Goal: Information Seeking & Learning: Learn about a topic

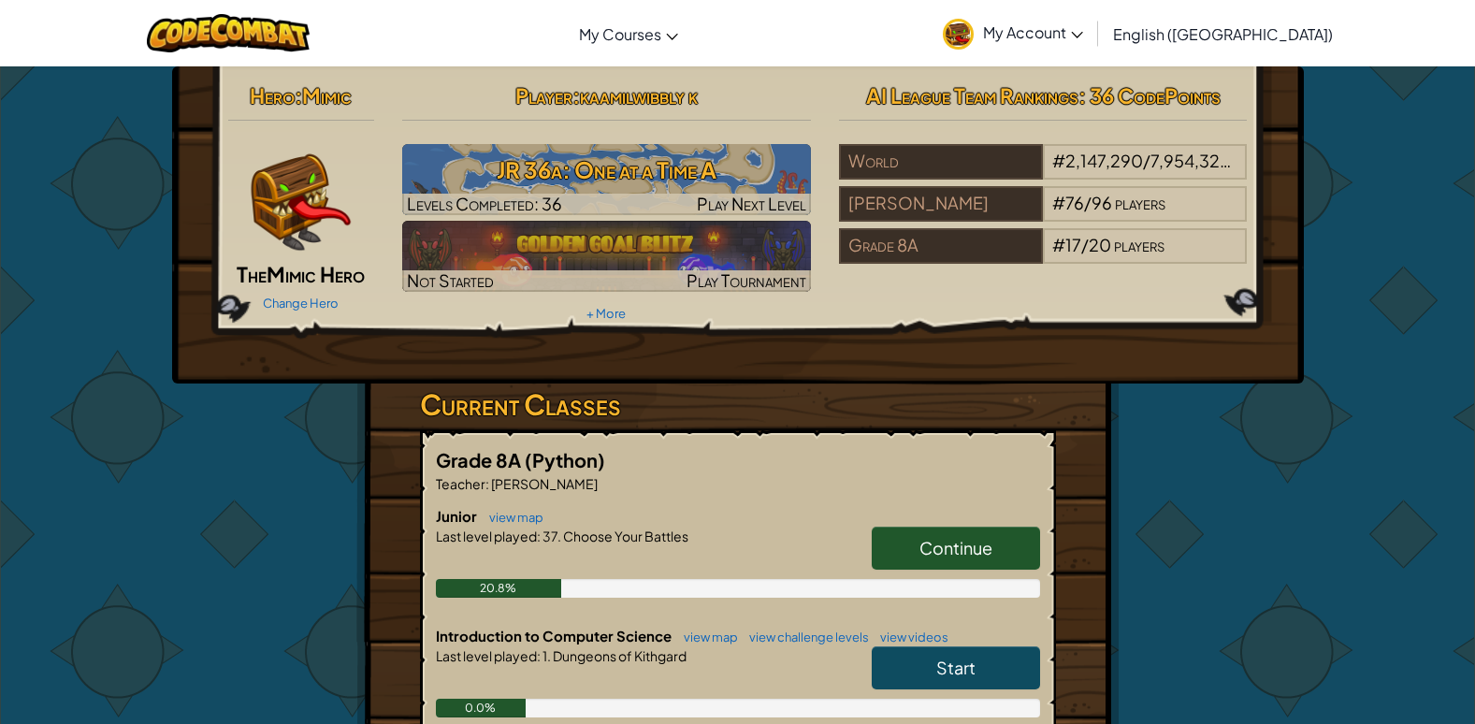
click at [944, 541] on span "Continue" at bounding box center [955, 548] width 73 height 22
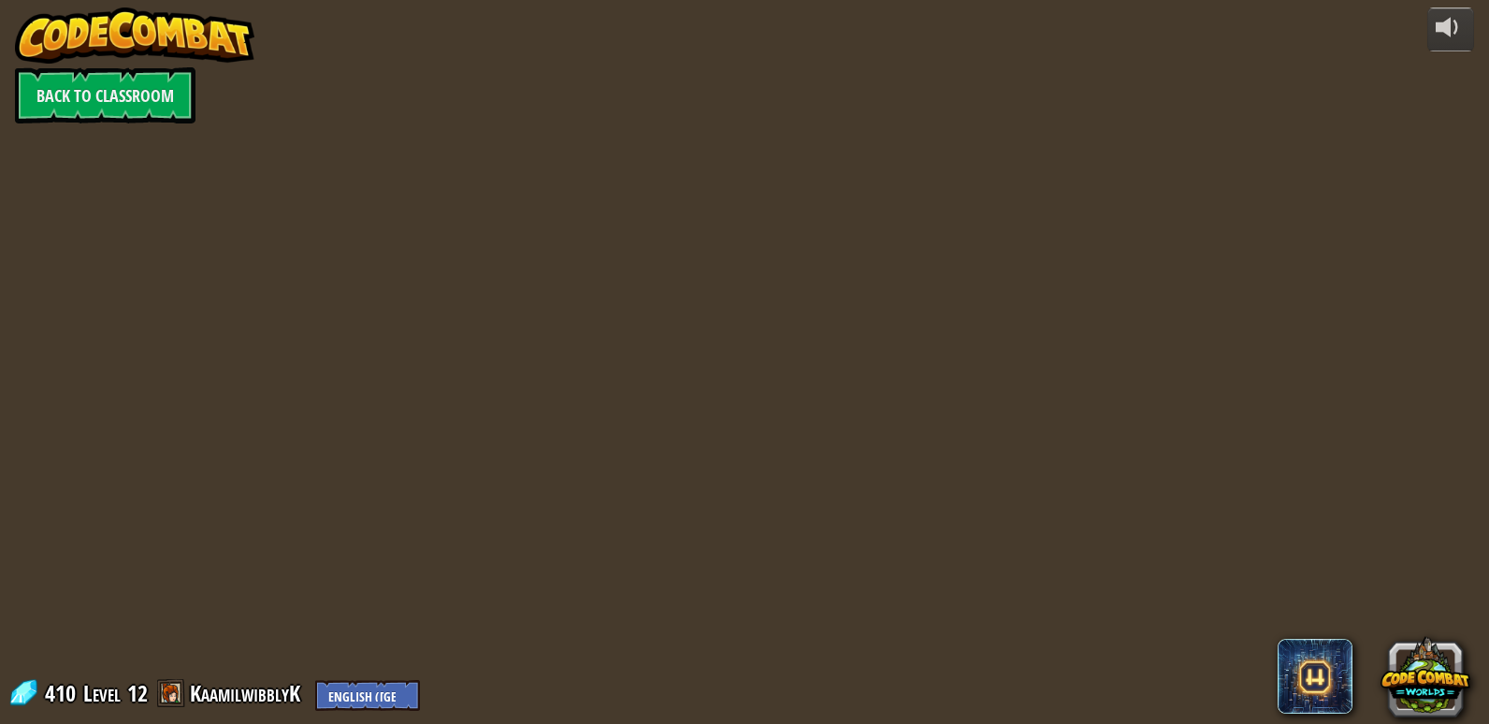
select select "en-[GEOGRAPHIC_DATA]"
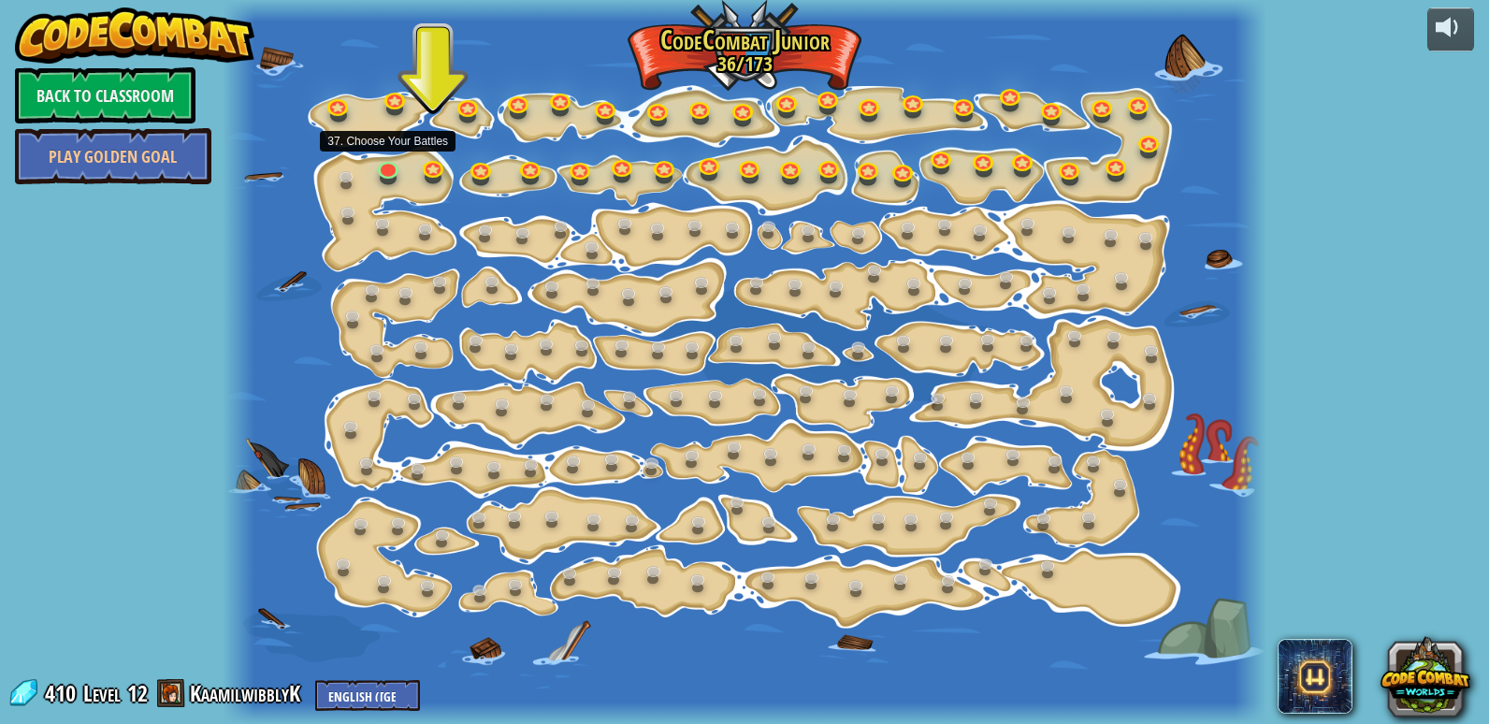
click at [403, 179] on div at bounding box center [745, 362] width 1044 height 724
click at [388, 168] on link at bounding box center [389, 167] width 37 height 37
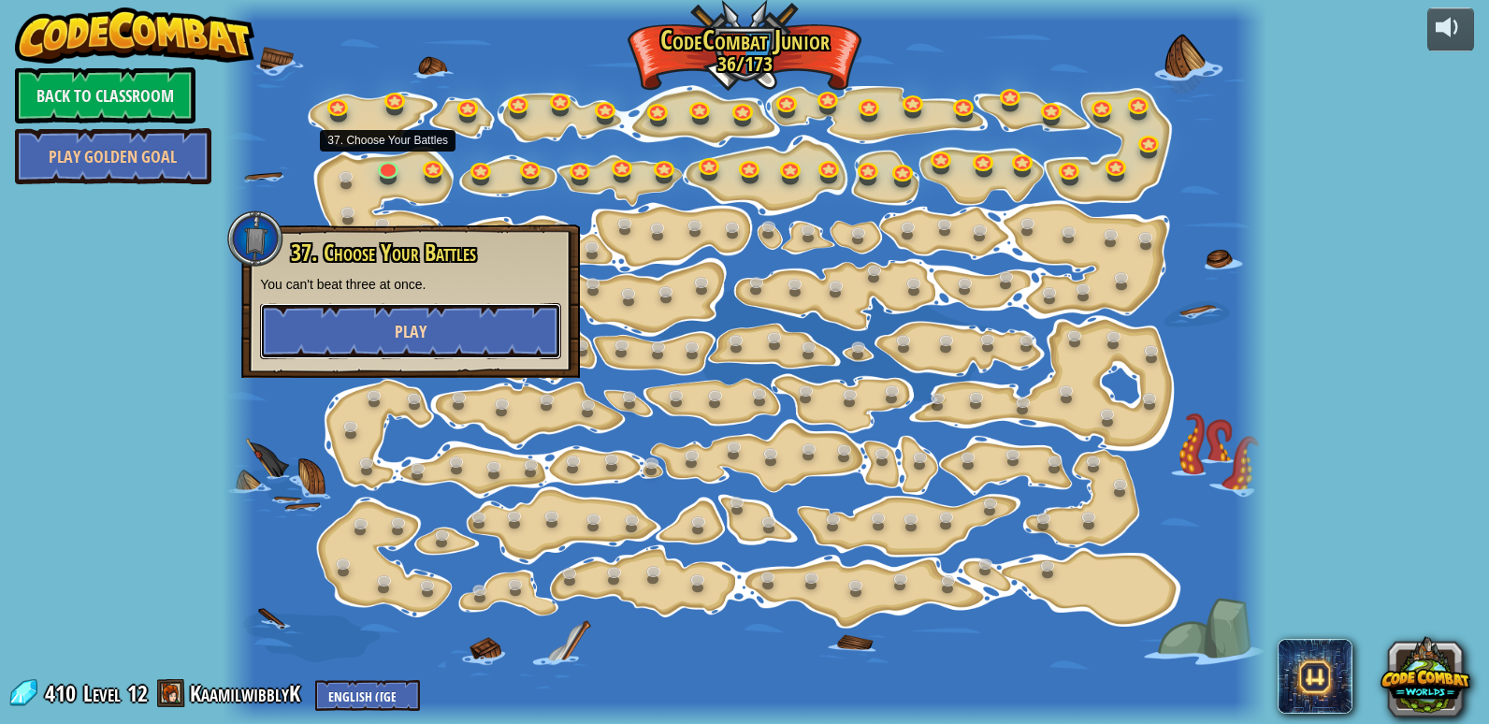
click at [424, 334] on span "Play" at bounding box center [411, 331] width 32 height 23
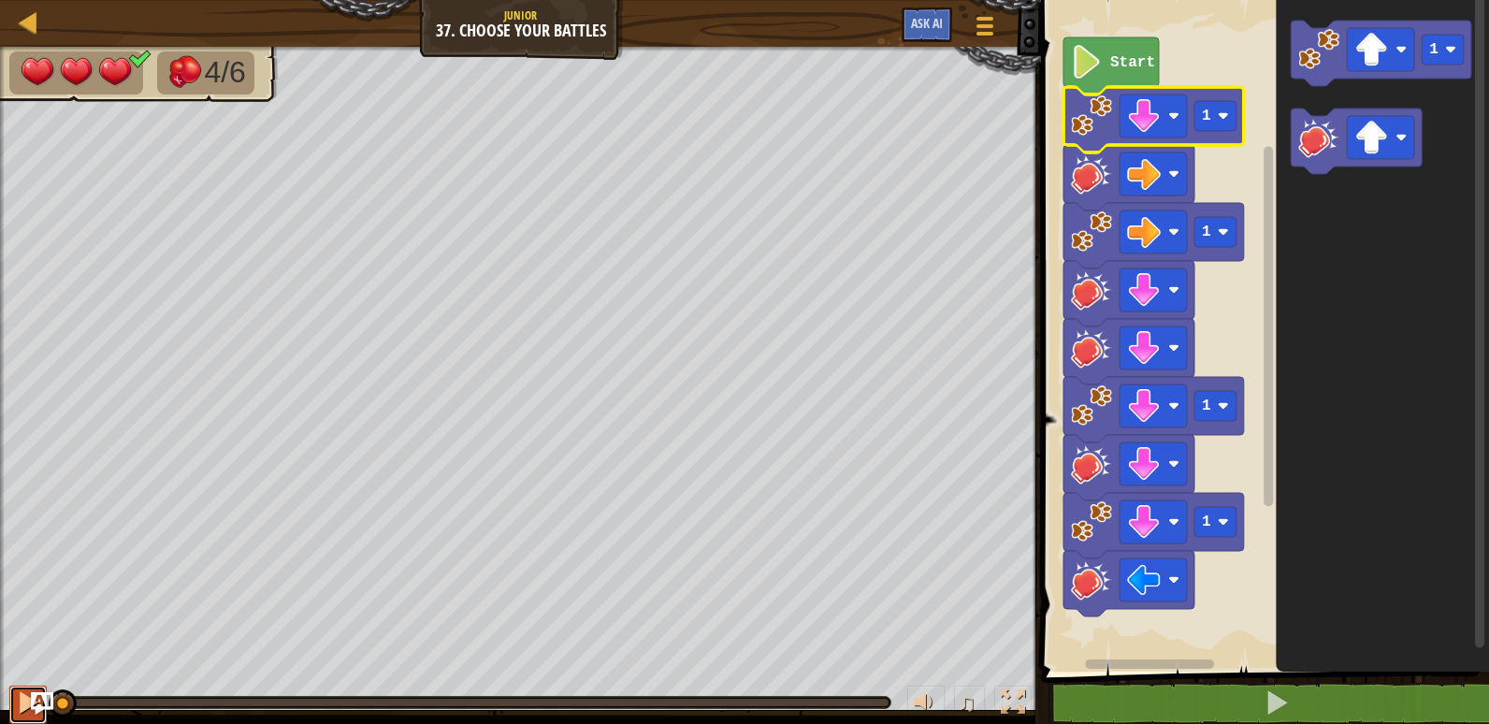
click at [18, 697] on div at bounding box center [28, 702] width 24 height 24
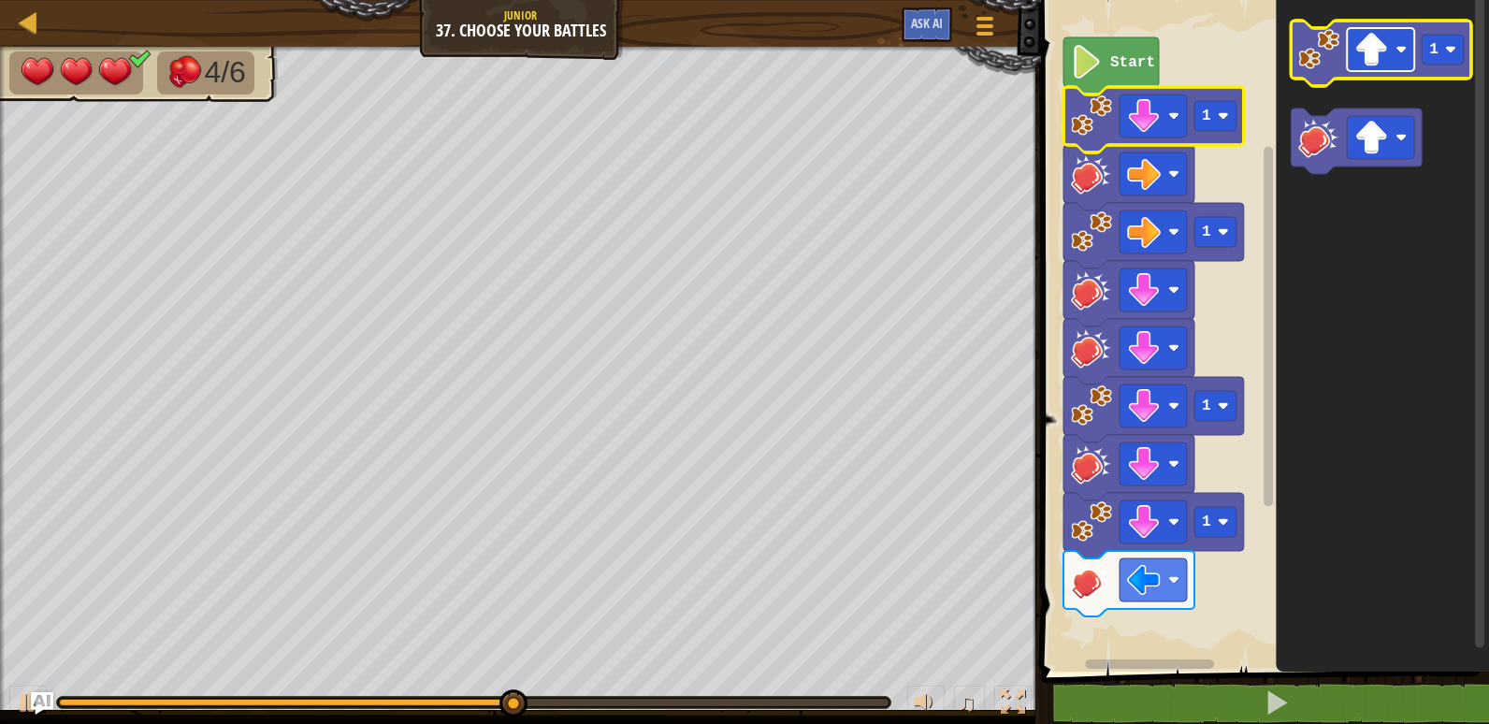
click at [1358, 49] on image "Blockly Workspace" at bounding box center [1371, 50] width 34 height 34
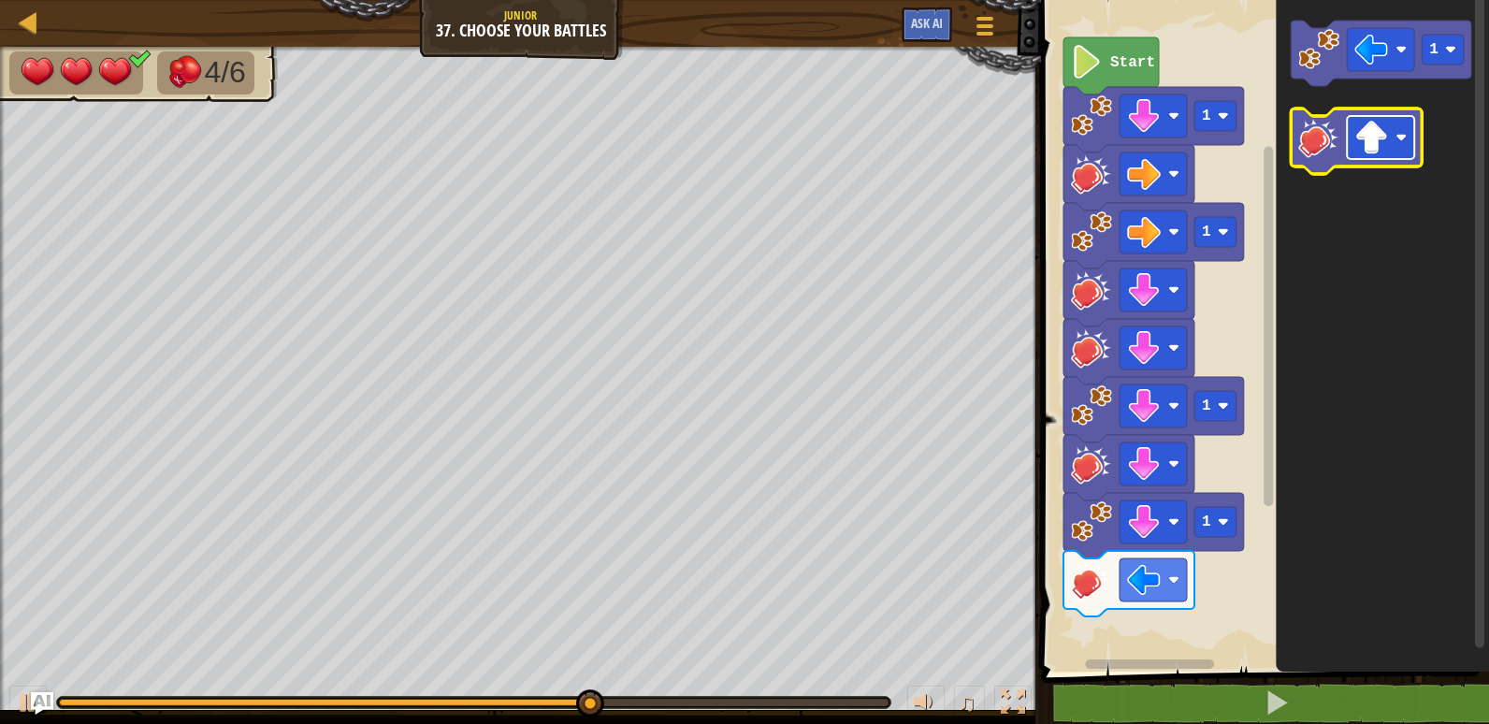
click at [1404, 120] on rect "Blockly Workspace" at bounding box center [1380, 137] width 67 height 43
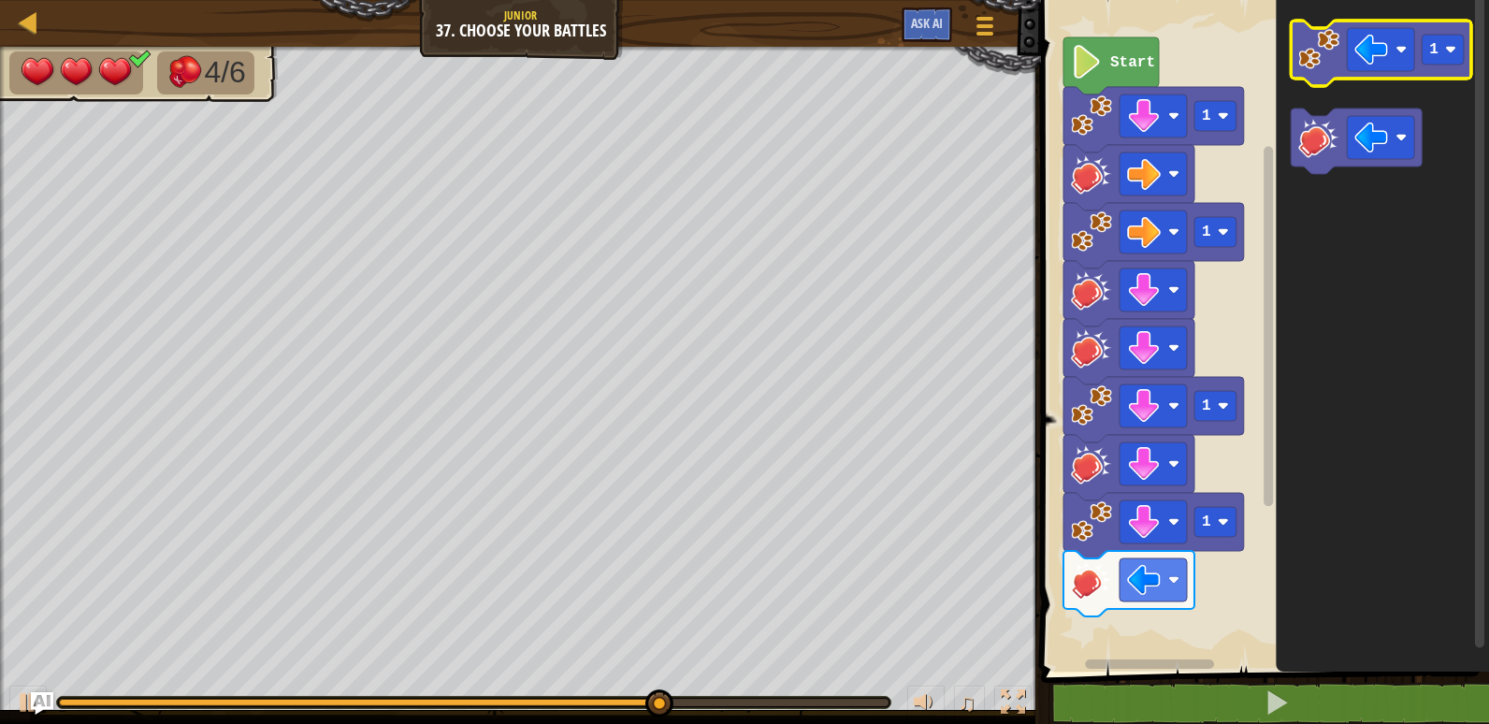
click at [1348, 70] on icon "Blockly Workspace" at bounding box center [1381, 53] width 180 height 65
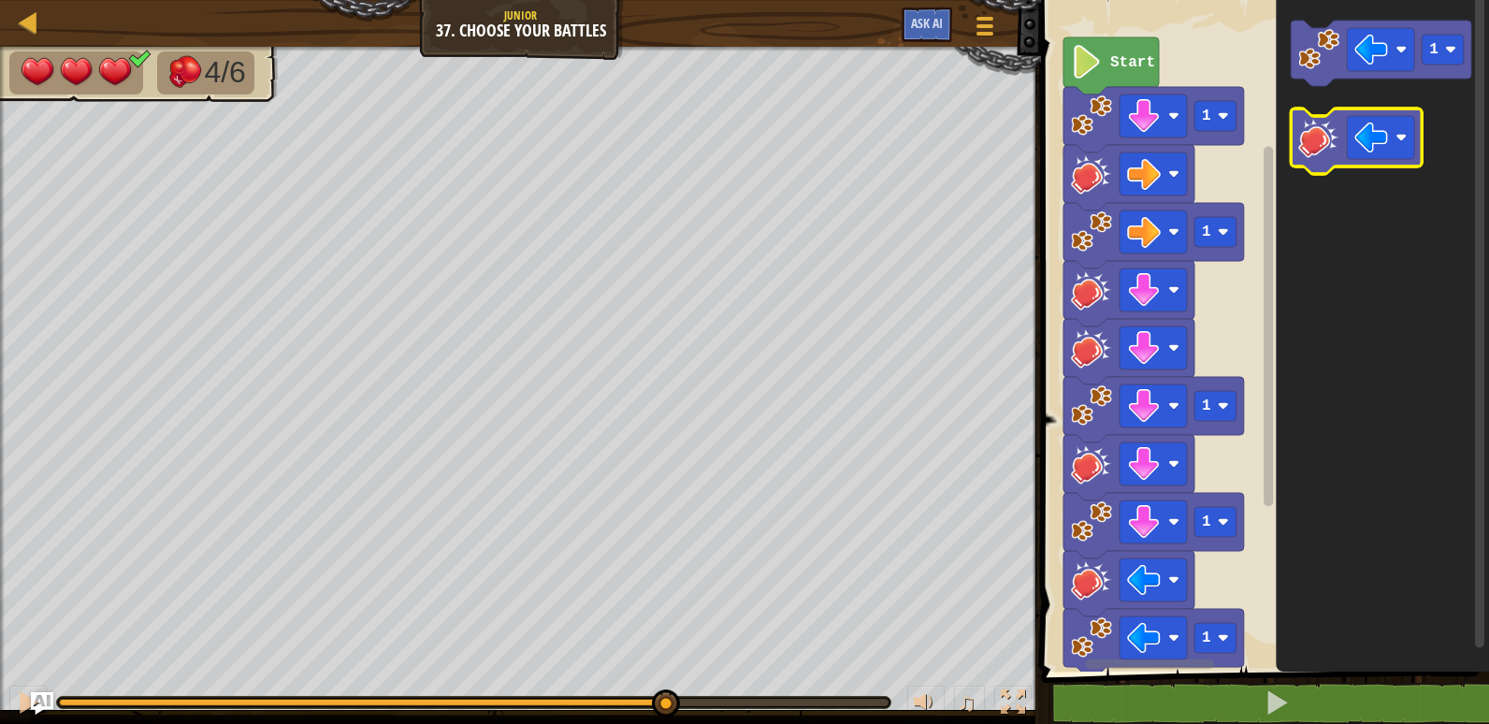
click at [1332, 130] on image "Blockly Workspace" at bounding box center [1318, 137] width 41 height 41
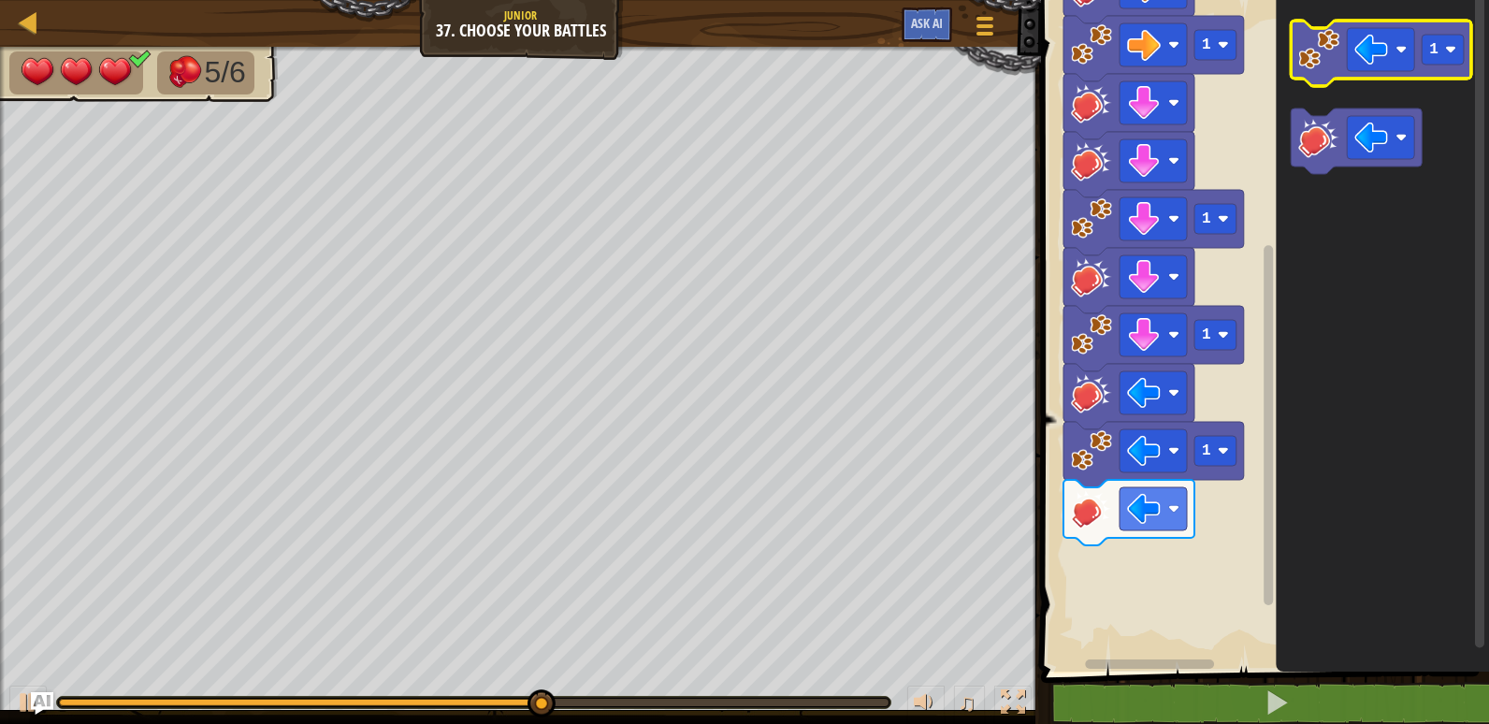
click at [1303, 75] on icon "Blockly Workspace" at bounding box center [1381, 53] width 180 height 65
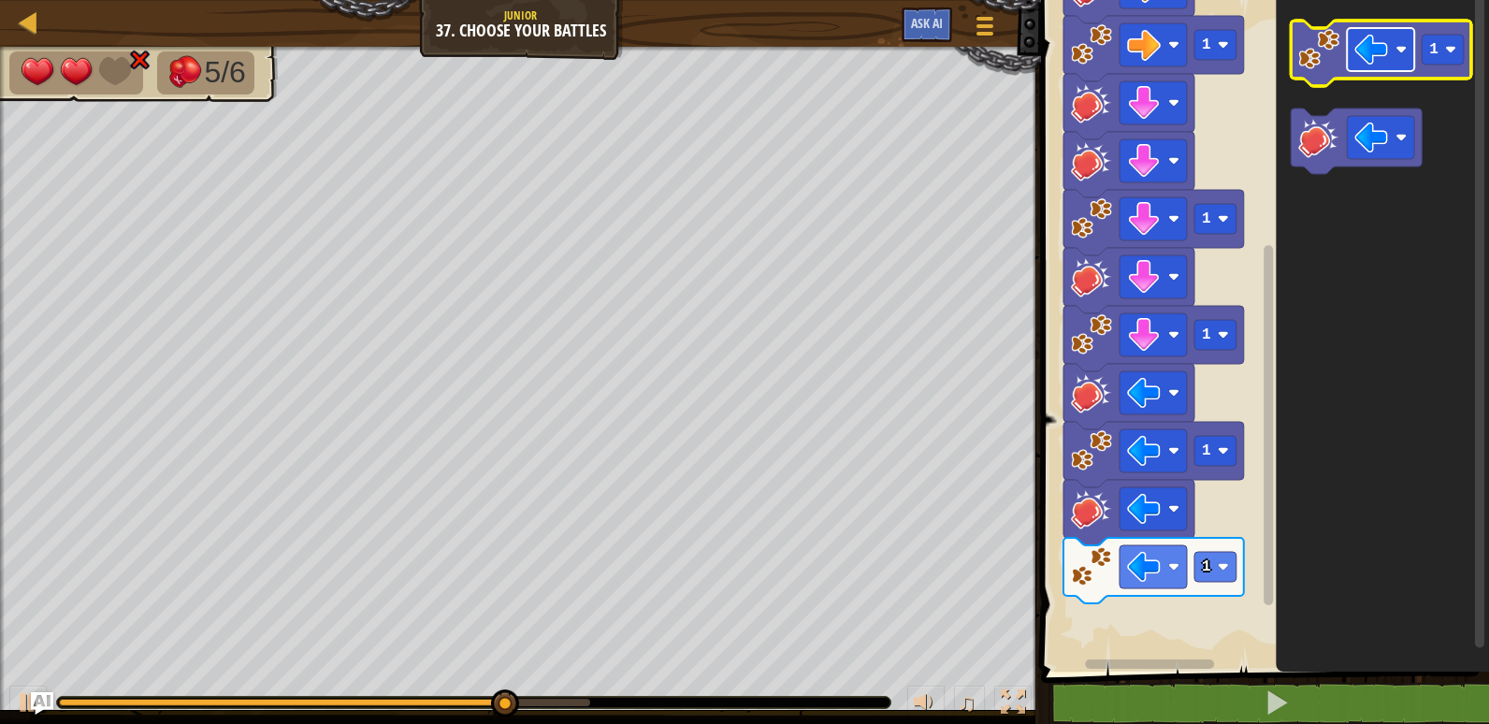
click at [1364, 57] on image "Blockly Workspace" at bounding box center [1371, 50] width 34 height 34
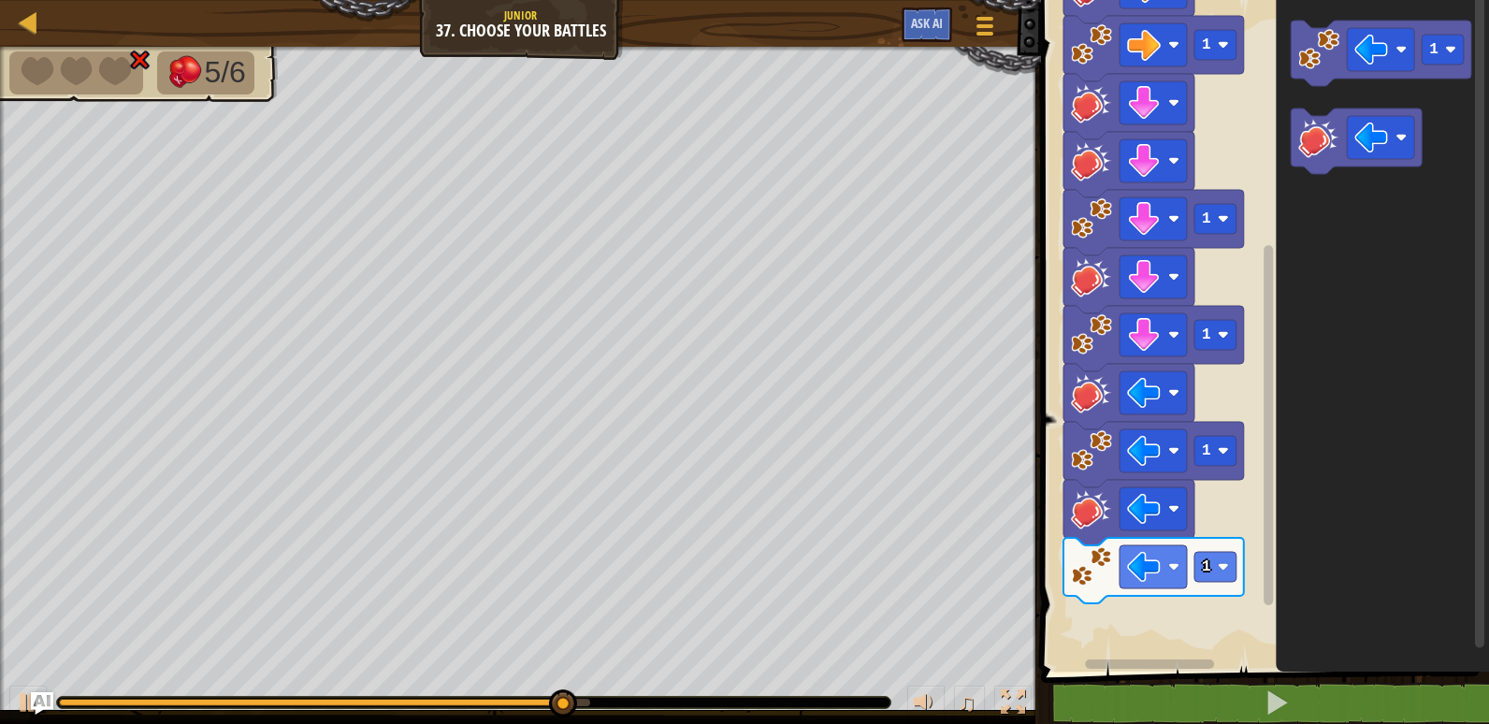
click at [1458, 131] on icon "Blockly Workspace" at bounding box center [1382, 331] width 213 height 681
click at [1315, 123] on image "Blockly Workspace" at bounding box center [1318, 137] width 41 height 41
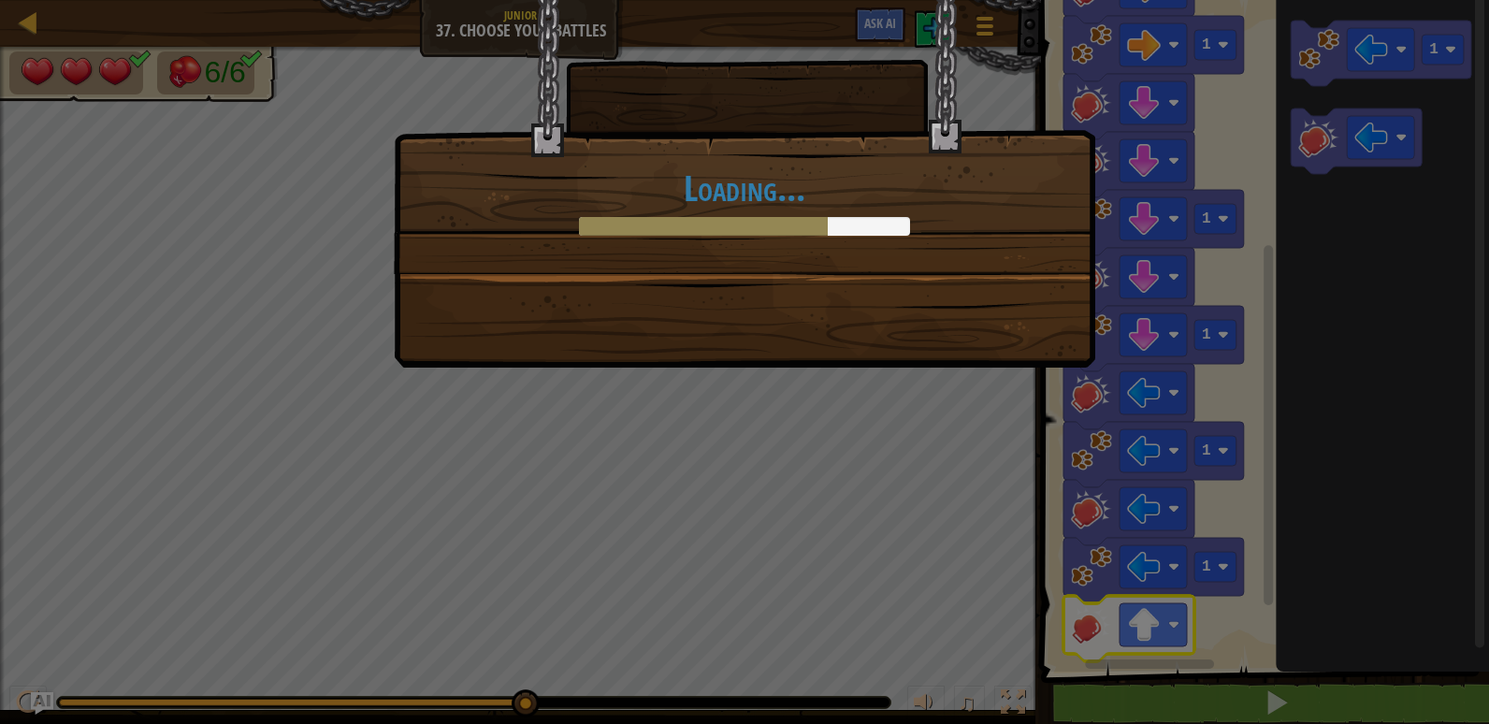
click at [762, 490] on div "Loading..." at bounding box center [744, 362] width 1489 height 724
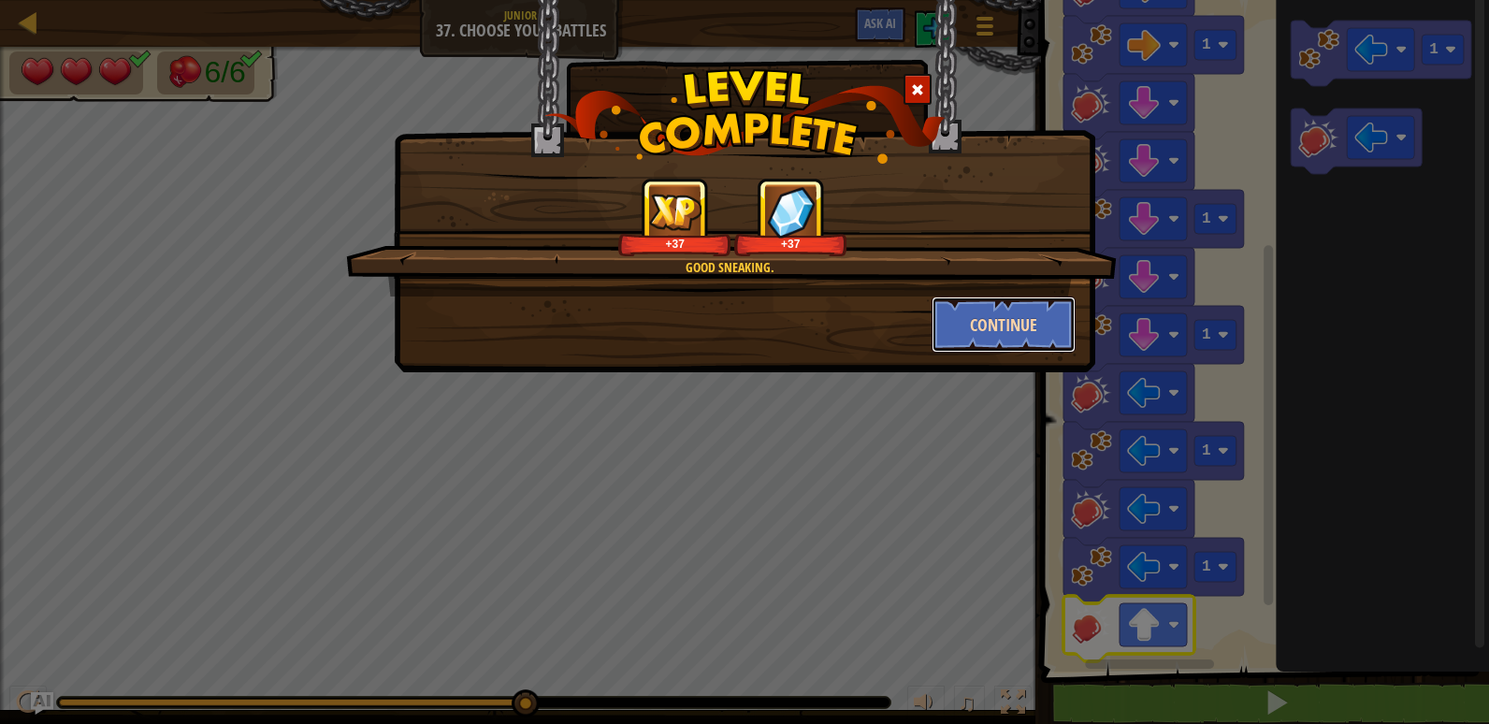
click at [1072, 336] on button "Continue" at bounding box center [1003, 324] width 145 height 56
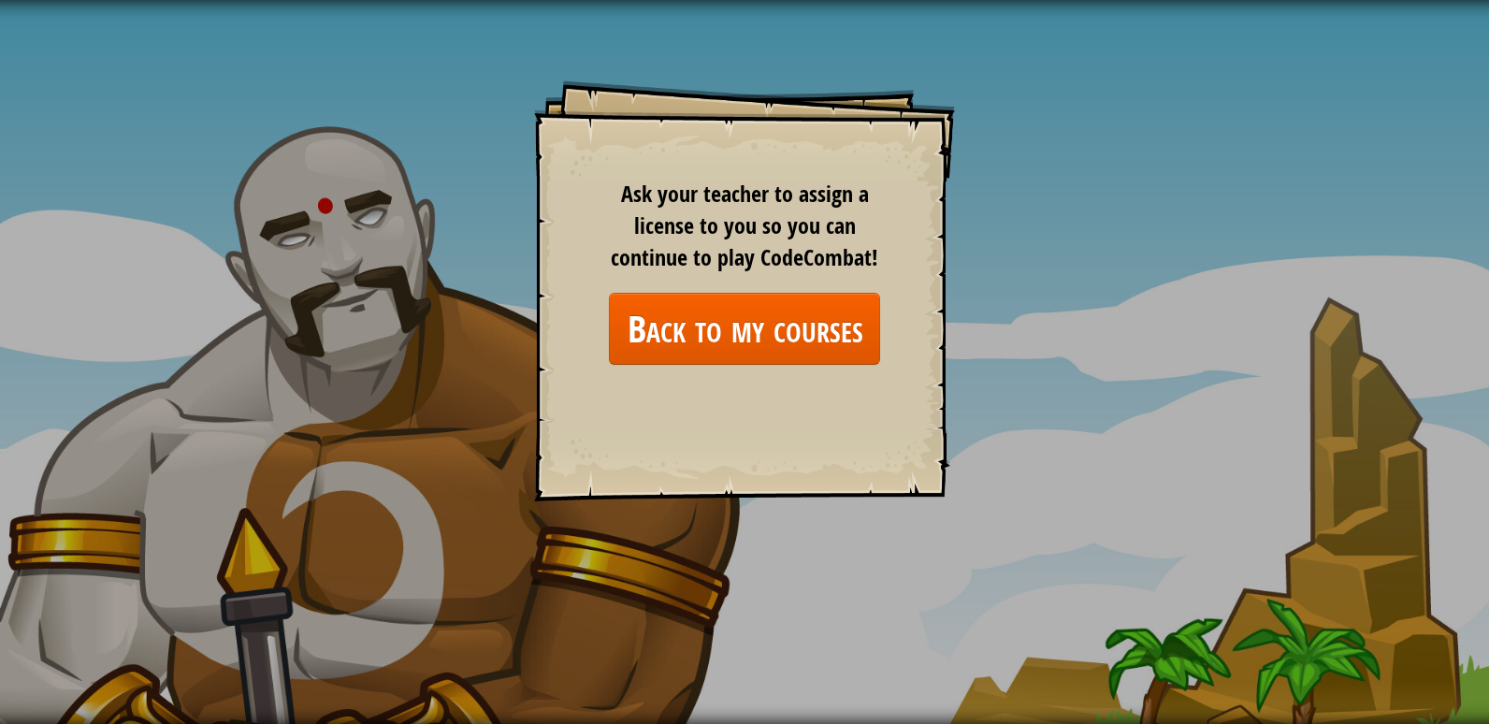
drag, startPoint x: 1336, startPoint y: 772, endPoint x: 1396, endPoint y: 772, distance: 59.9
click at [695, 319] on link "Back to my courses" at bounding box center [744, 329] width 271 height 72
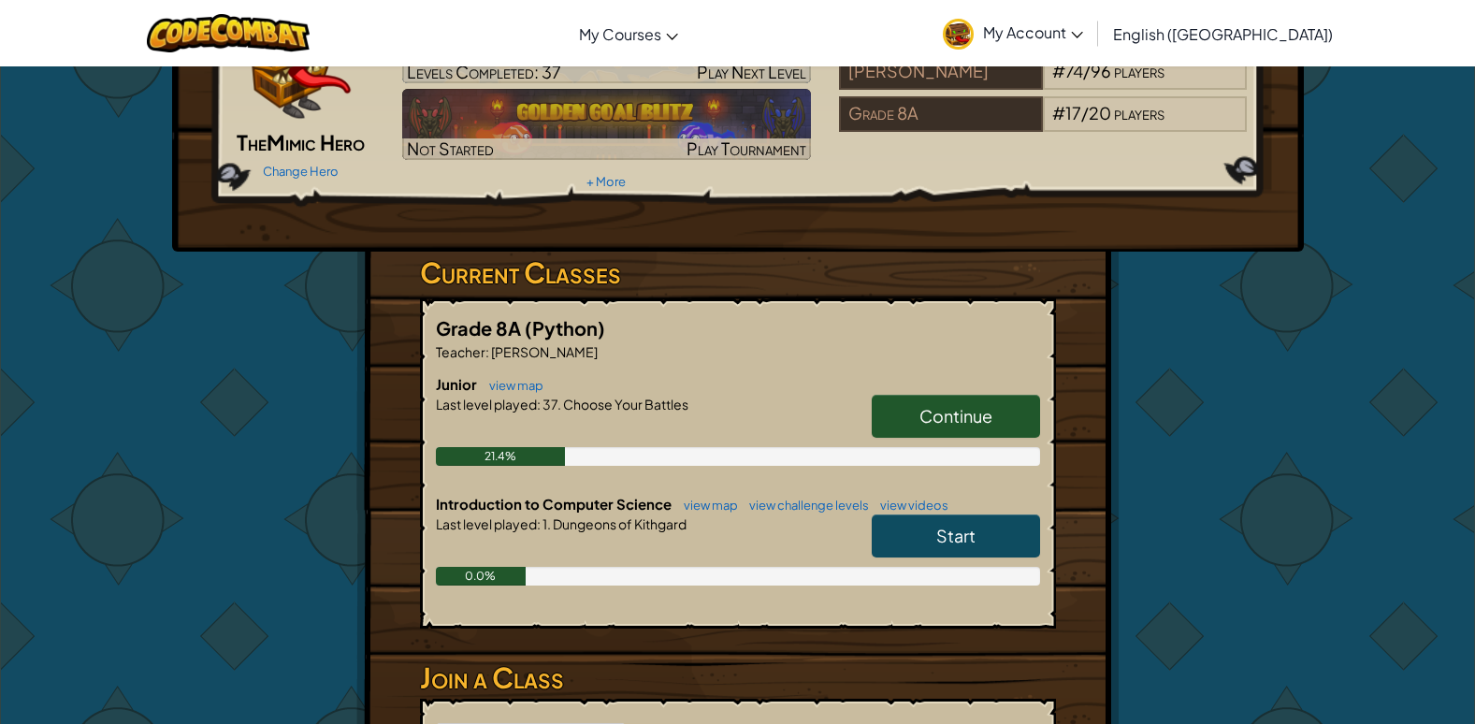
scroll to position [281, 0]
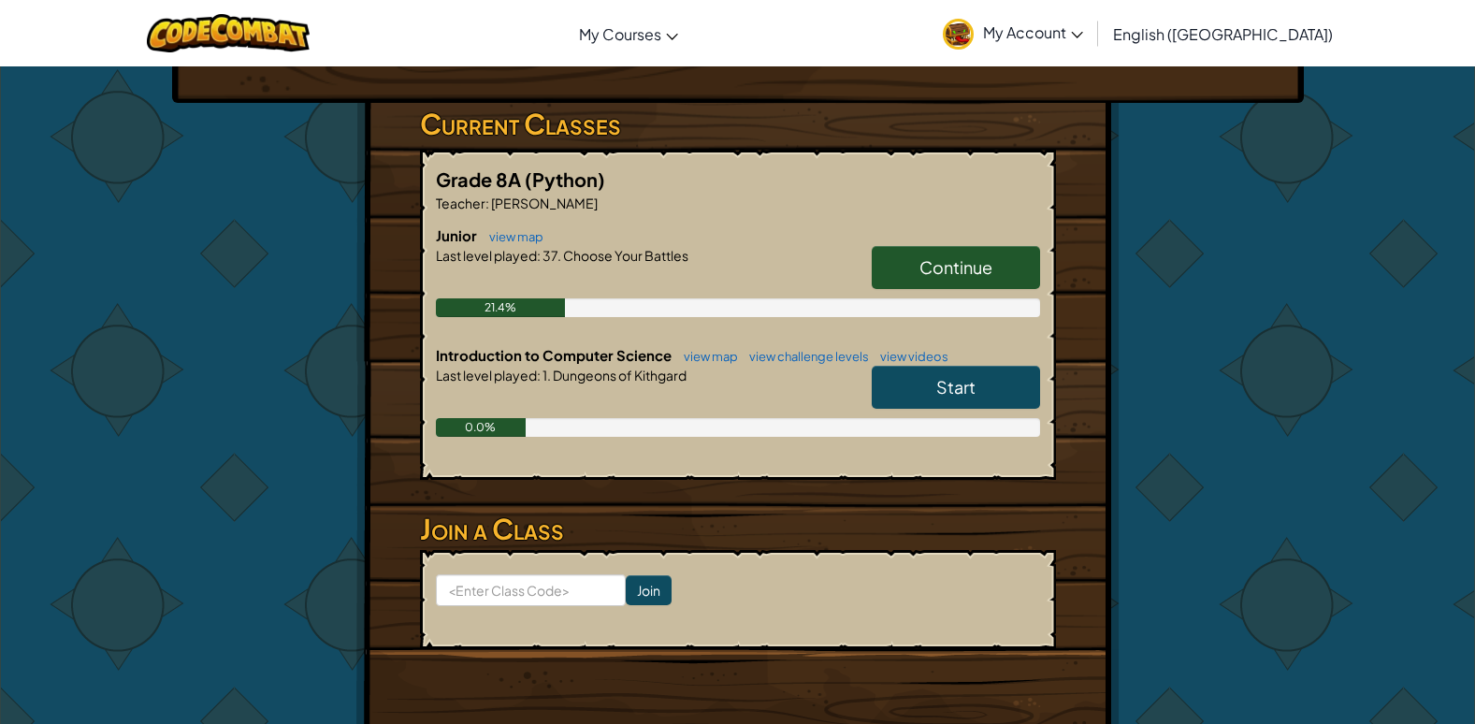
click at [987, 265] on span "Continue" at bounding box center [955, 267] width 73 height 22
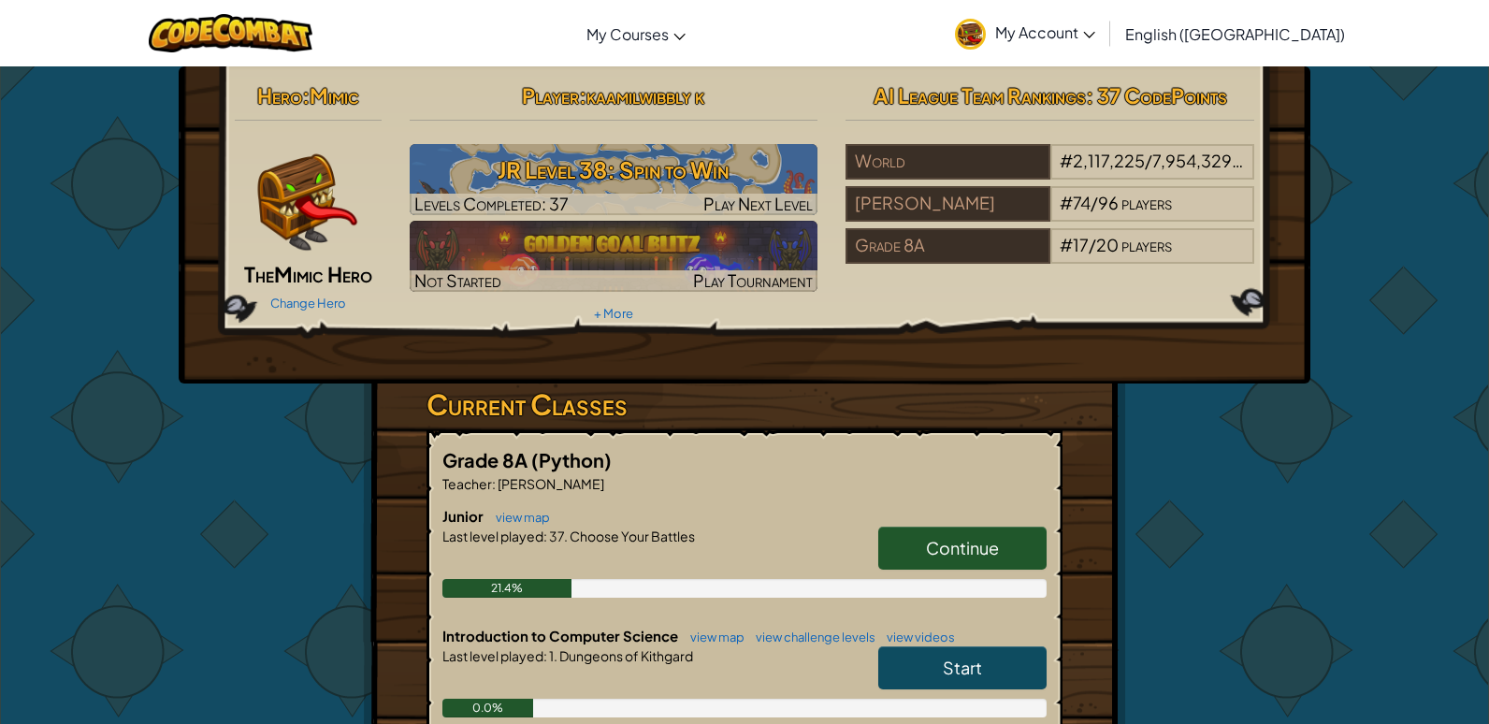
select select "en-[GEOGRAPHIC_DATA]"
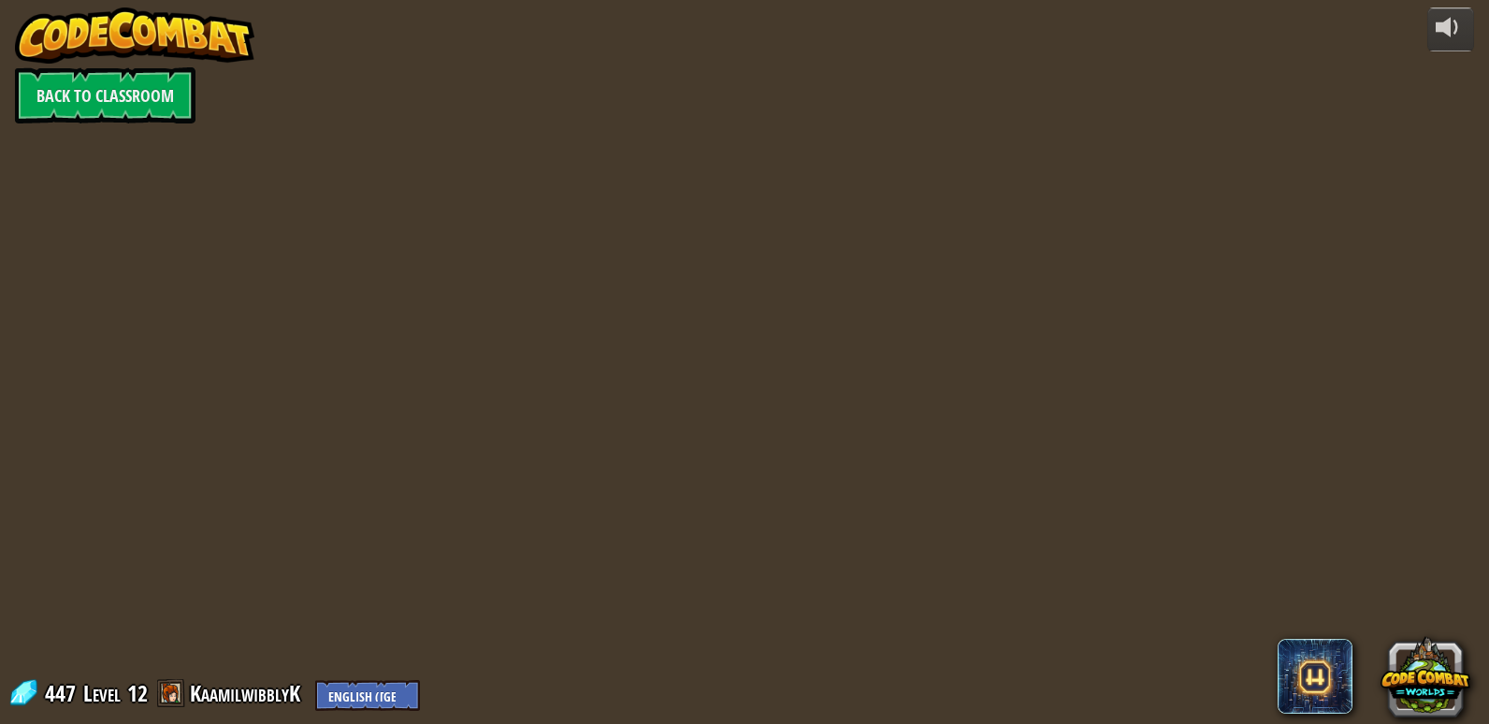
select select "en-[GEOGRAPHIC_DATA]"
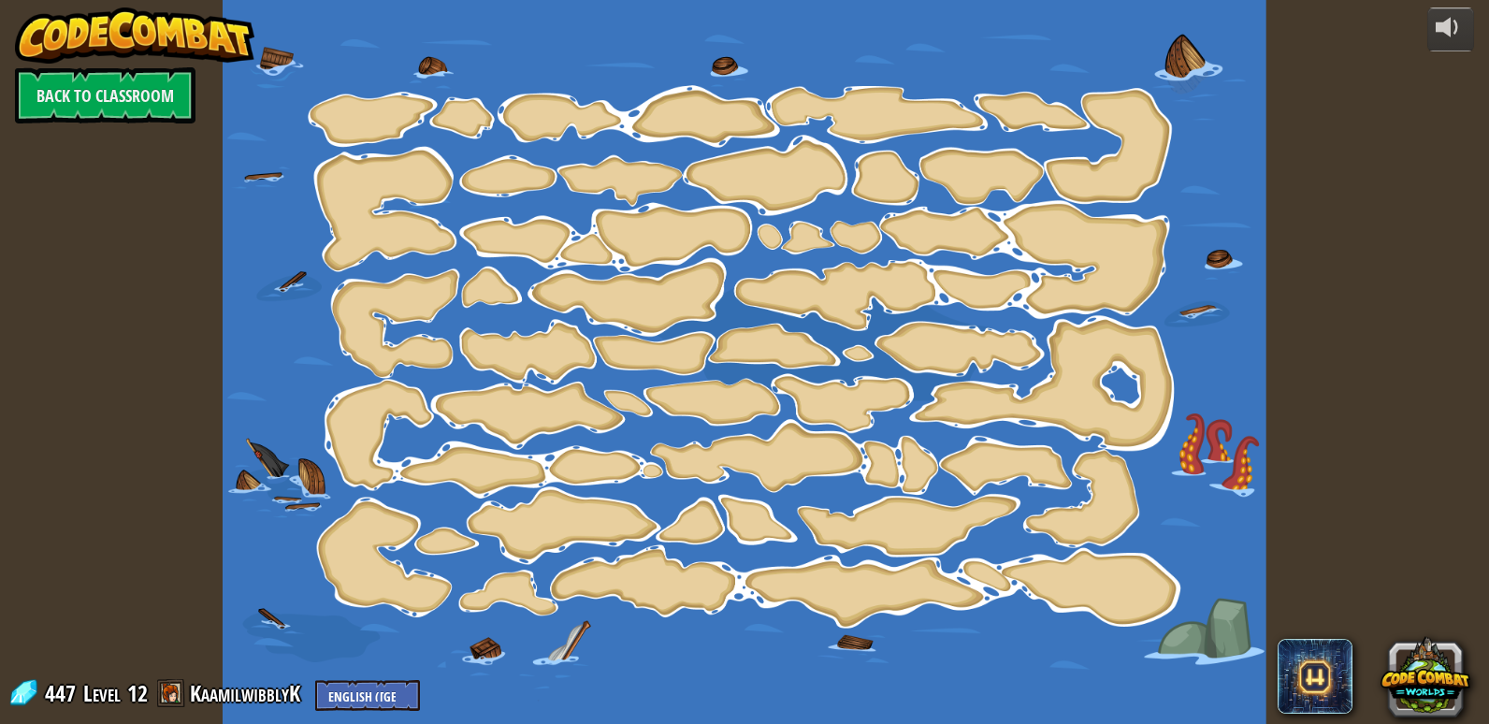
select select "en-[GEOGRAPHIC_DATA]"
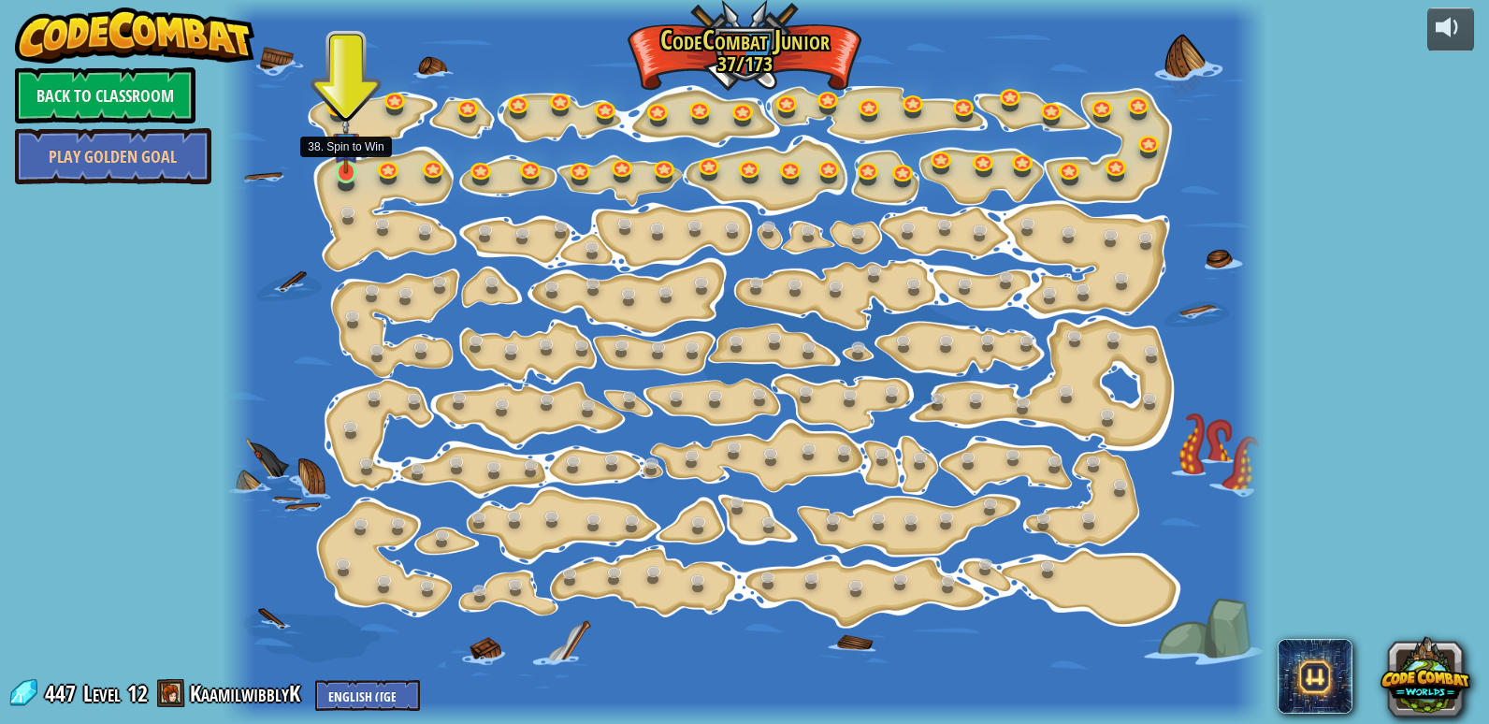
click at [348, 157] on img at bounding box center [346, 145] width 26 height 60
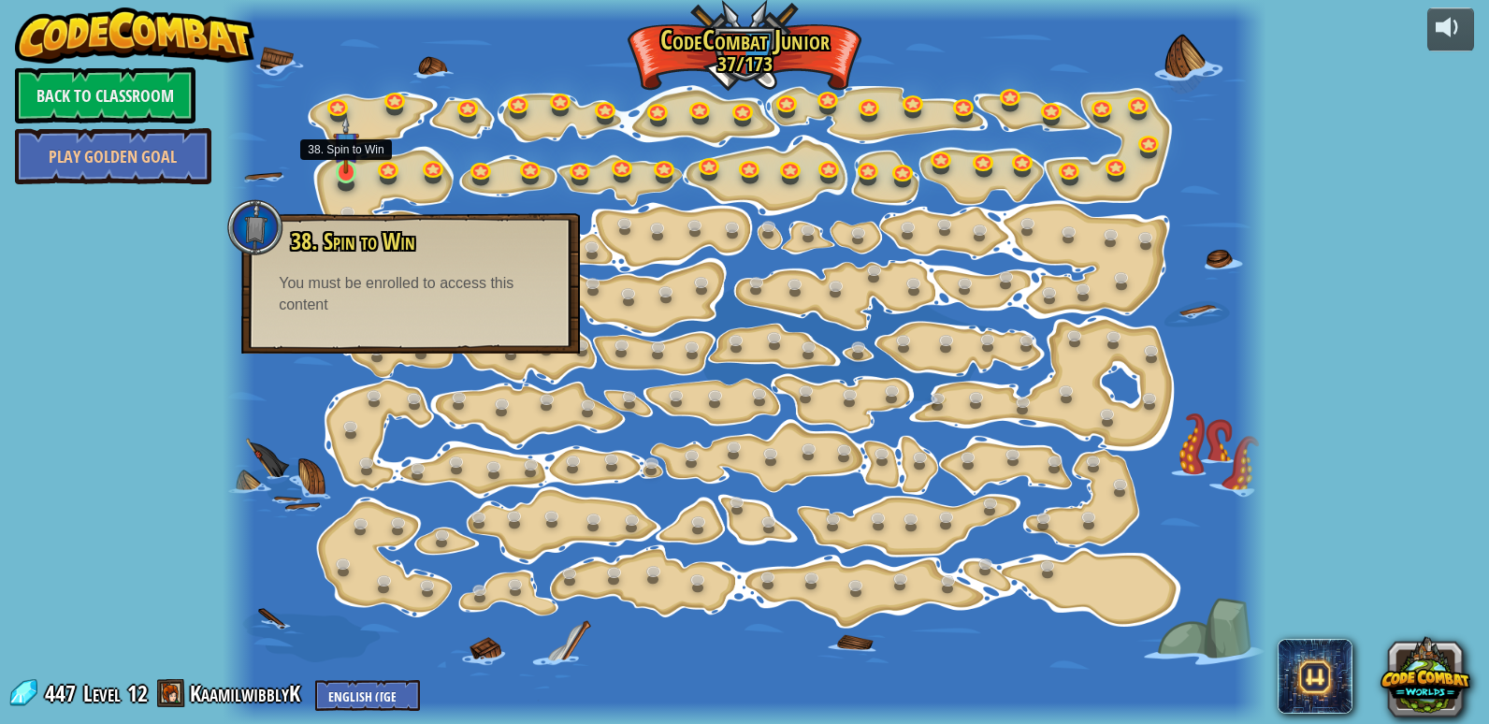
click at [343, 163] on img at bounding box center [346, 145] width 26 height 60
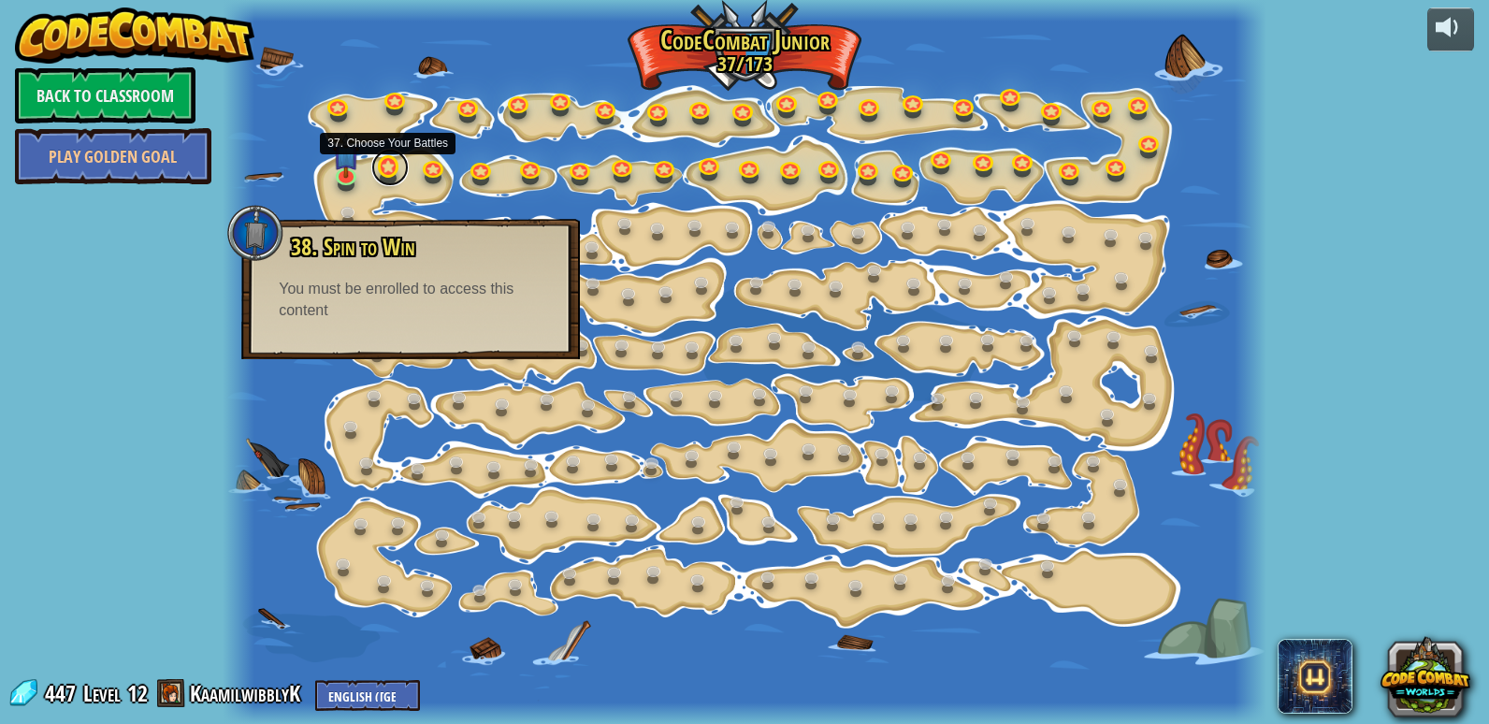
click at [397, 180] on link at bounding box center [389, 167] width 37 height 37
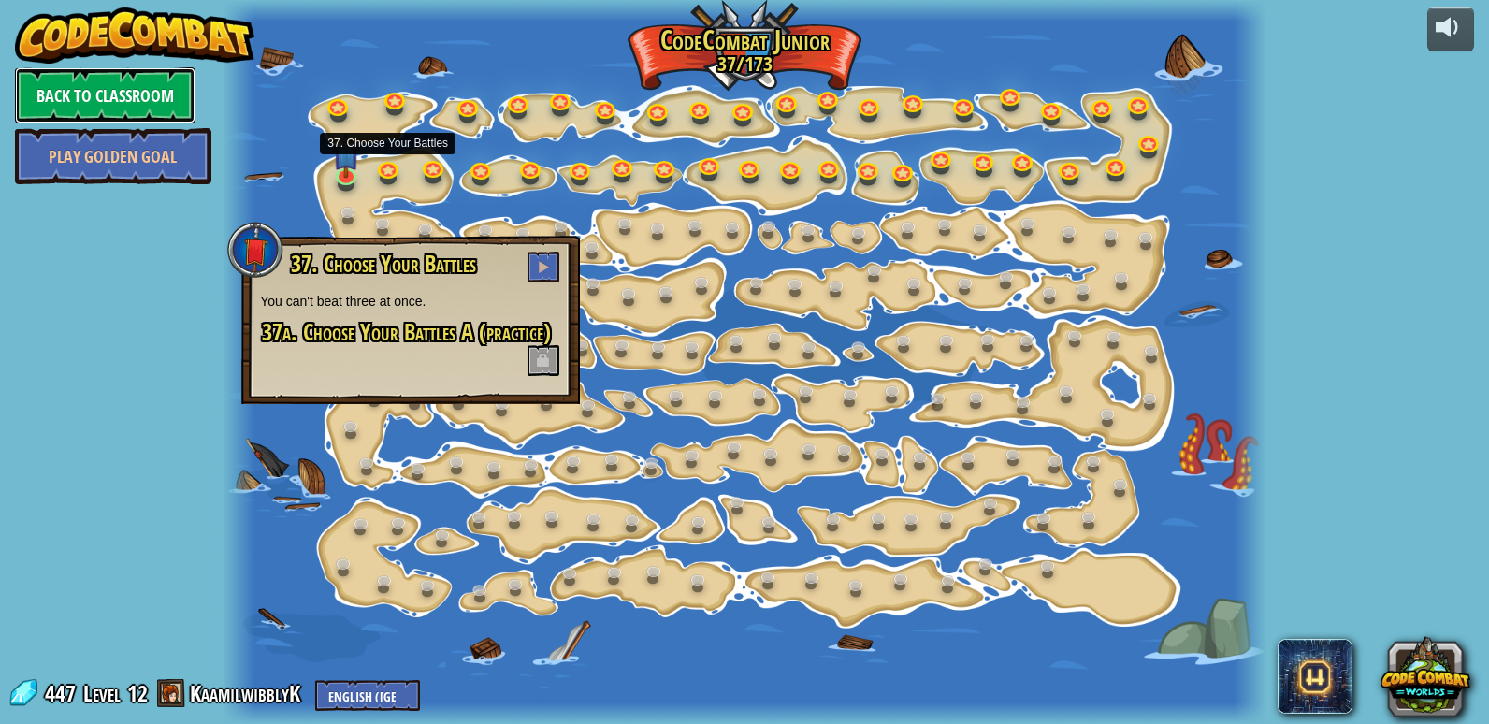
click at [69, 87] on link "Back to Classroom" at bounding box center [105, 95] width 180 height 56
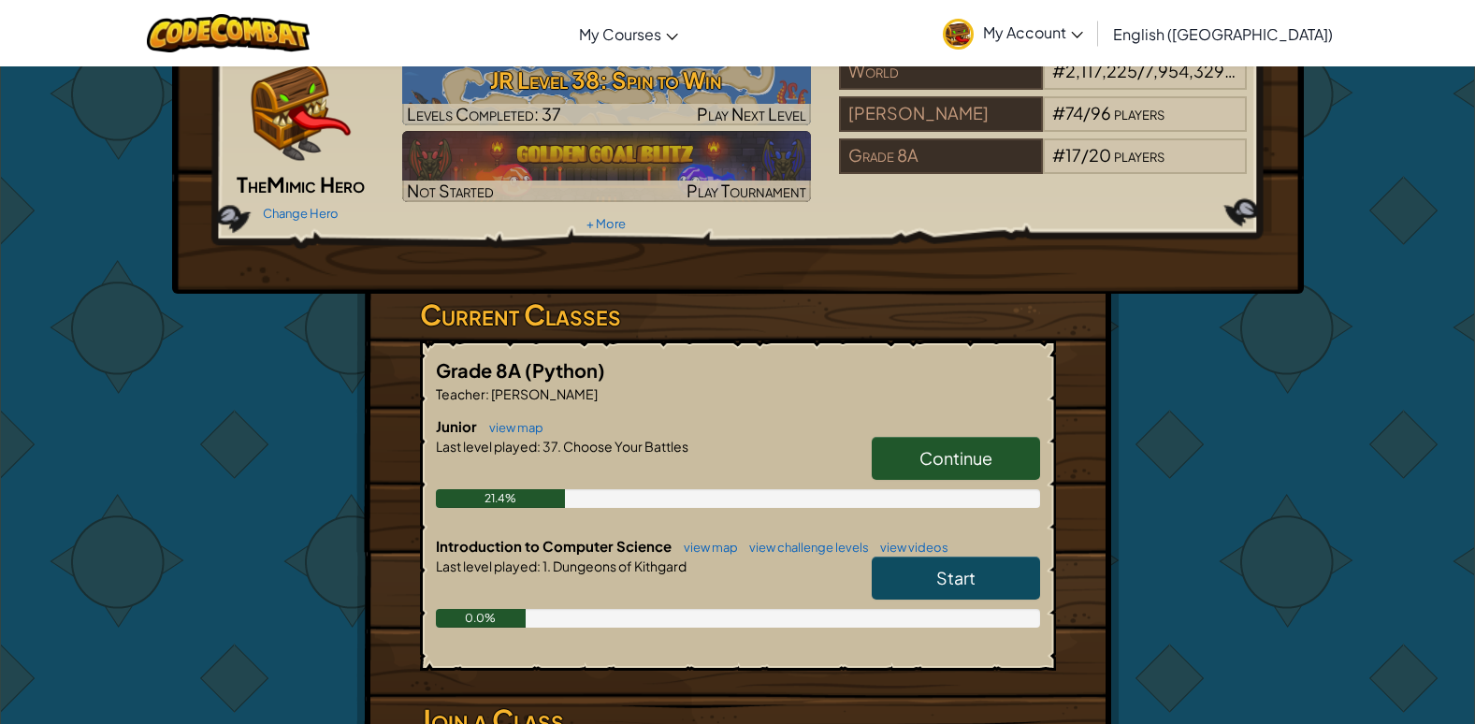
scroll to position [187, 0]
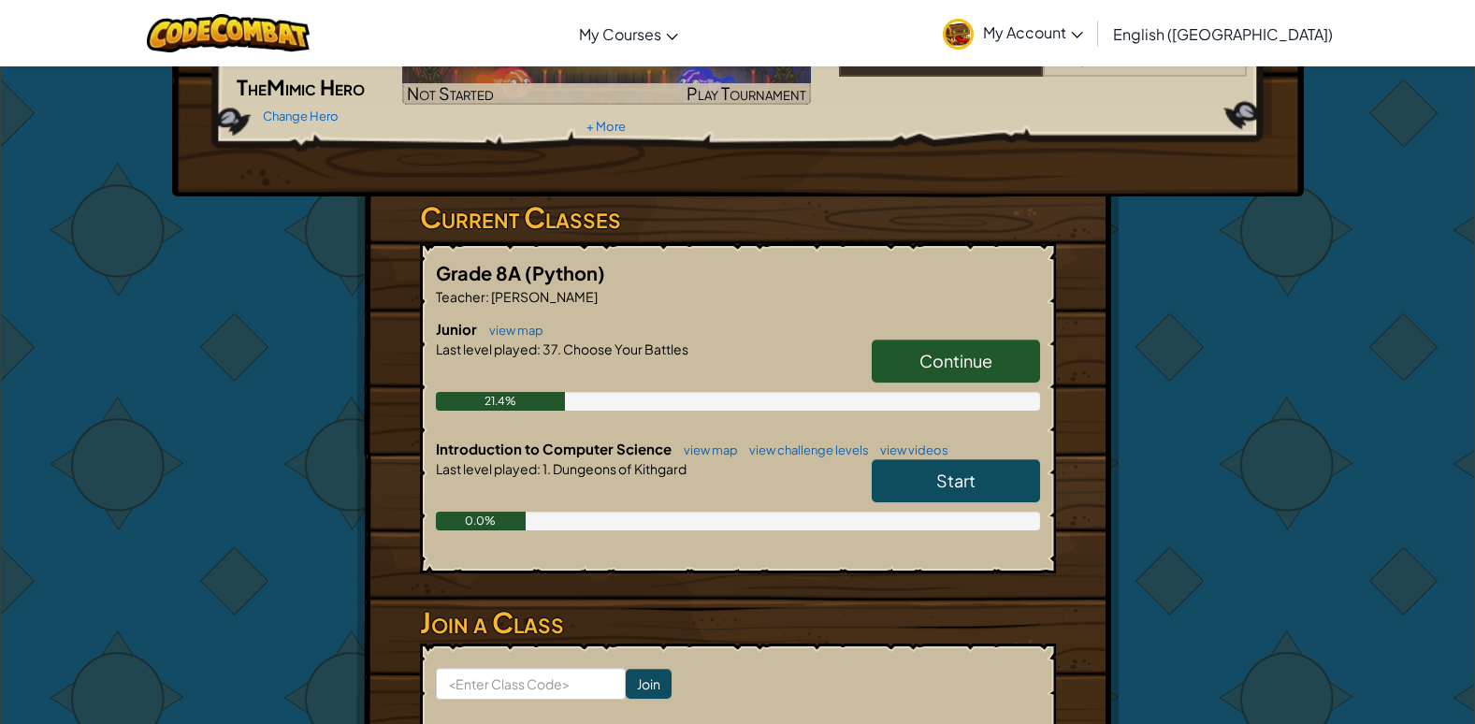
click at [969, 484] on span "Start" at bounding box center [955, 480] width 39 height 22
select select "en-[GEOGRAPHIC_DATA]"
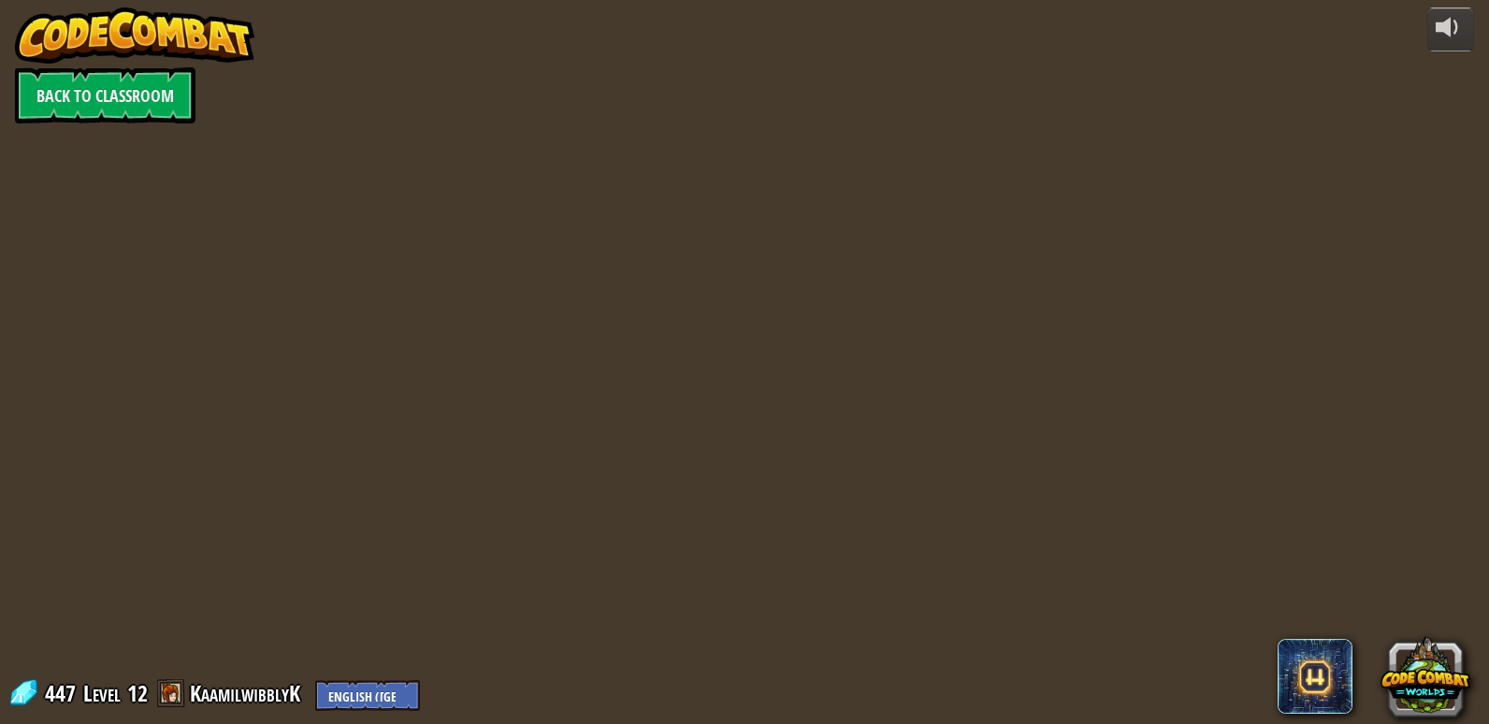
select select "en-[GEOGRAPHIC_DATA]"
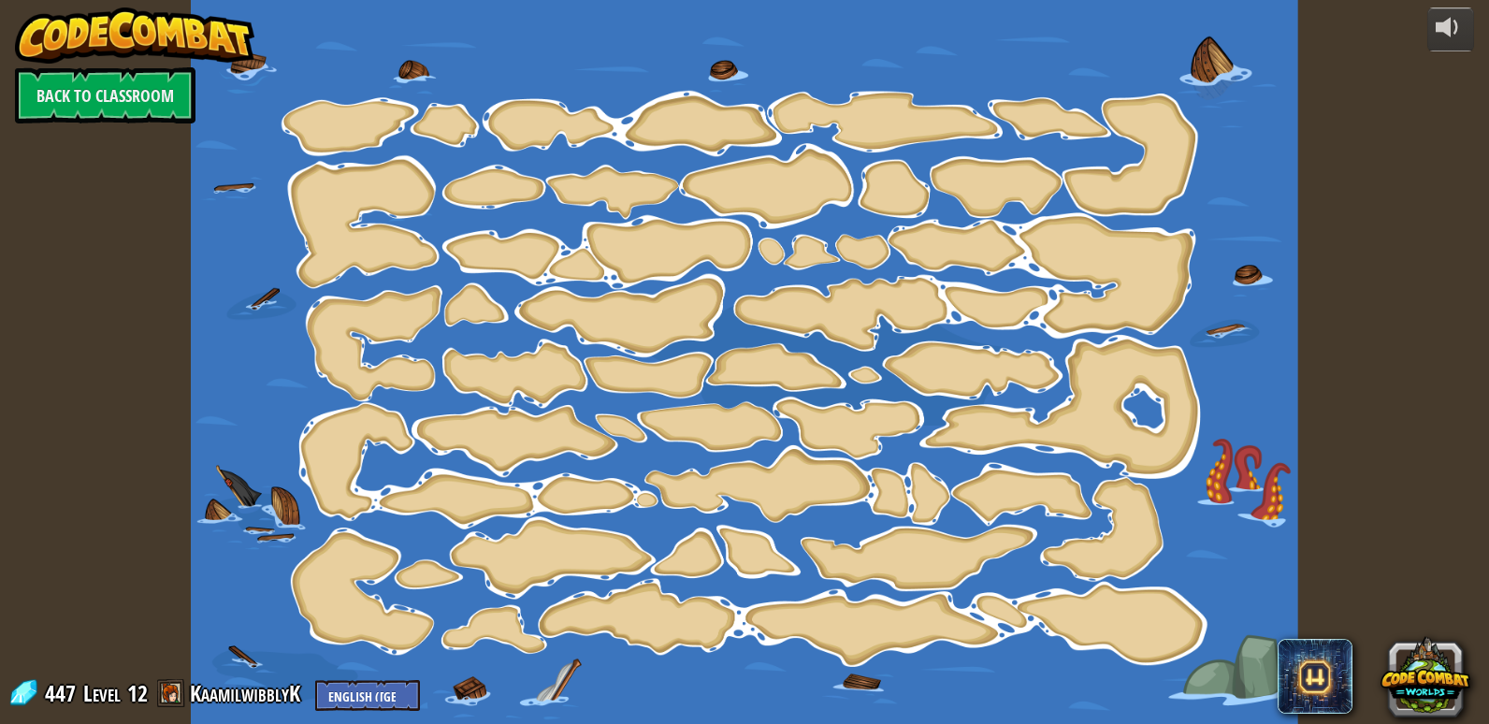
select select "en-[GEOGRAPHIC_DATA]"
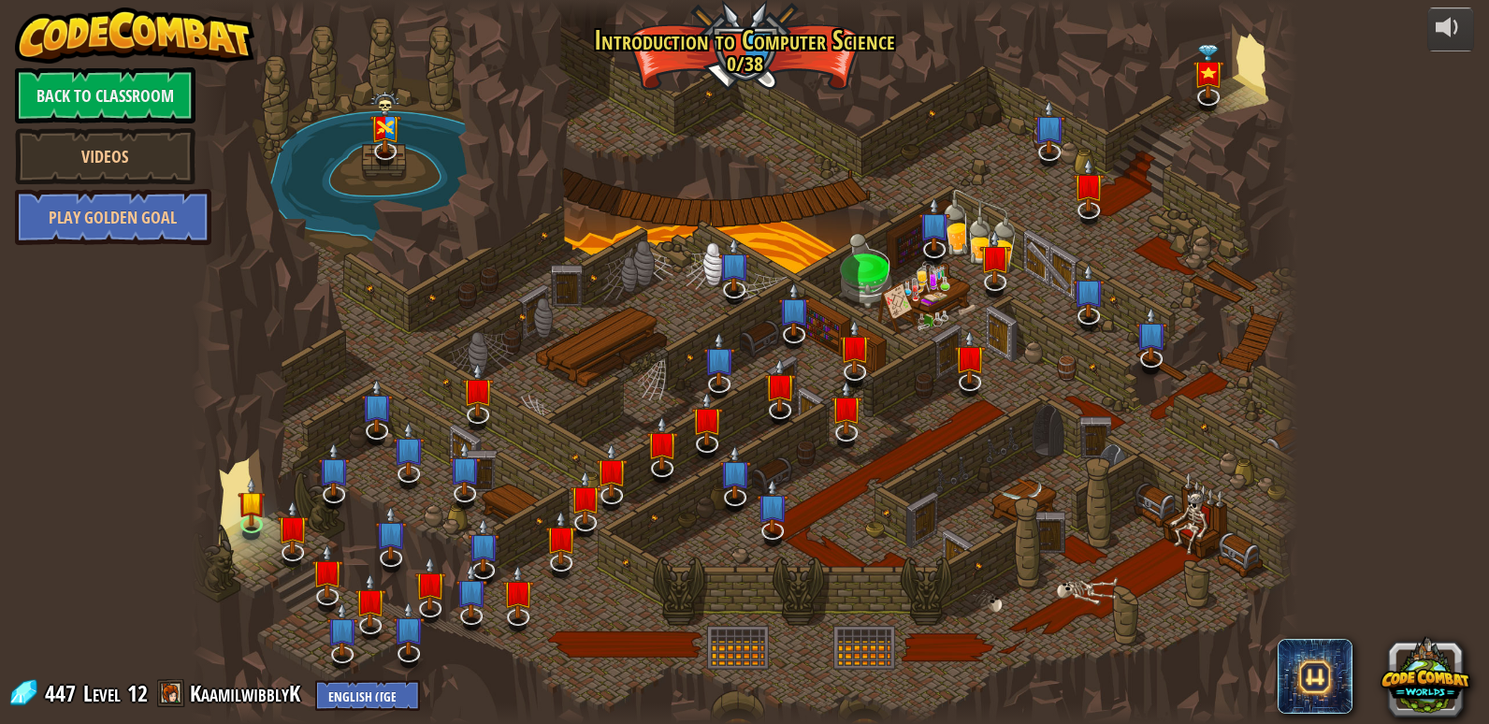
select select "en-[GEOGRAPHIC_DATA]"
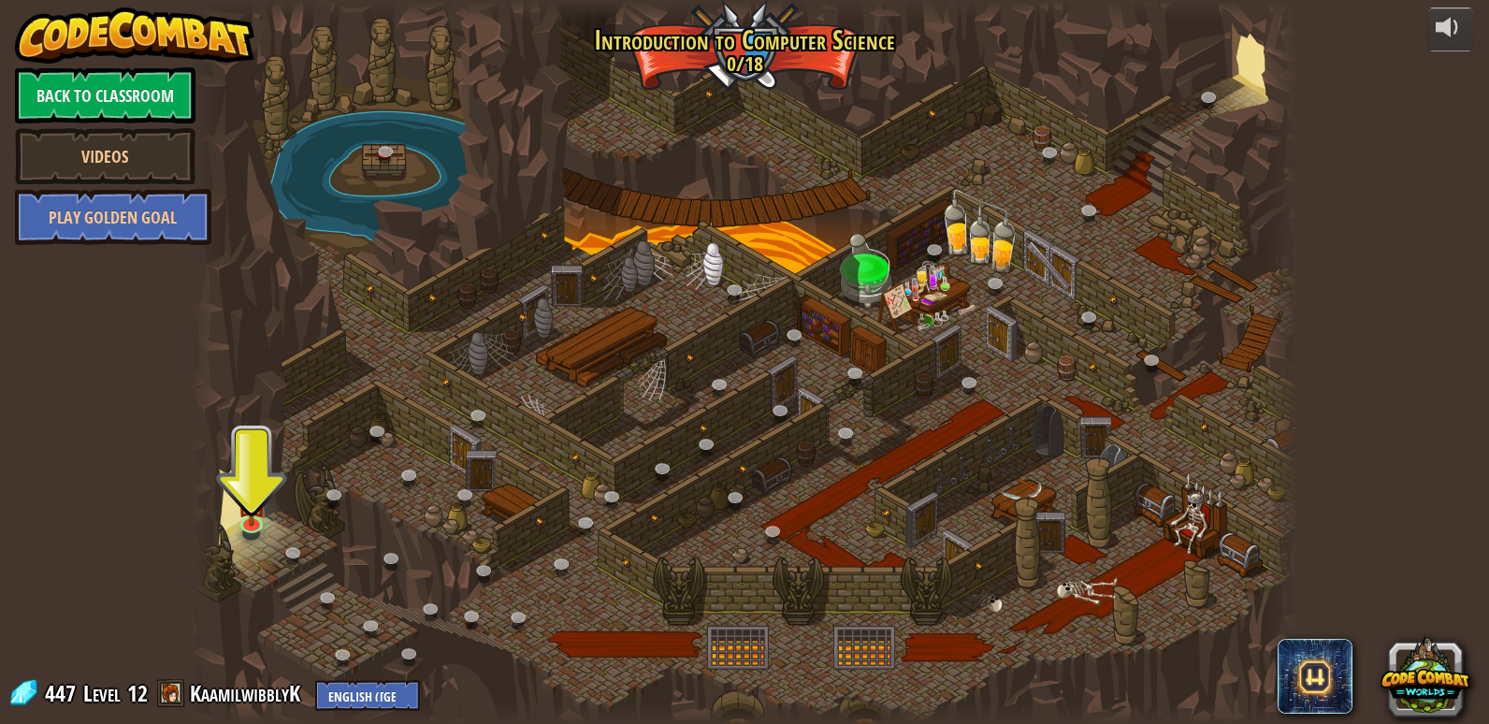
drag, startPoint x: 876, startPoint y: 450, endPoint x: 455, endPoint y: 622, distance: 454.7
click at [456, 622] on div "25. [PERSON_NAME] (Locked) Escape the Kithgard dungeons, and [PERSON_NAME]'t le…" at bounding box center [744, 362] width 1107 height 724
drag, startPoint x: 645, startPoint y: 486, endPoint x: 484, endPoint y: 575, distance: 183.8
drag, startPoint x: 484, startPoint y: 575, endPoint x: 228, endPoint y: 535, distance: 259.4
click at [210, 541] on div at bounding box center [208, 362] width 34 height 724
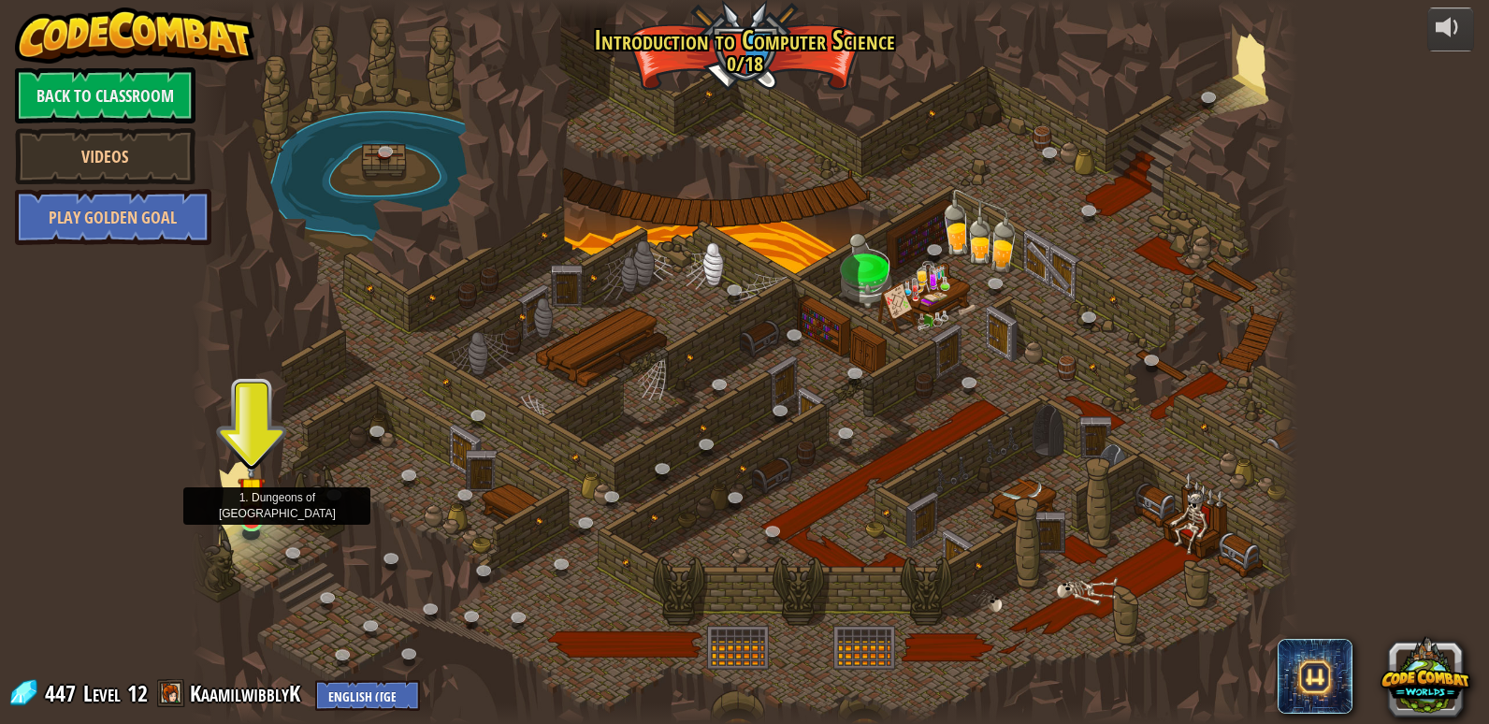
click at [247, 518] on img at bounding box center [252, 490] width 28 height 65
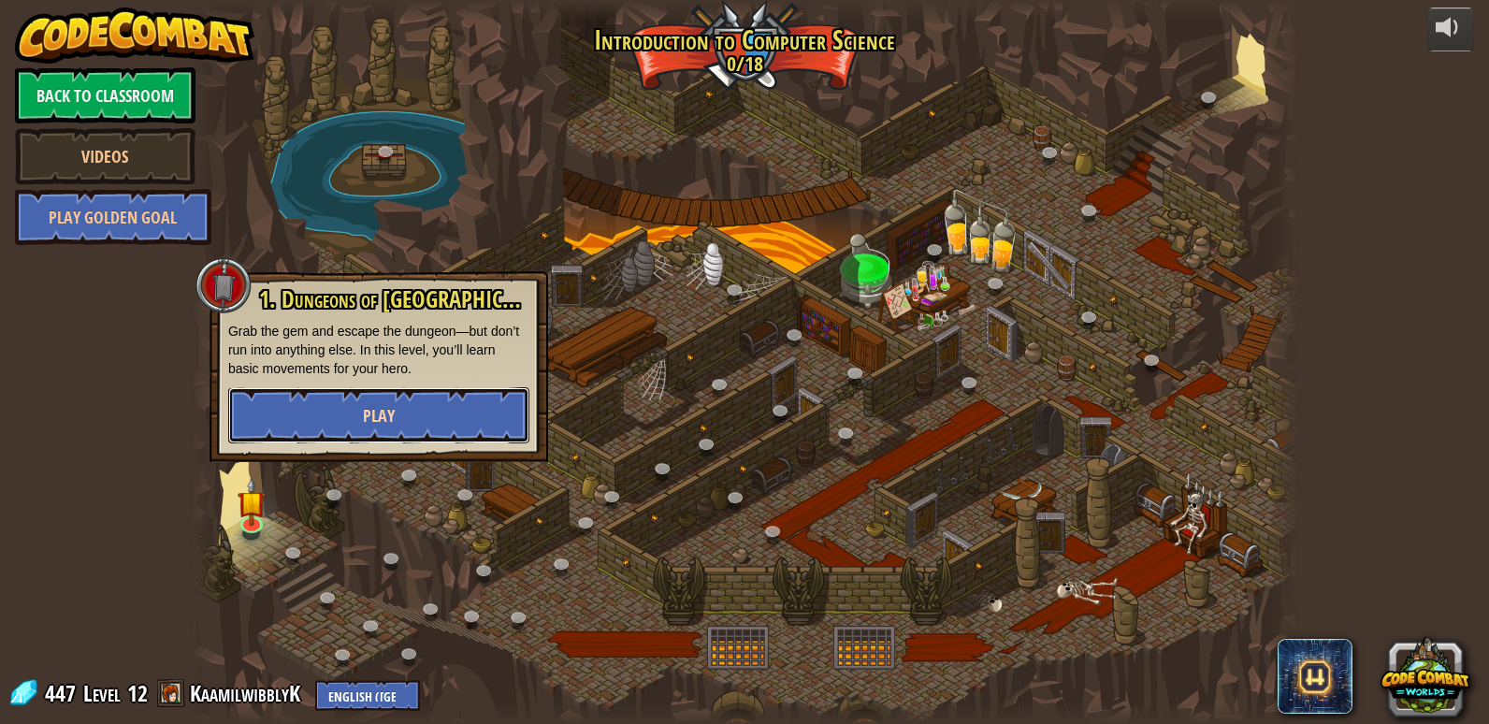
click at [290, 430] on button "Play" at bounding box center [378, 415] width 301 height 56
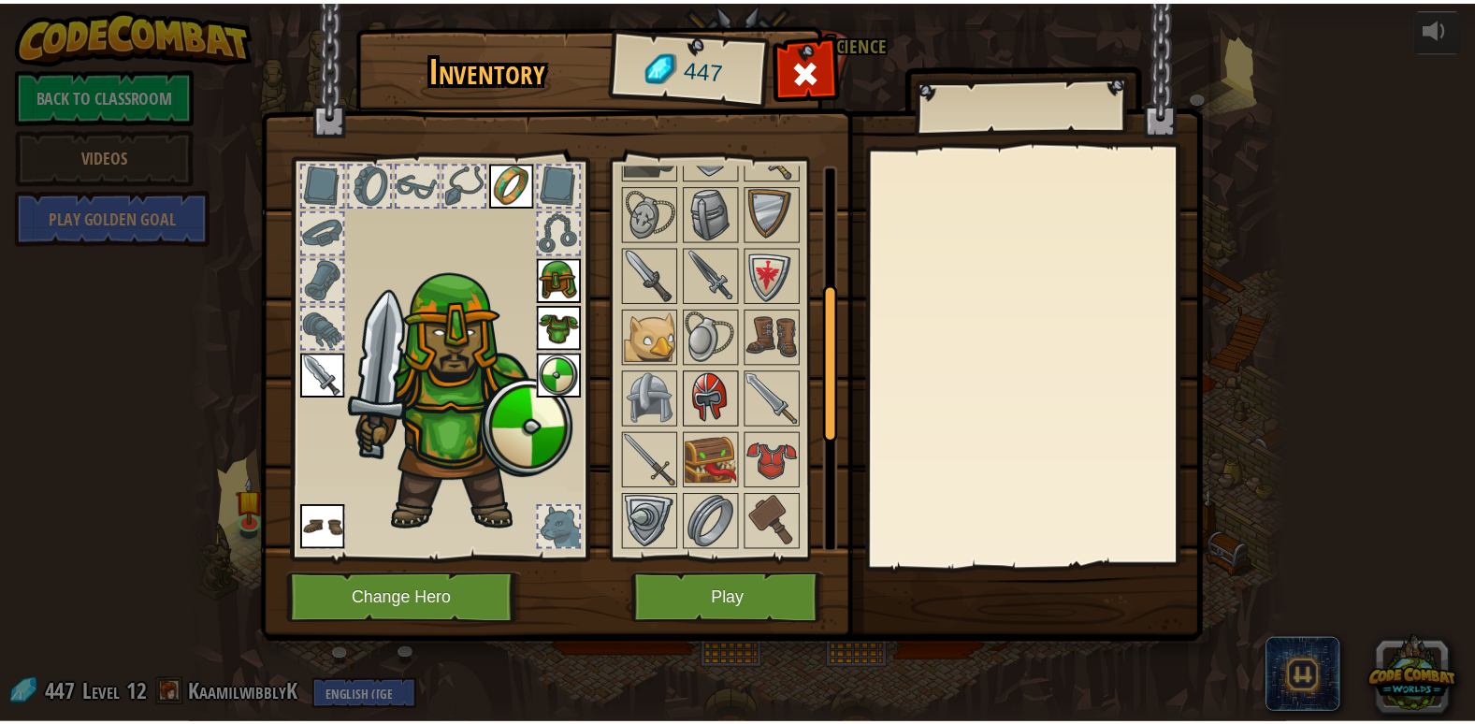
scroll to position [468, 0]
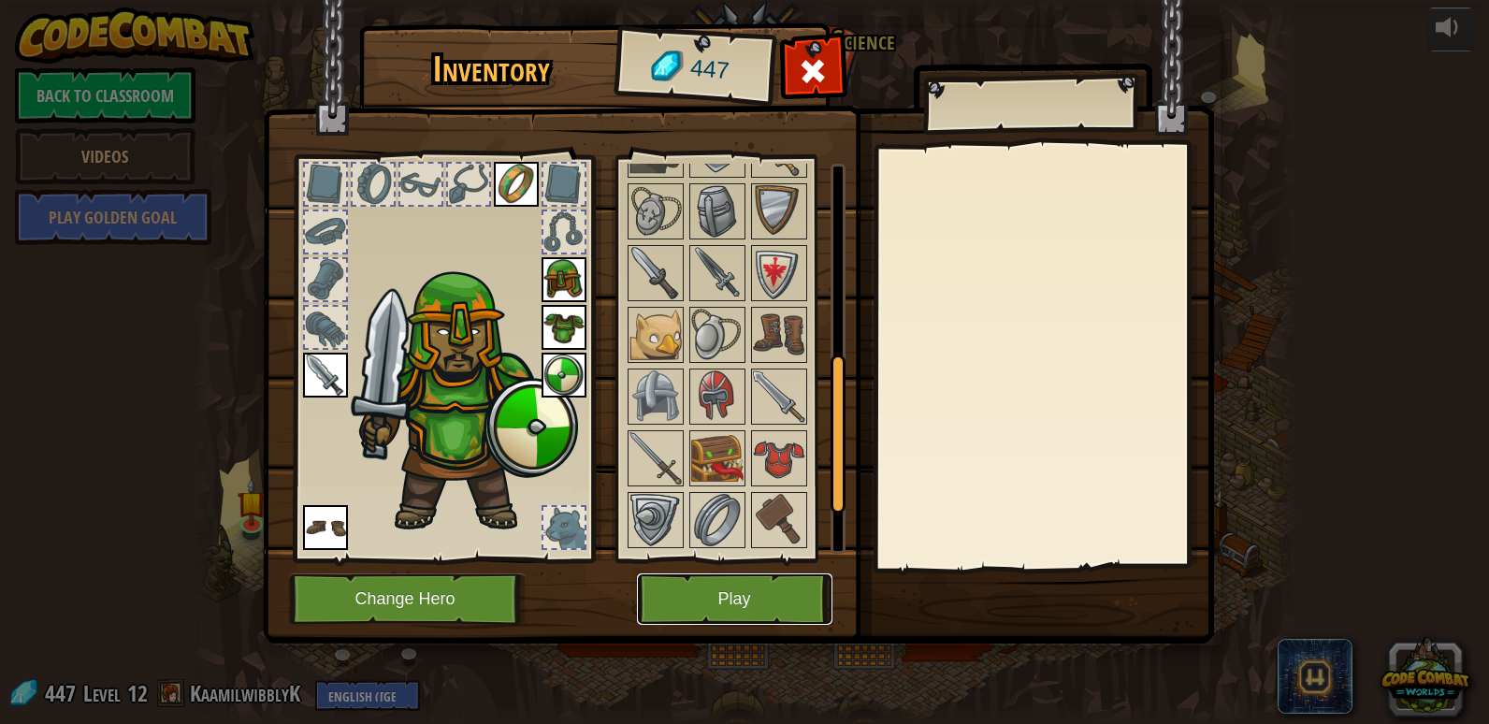
click at [714, 573] on button "Play" at bounding box center [734, 598] width 195 height 51
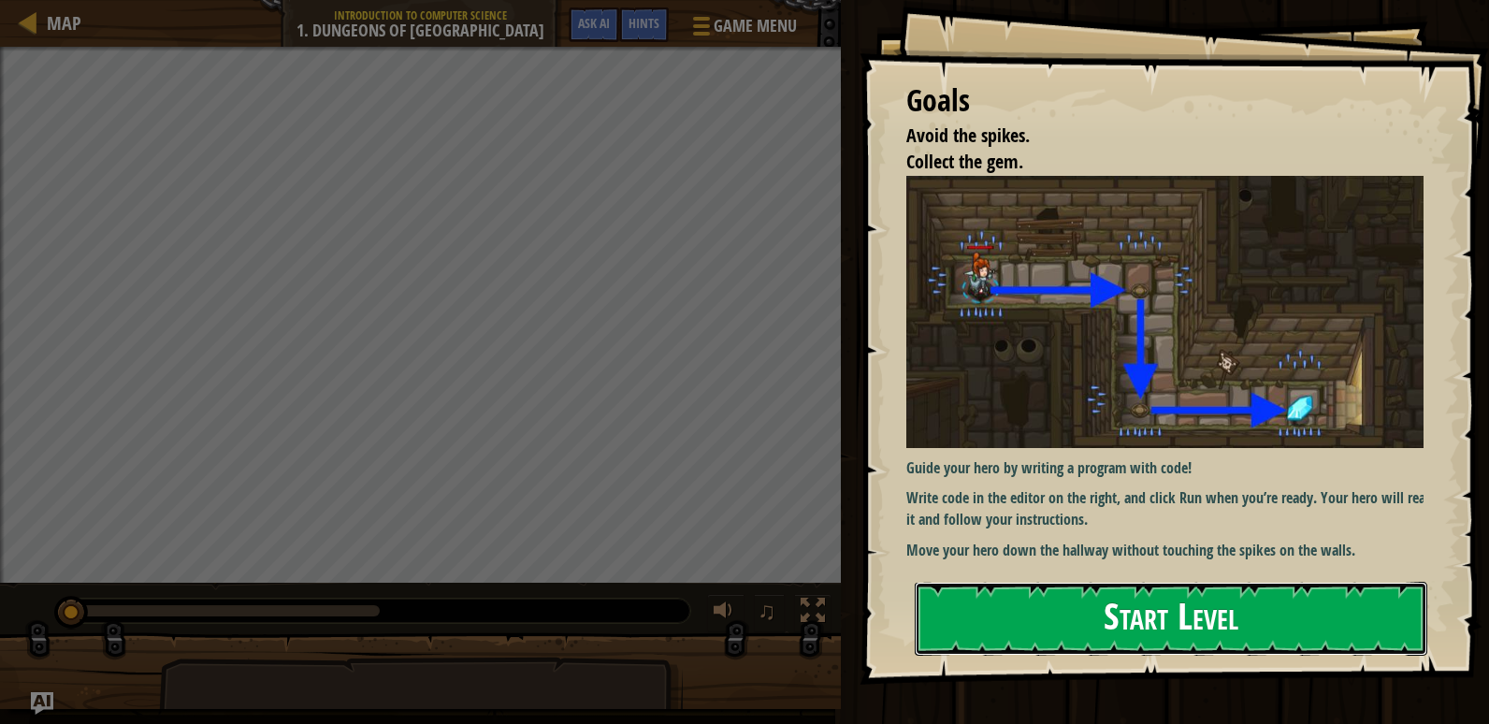
click at [1184, 623] on button "Start Level" at bounding box center [1171, 619] width 512 height 74
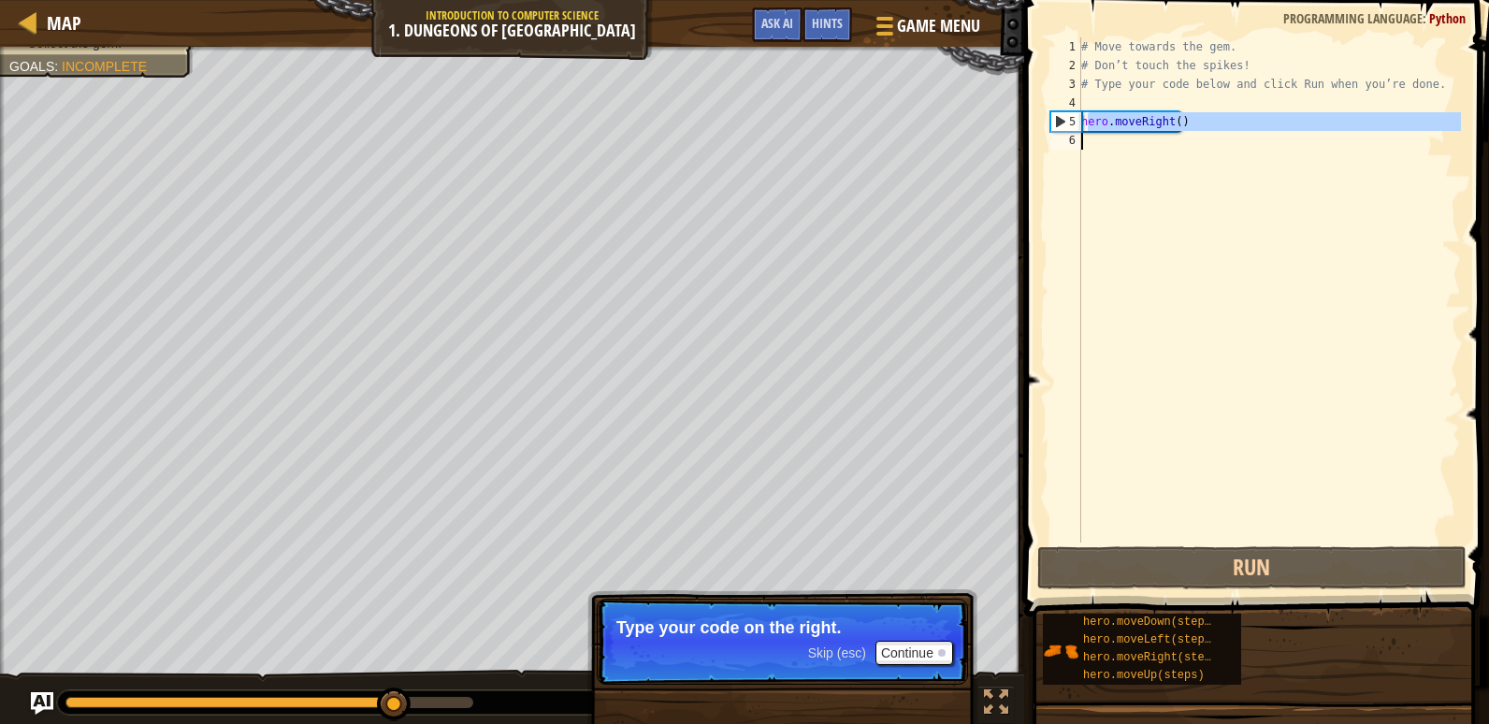
drag, startPoint x: 1085, startPoint y: 122, endPoint x: 1179, endPoint y: 137, distance: 95.6
click at [1179, 137] on div "# Move towards the gem. # Don’t touch the spikes! # Type your code below and cl…" at bounding box center [1268, 308] width 383 height 542
type textarea "hero.moveRight()"
click at [1179, 137] on div "# Move towards the gem. # Don’t touch the spikes! # Type your code below and cl…" at bounding box center [1268, 289] width 383 height 505
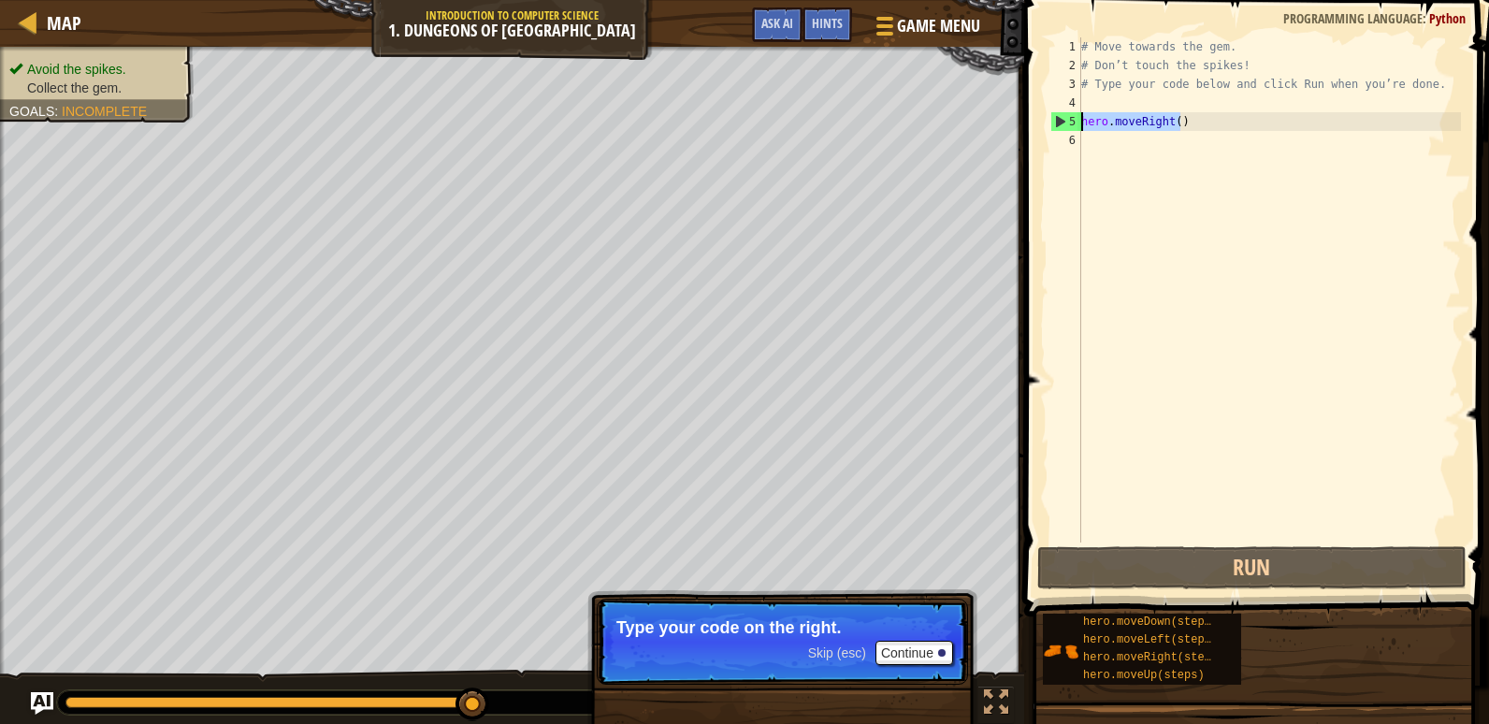
drag, startPoint x: 1185, startPoint y: 118, endPoint x: 1079, endPoint y: 122, distance: 105.7
click at [1079, 122] on div "1 2 3 4 5 6 # Move towards the gem. # Don’t touch the spikes! # Type your code …" at bounding box center [1253, 289] width 414 height 505
type textarea "hero.moveRight()"
click at [1160, 154] on div "# Move towards the gem. # Don’t touch the spikes! # Type your code below and cl…" at bounding box center [1268, 308] width 383 height 542
click at [1094, 137] on div "# Move towards the gem. # Don’t touch the spikes! # Type your code below and cl…" at bounding box center [1268, 308] width 383 height 542
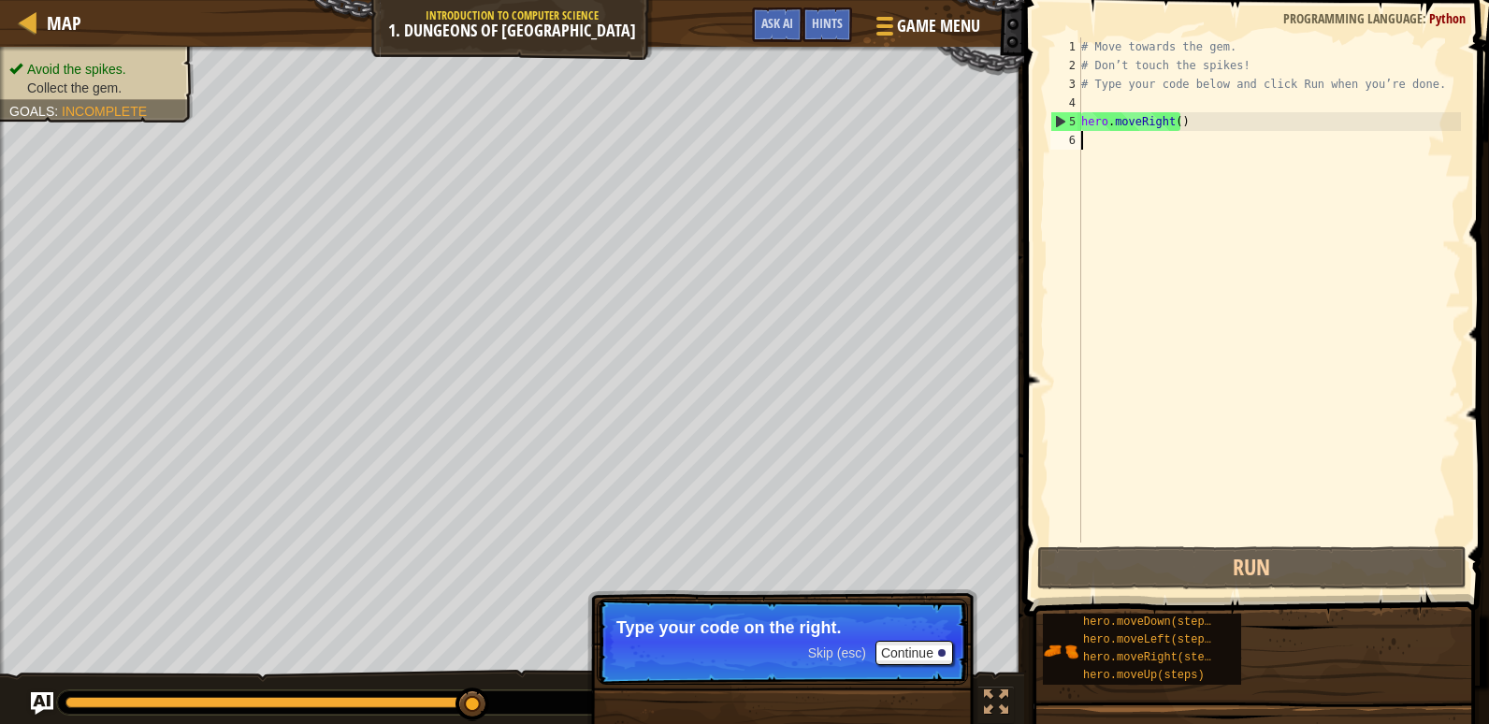
click at [1056, 112] on div "5" at bounding box center [1066, 121] width 30 height 19
type textarea "hero.moveRight()"
click at [1117, 137] on div "# Move towards the gem. # Don’t touch the spikes! # Type your code below and cl…" at bounding box center [1268, 308] width 383 height 542
click at [1138, 126] on div "# Move towards the gem. # Don’t touch the spikes! # Type your code below and cl…" at bounding box center [1268, 308] width 383 height 542
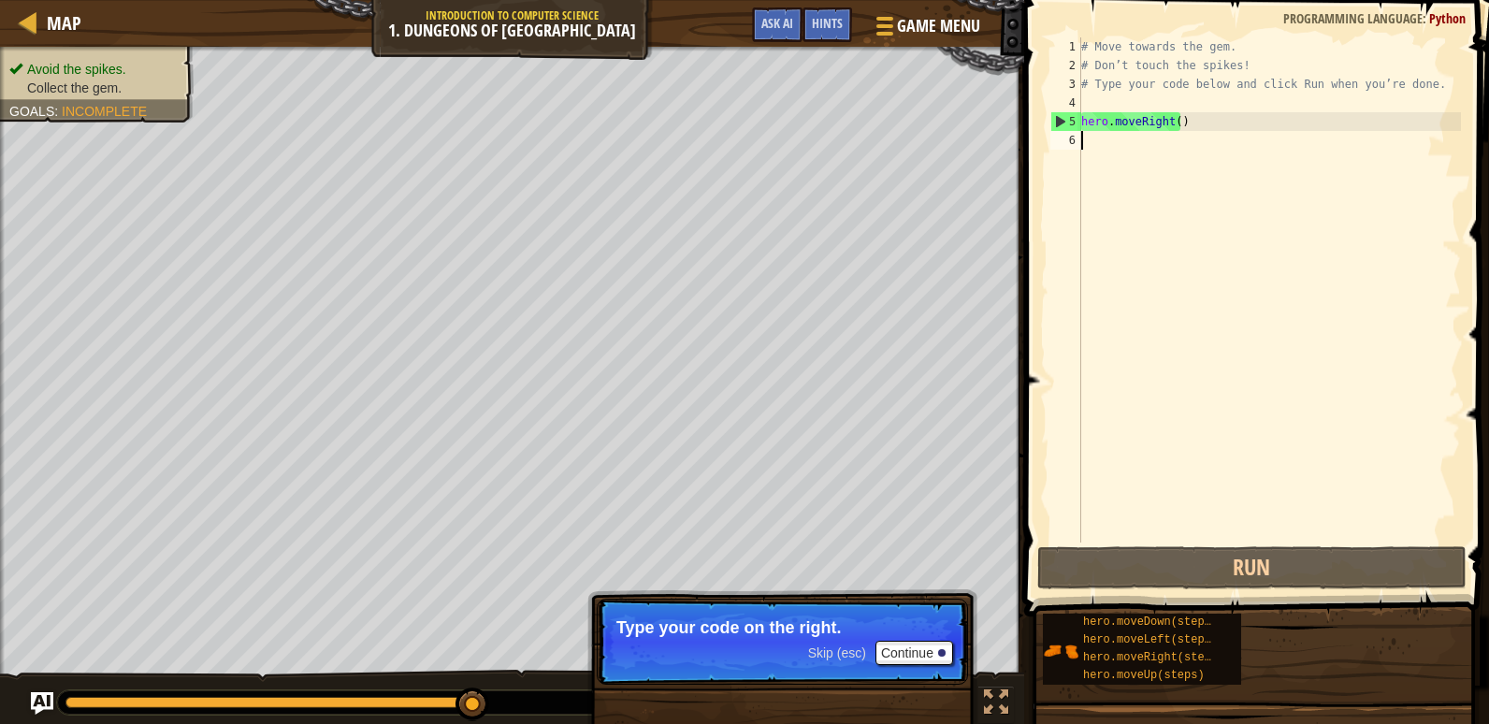
type textarea "hero.moveRight()"
drag, startPoint x: 1179, startPoint y: 124, endPoint x: 1075, endPoint y: 120, distance: 103.9
click at [1075, 120] on div "hero.moveRight() 1 2 3 4 5 6 # Move towards the gem. # Don’t touch the spikes! …" at bounding box center [1253, 289] width 414 height 505
click at [1118, 133] on div "# Move towards the gem. # Don’t touch the spikes! # Type your code below and cl…" at bounding box center [1268, 308] width 383 height 542
paste textarea "hero.moveRight()"
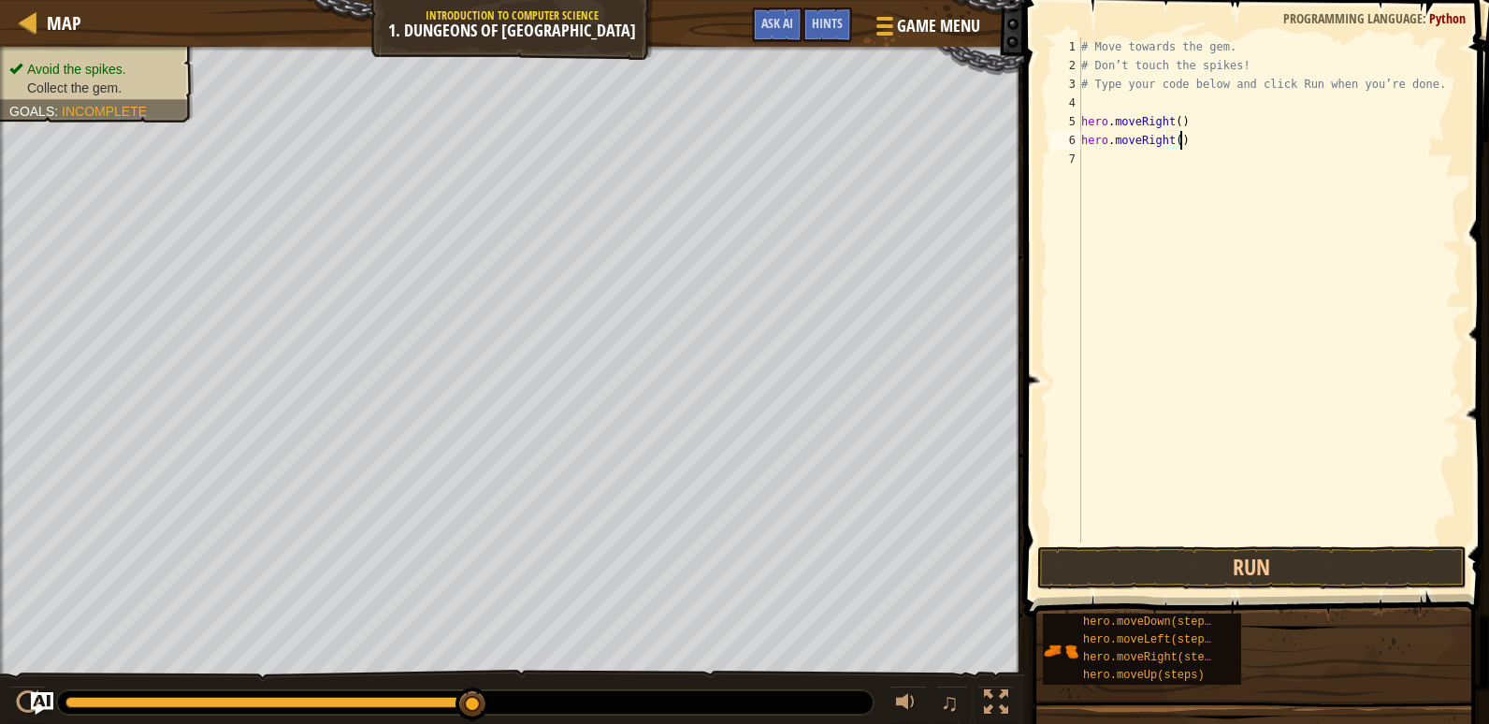
click at [1166, 143] on div "# Move towards the gem. # Don’t touch the spikes! # Type your code below and cl…" at bounding box center [1268, 308] width 383 height 542
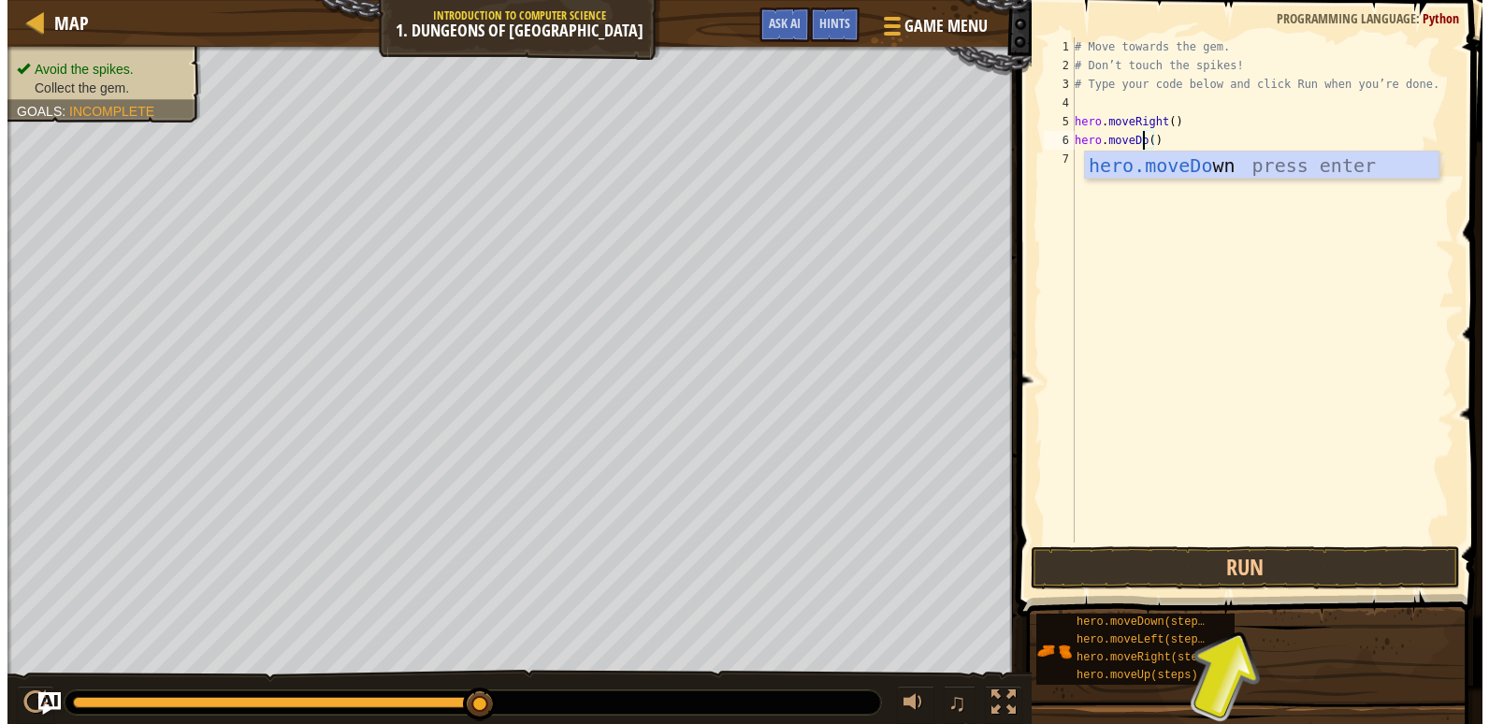
scroll to position [8, 7]
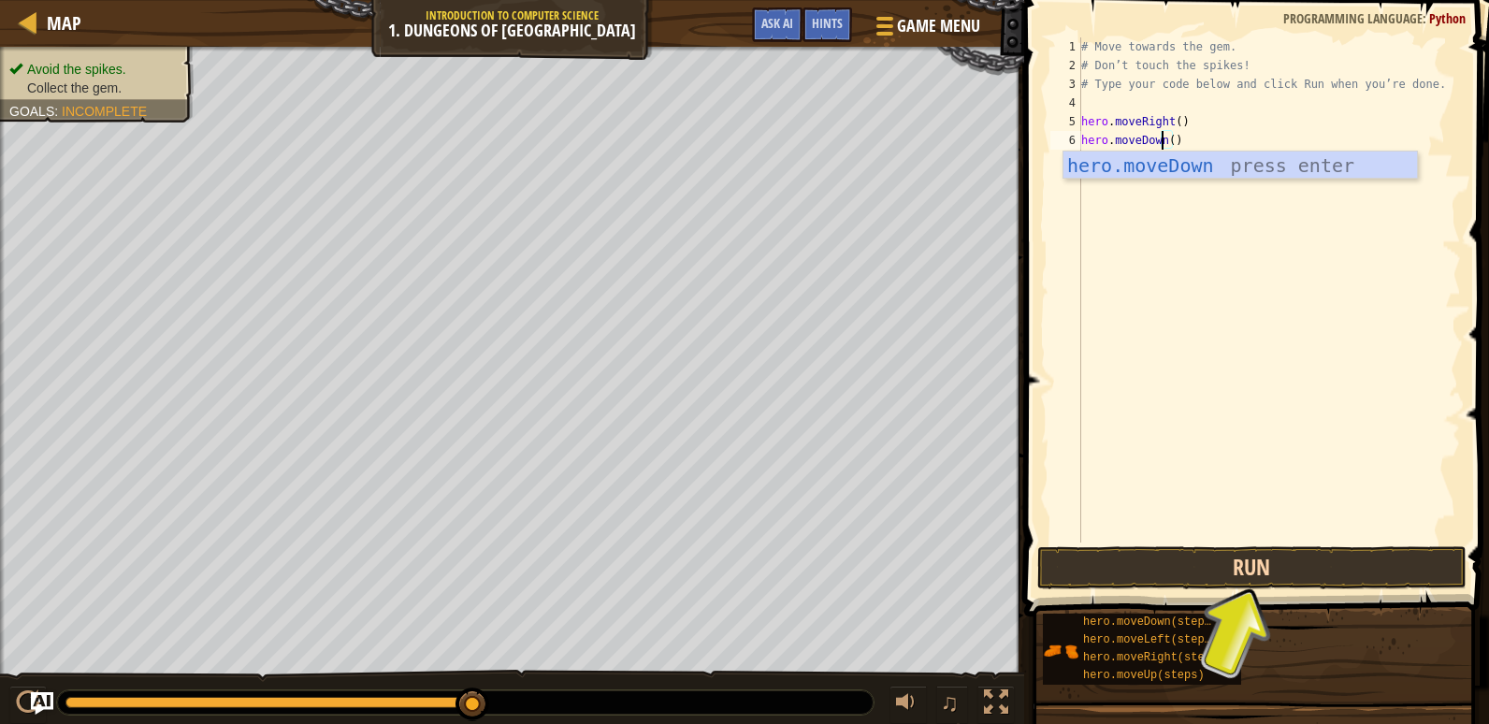
type textarea "hero.moveDown()"
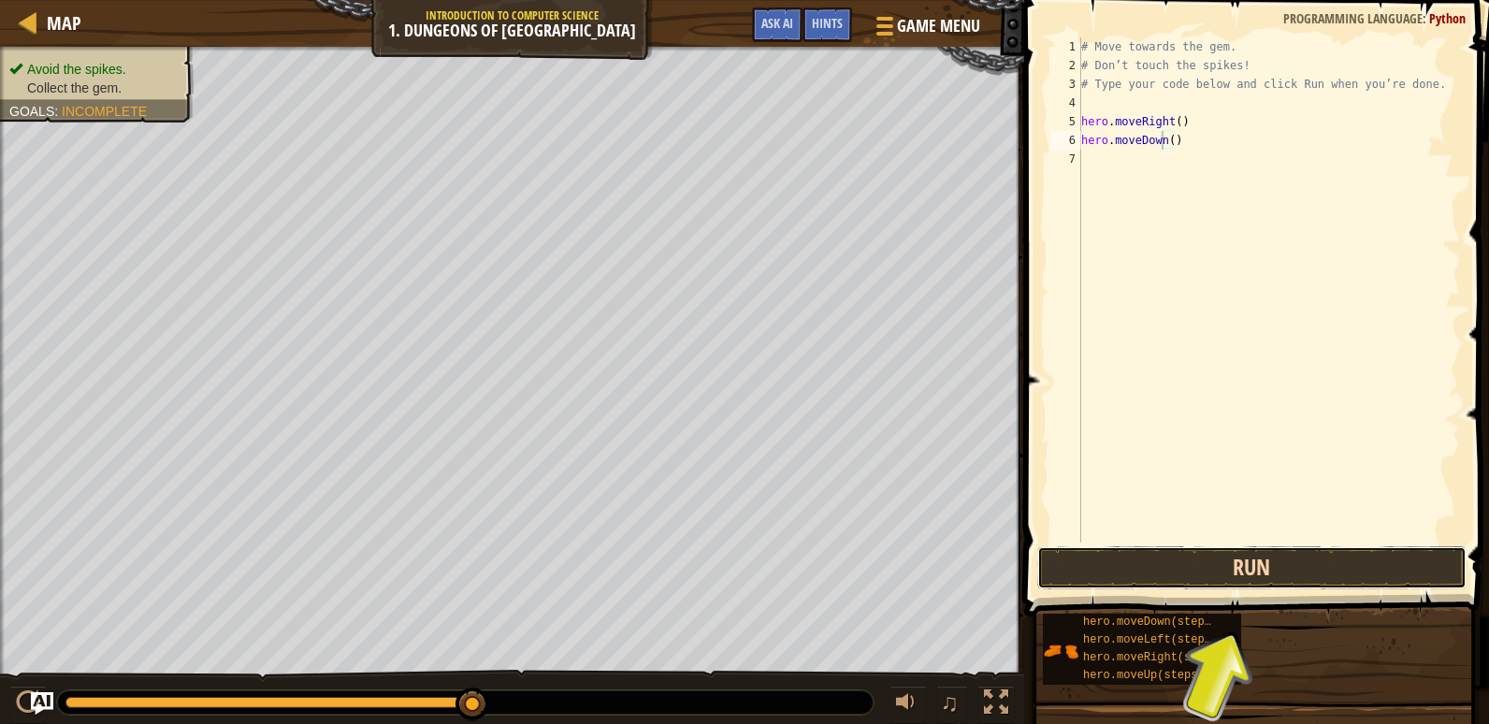
click at [1248, 578] on button "Run" at bounding box center [1251, 567] width 429 height 43
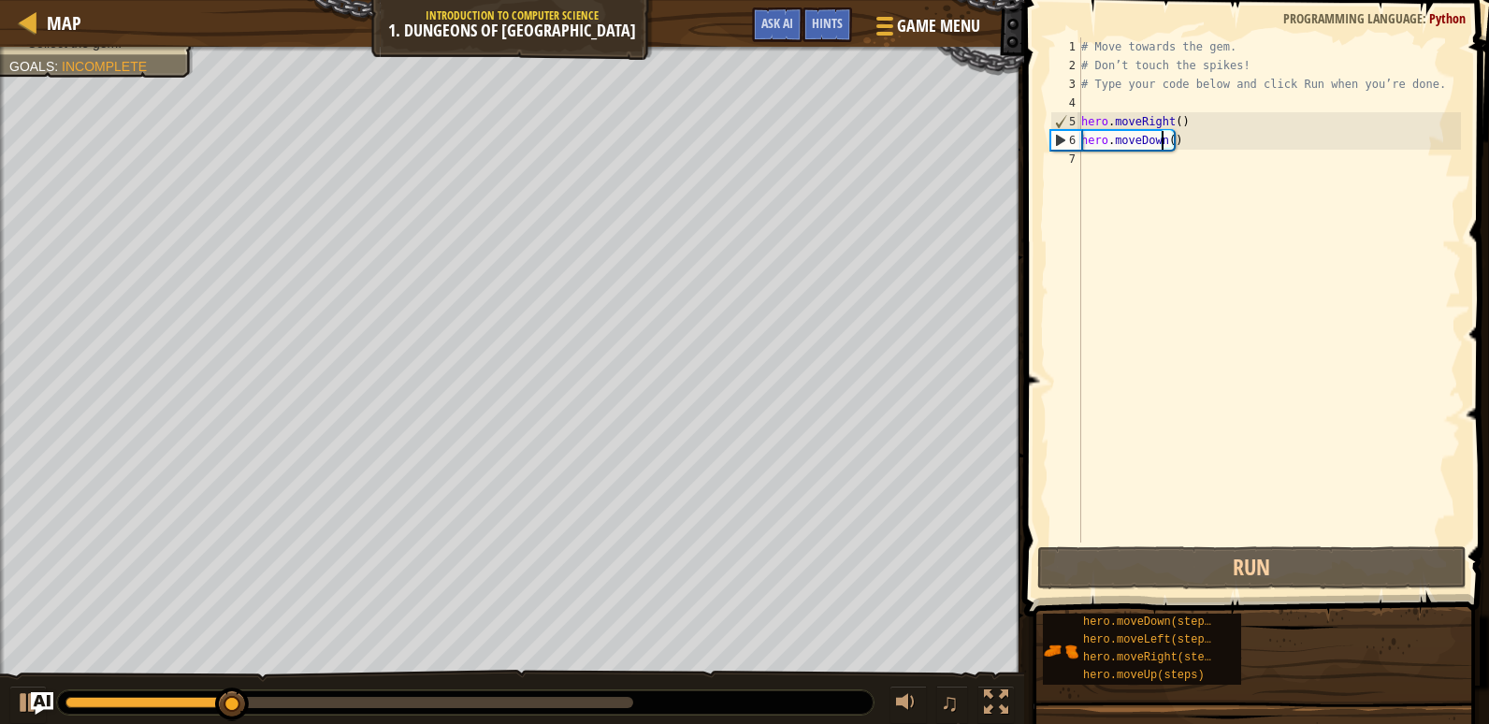
click at [1143, 150] on div "# Move towards the gem. # Don’t touch the spikes! # Type your code below and cl…" at bounding box center [1268, 308] width 383 height 542
paste textarea "hero.moveRight()"
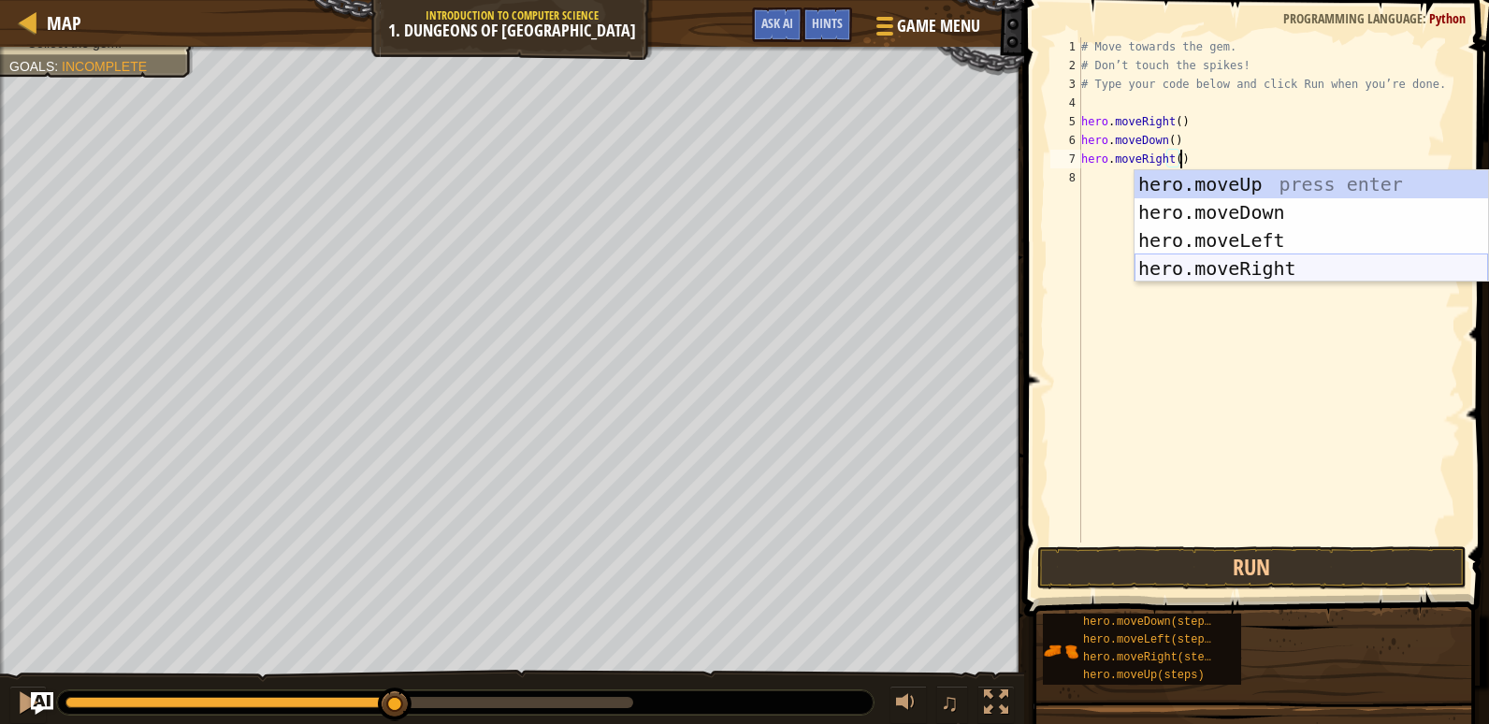
click at [1220, 275] on div "hero.moveUp press enter hero.moveDown press enter hero.moveLeft press enter her…" at bounding box center [1311, 254] width 354 height 168
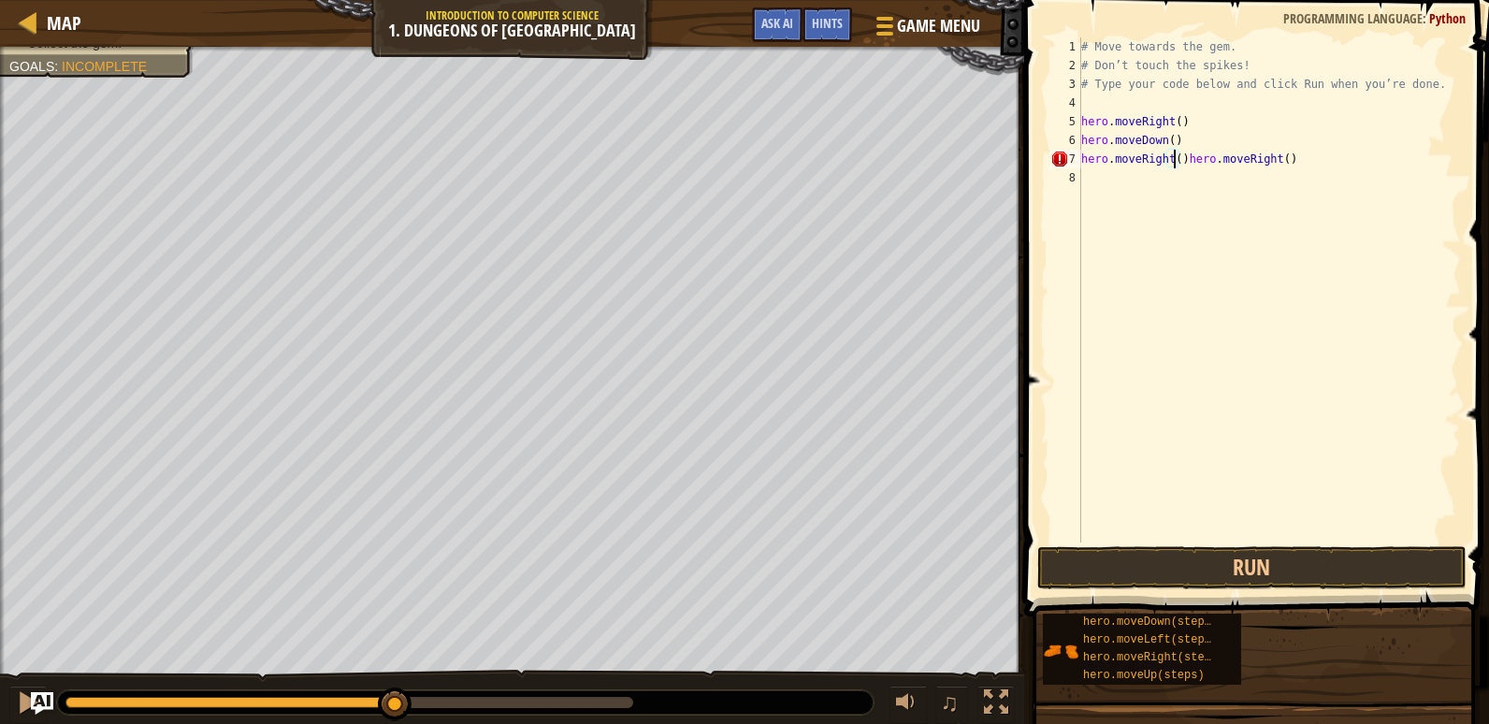
click at [1175, 158] on div "# Move towards the gem. # Don’t touch the spikes! # Type your code below and cl…" at bounding box center [1268, 308] width 383 height 542
click at [1180, 154] on div "# Move towards the gem. # Don’t touch the spikes! # Type your code below and cl…" at bounding box center [1268, 308] width 383 height 542
type textarea "hero.moveRight()"
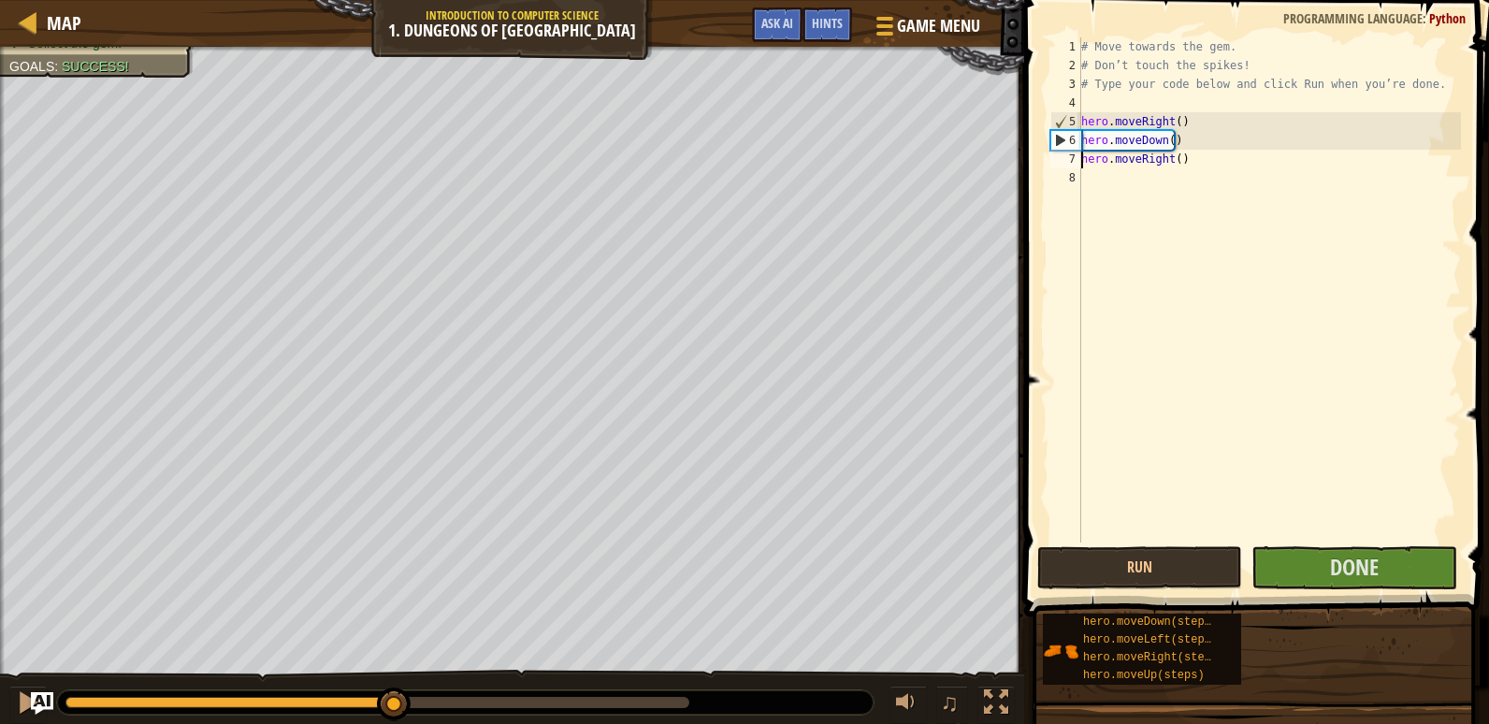
click at [1214, 593] on span at bounding box center [1258, 281] width 480 height 671
click at [1317, 568] on button "Done" at bounding box center [1353, 567] width 205 height 43
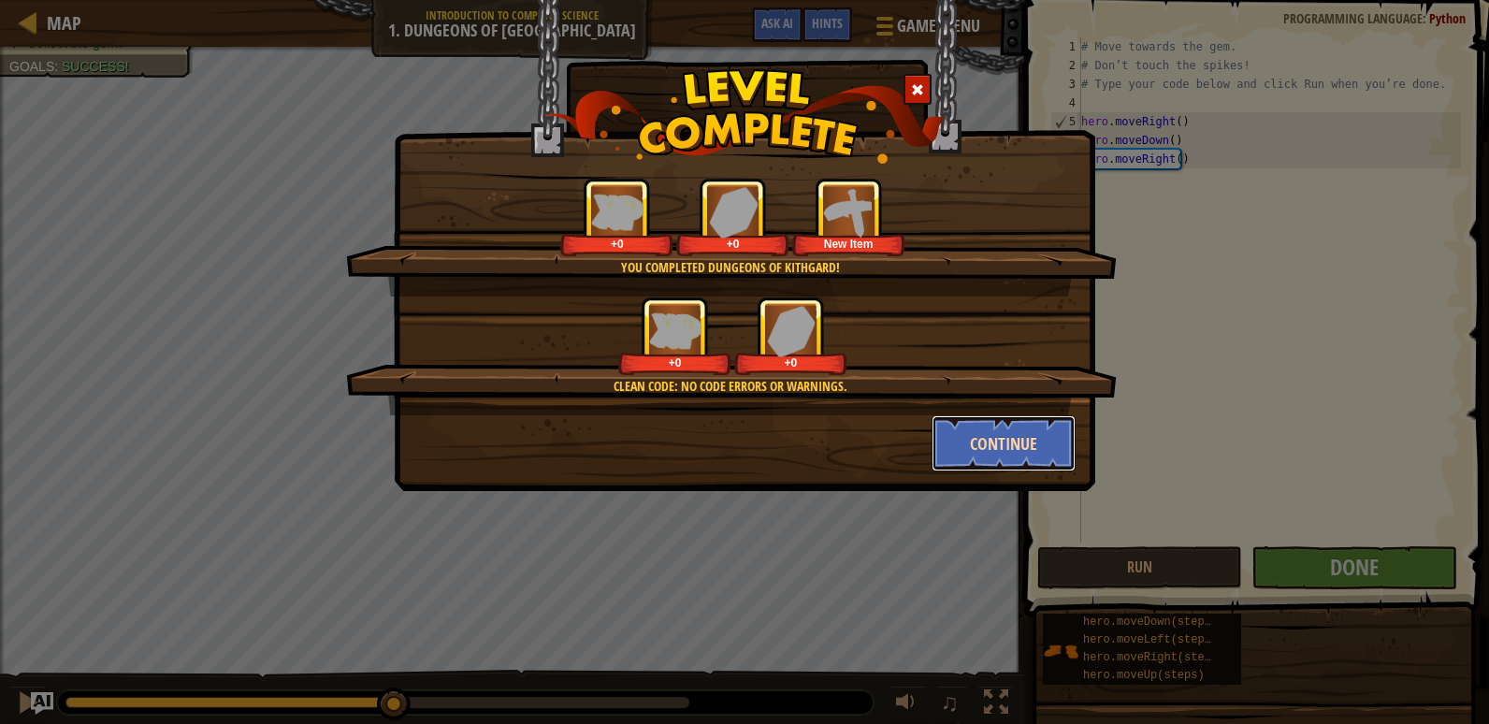
click at [986, 433] on button "Continue" at bounding box center [1003, 443] width 145 height 56
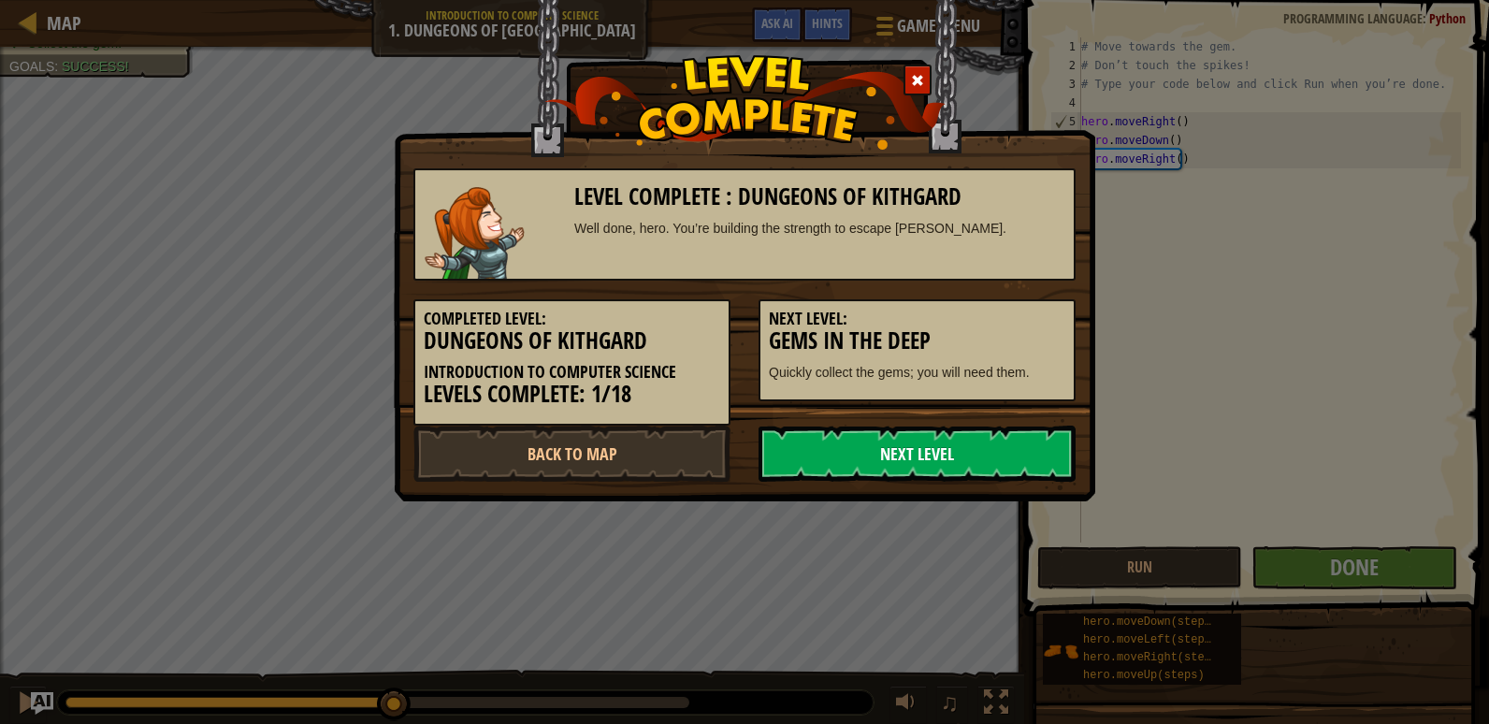
click at [1021, 445] on link "Next Level" at bounding box center [916, 454] width 317 height 56
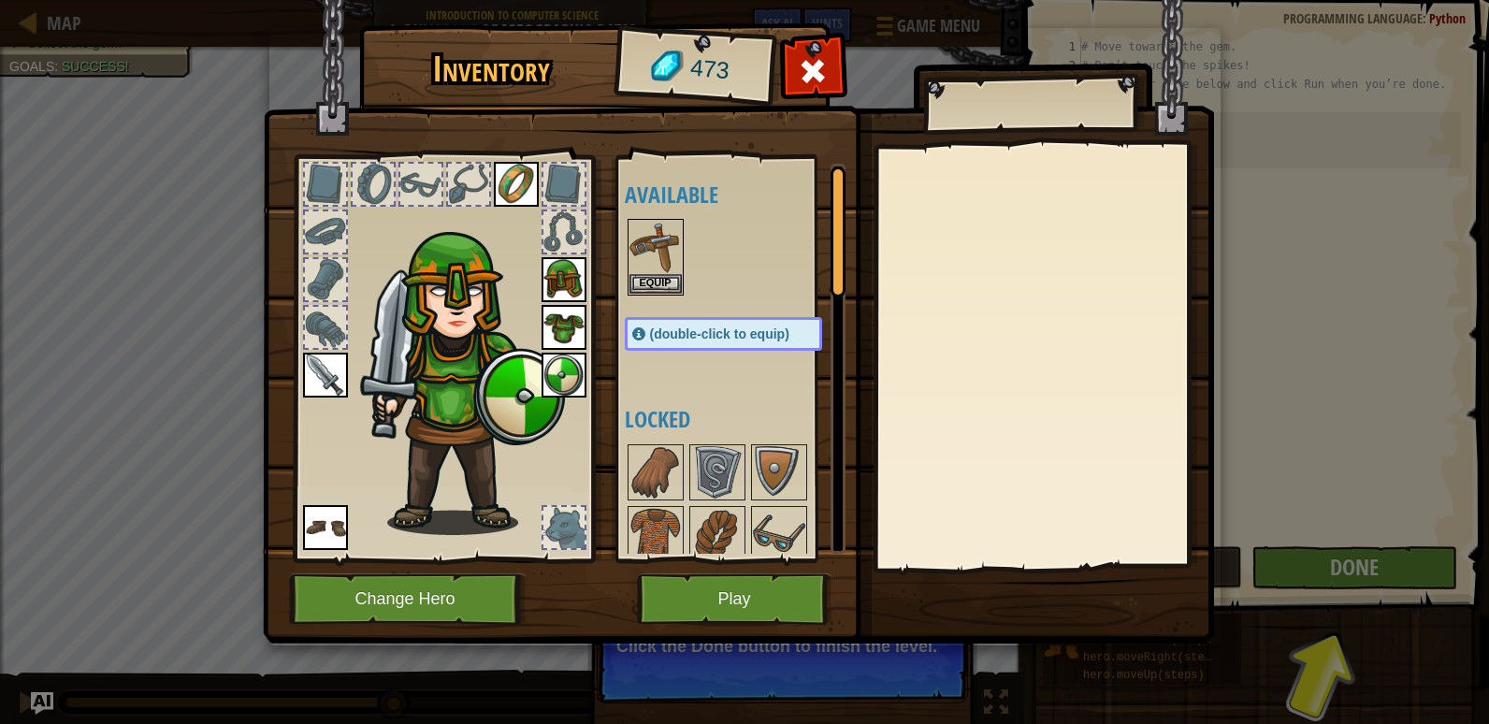
click at [540, 269] on img at bounding box center [464, 363] width 201 height 344
click at [546, 269] on img at bounding box center [563, 279] width 45 height 45
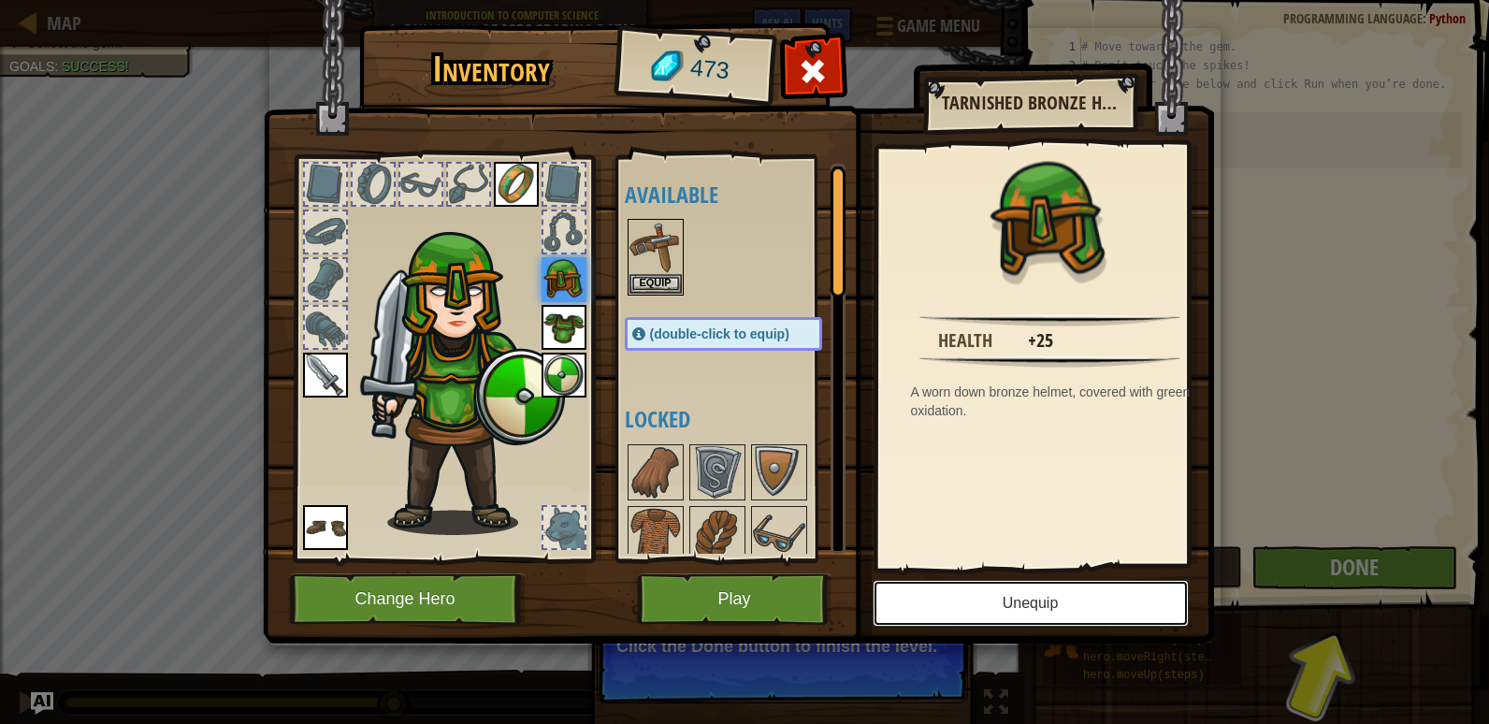
click at [1097, 598] on button "Unequip" at bounding box center [1031, 603] width 316 height 47
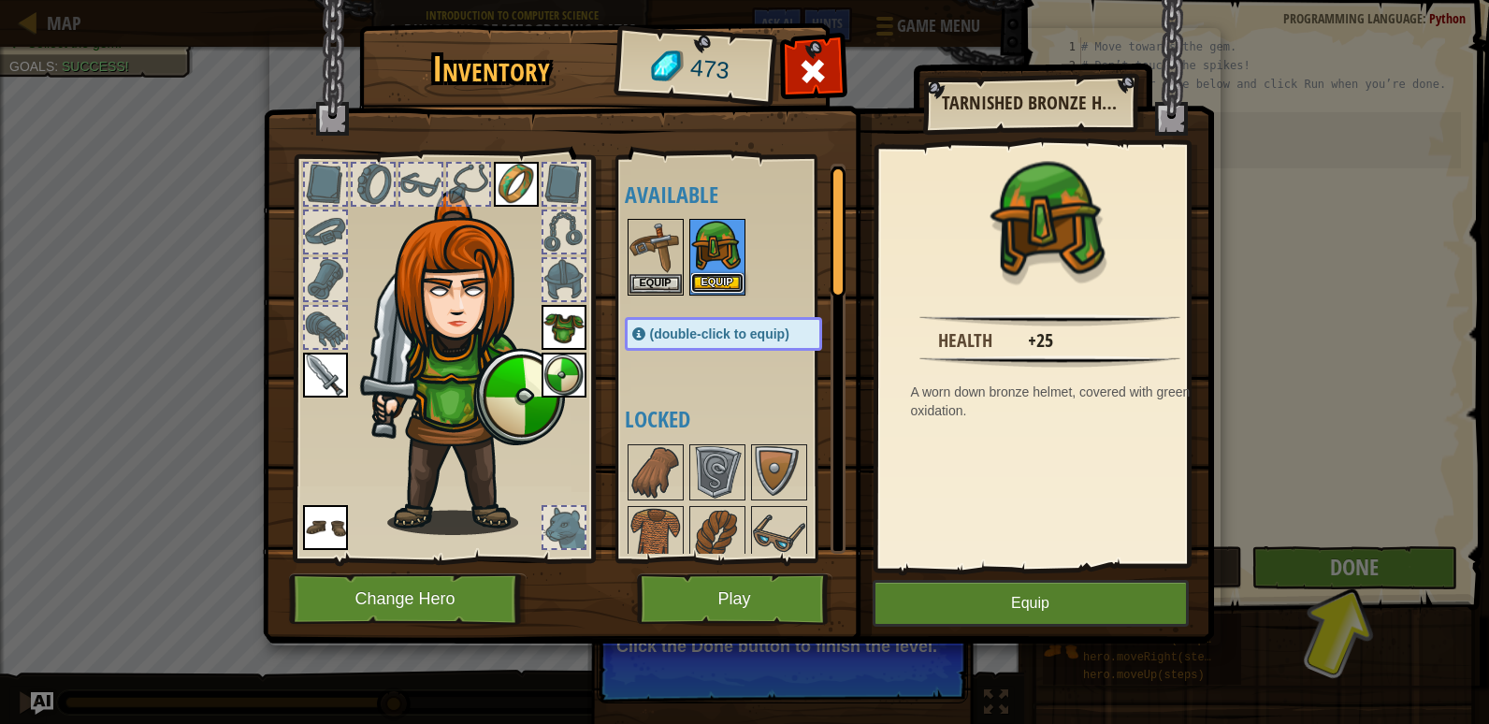
click at [717, 280] on button "Equip" at bounding box center [717, 283] width 52 height 20
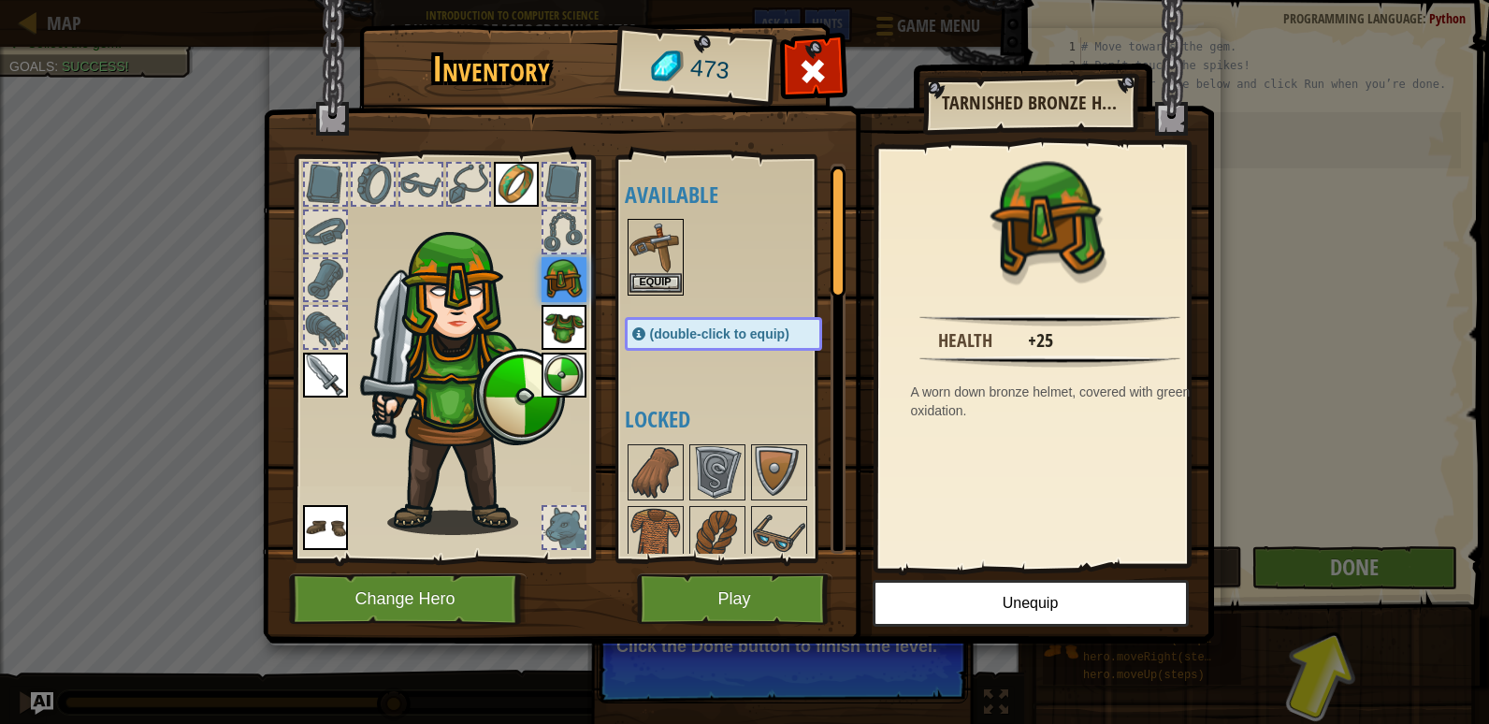
click at [665, 272] on img at bounding box center [655, 247] width 52 height 52
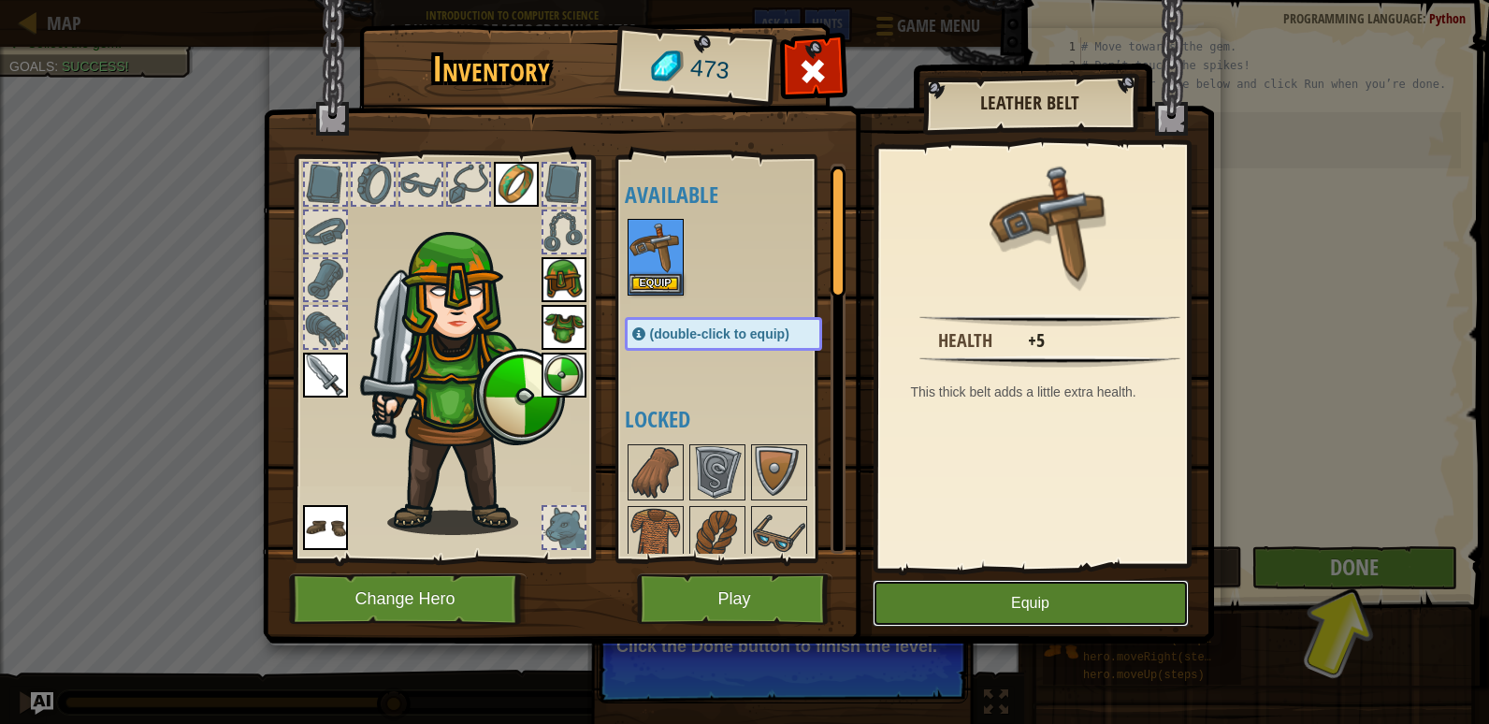
click at [977, 603] on button "Equip" at bounding box center [1031, 603] width 316 height 47
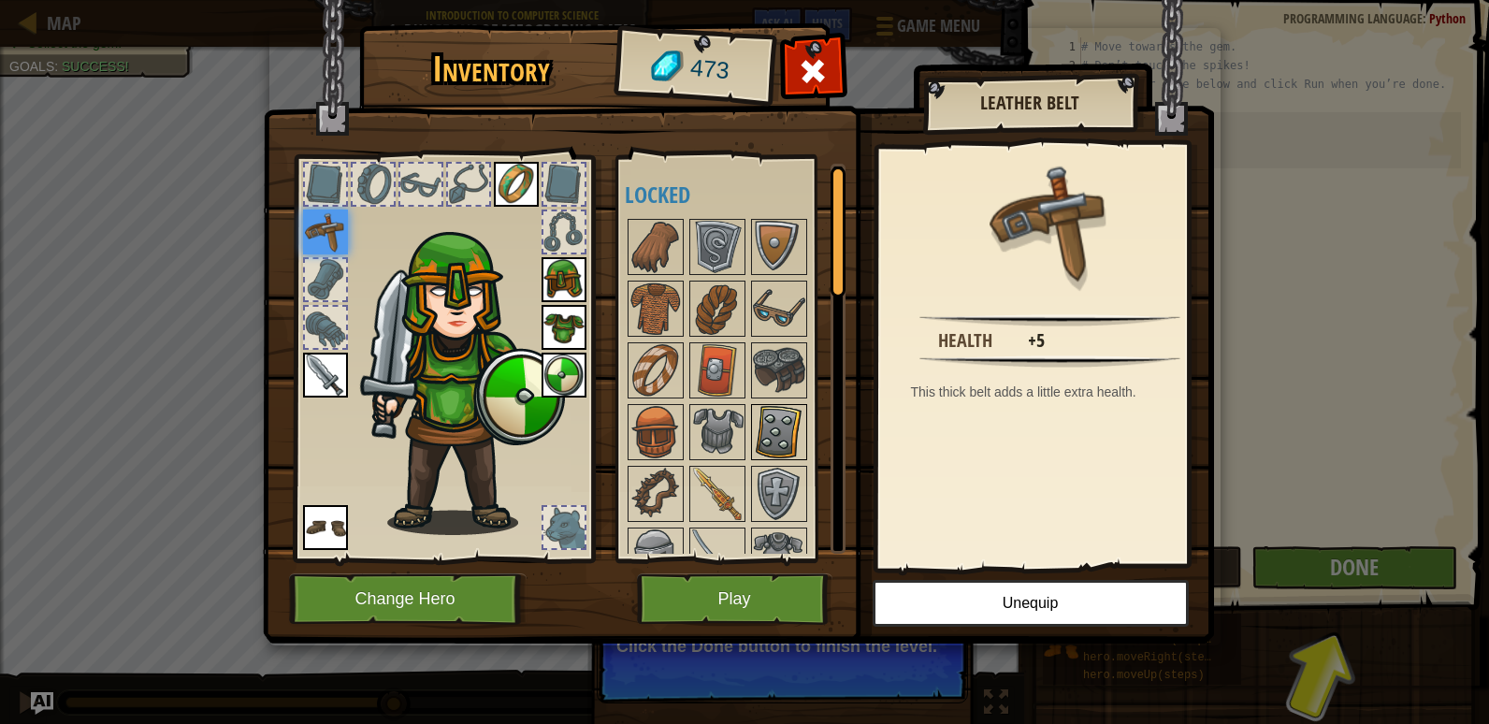
click at [796, 454] on img at bounding box center [779, 432] width 52 height 52
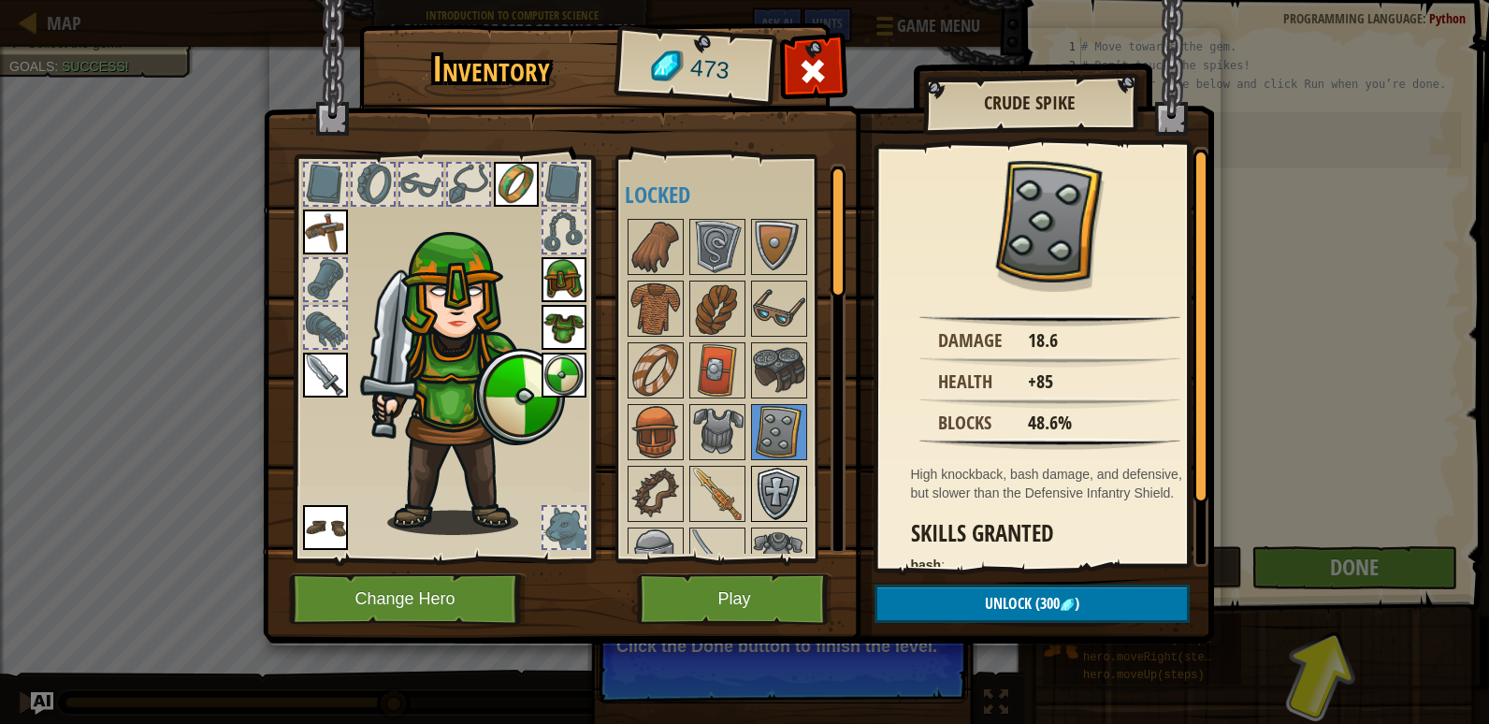
click at [775, 493] on img at bounding box center [779, 494] width 52 height 52
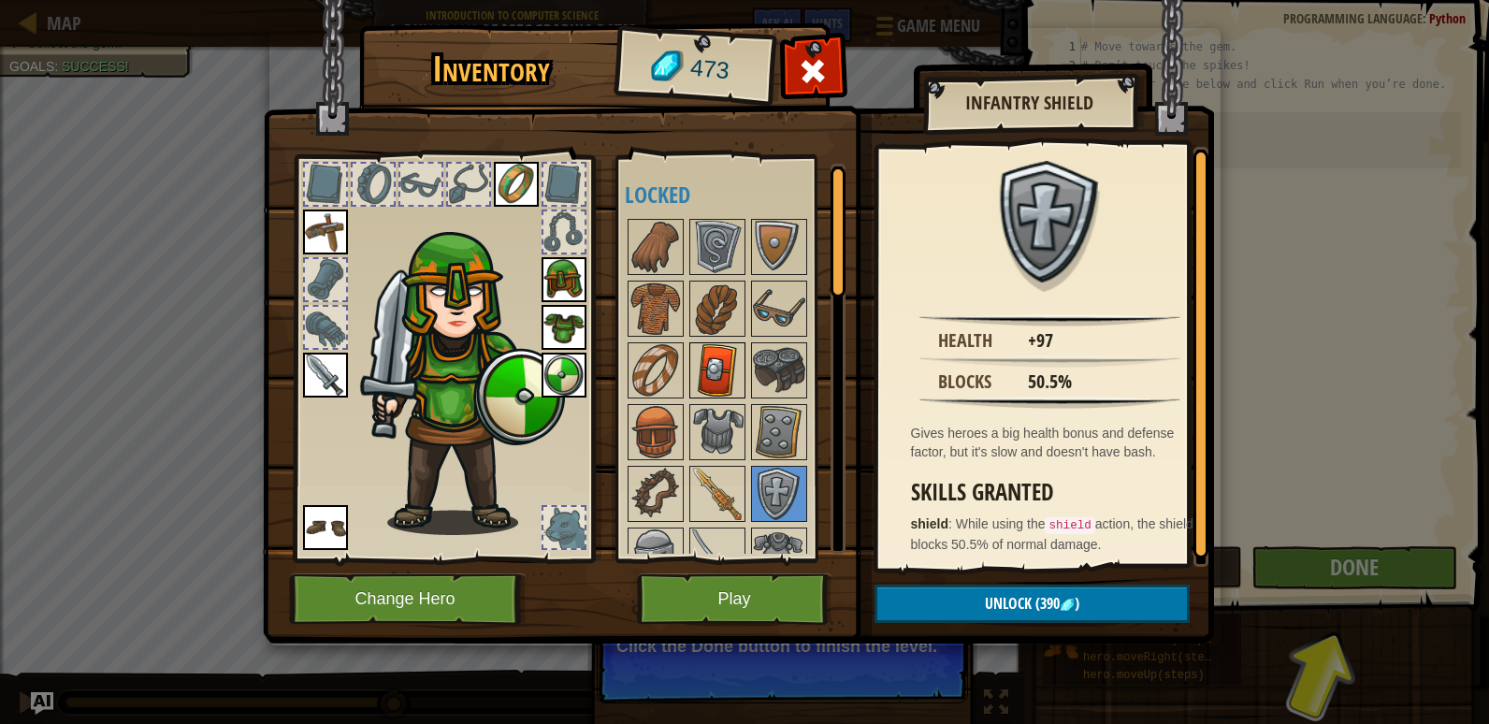
click at [710, 350] on img at bounding box center [717, 370] width 52 height 52
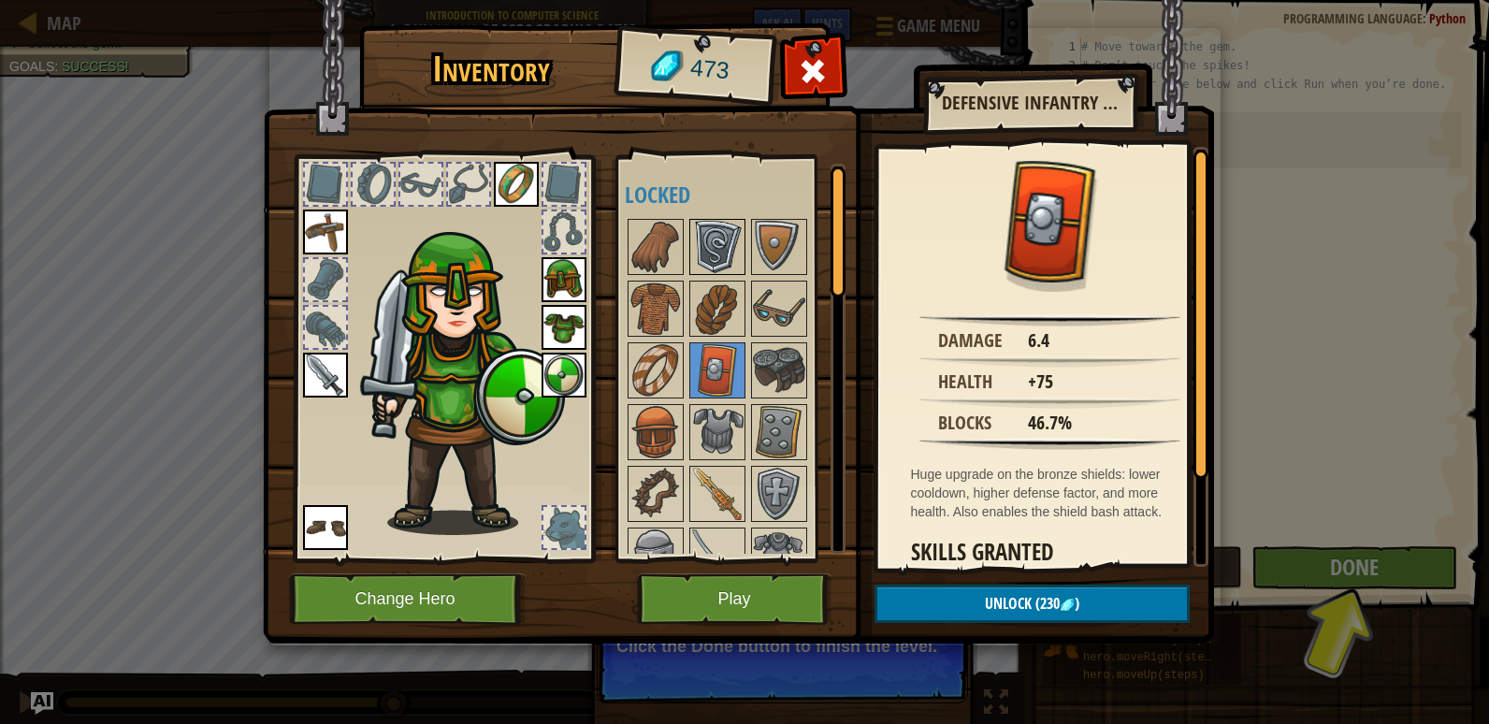
click at [724, 256] on img at bounding box center [717, 247] width 52 height 52
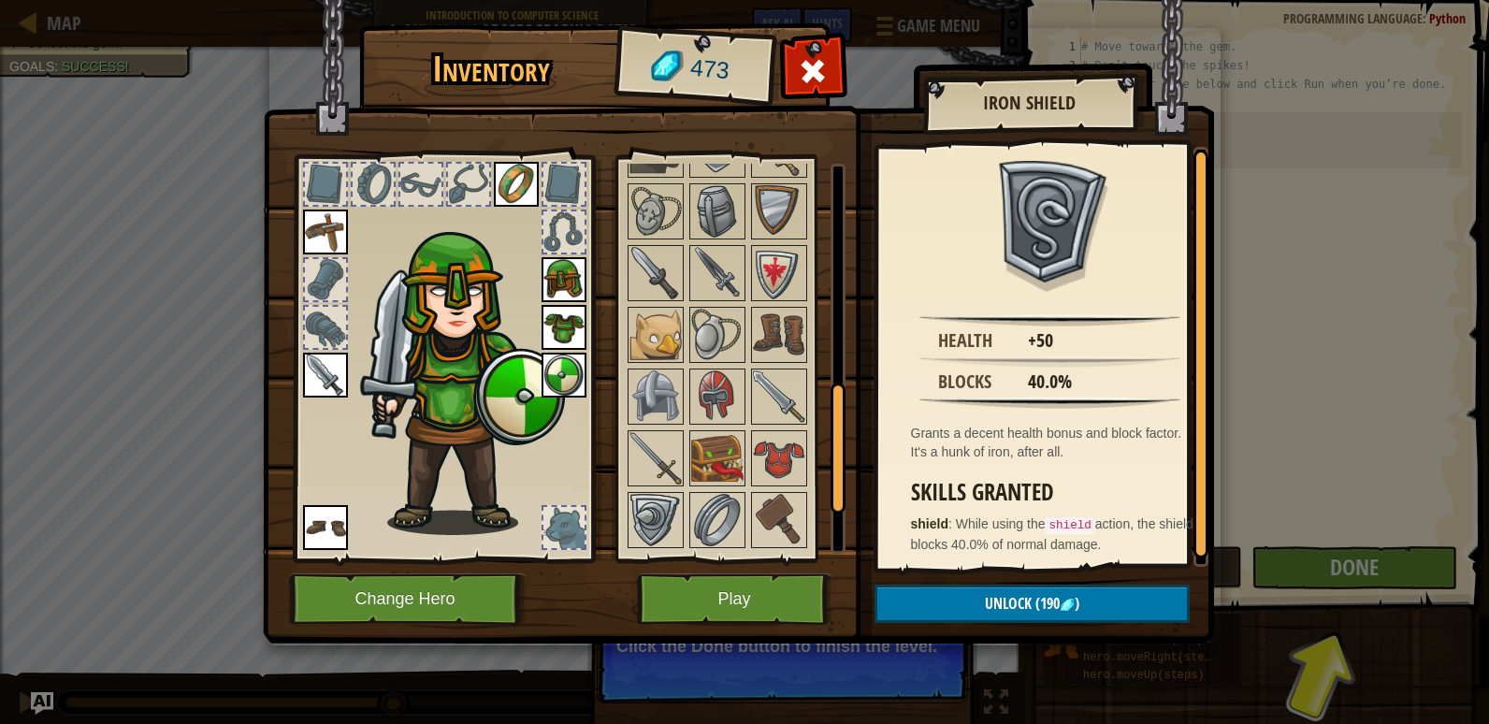
scroll to position [588, 0]
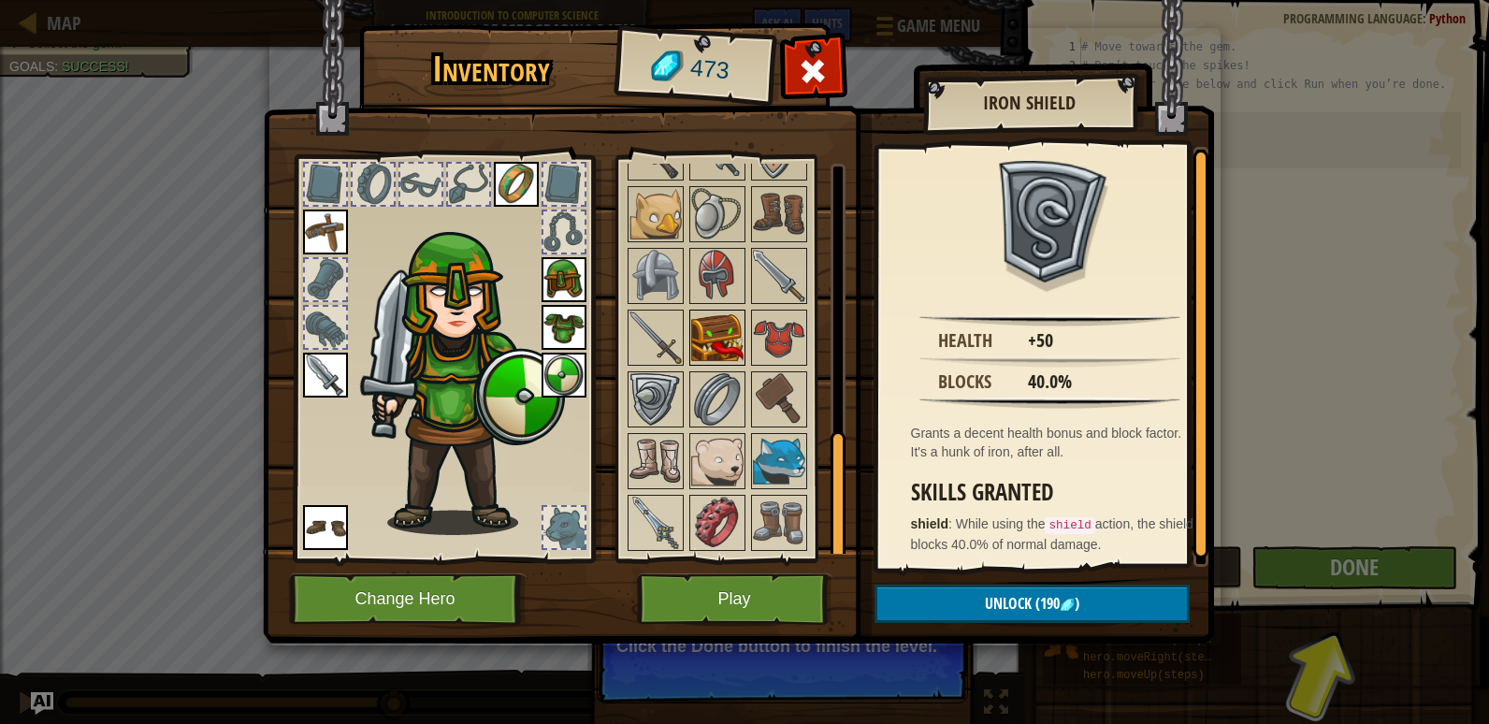
click at [703, 325] on img at bounding box center [717, 337] width 52 height 52
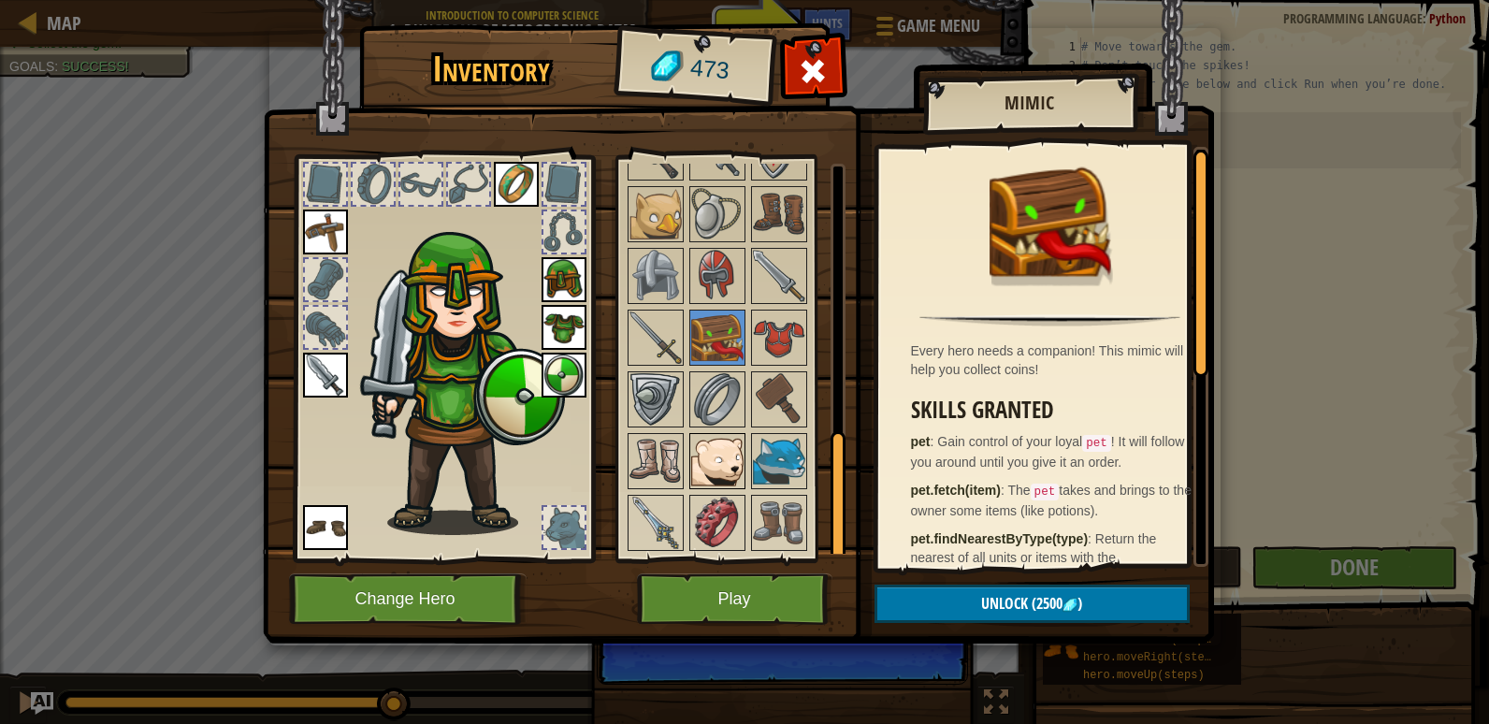
click at [711, 473] on img at bounding box center [717, 461] width 52 height 52
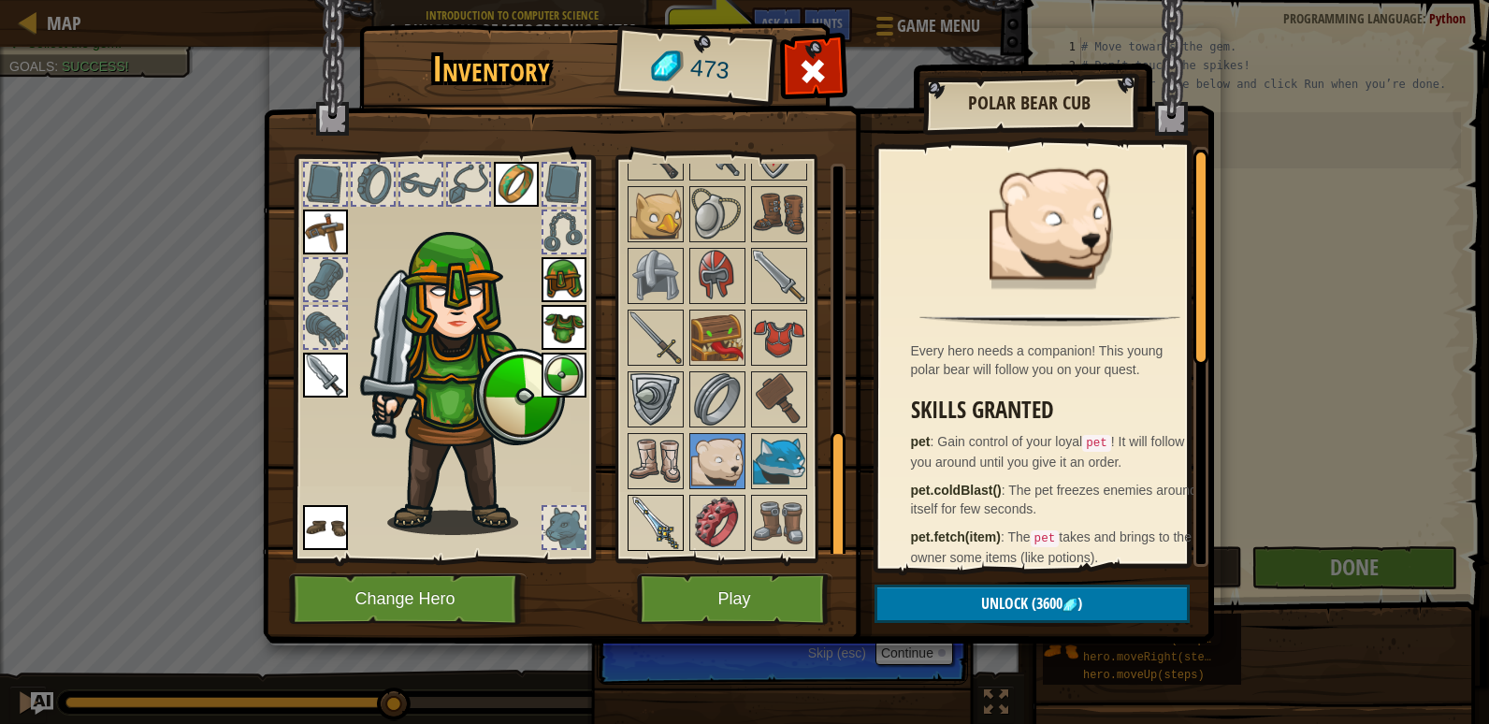
click at [667, 503] on img at bounding box center [655, 523] width 52 height 52
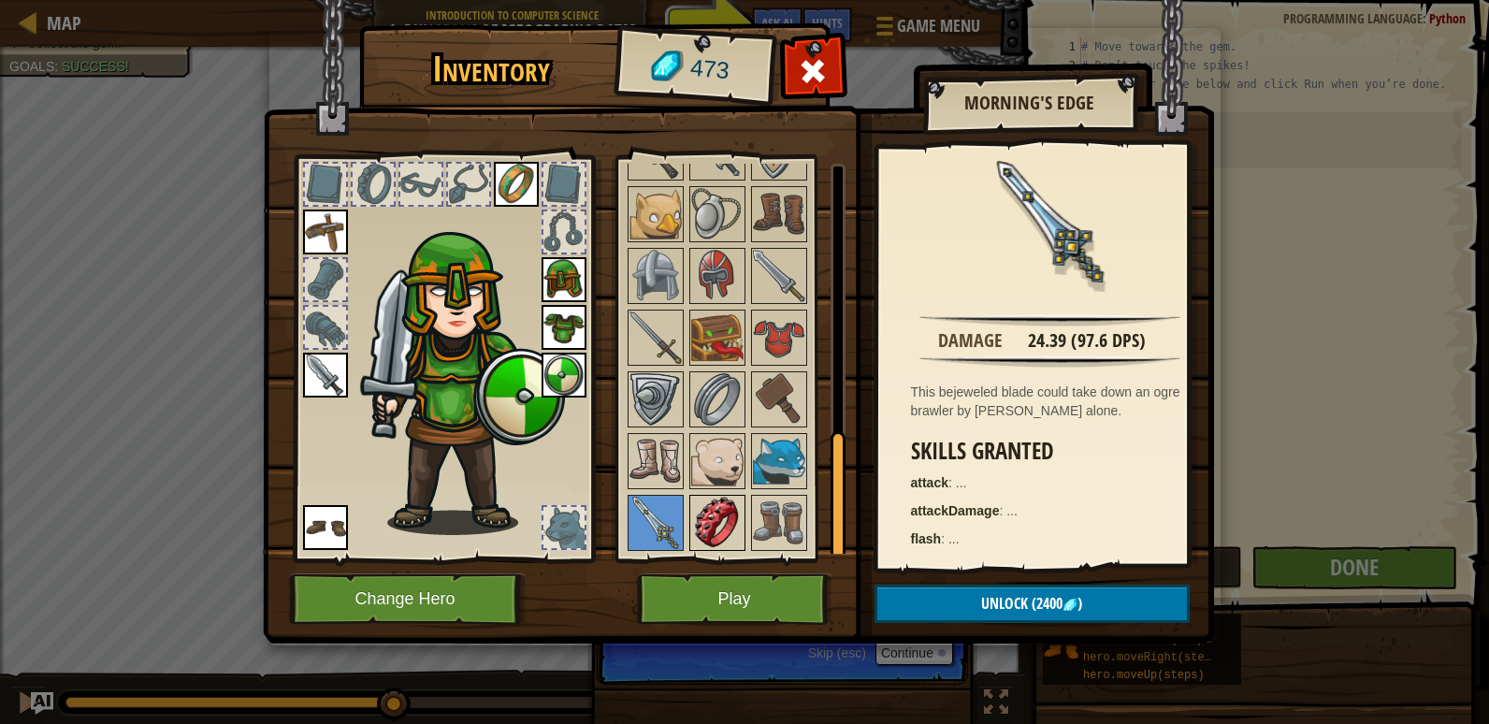
click at [689, 503] on div at bounding box center [717, 523] width 56 height 56
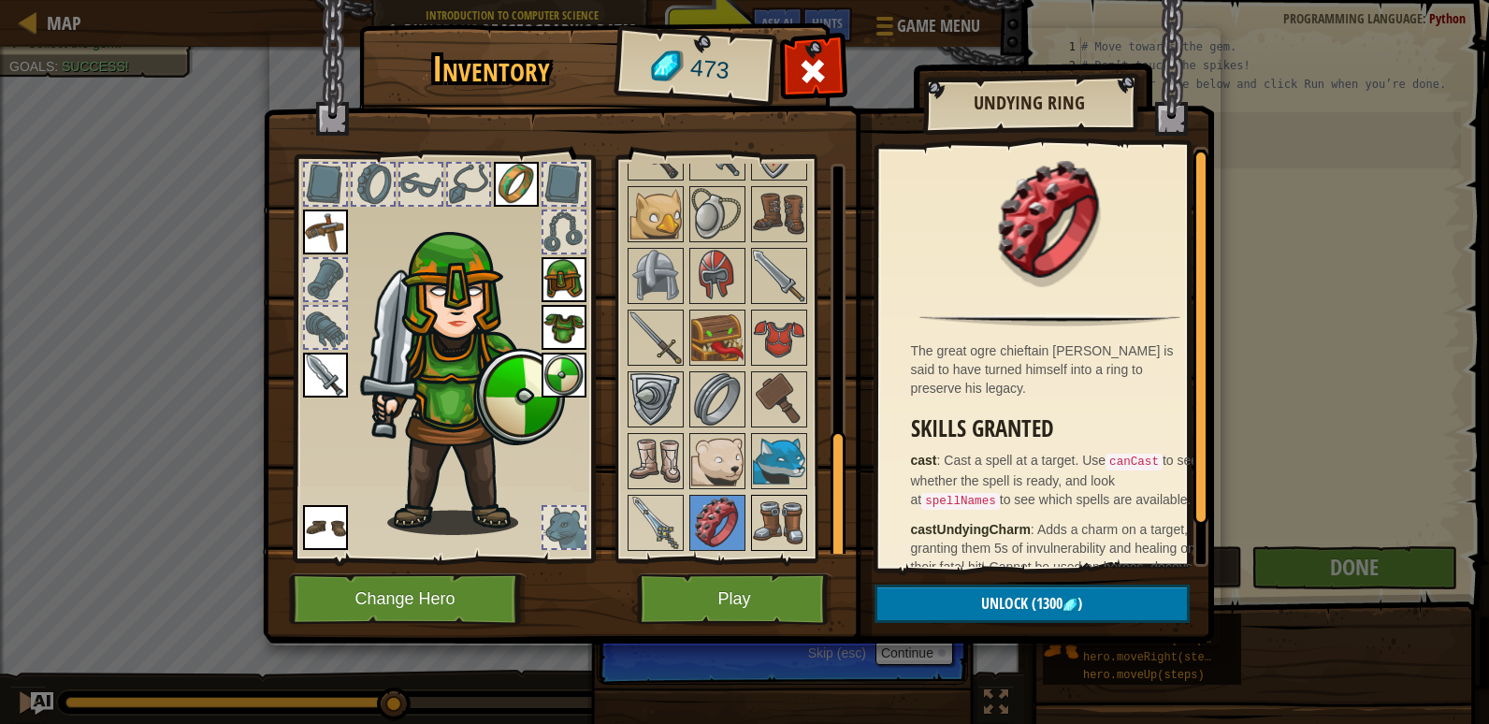
click at [757, 522] on img at bounding box center [779, 523] width 52 height 52
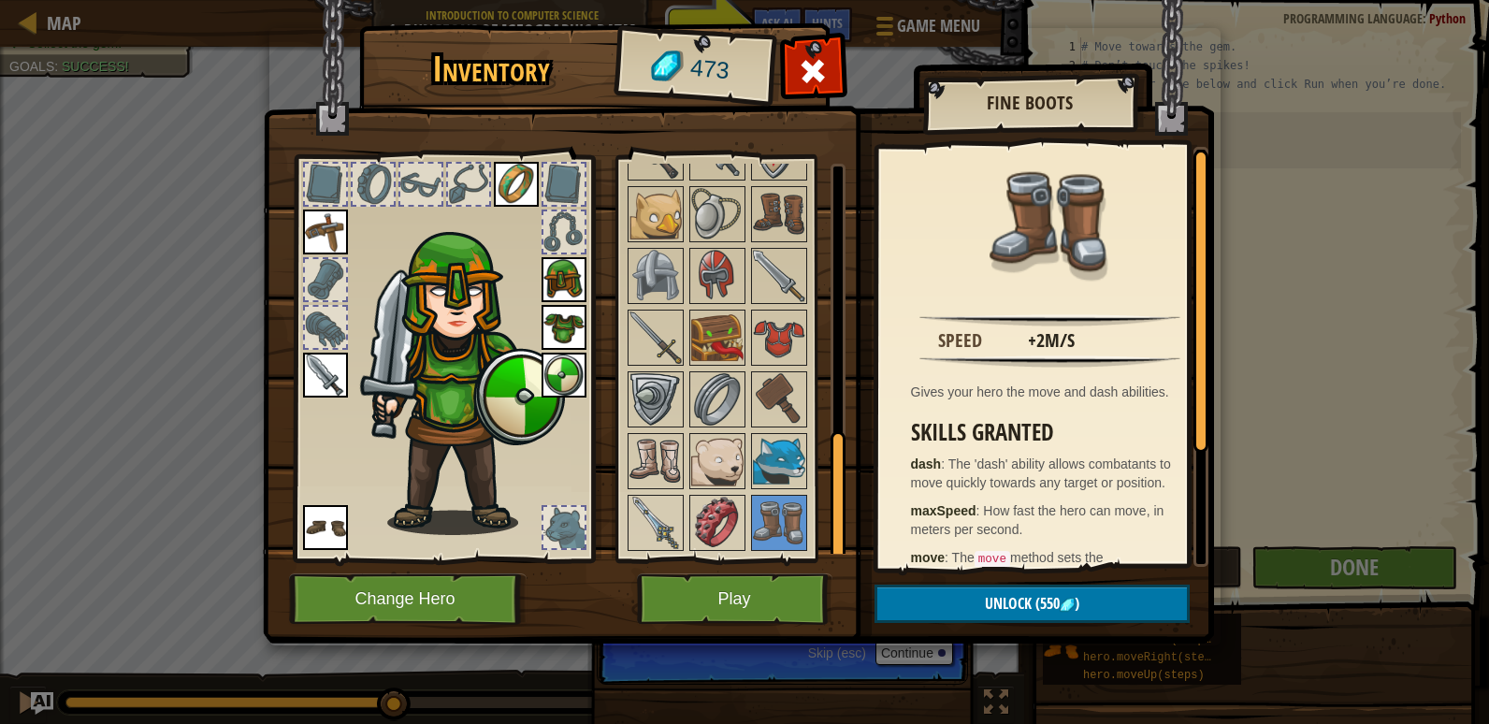
click at [1213, 146] on img at bounding box center [738, 303] width 951 height 679
click at [678, 588] on button "Play" at bounding box center [734, 598] width 195 height 51
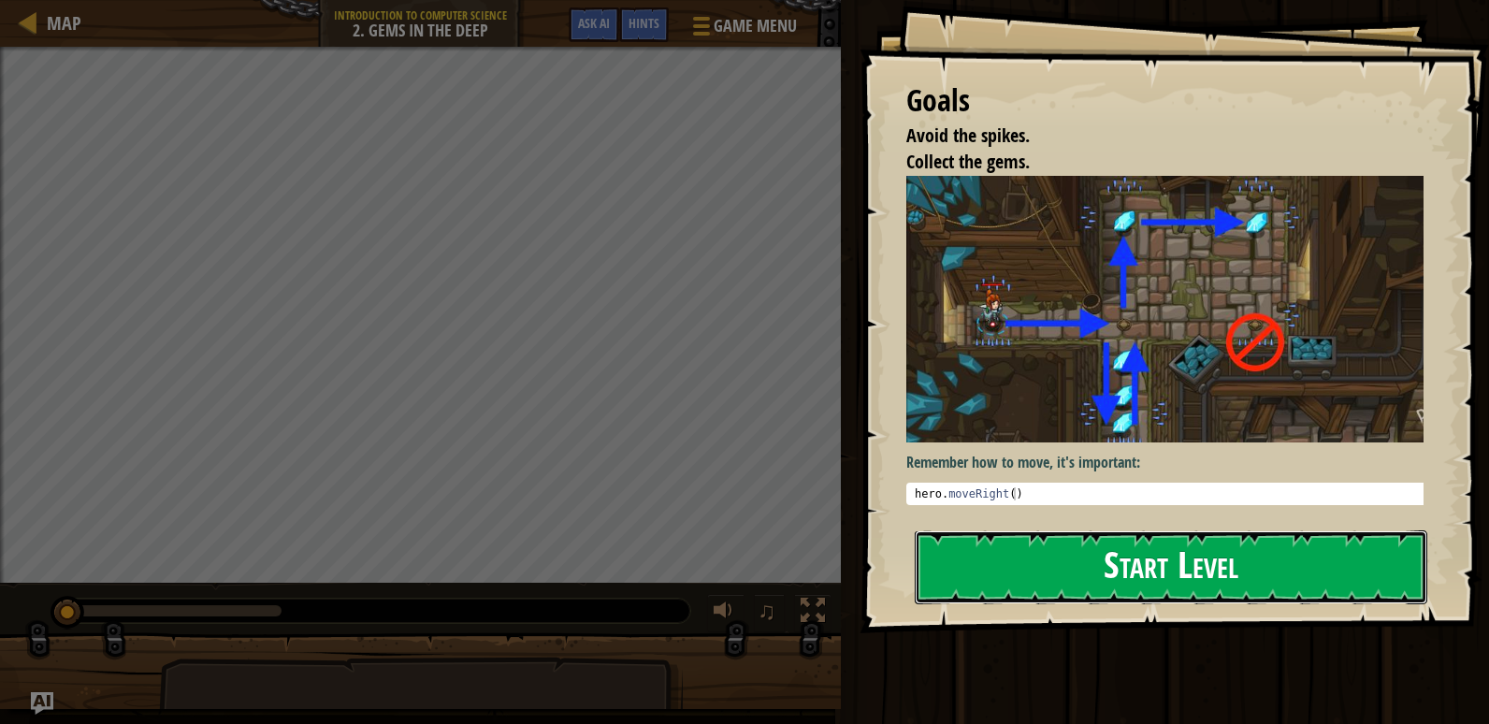
click at [1194, 591] on button "Start Level" at bounding box center [1171, 567] width 512 height 74
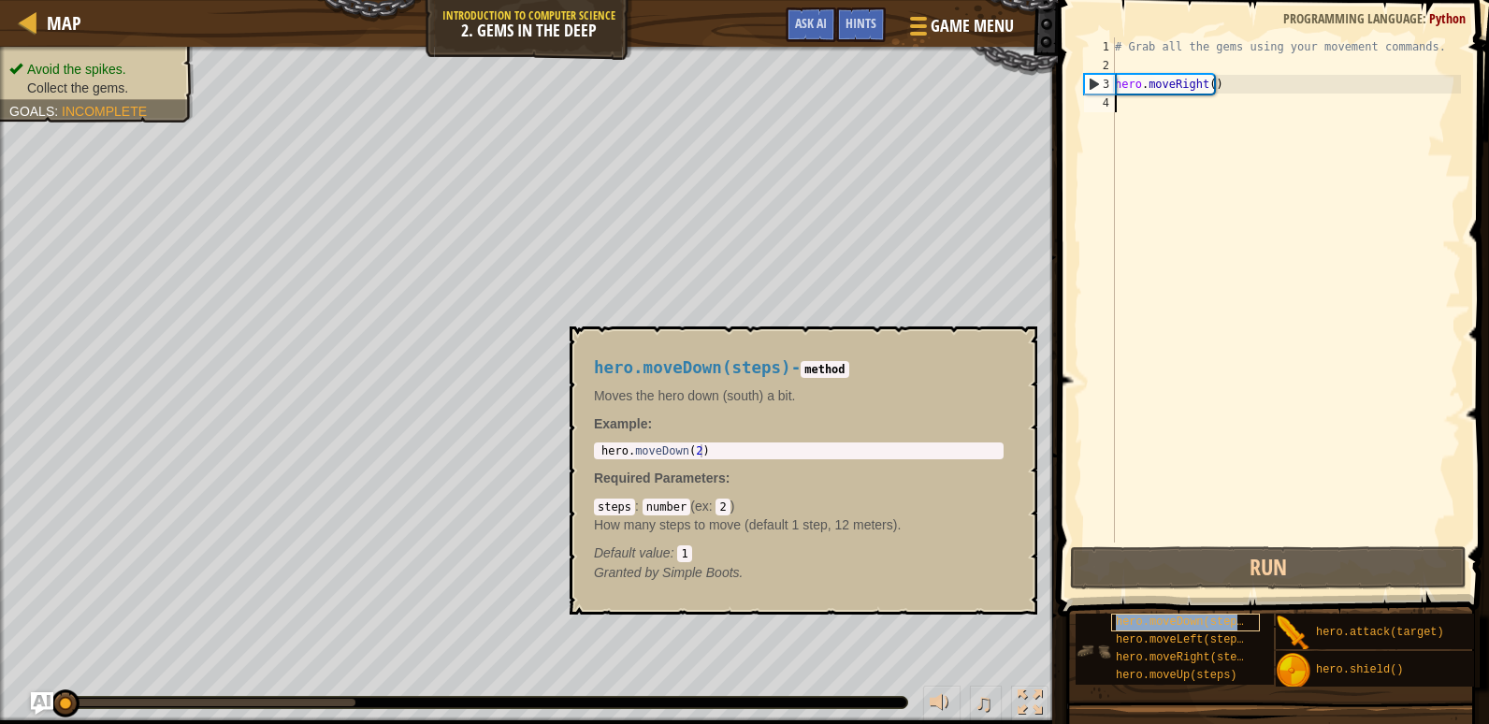
click at [1156, 618] on span "hero.moveDown(steps)" at bounding box center [1183, 621] width 135 height 13
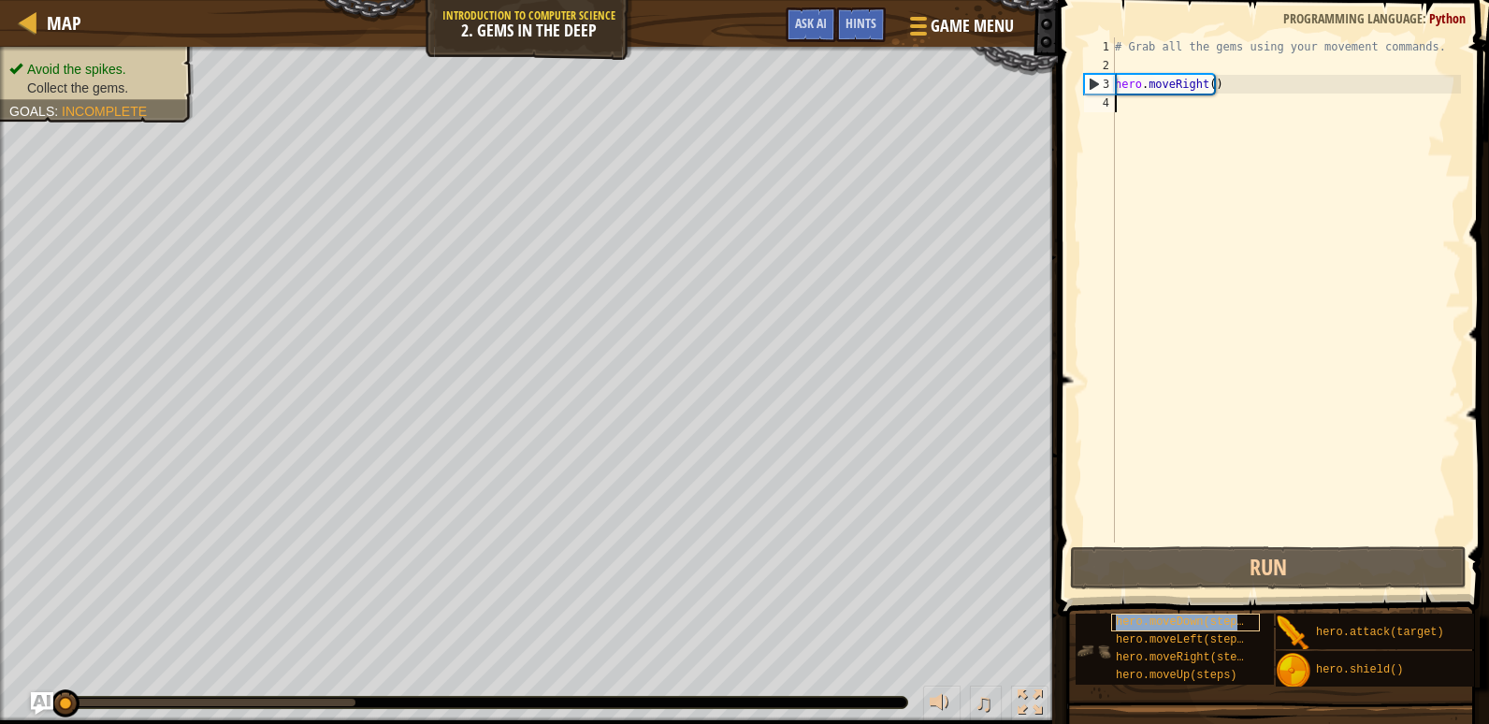
click at [1156, 618] on span "hero.moveDown(steps)" at bounding box center [1183, 621] width 135 height 13
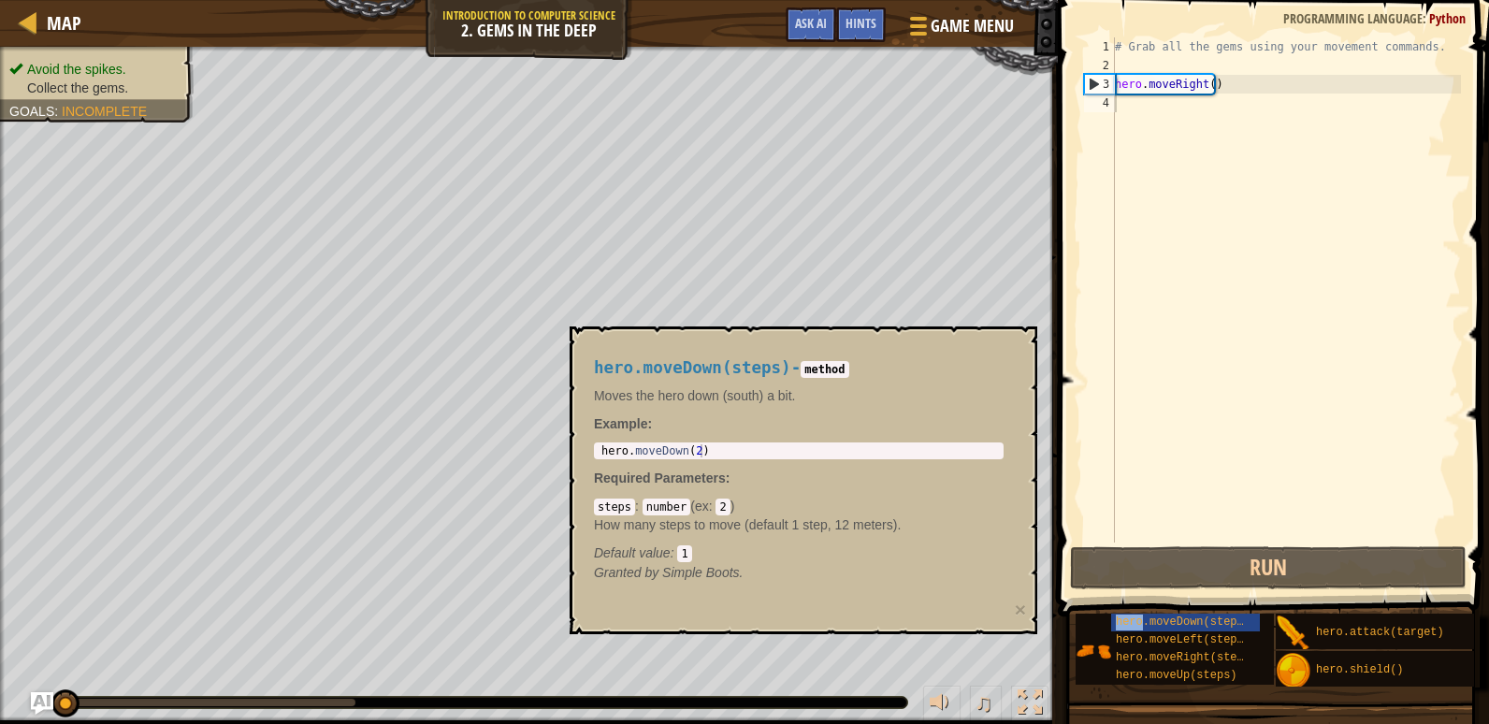
drag, startPoint x: 1156, startPoint y: 618, endPoint x: 1180, endPoint y: 537, distance: 84.9
click at [1180, 537] on div "Hints Videos 1 2 3 4 # Grab all the gems using your movement commands. hero . m…" at bounding box center [1270, 357] width 437 height 714
click at [1156, 622] on span "hero.moveDown(steps)" at bounding box center [1183, 621] width 135 height 13
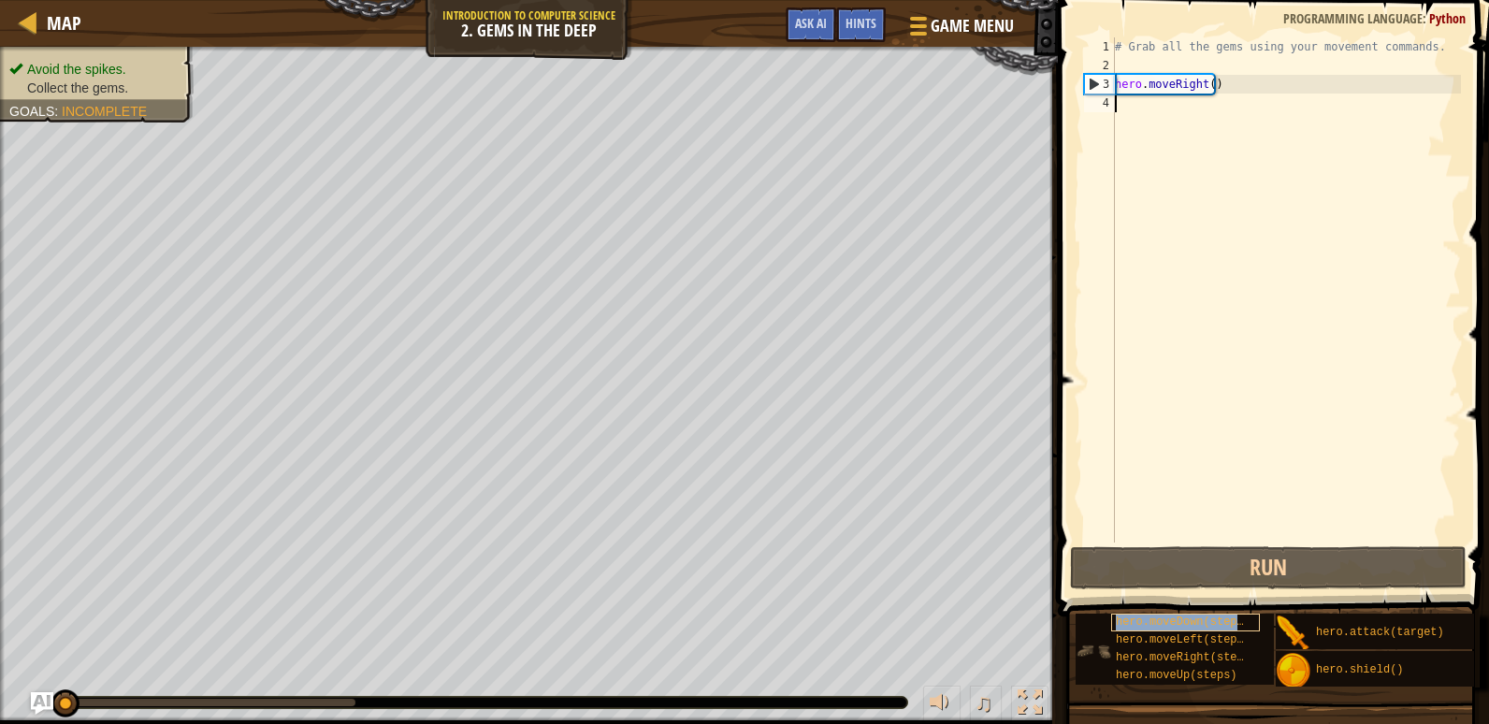
click at [1156, 622] on span "hero.moveDown(steps)" at bounding box center [1183, 621] width 135 height 13
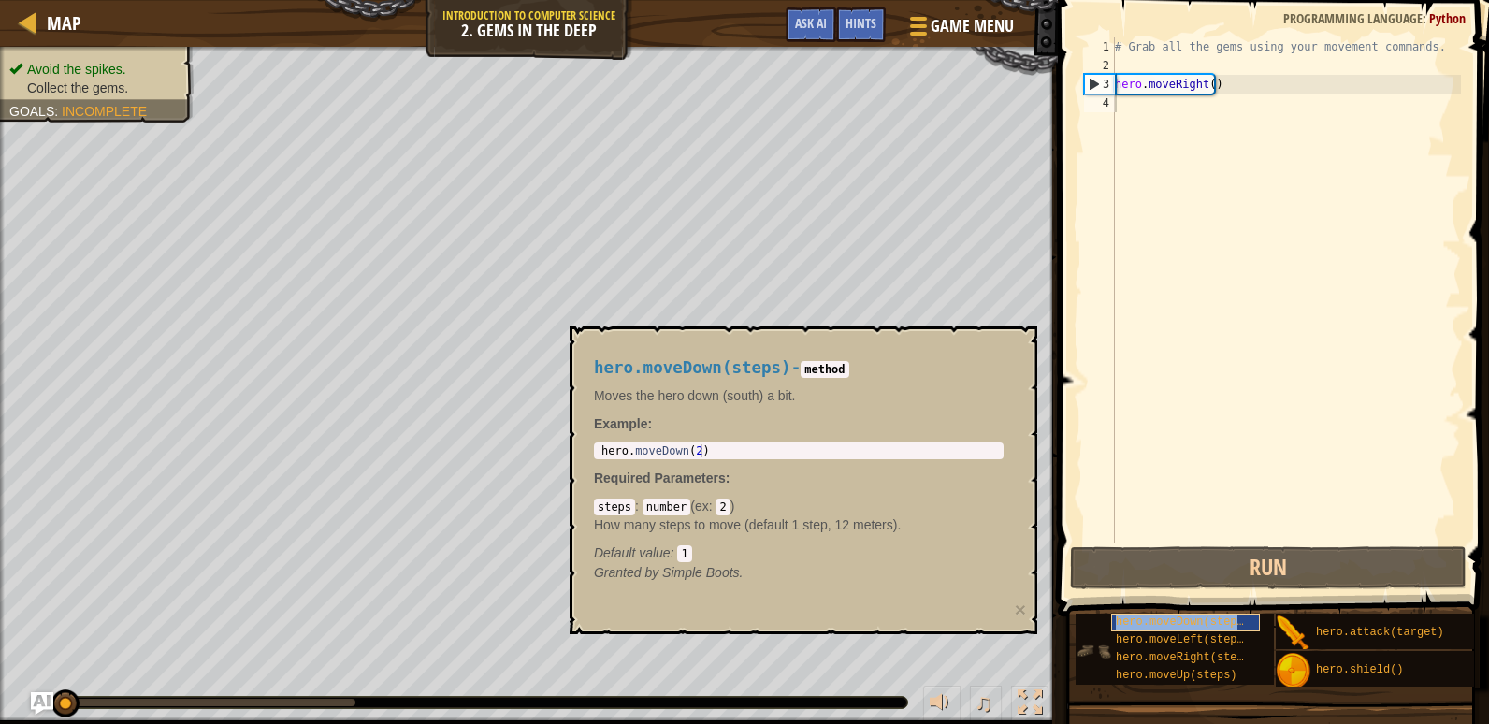
click at [1156, 622] on span "hero.moveDown(steps)" at bounding box center [1183, 621] width 135 height 13
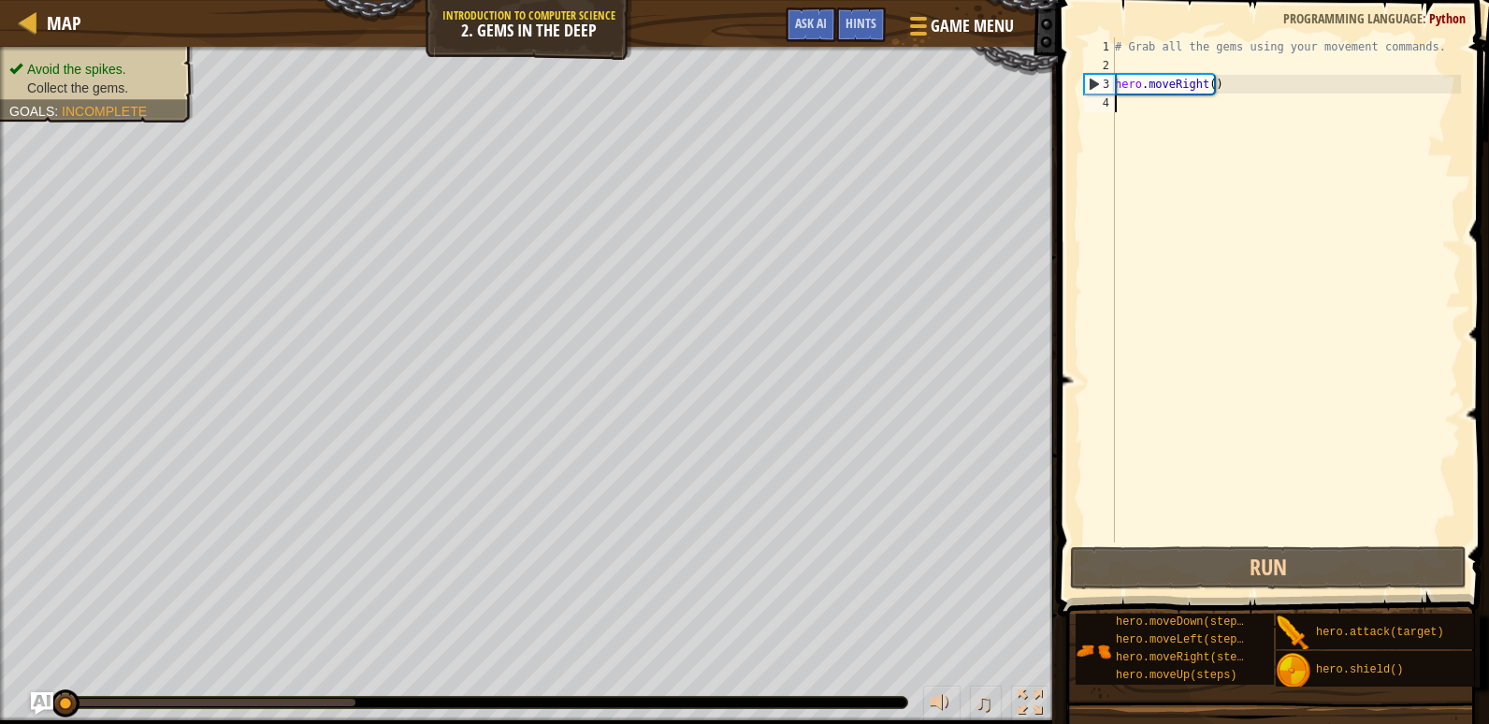
click at [1143, 96] on div "# Grab all the gems using your movement commands. hero . moveRight ( )" at bounding box center [1286, 308] width 350 height 542
click at [1141, 103] on div "# Grab all the gems using your movement commands. hero . moveRight ( )" at bounding box center [1286, 308] width 350 height 542
paste textarea "hero.moveRight()"
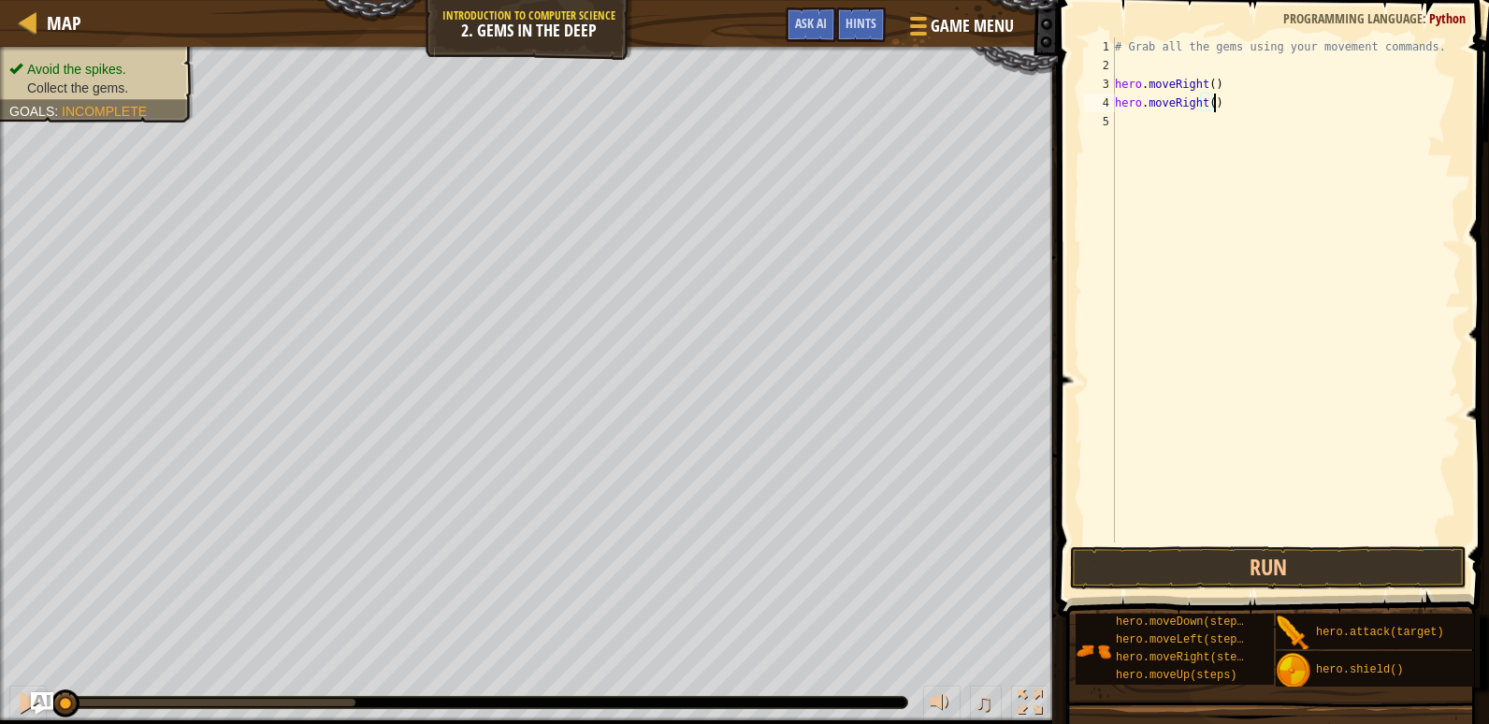
click at [1203, 95] on div "# Grab all the gems using your movement commands. hero . moveRight ( ) hero . m…" at bounding box center [1286, 308] width 350 height 542
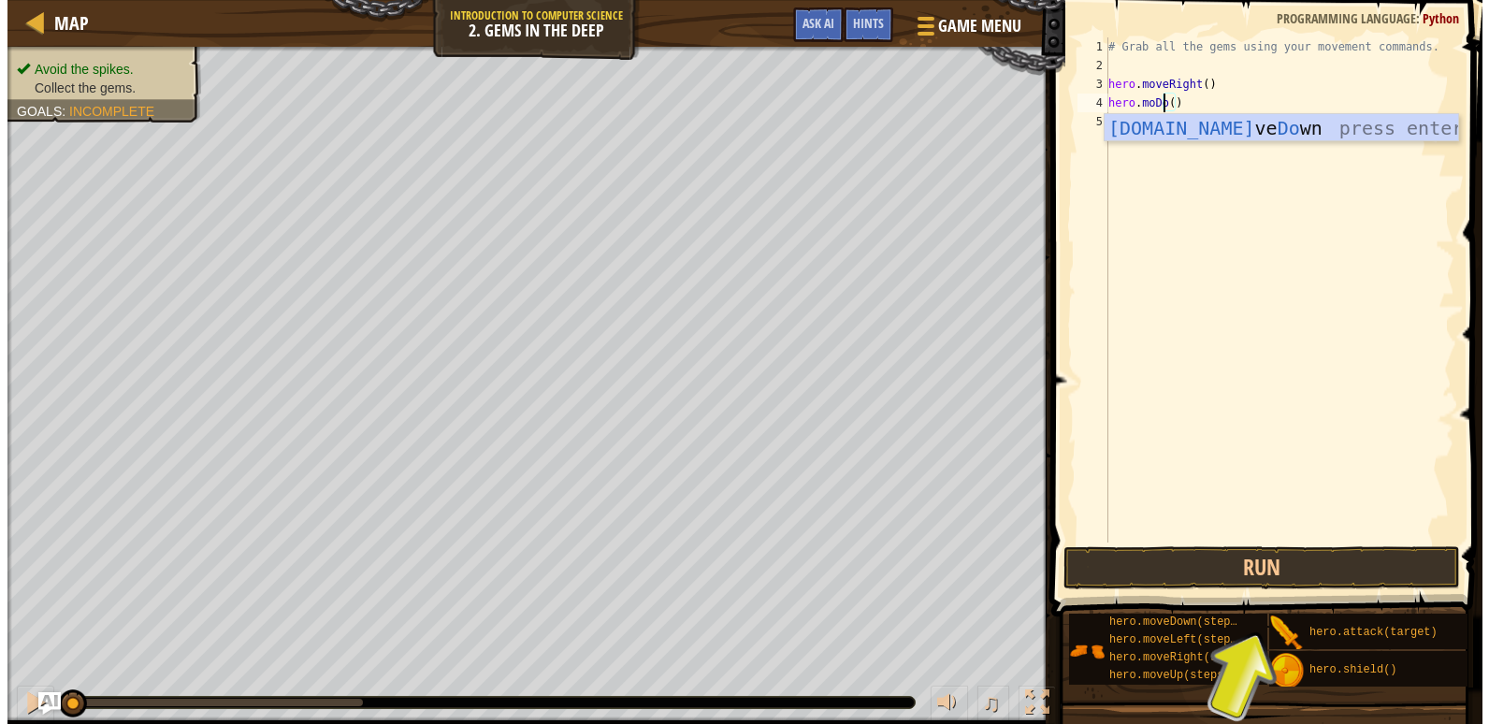
scroll to position [8, 6]
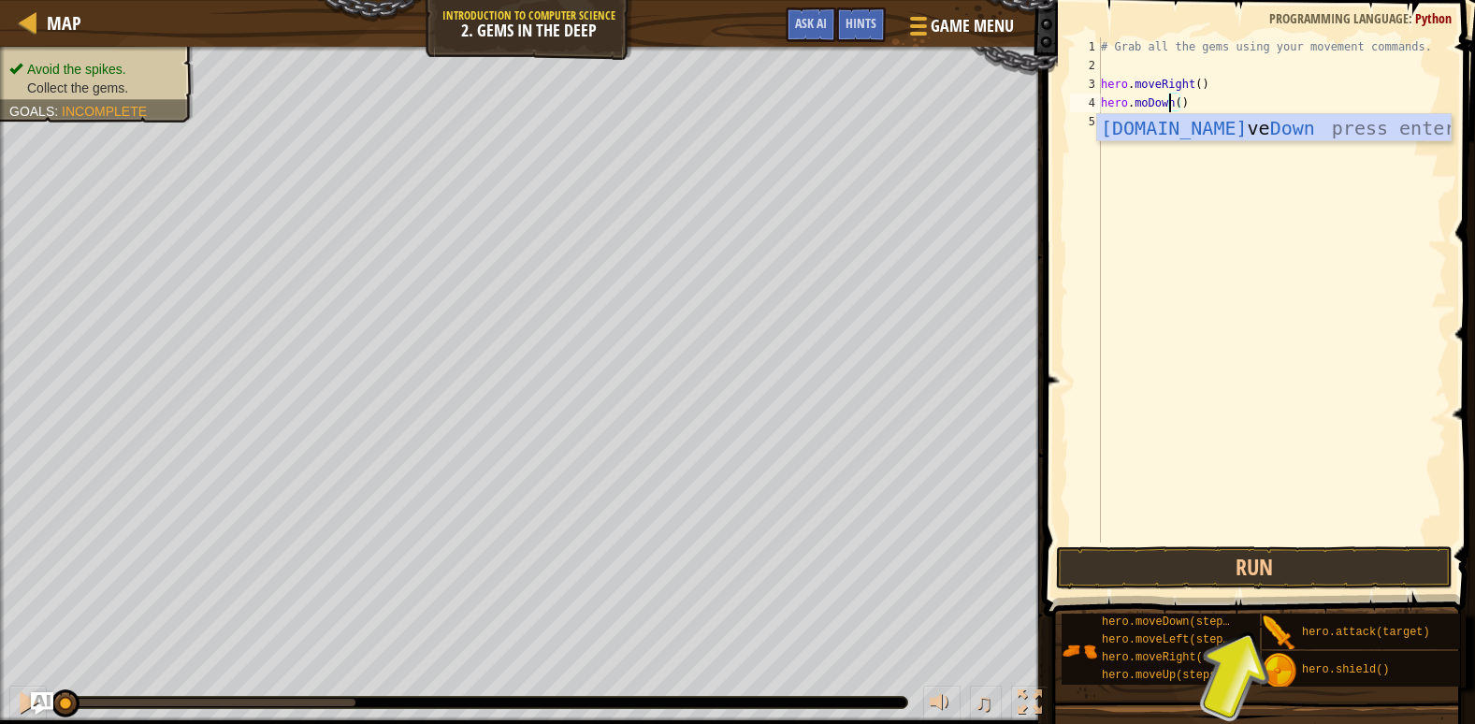
click at [1253, 114] on div "[DOMAIN_NAME] ve Down press enter" at bounding box center [1274, 156] width 354 height 84
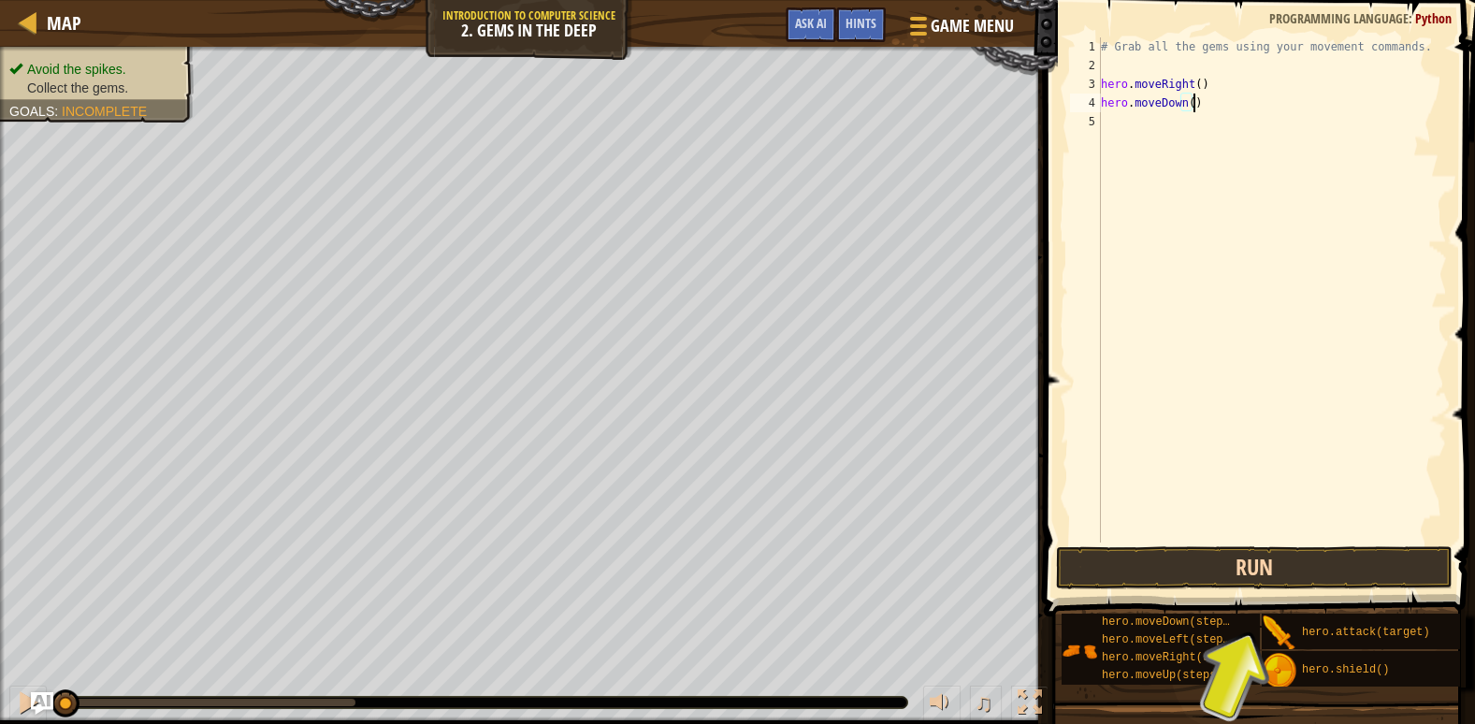
type textarea "hero.moveDown()"
click at [1324, 572] on button "Run" at bounding box center [1254, 567] width 397 height 43
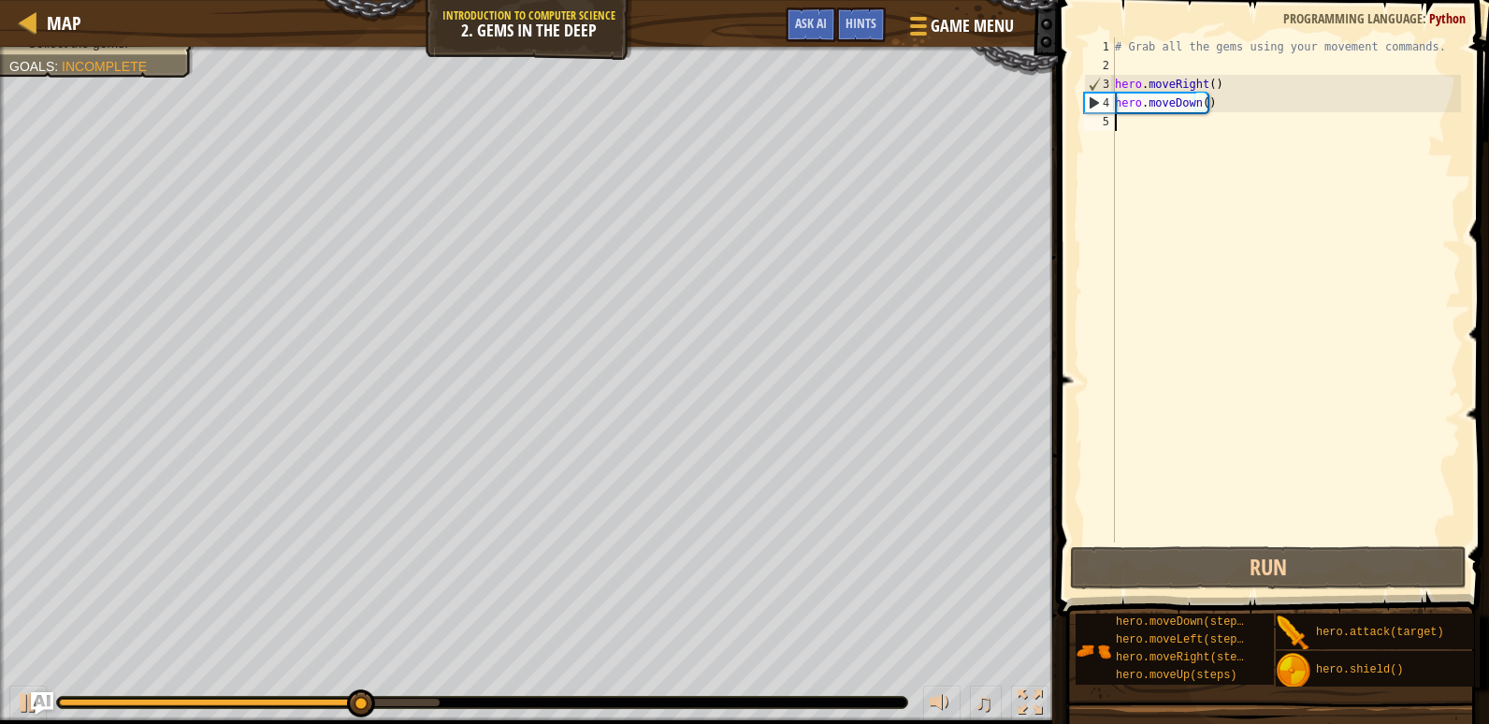
click at [1151, 135] on div "# Grab all the gems using your movement commands. hero . moveRight ( ) hero . m…" at bounding box center [1286, 308] width 350 height 542
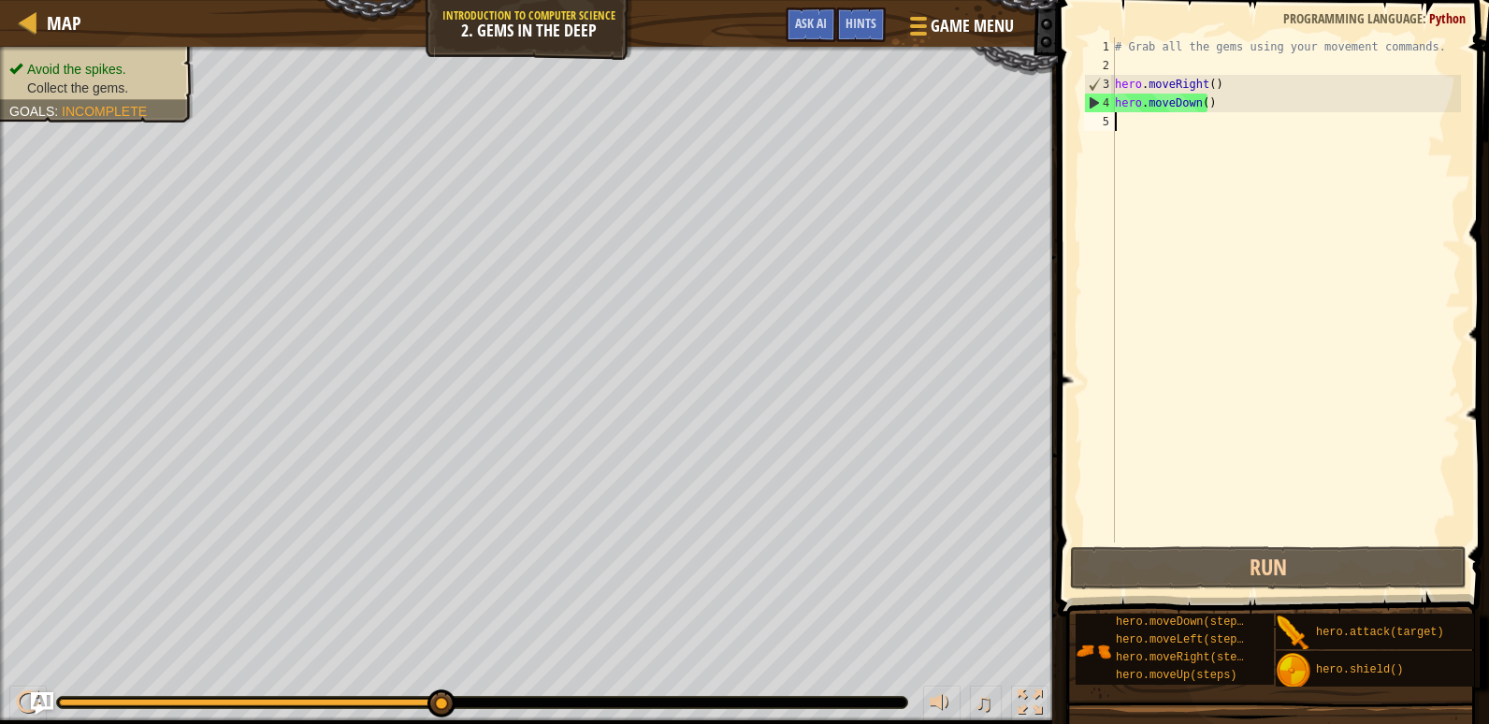
click at [1144, 116] on div "# Grab all the gems using your movement commands. hero . moveRight ( ) hero . m…" at bounding box center [1286, 308] width 350 height 542
click at [1150, 118] on div "# Grab all the gems using your movement commands. hero . moveRight ( ) hero . m…" at bounding box center [1286, 308] width 350 height 542
paste textarea "hero.moveRight()"
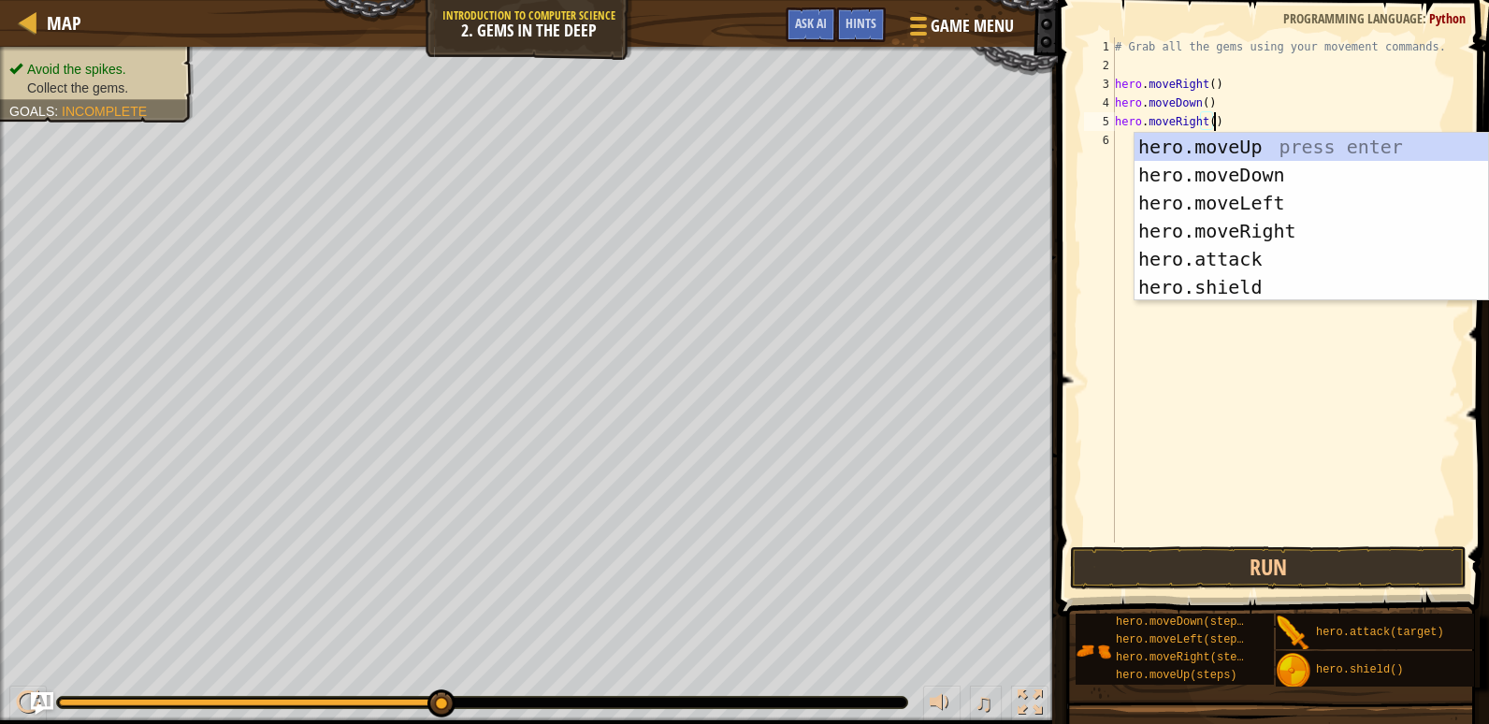
click at [1201, 122] on div "# Grab all the gems using your movement commands. hero . moveRight ( ) hero . m…" at bounding box center [1286, 308] width 350 height 542
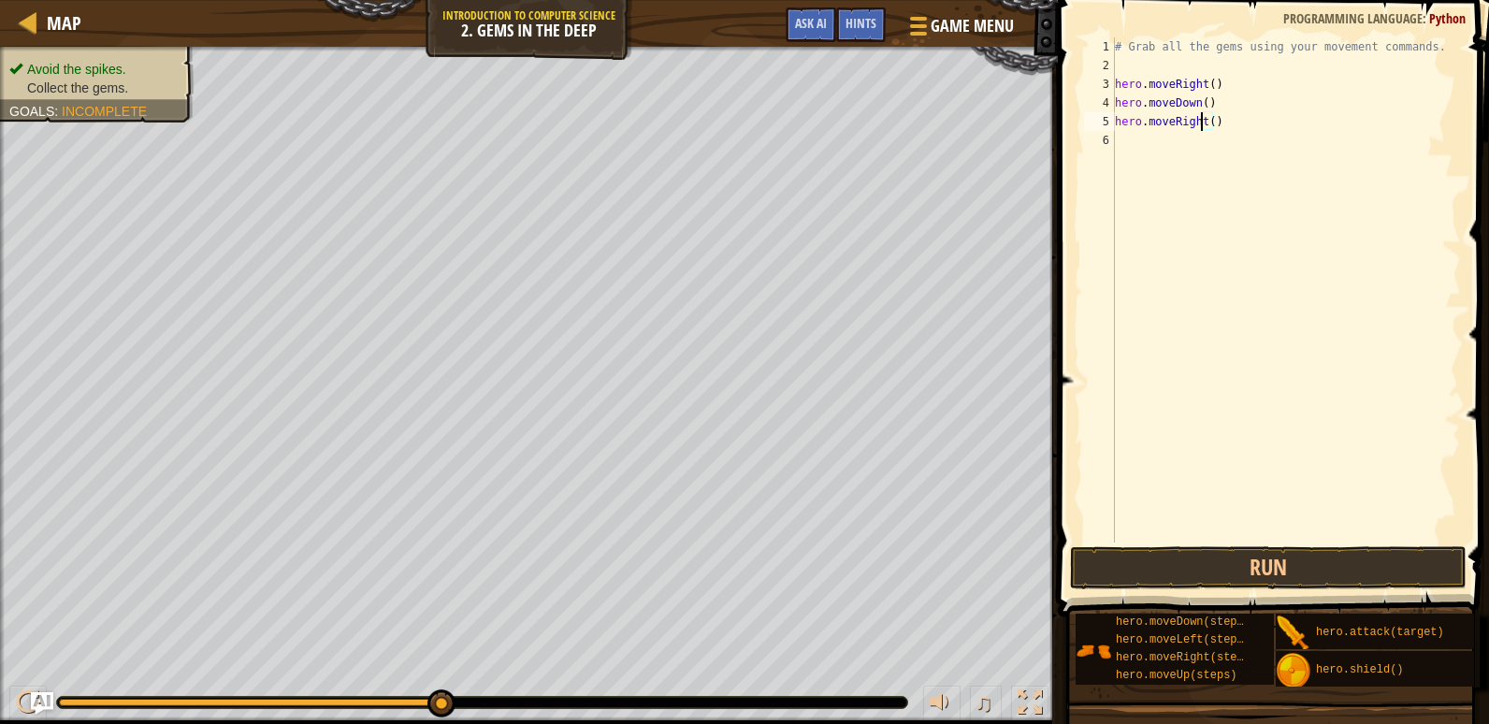
click at [1211, 121] on div "# Grab all the gems using your movement commands. hero . moveRight ( ) hero . m…" at bounding box center [1286, 308] width 350 height 542
click at [1190, 123] on div "# Grab all the gems using your movement commands. hero . moveRight ( ) hero . m…" at bounding box center [1286, 308] width 350 height 542
click at [1197, 122] on div "# Grab all the gems using your movement commands. hero . moveRight ( ) hero . m…" at bounding box center [1286, 308] width 350 height 542
click at [1200, 118] on div "# Grab all the gems using your movement commands. hero . moveRight ( ) hero . m…" at bounding box center [1286, 308] width 350 height 542
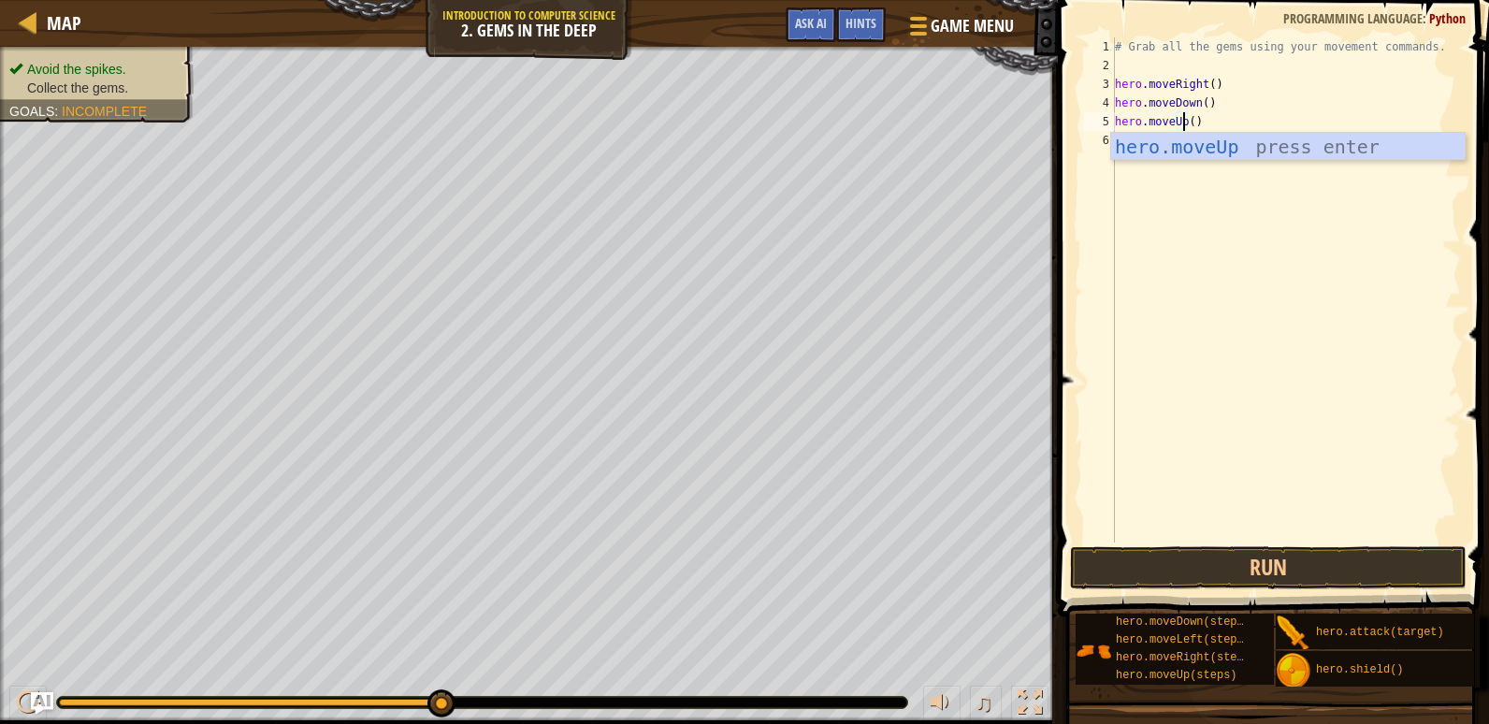
scroll to position [8, 6]
type textarea "hero.moveUp()"
click at [1107, 570] on button "Run" at bounding box center [1268, 567] width 397 height 43
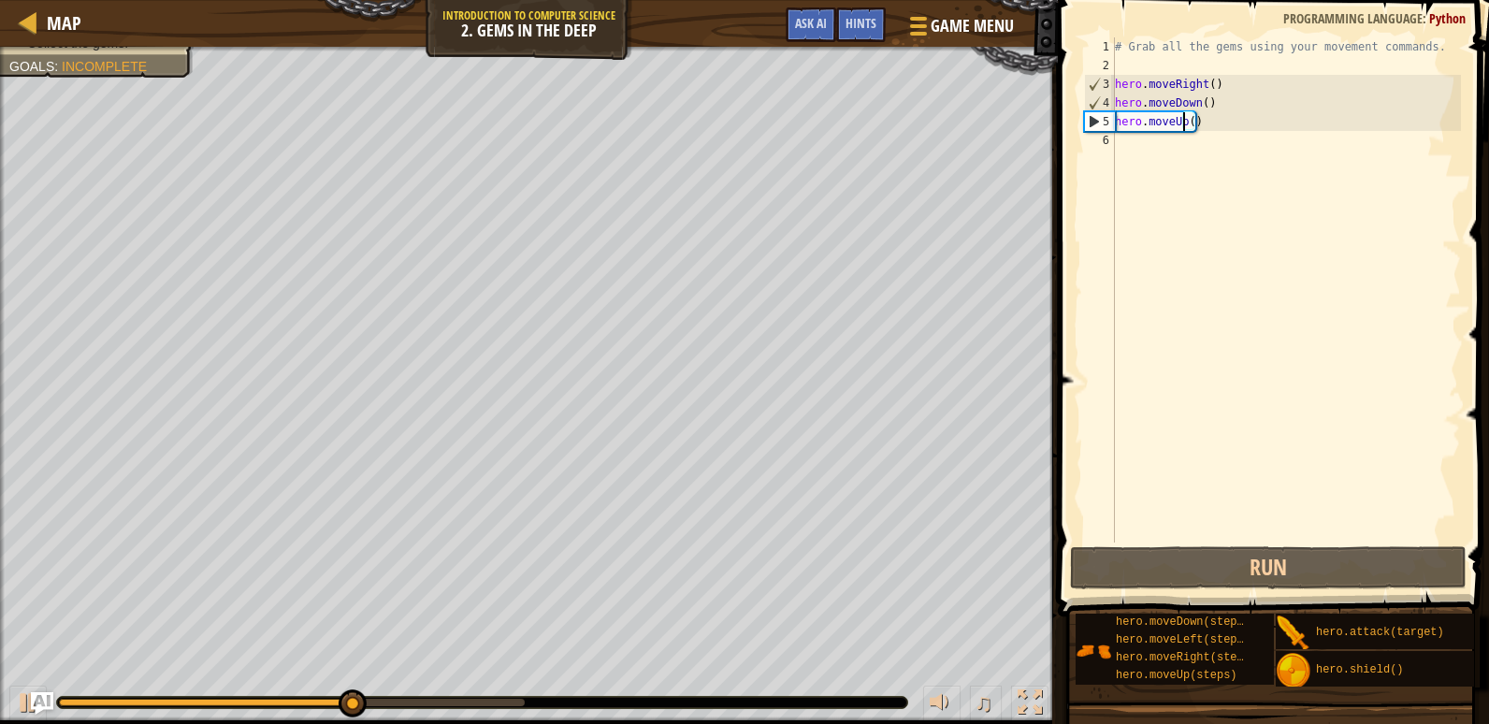
click at [1139, 147] on div "# Grab all the gems using your movement commands. hero . moveRight ( ) hero . m…" at bounding box center [1286, 308] width 350 height 542
paste textarea "hero.moveRight()"
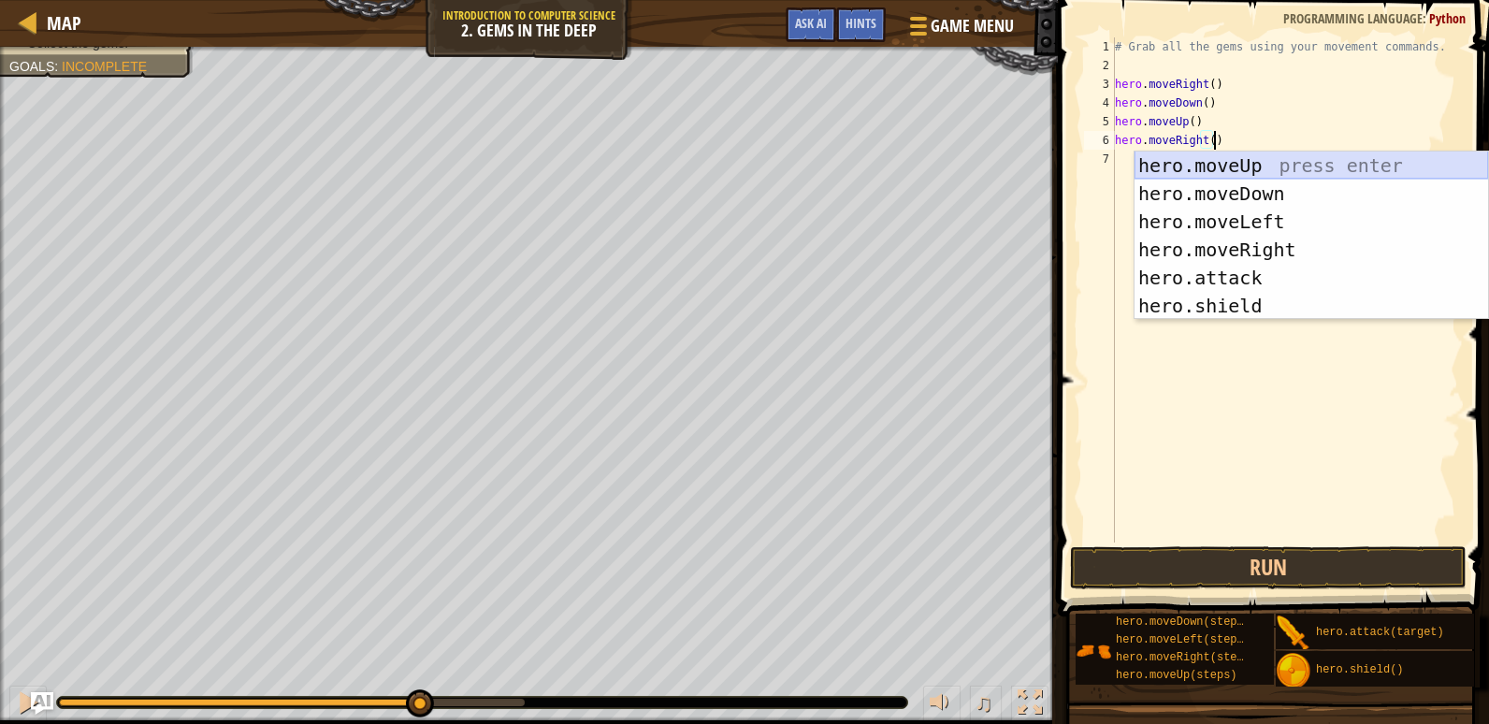
click at [1178, 165] on div "hero.moveUp press enter hero.moveDown press enter hero.moveLeft press enter her…" at bounding box center [1311, 264] width 354 height 224
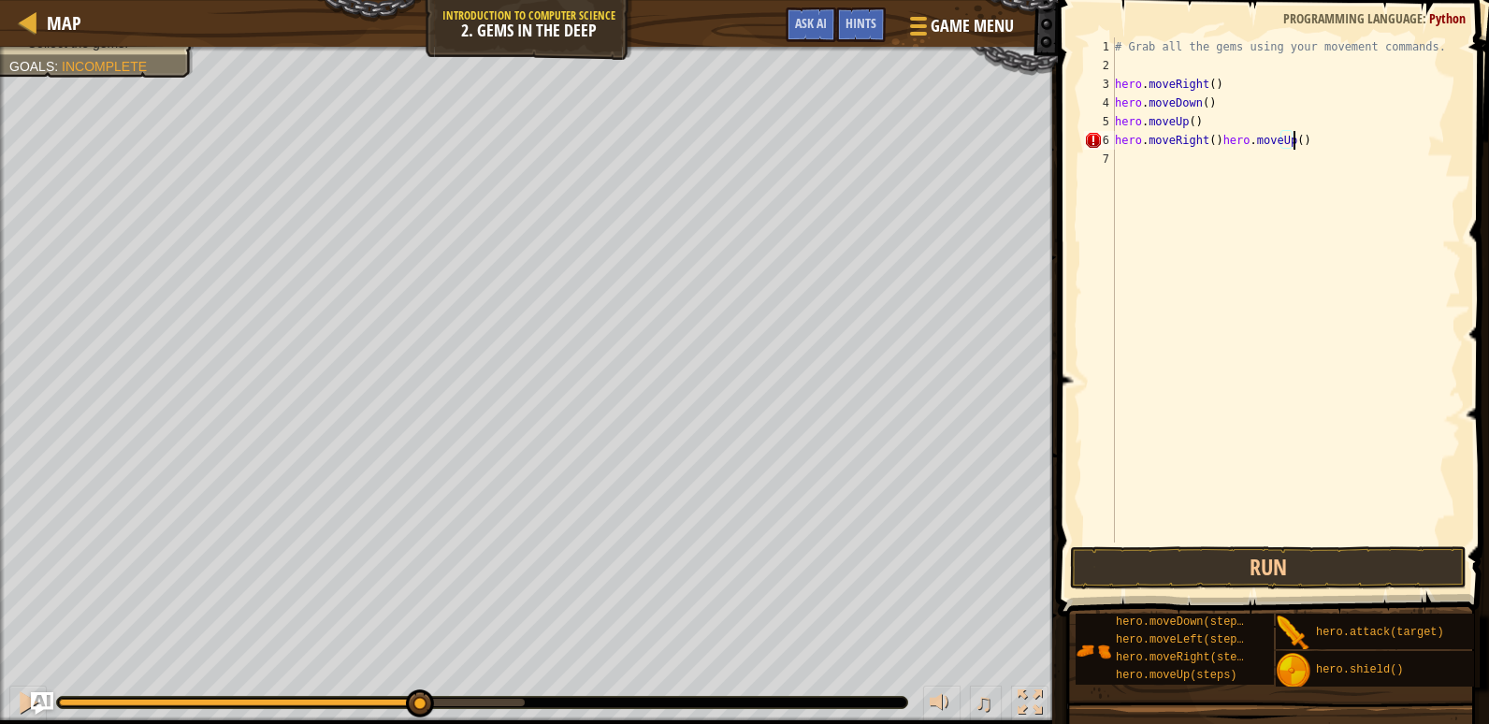
click at [1209, 135] on div "# Grab all the gems using your movement commands. hero . moveRight ( ) hero . m…" at bounding box center [1286, 308] width 350 height 542
drag, startPoint x: 1211, startPoint y: 137, endPoint x: 1118, endPoint y: 138, distance: 92.6
click at [1118, 138] on div "# Grab all the gems using your movement commands. hero . moveRight ( ) hero . m…" at bounding box center [1286, 308] width 350 height 542
type textarea "hero.moveUp()"
click at [1294, 567] on button "Run" at bounding box center [1268, 567] width 397 height 43
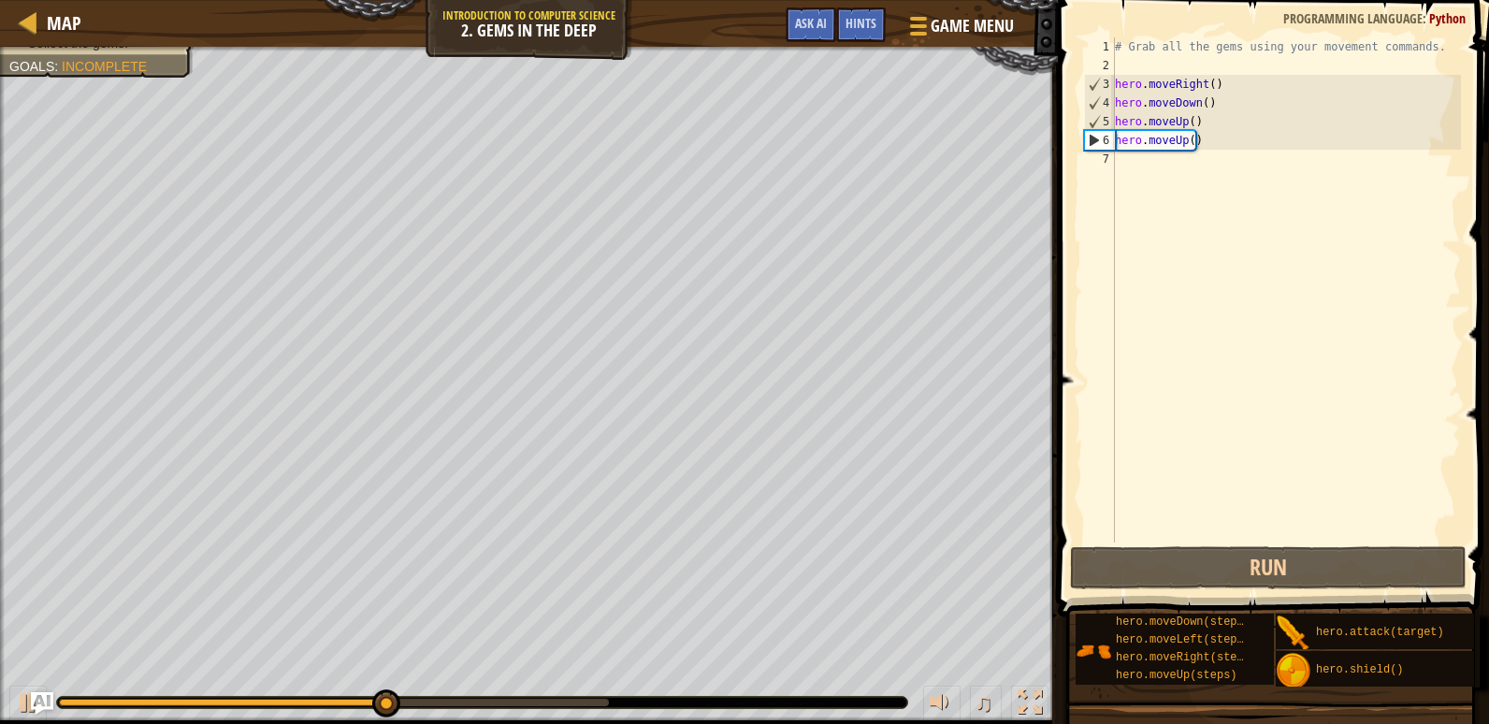
click at [1158, 160] on div "# Grab all the gems using your movement commands. hero . moveRight ( ) hero . m…" at bounding box center [1286, 308] width 350 height 542
paste textarea "hero.moveRight()"
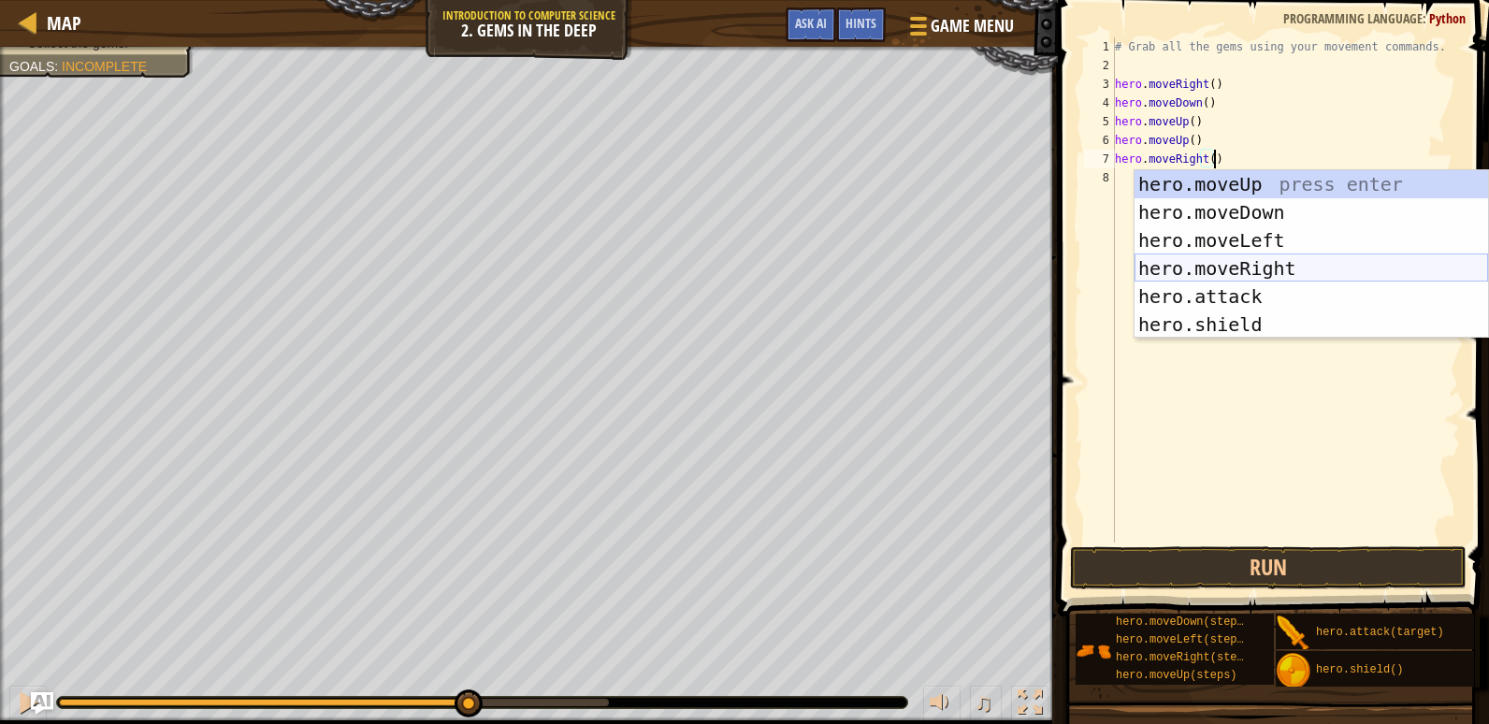
click at [1221, 257] on div "hero.moveUp press enter hero.moveDown press enter hero.moveLeft press enter her…" at bounding box center [1311, 282] width 354 height 224
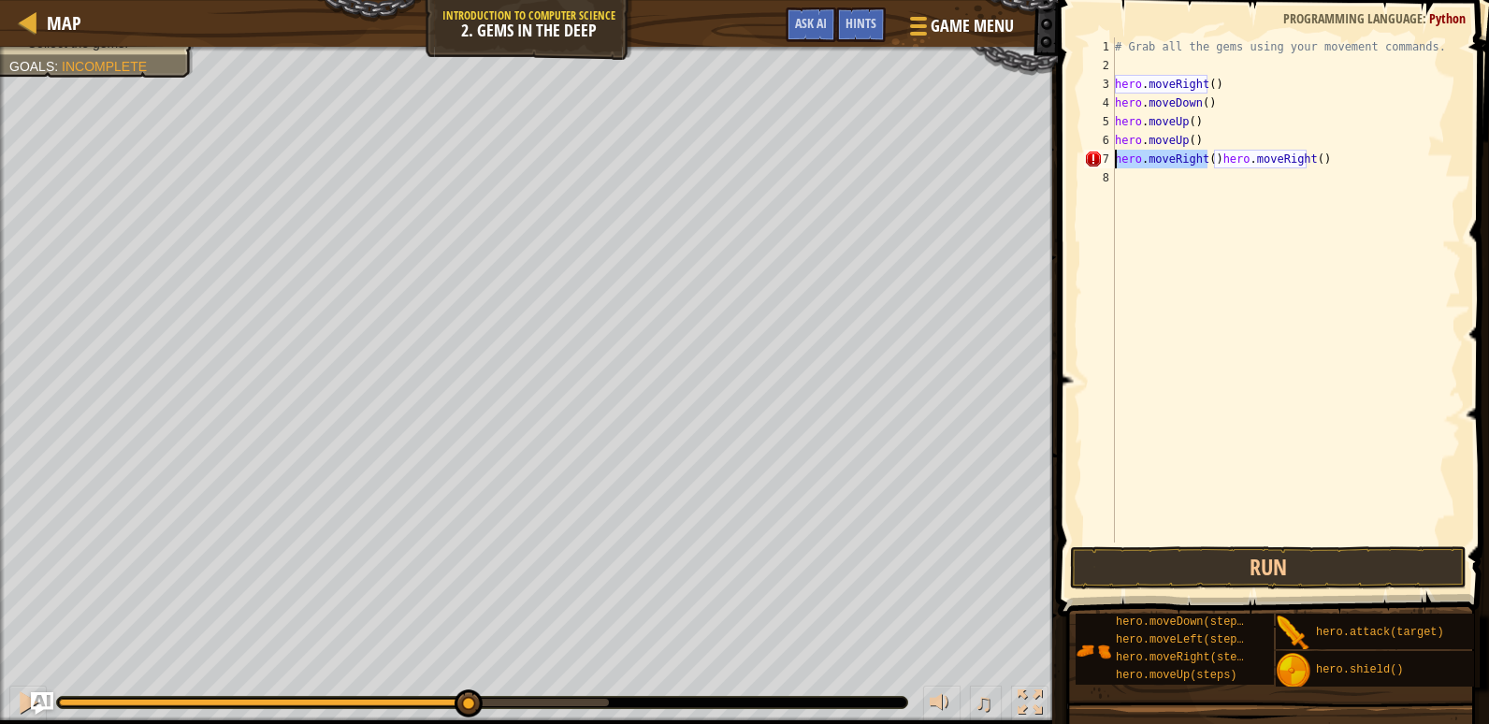
click at [981, 164] on div "Map Introduction to Computer Science 2. Gems in the Deep Game Menu Done Hints A…" at bounding box center [744, 362] width 1489 height 724
click at [1120, 155] on div "# Grab all the gems using your movement commands. hero . moveRight ( ) hero . m…" at bounding box center [1286, 308] width 350 height 542
type textarea "hero.moveRight()"
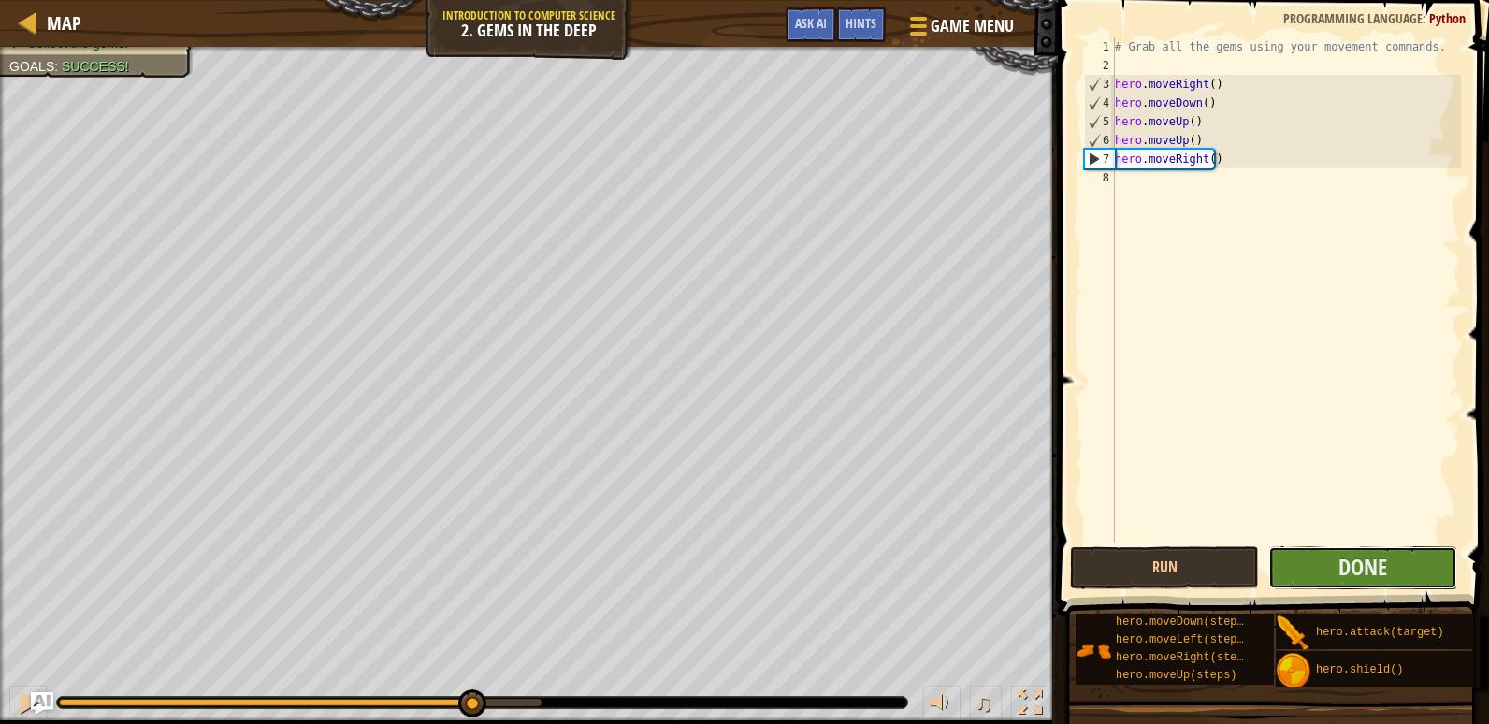
click at [1326, 579] on button "Done" at bounding box center [1362, 567] width 189 height 43
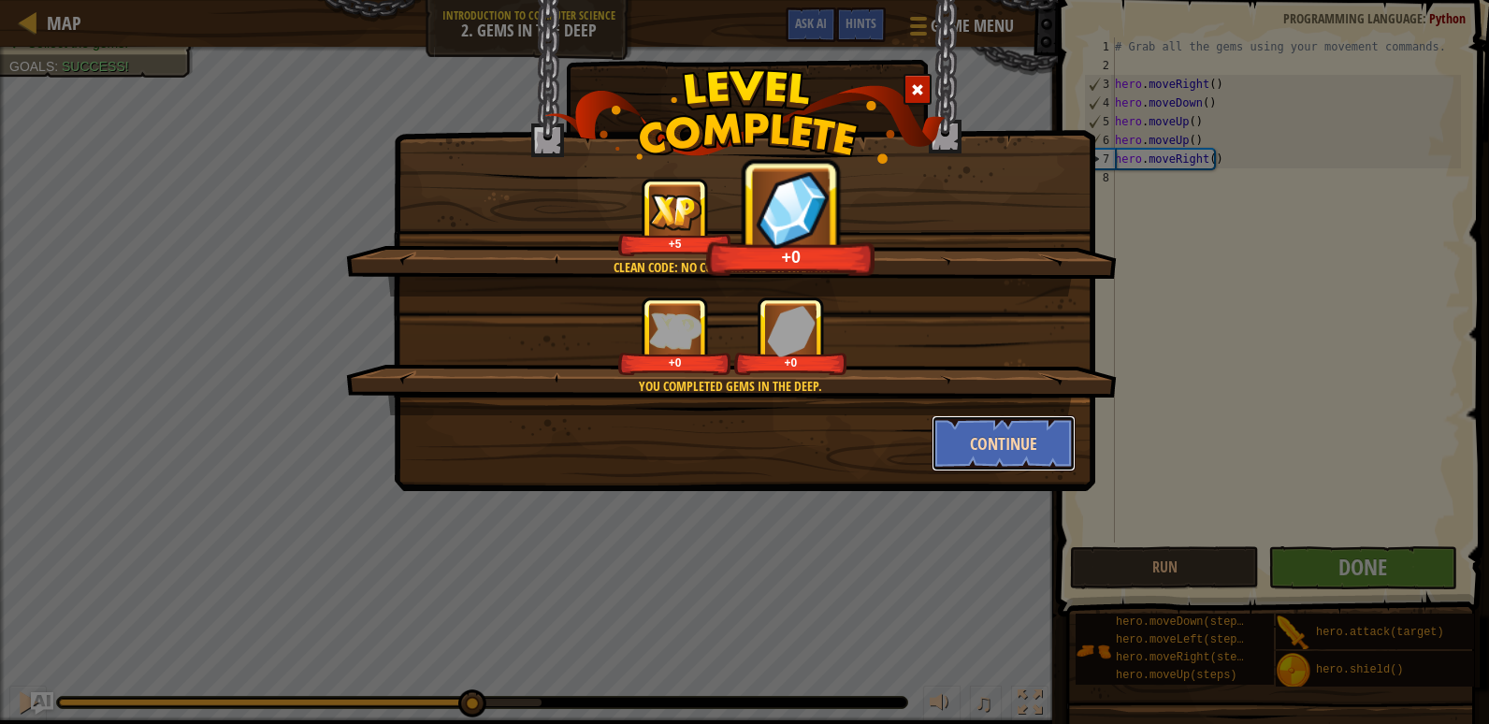
click at [938, 418] on button "Continue" at bounding box center [1003, 443] width 145 height 56
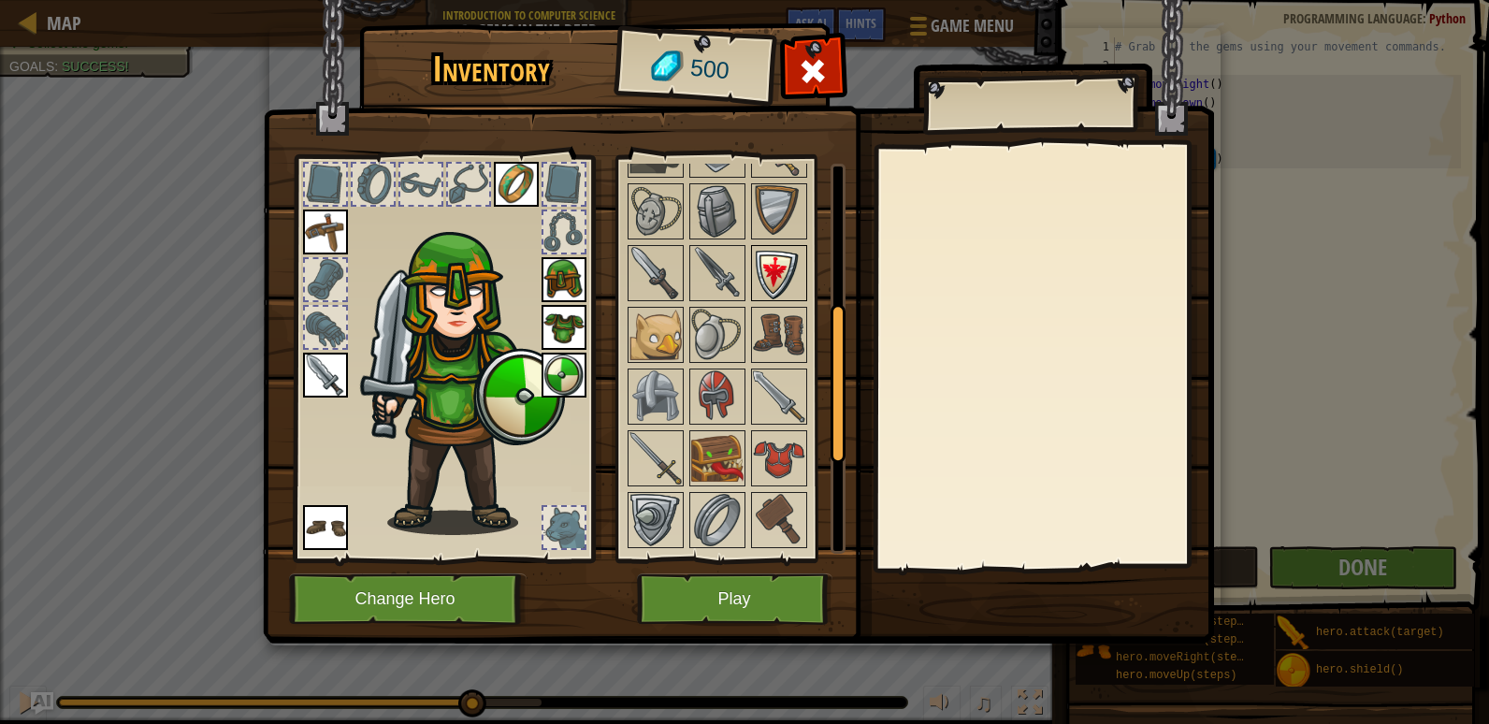
scroll to position [187, 0]
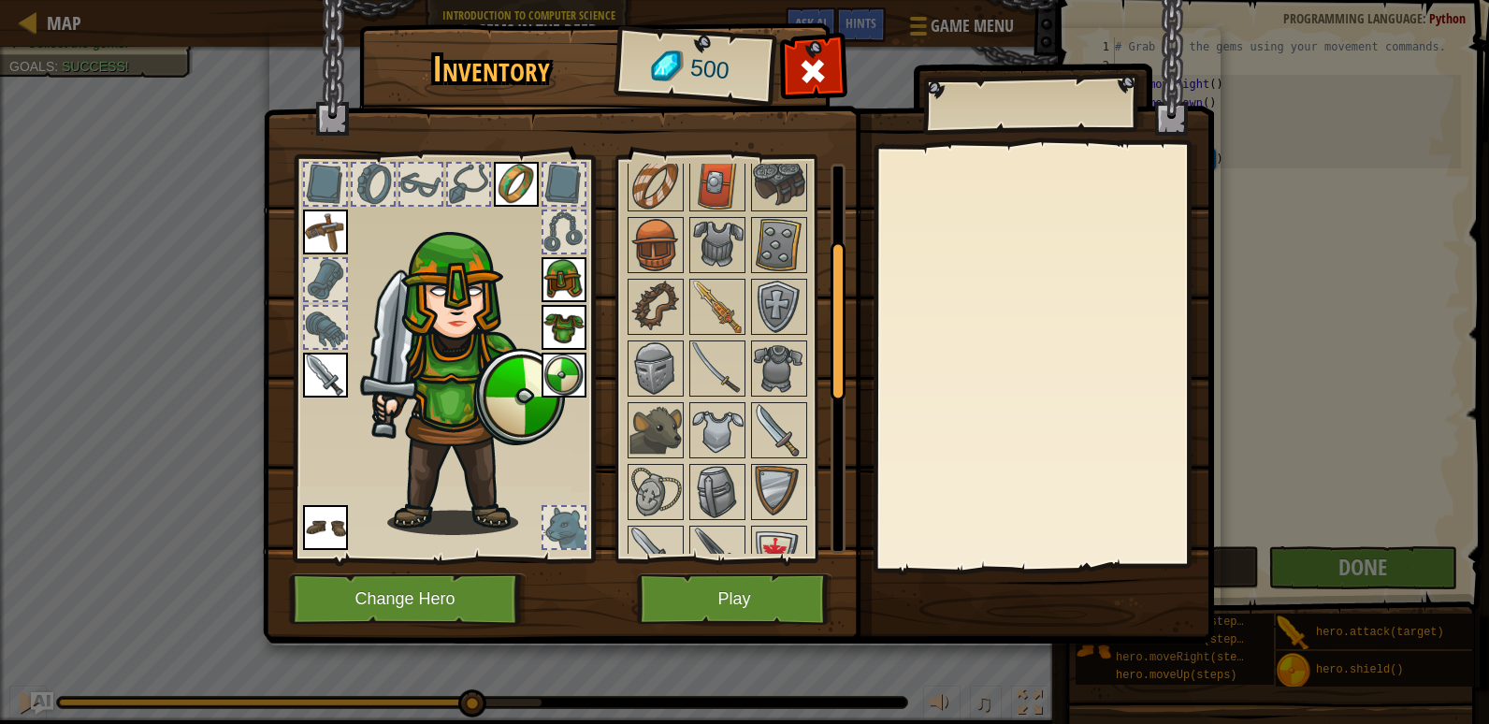
click at [572, 319] on img at bounding box center [563, 327] width 45 height 45
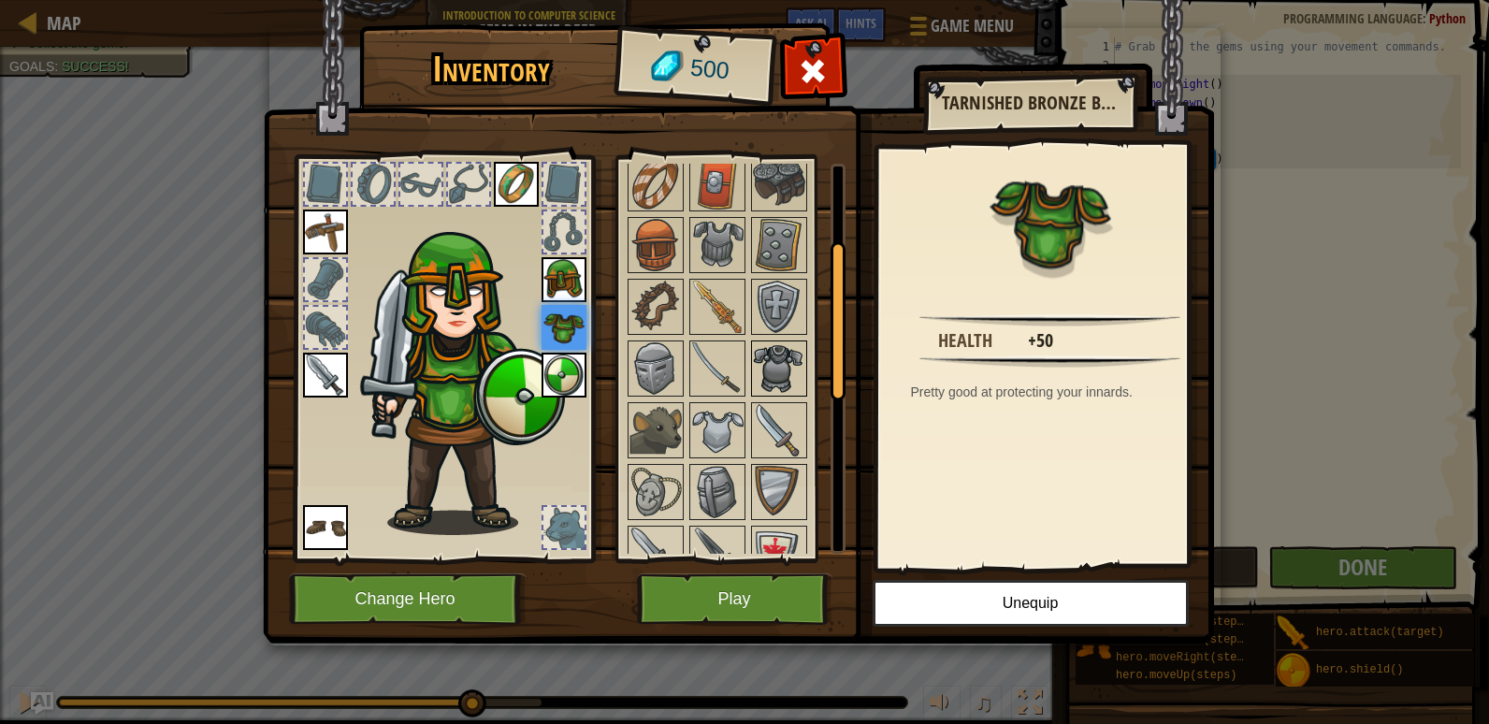
click at [783, 349] on img at bounding box center [779, 368] width 52 height 52
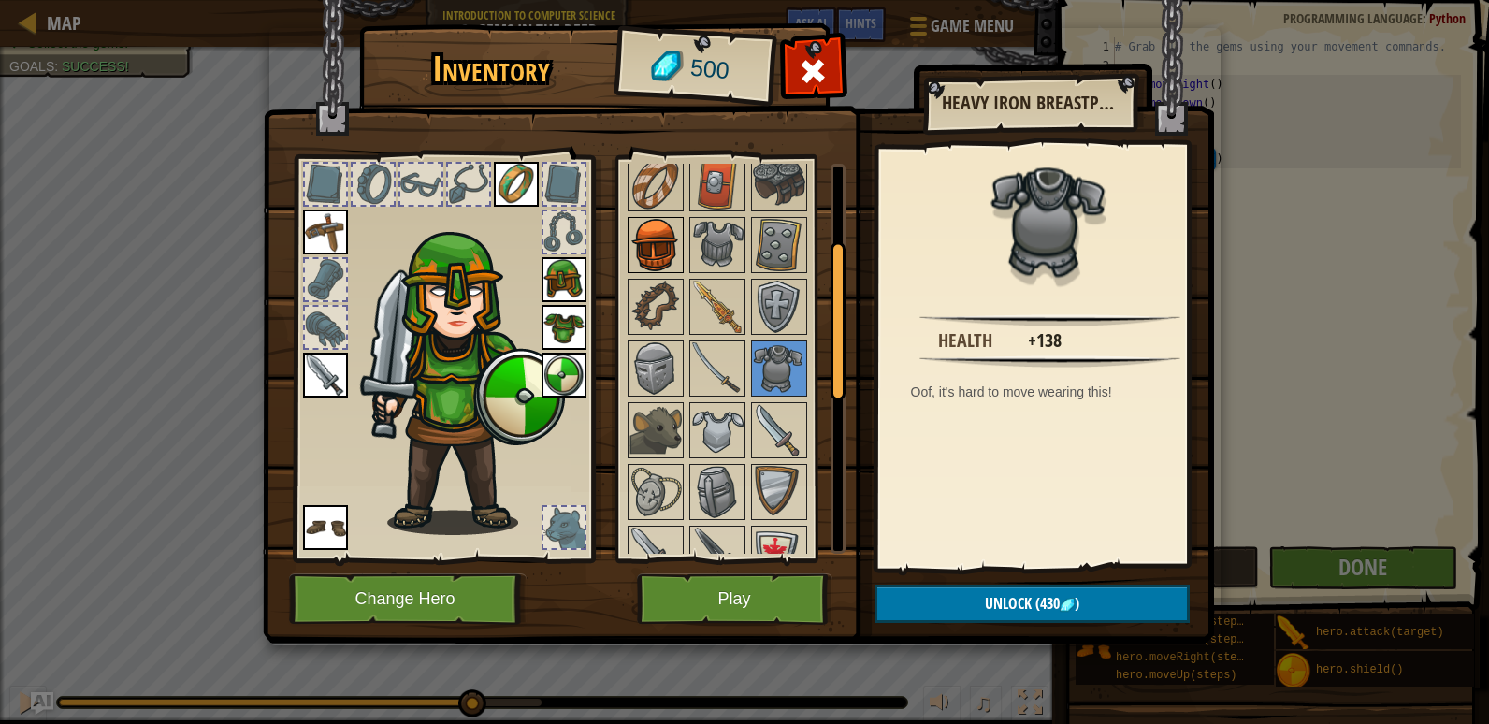
click at [660, 261] on img at bounding box center [655, 245] width 52 height 52
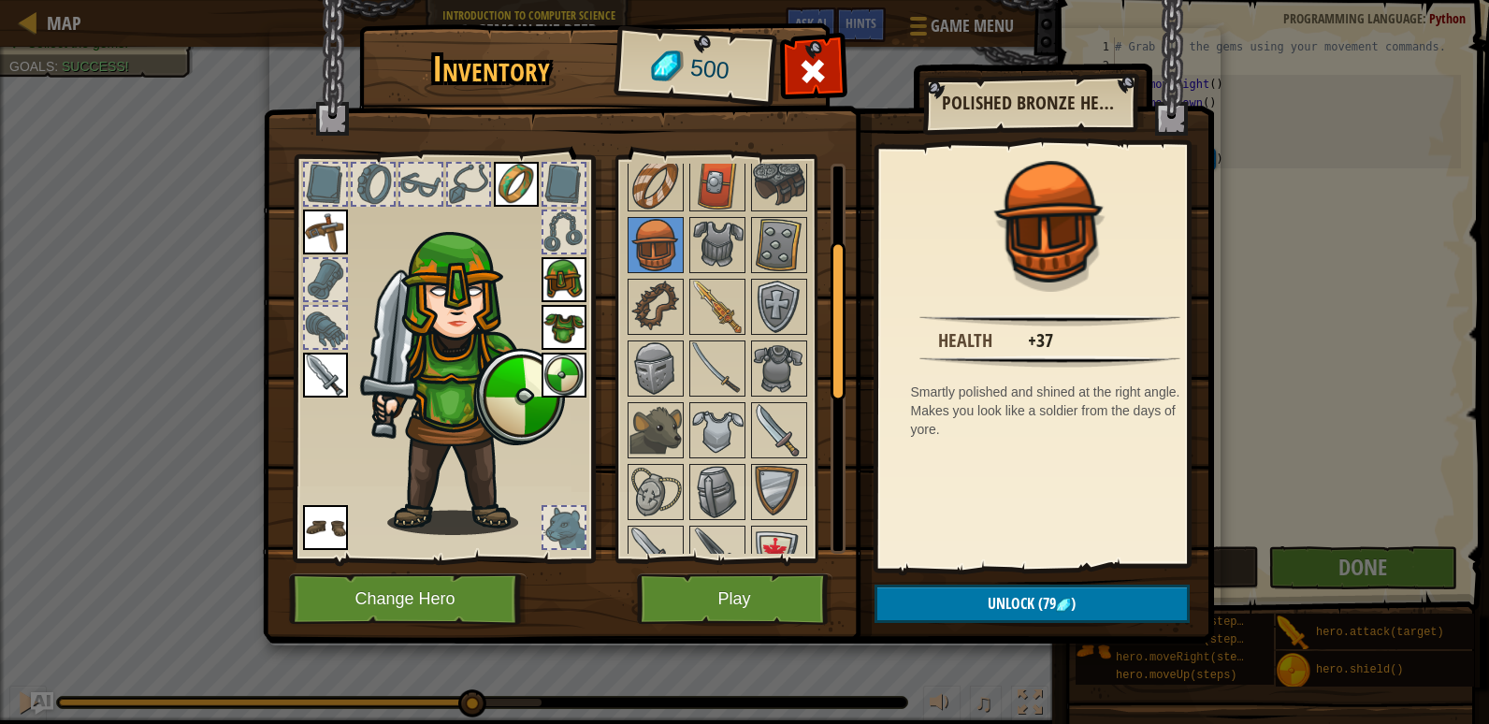
click at [566, 273] on img at bounding box center [563, 279] width 45 height 45
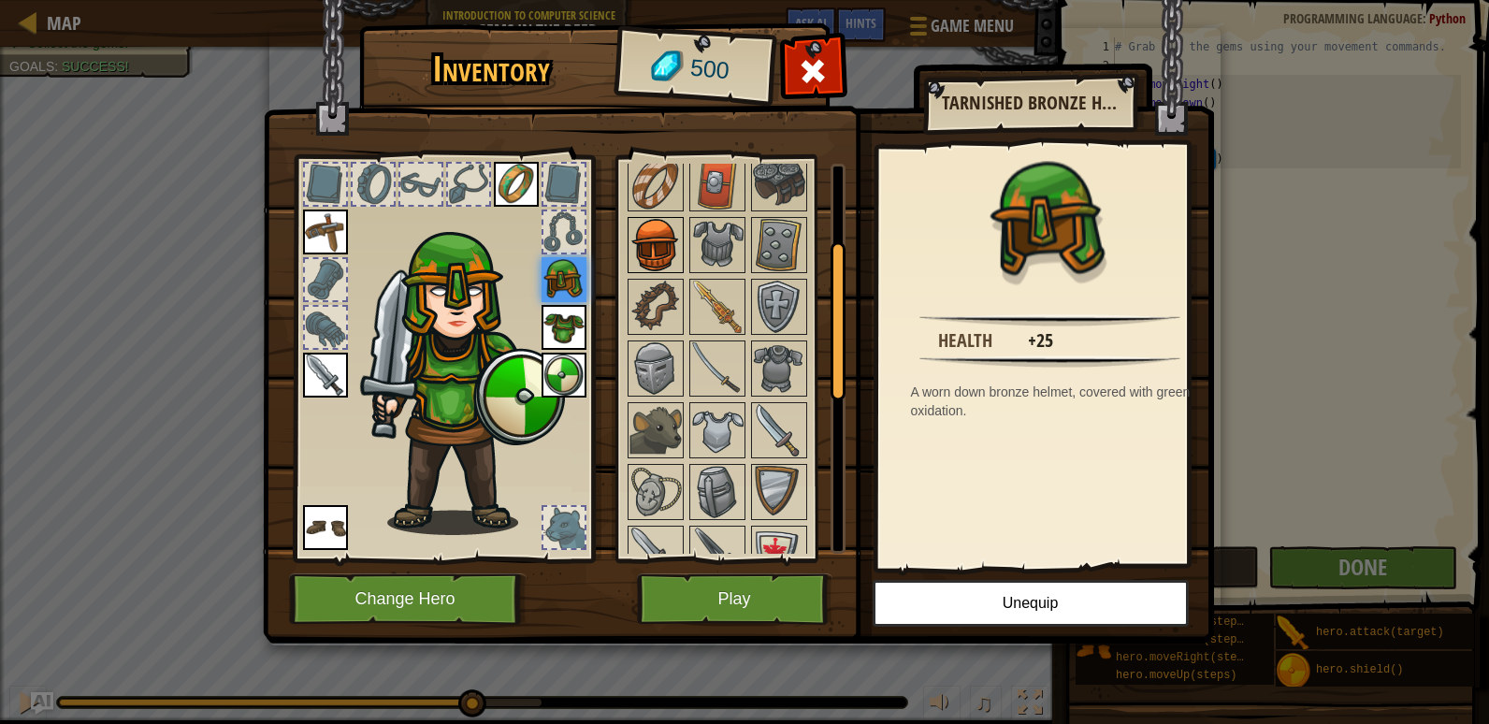
click at [642, 245] on img at bounding box center [655, 245] width 52 height 52
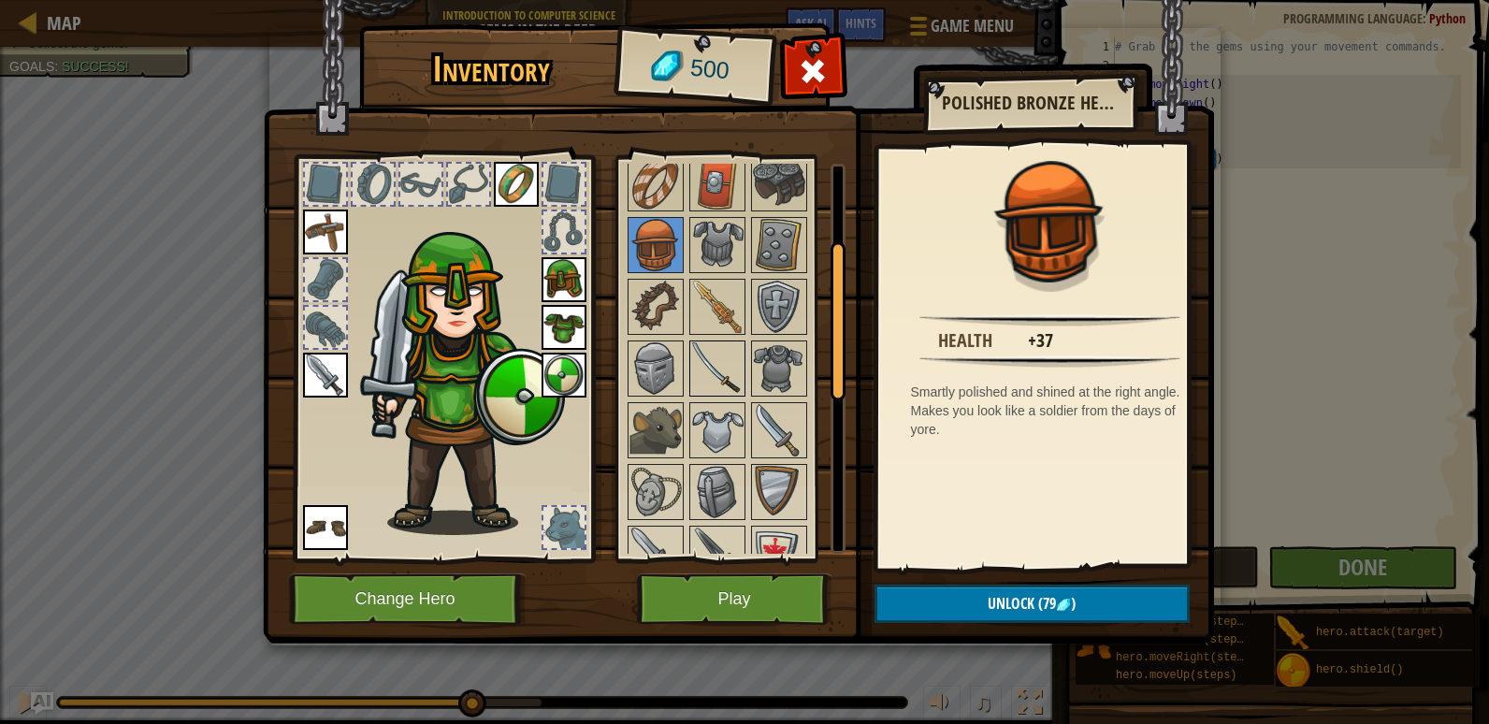
click at [741, 394] on img at bounding box center [717, 368] width 52 height 52
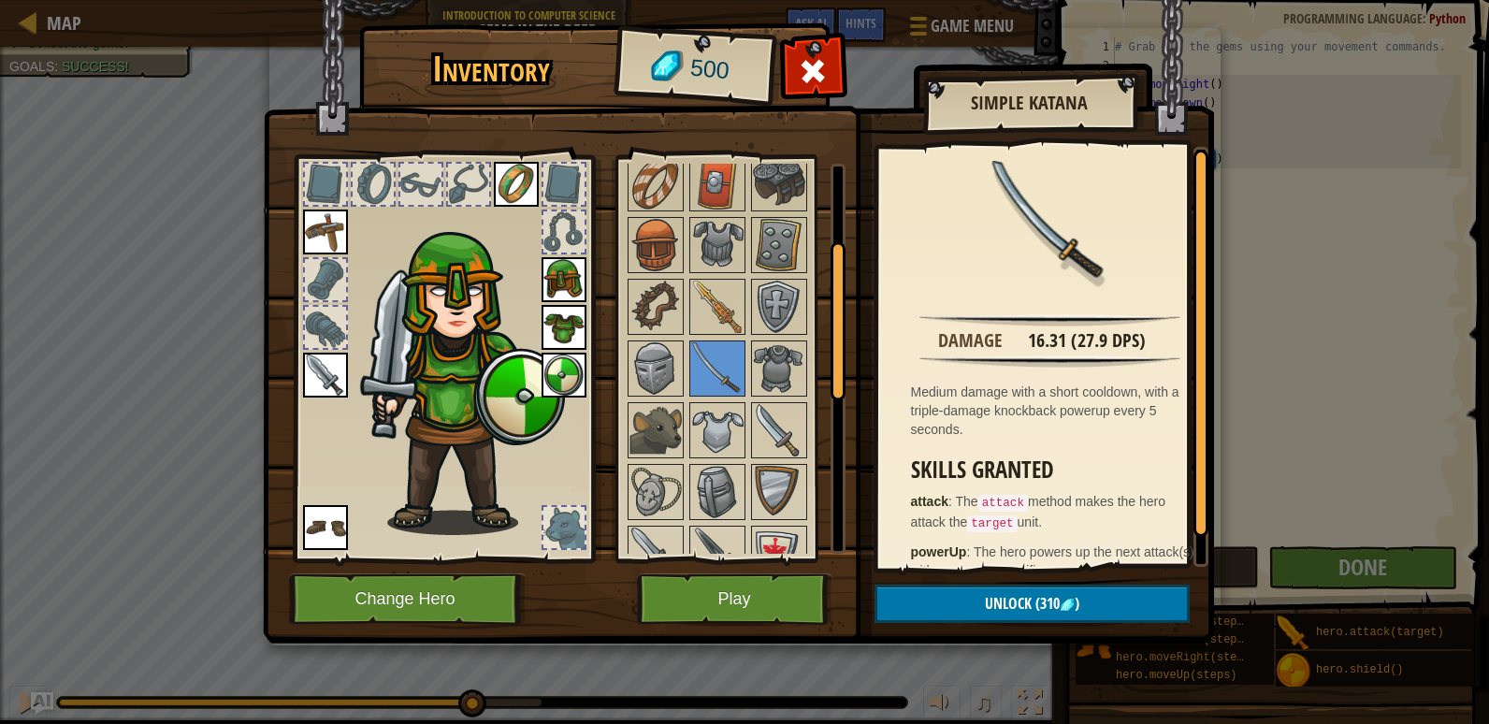
click at [312, 365] on img at bounding box center [325, 375] width 45 height 45
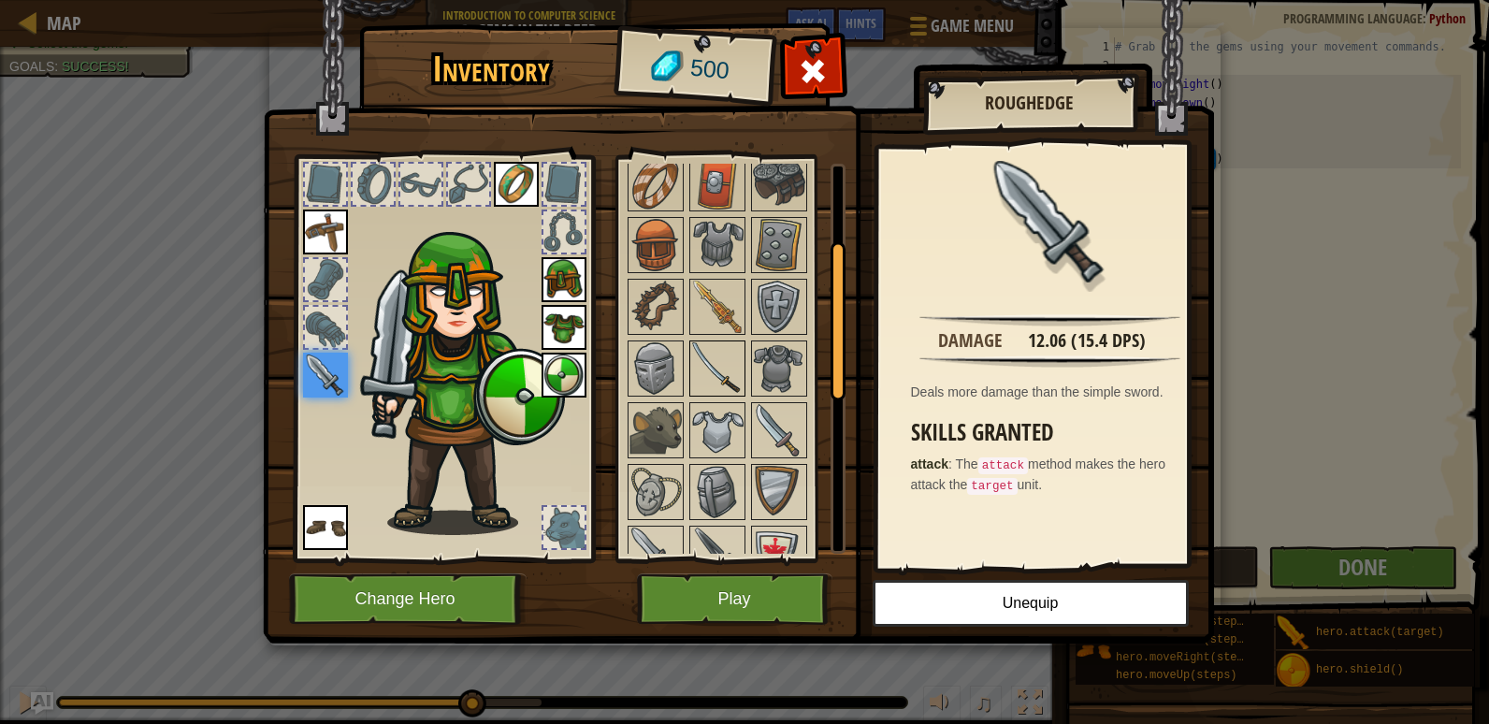
click at [705, 376] on img at bounding box center [717, 368] width 52 height 52
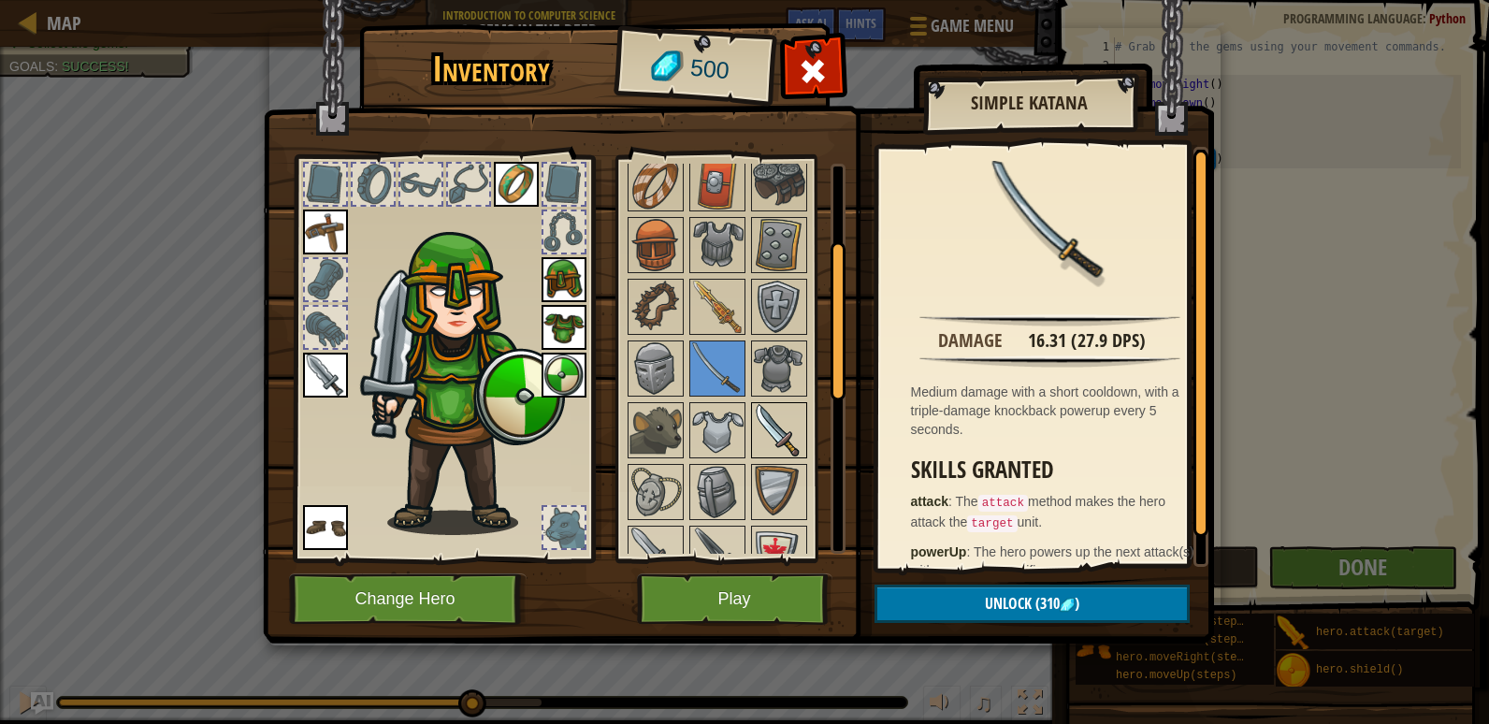
click at [786, 416] on img at bounding box center [779, 430] width 52 height 52
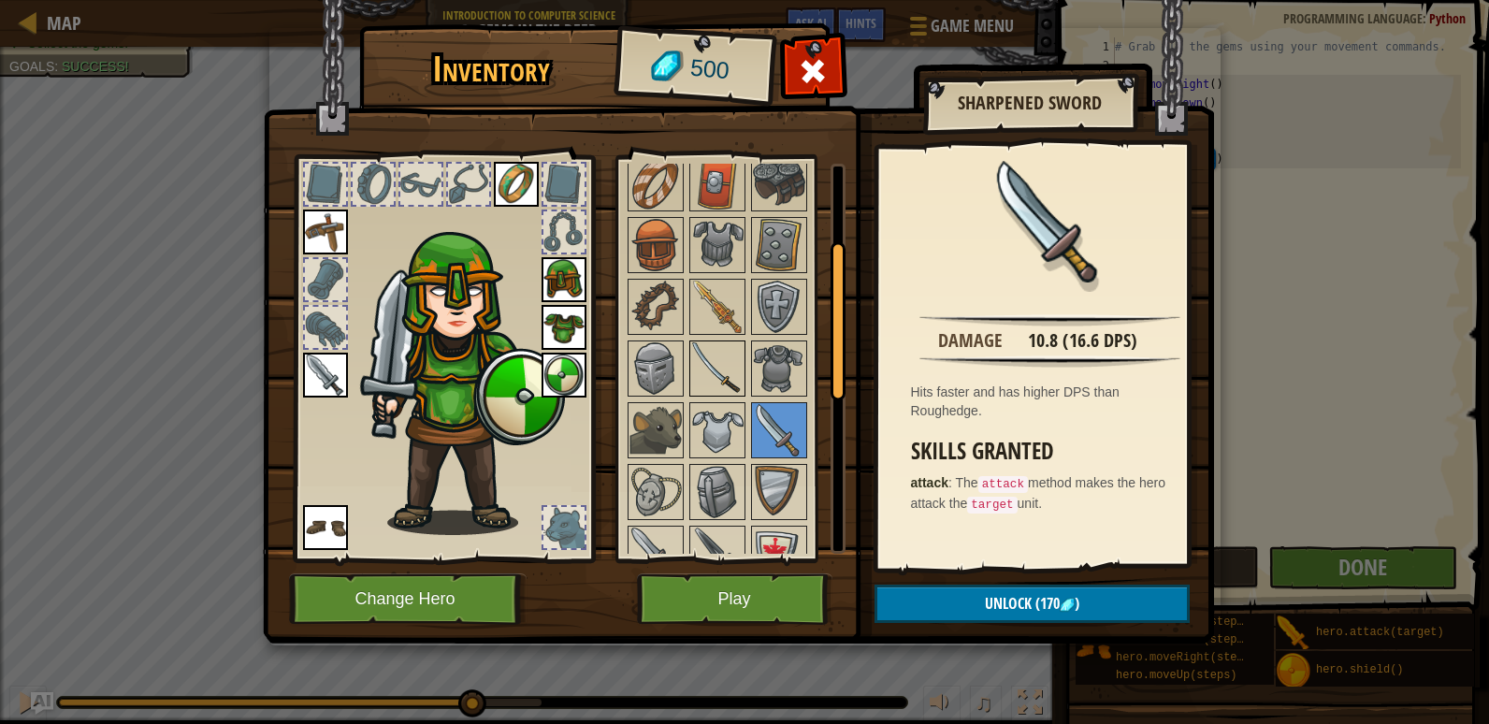
click at [720, 376] on img at bounding box center [717, 368] width 52 height 52
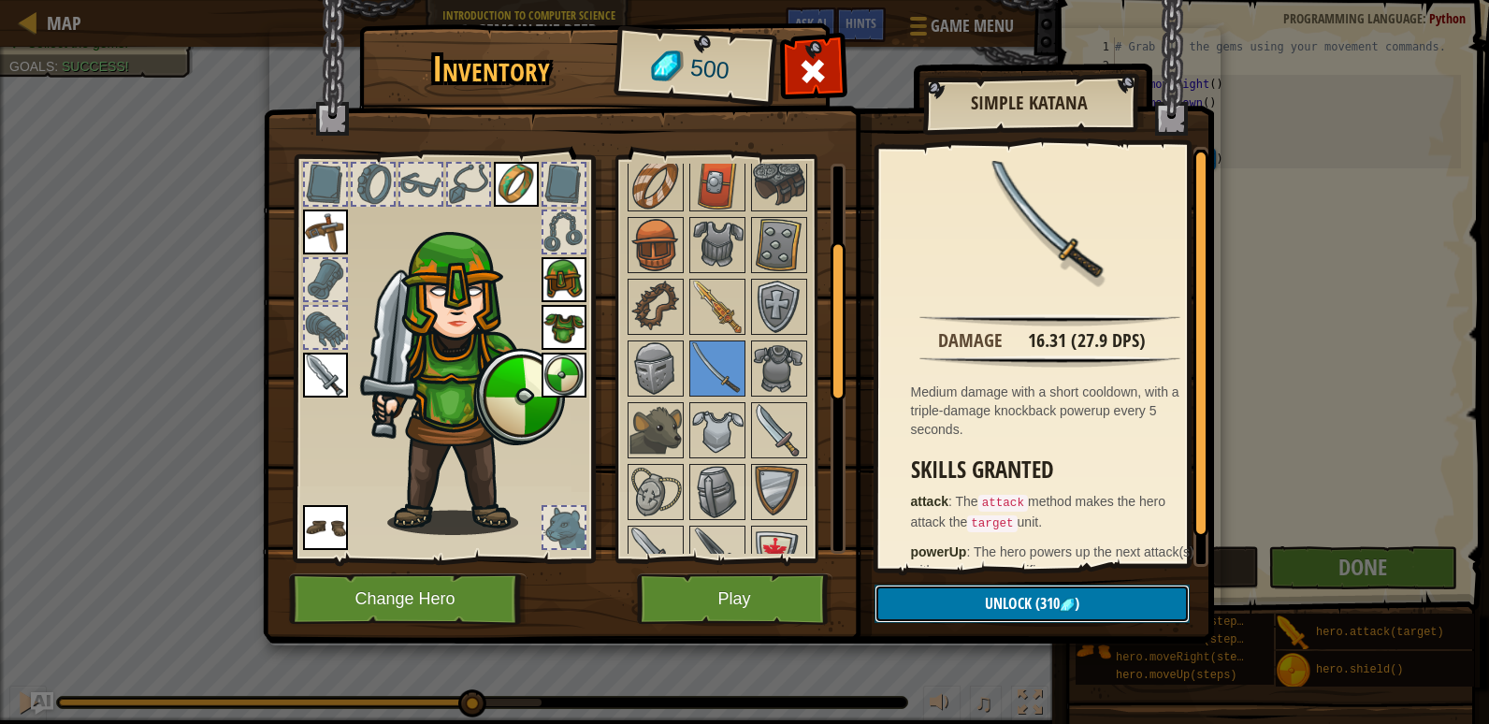
click at [1023, 597] on span "Unlock" at bounding box center [1008, 603] width 47 height 21
click at [960, 586] on button "Confirm" at bounding box center [1031, 603] width 315 height 38
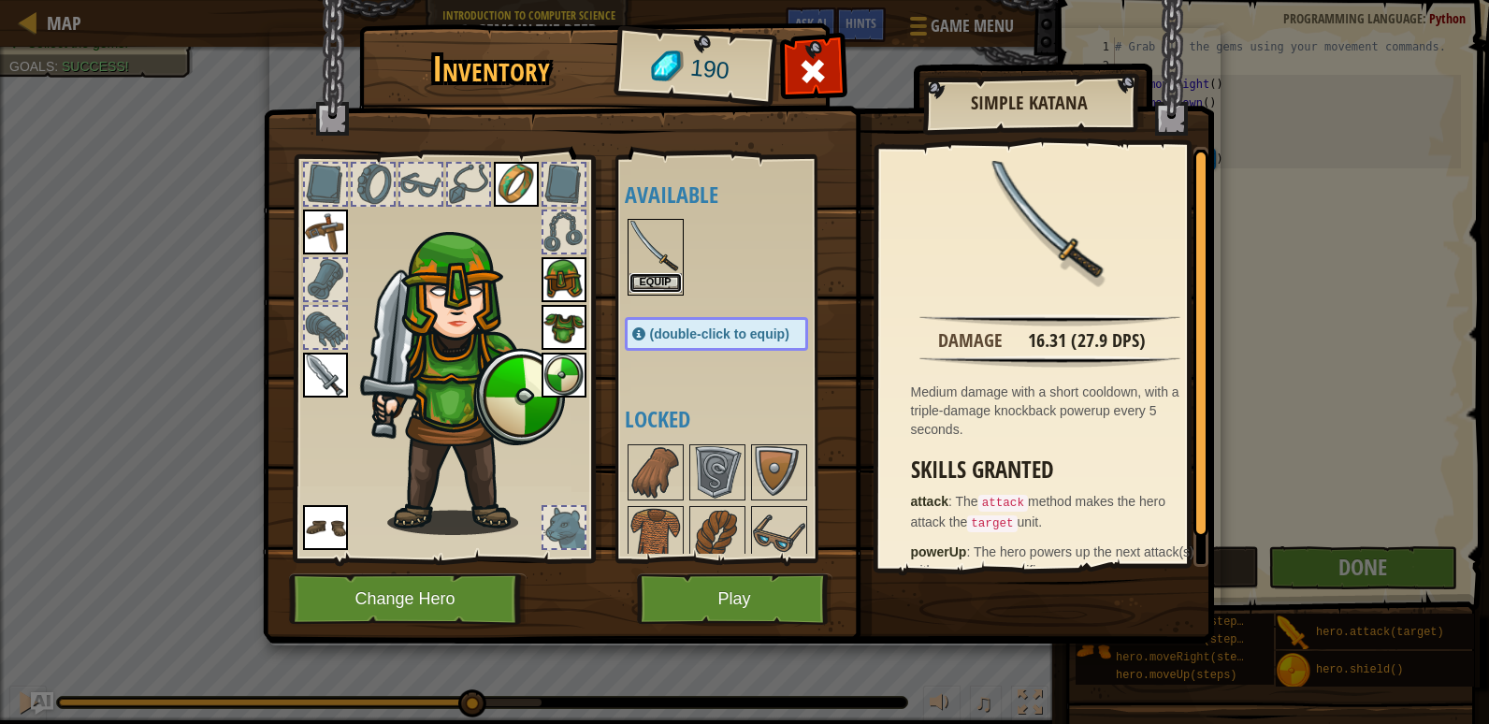
click at [671, 280] on button "Equip" at bounding box center [655, 283] width 52 height 20
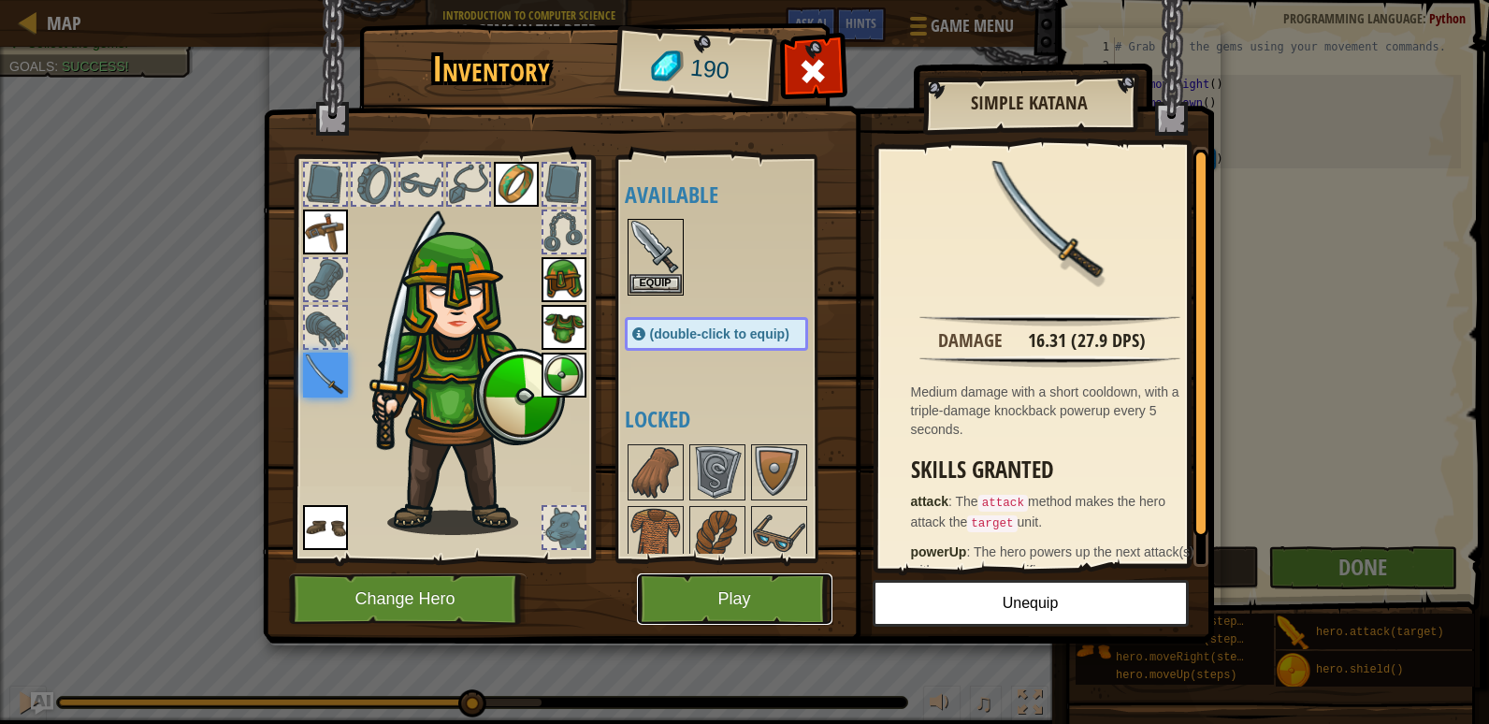
click at [811, 613] on button "Play" at bounding box center [734, 598] width 195 height 51
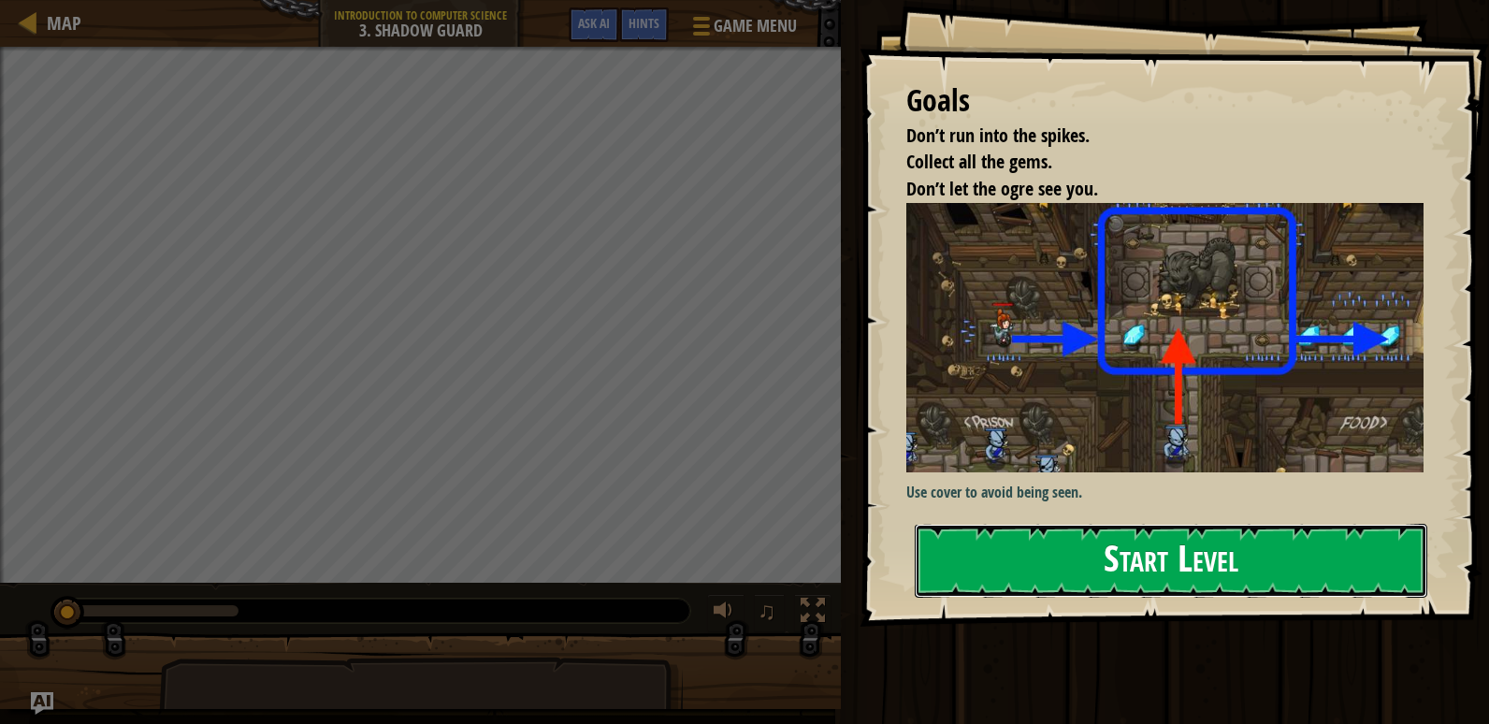
click at [1147, 570] on button "Start Level" at bounding box center [1171, 561] width 512 height 74
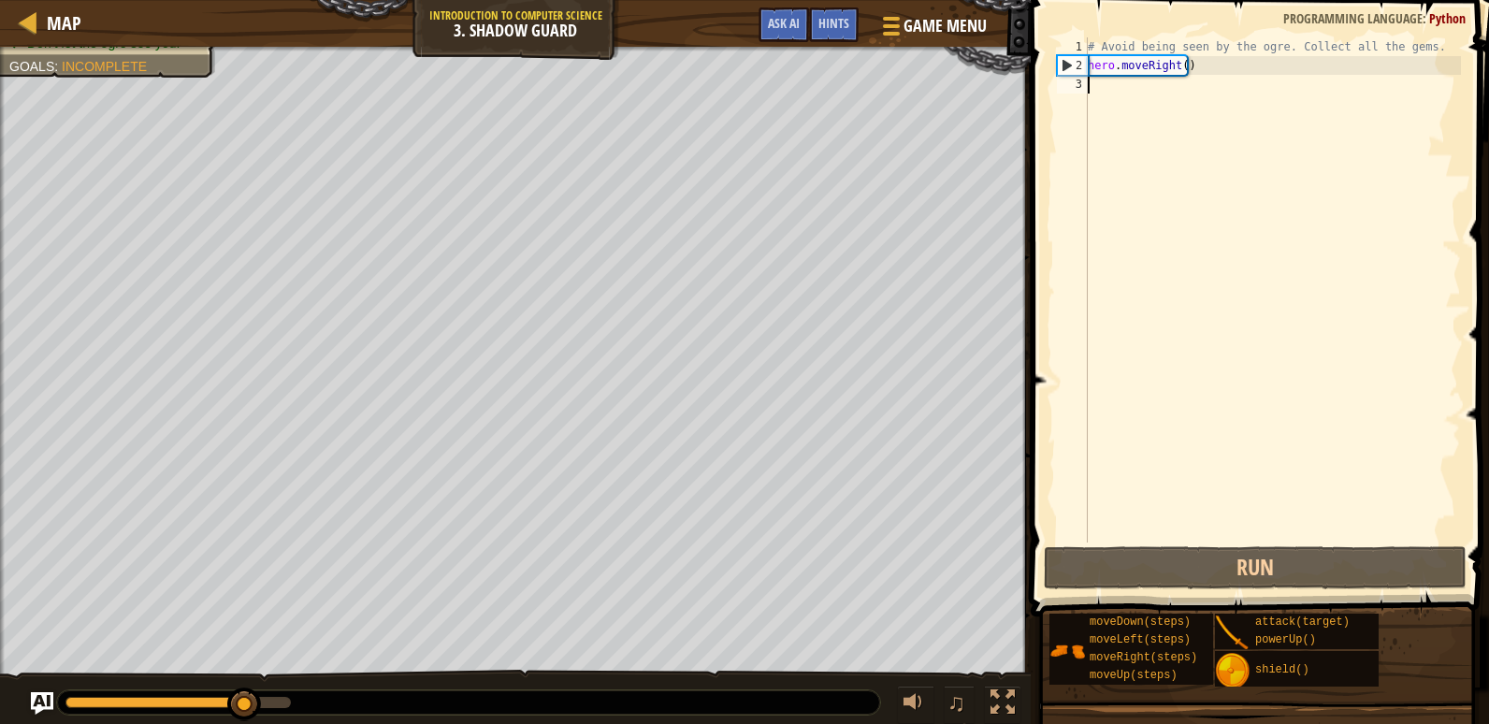
click at [1103, 94] on div "# Avoid being seen by the ogre. Collect all the gems. hero . moveRight ( )" at bounding box center [1272, 308] width 377 height 542
paste textarea "hero.moveRight()"
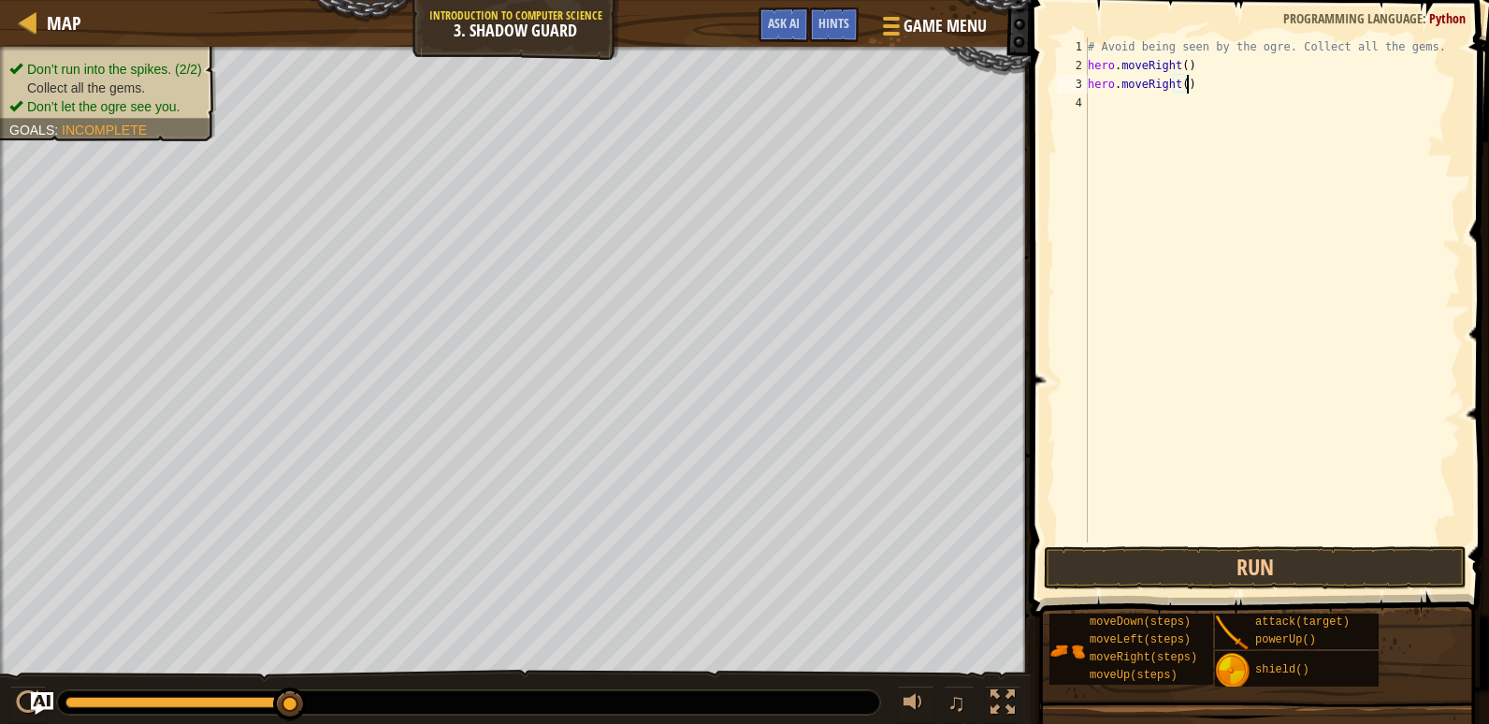
click at [1171, 80] on div "# Avoid being seen by the ogre. Collect all the gems. hero . moveRight ( ) hero…" at bounding box center [1272, 308] width 377 height 542
click at [1180, 83] on div "# Avoid being seen by the ogre. Collect all the gems. hero . moveRight ( ) hero…" at bounding box center [1272, 308] width 377 height 542
type textarea ")"
click at [1108, 79] on div "# Avoid being seen by the ogre. Collect all the gems. hero . moveRight ( ) )" at bounding box center [1272, 308] width 377 height 542
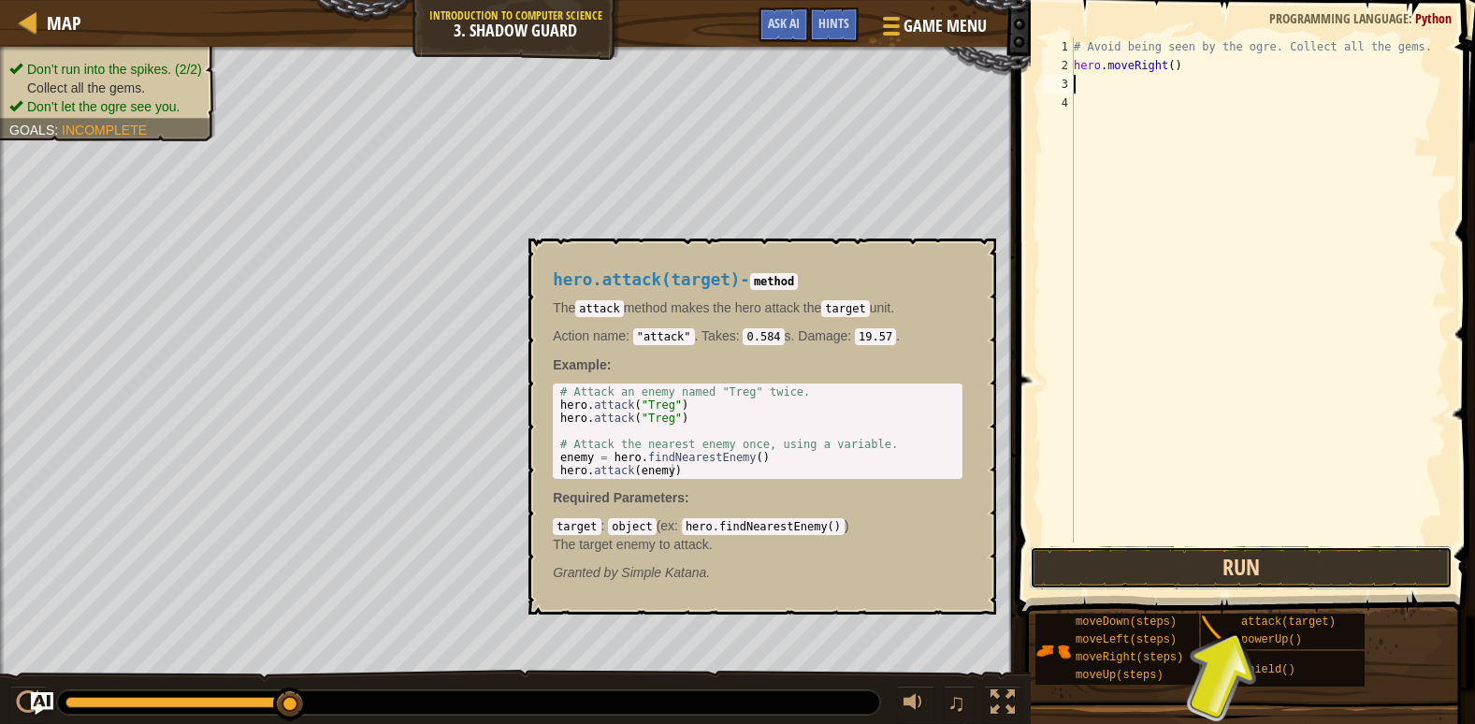
click at [1259, 581] on button "Run" at bounding box center [1241, 567] width 423 height 43
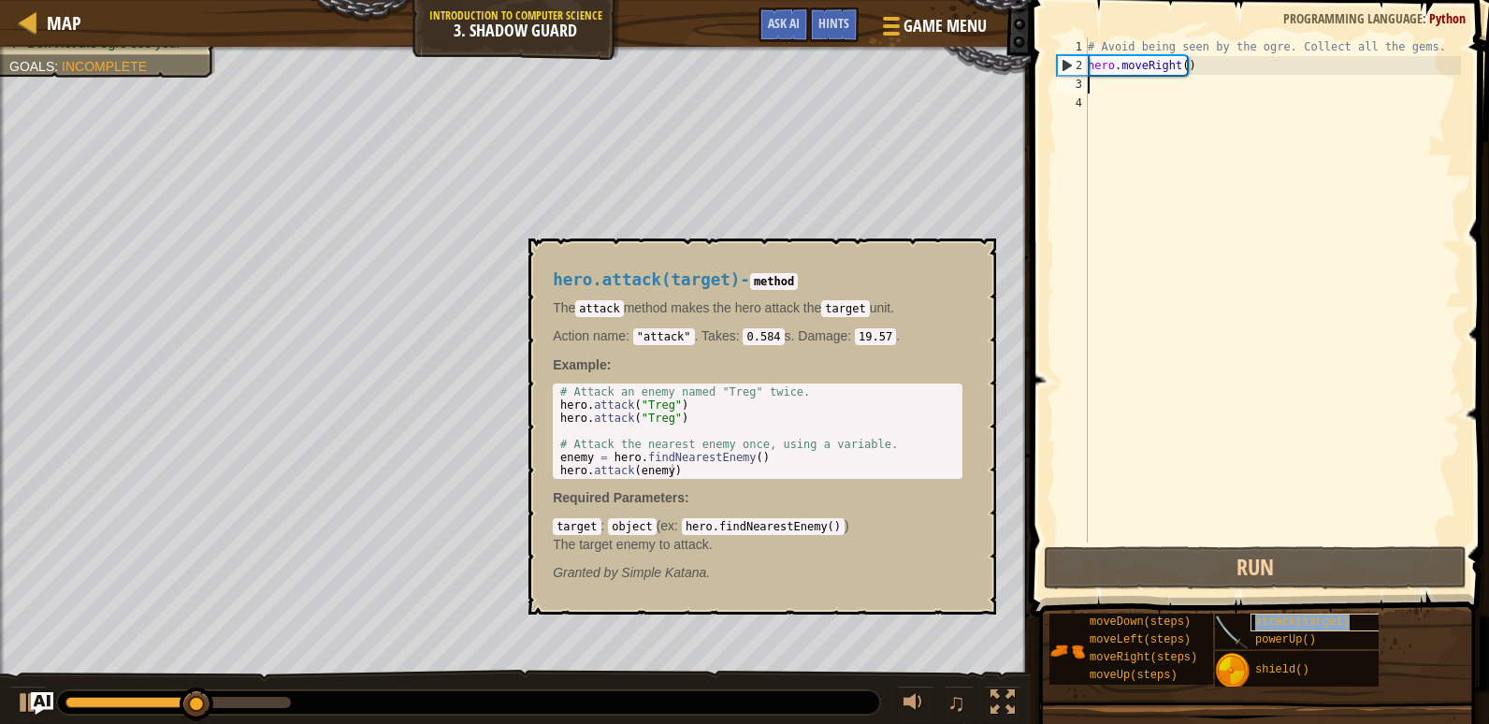
click at [1257, 623] on span "attack(target)" at bounding box center [1302, 621] width 94 height 13
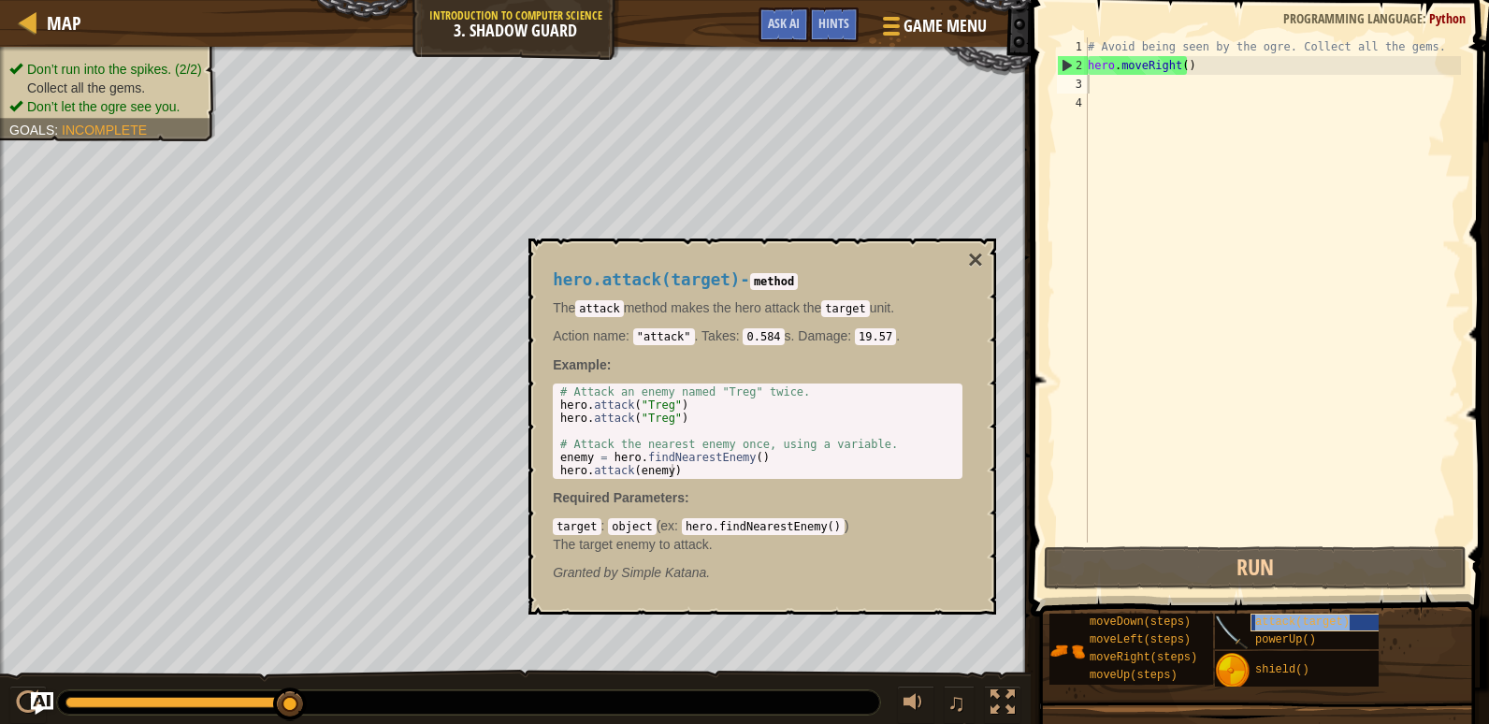
copy span "attack(target)"
click at [1098, 94] on div "# Avoid being seen by the ogre. Collect all the gems. hero . moveRight ( )" at bounding box center [1272, 308] width 377 height 542
click at [1098, 88] on div "# Avoid being seen by the ogre. Collect all the gems. hero . moveRight ( )" at bounding box center [1272, 308] width 377 height 542
paste textarea "attack(target)"
type textarea "attack(target)"
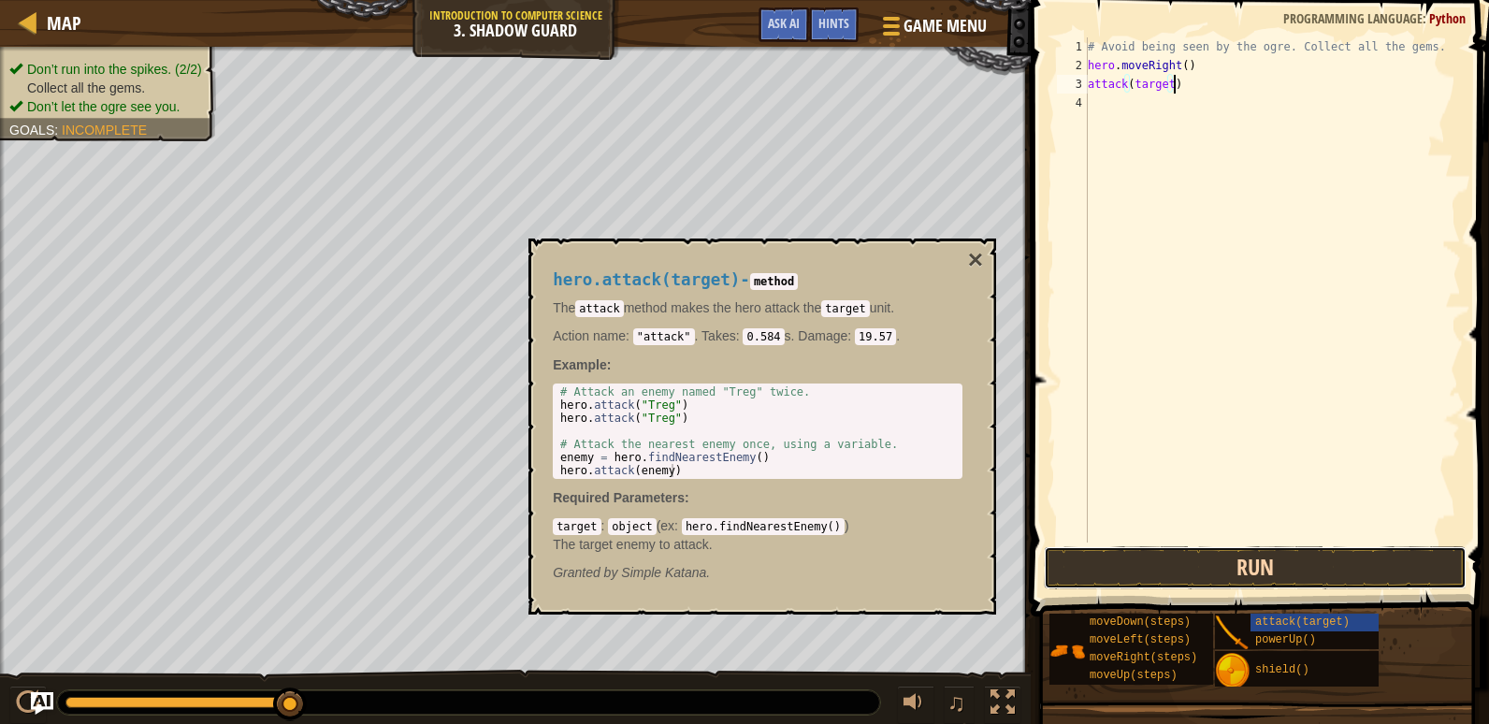
click at [1235, 555] on button "Run" at bounding box center [1255, 567] width 423 height 43
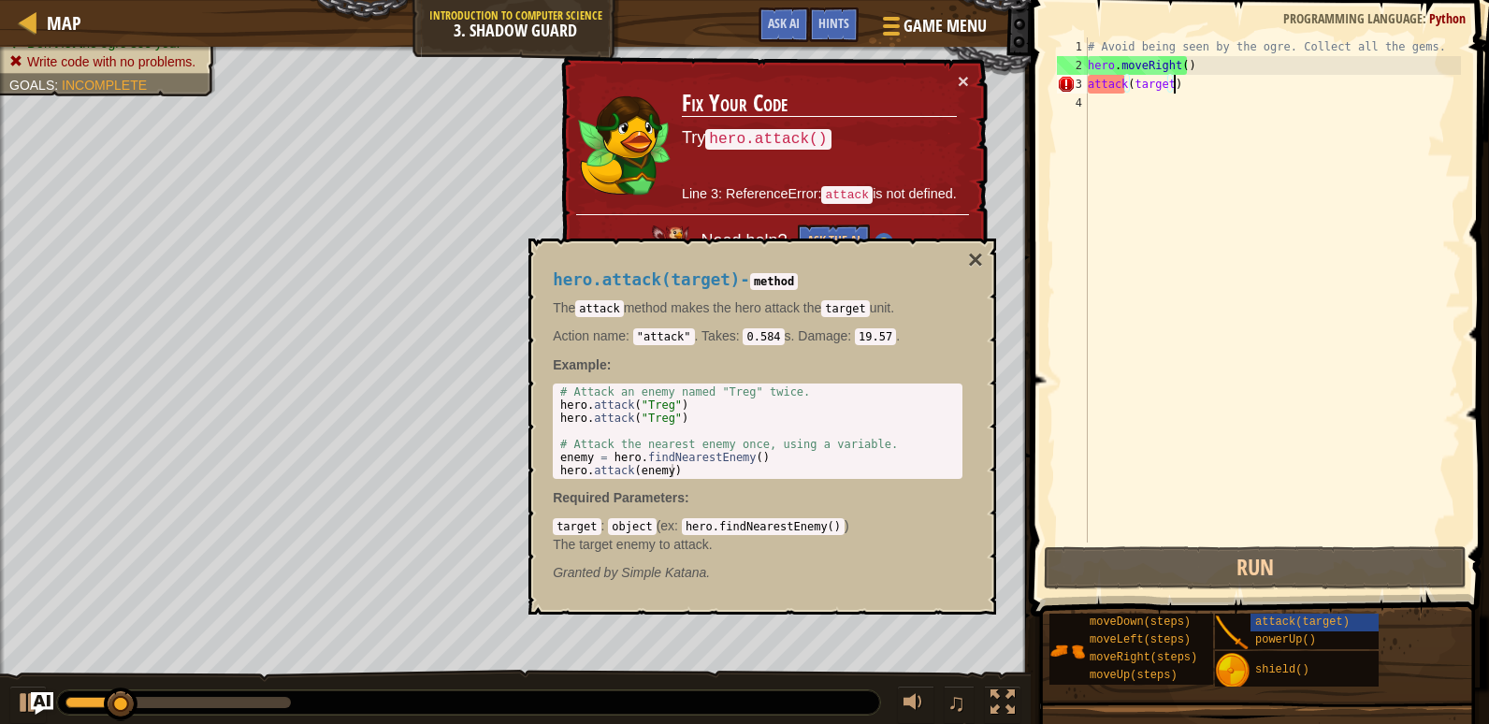
click at [1175, 306] on div "# Avoid being seen by the ogre. Collect all the gems. hero . moveRight ( ) atta…" at bounding box center [1272, 308] width 377 height 542
click at [978, 251] on button "×" at bounding box center [975, 260] width 15 height 26
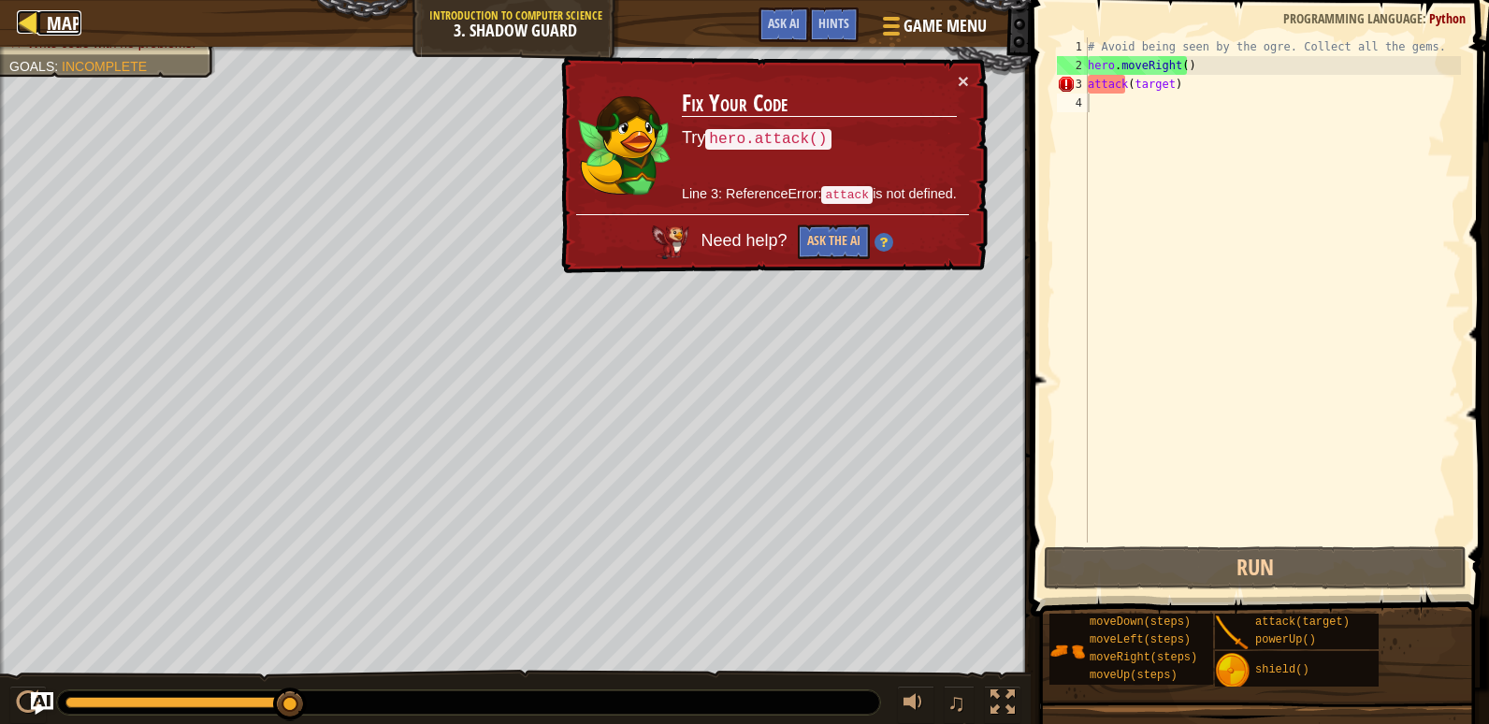
click at [51, 16] on span "Map" at bounding box center [64, 22] width 35 height 25
select select "en-[GEOGRAPHIC_DATA]"
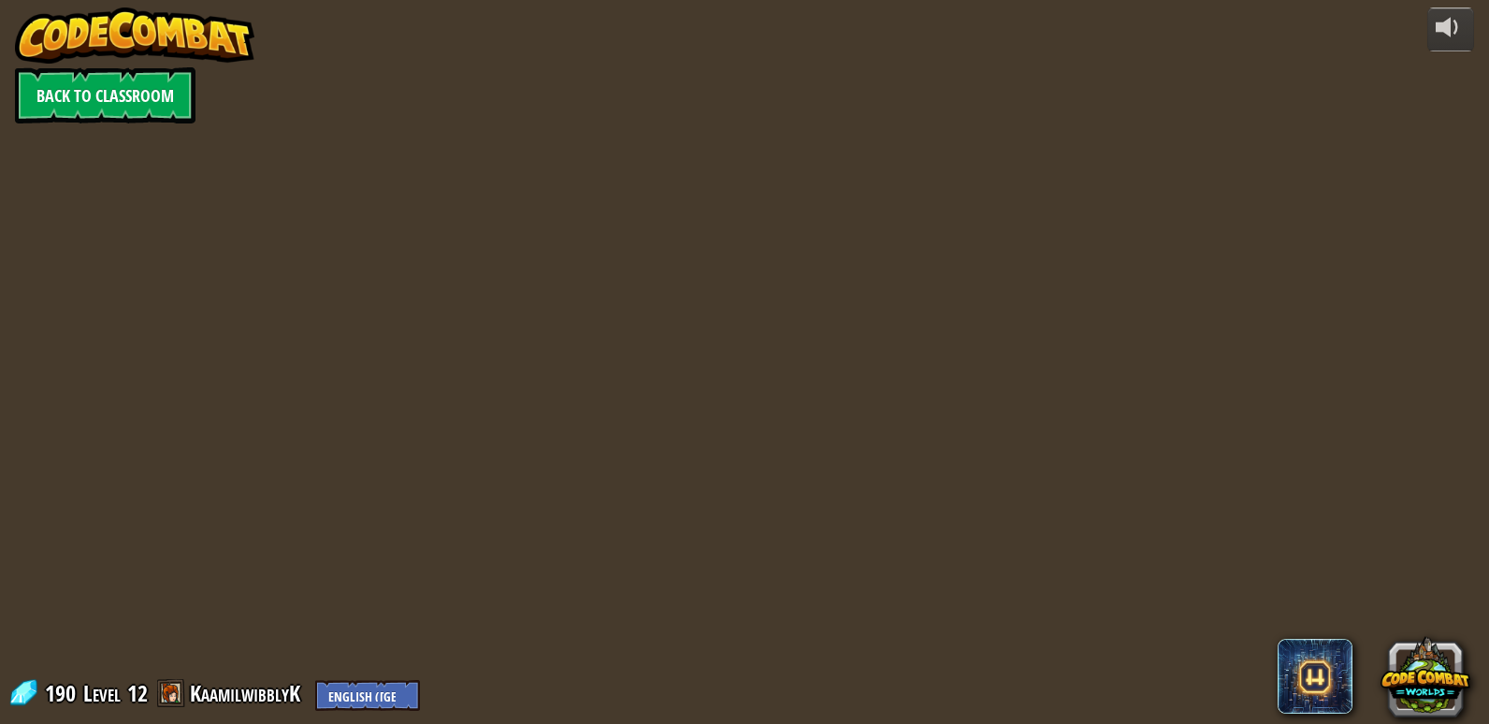
select select "en-[GEOGRAPHIC_DATA]"
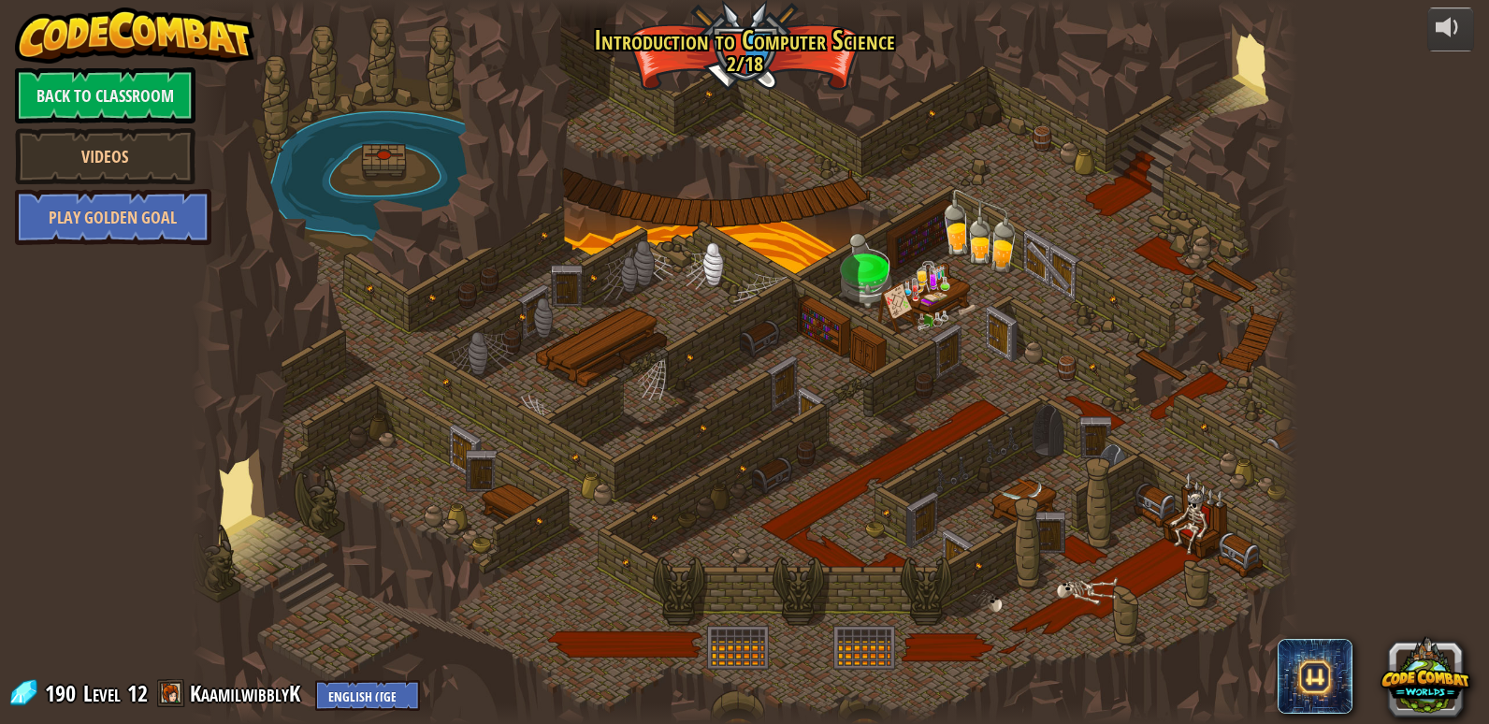
select select "en-[GEOGRAPHIC_DATA]"
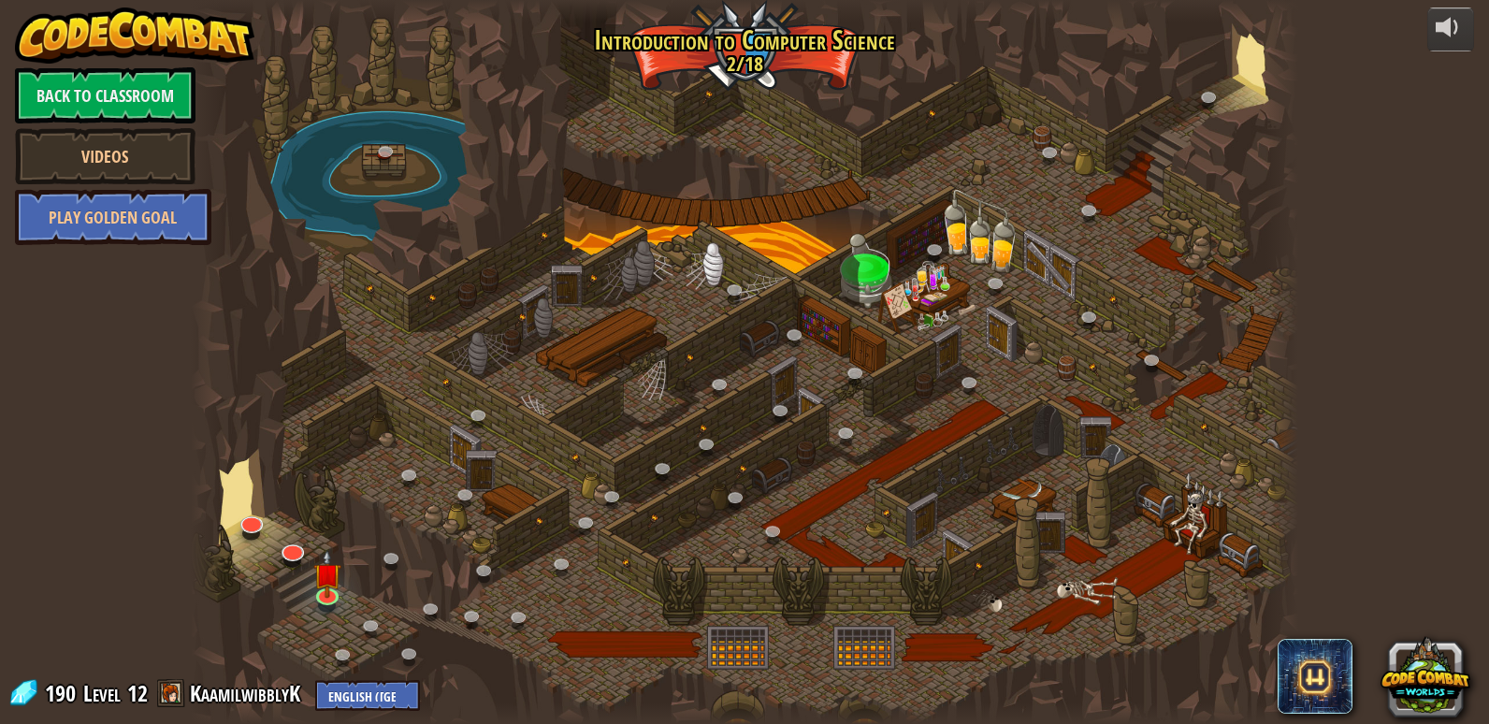
select select "en-[GEOGRAPHIC_DATA]"
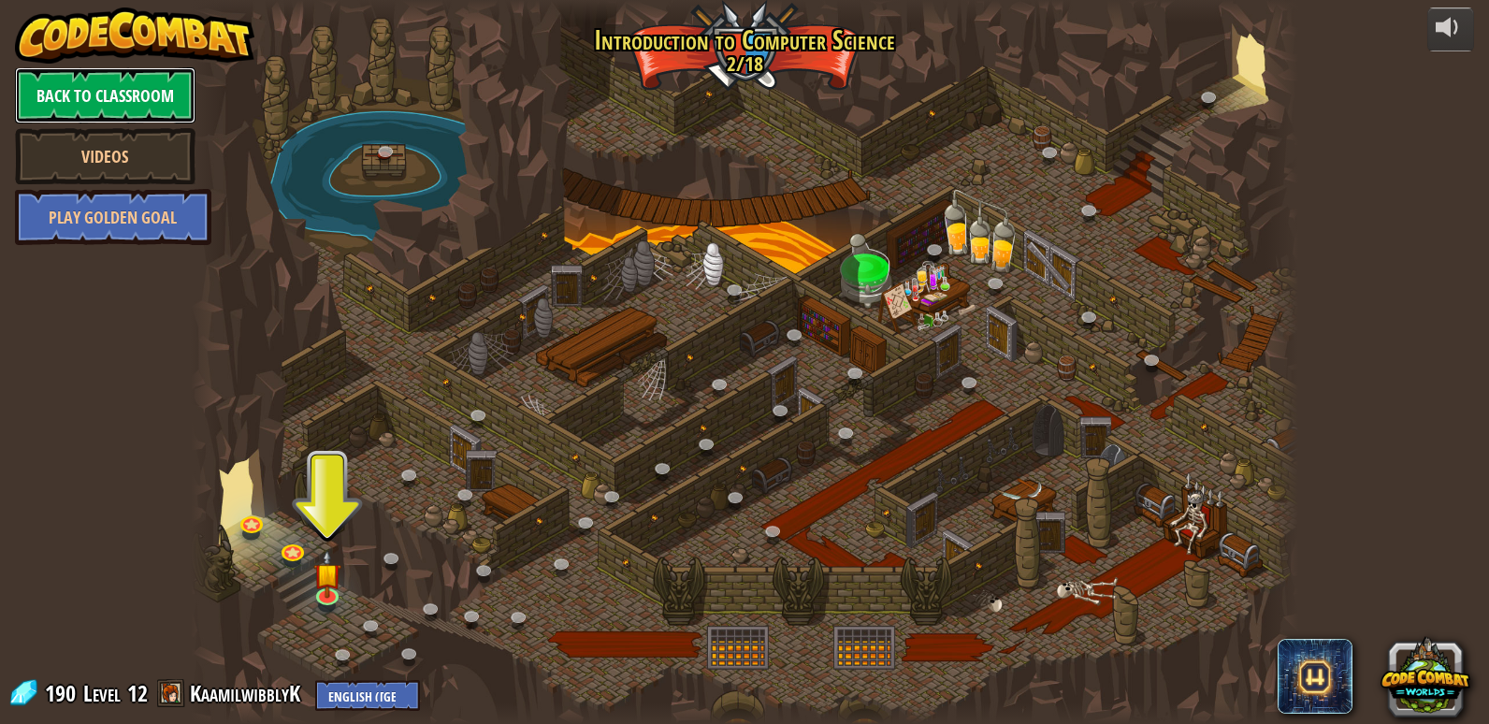
click at [127, 94] on link "Back to Classroom" at bounding box center [105, 95] width 180 height 56
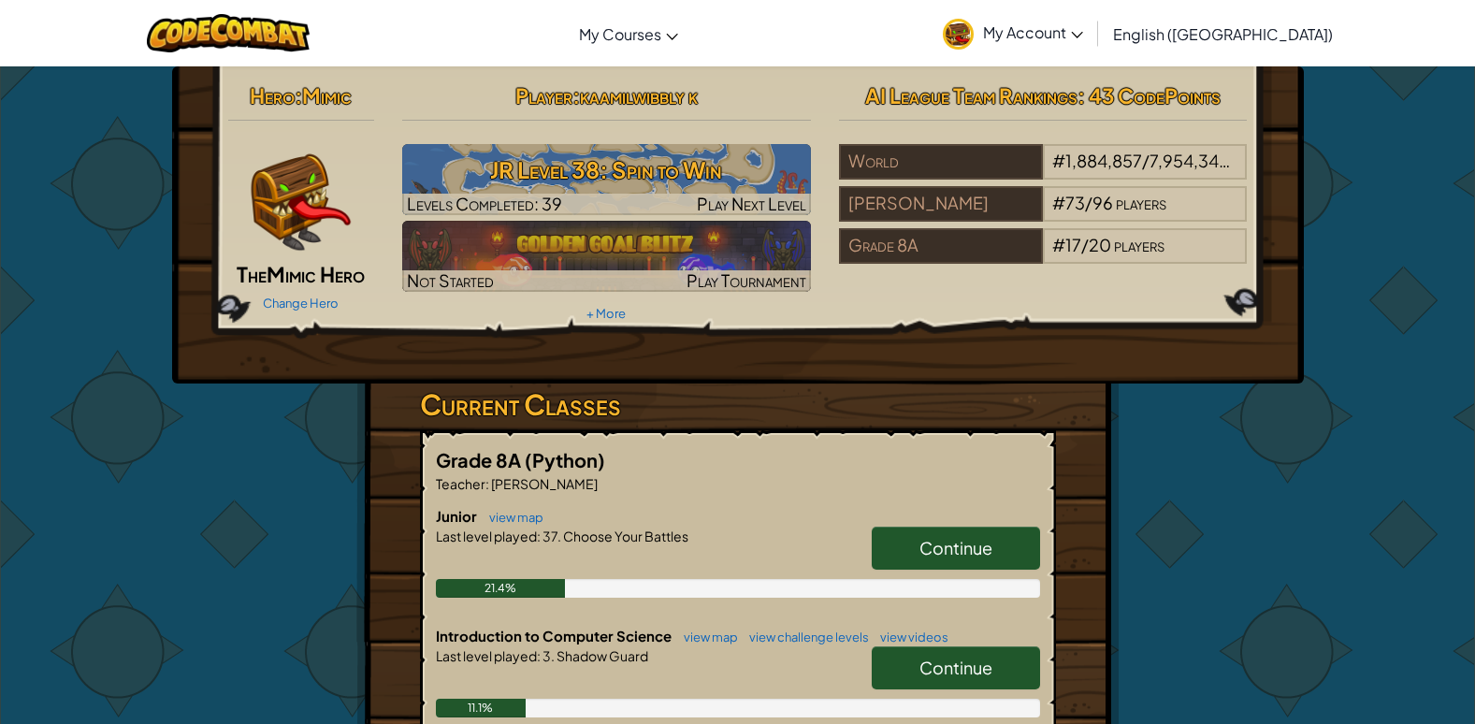
click at [873, 548] on link "Continue" at bounding box center [956, 548] width 168 height 43
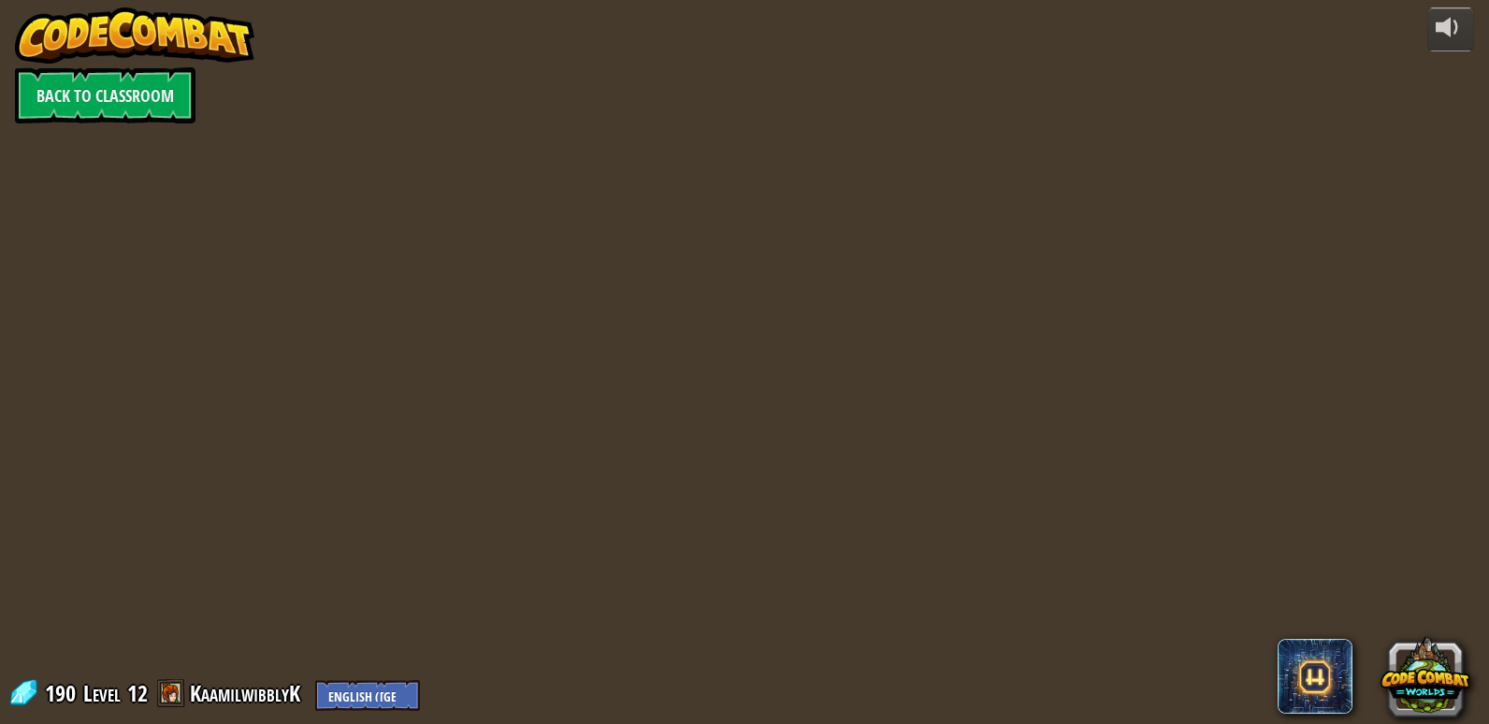
select select "en-[GEOGRAPHIC_DATA]"
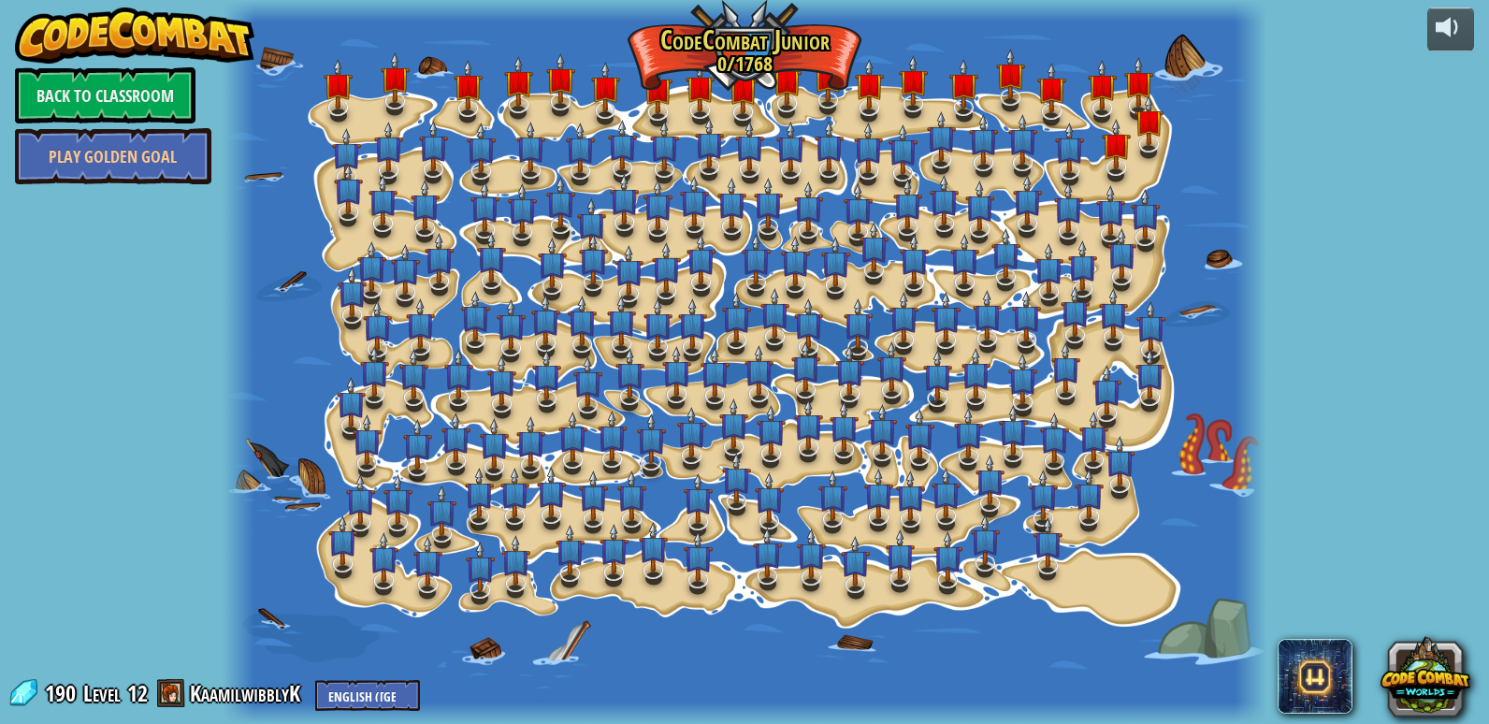
select select "en-[GEOGRAPHIC_DATA]"
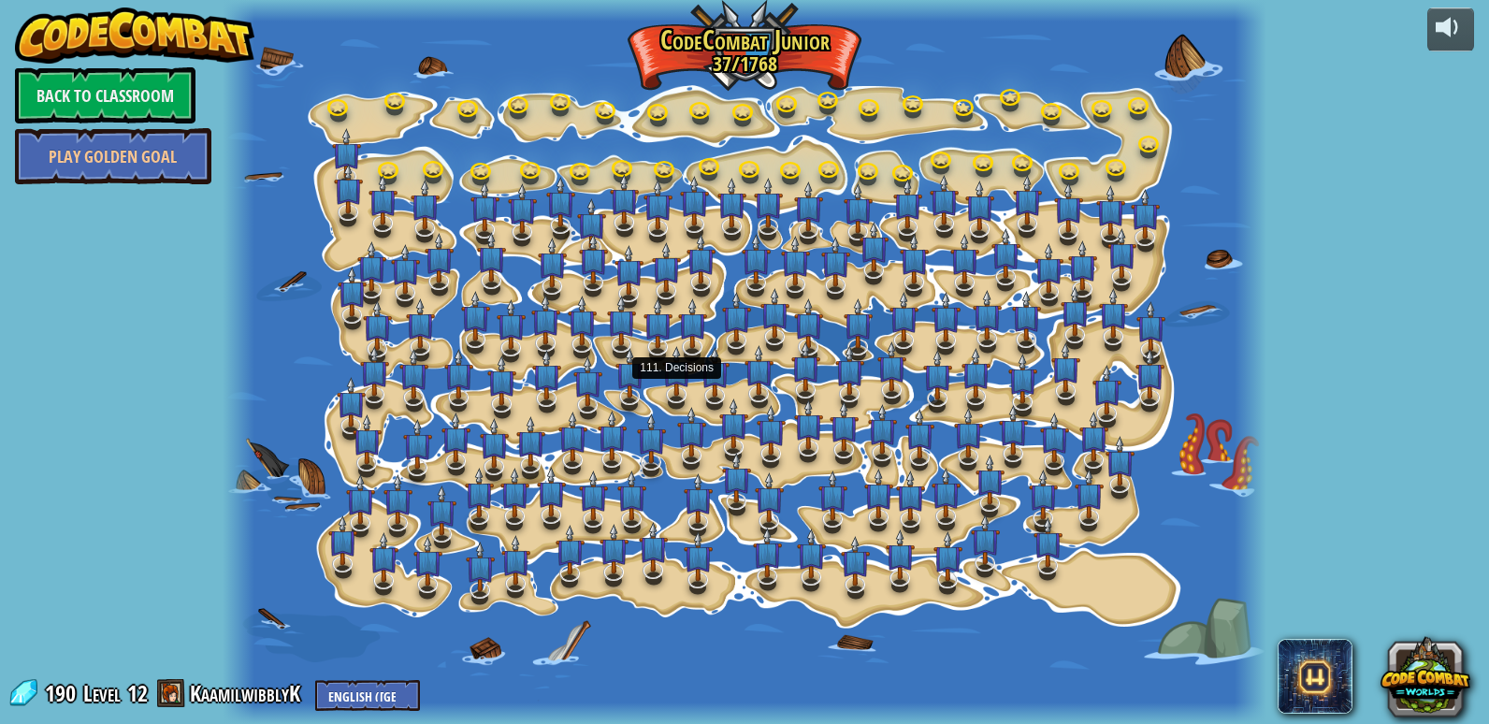
select select "en-[GEOGRAPHIC_DATA]"
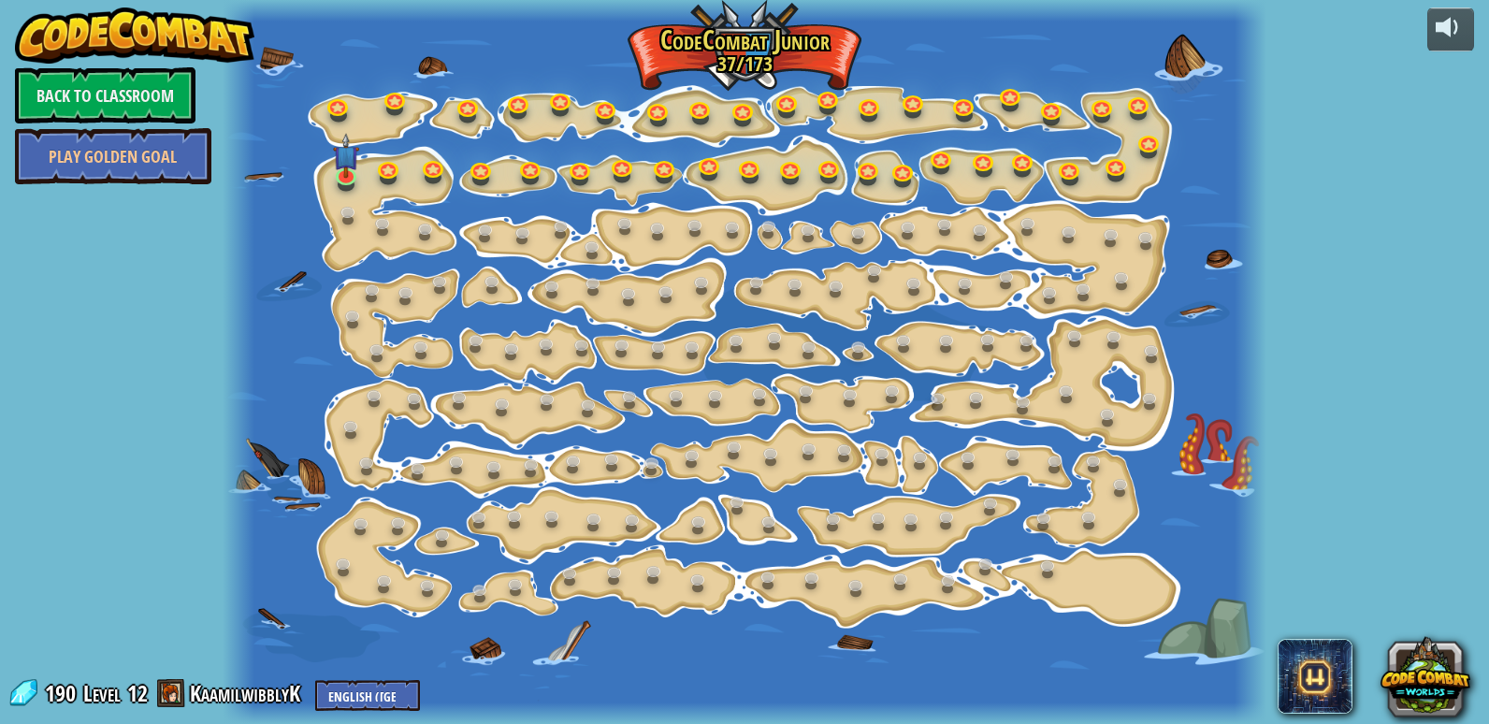
click at [820, 536] on div at bounding box center [745, 362] width 1044 height 724
click at [1057, 561] on link at bounding box center [1050, 568] width 37 height 37
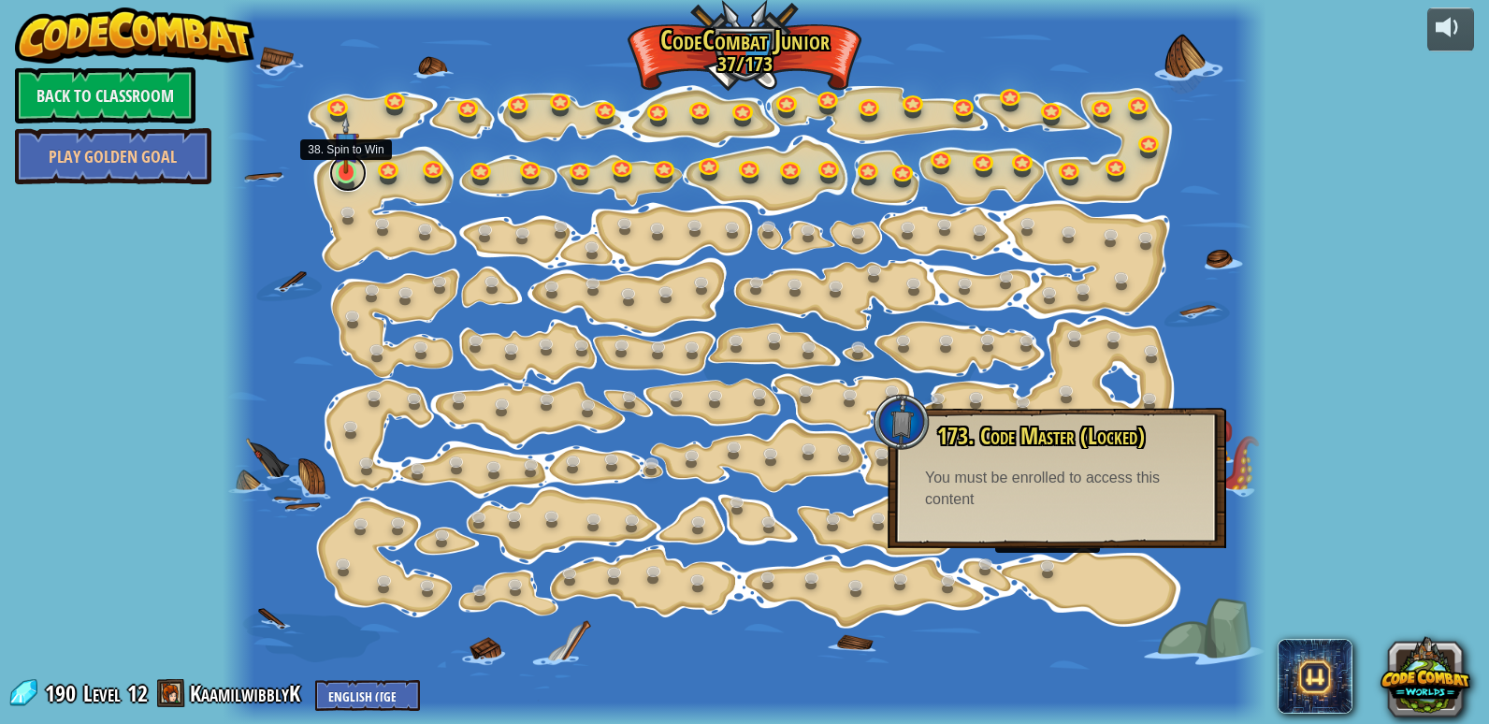
click at [363, 176] on link at bounding box center [347, 172] width 37 height 37
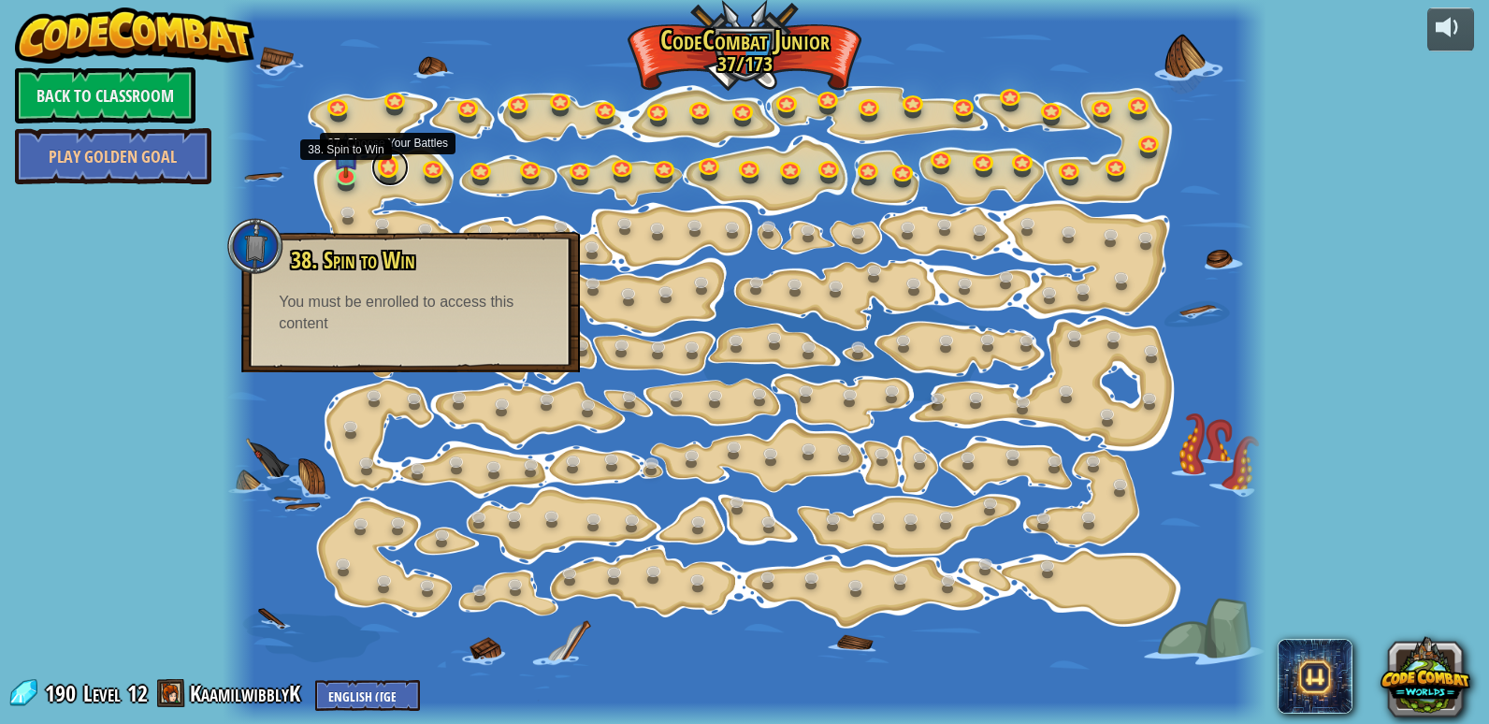
click at [381, 163] on link at bounding box center [389, 167] width 37 height 37
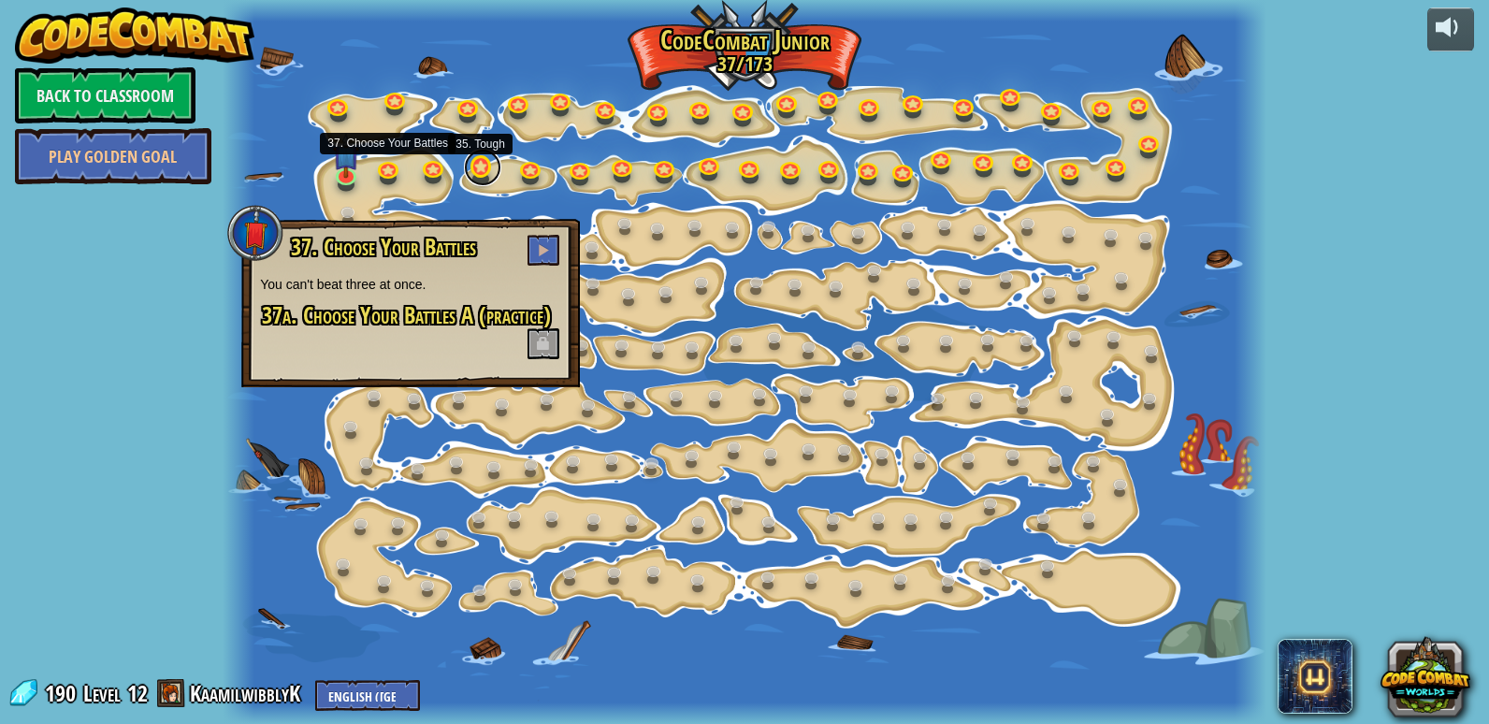
click at [481, 168] on link at bounding box center [482, 167] width 37 height 37
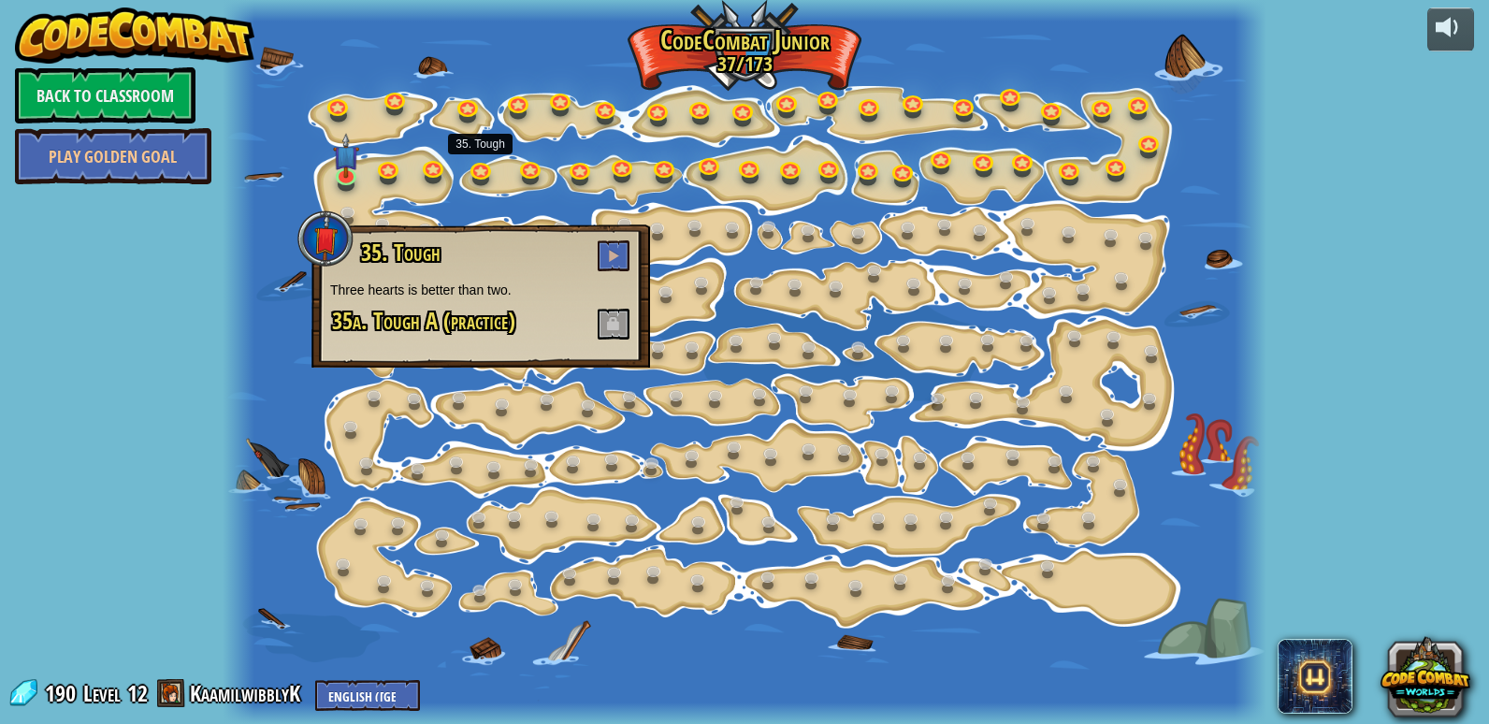
click at [631, 123] on div at bounding box center [745, 362] width 1044 height 724
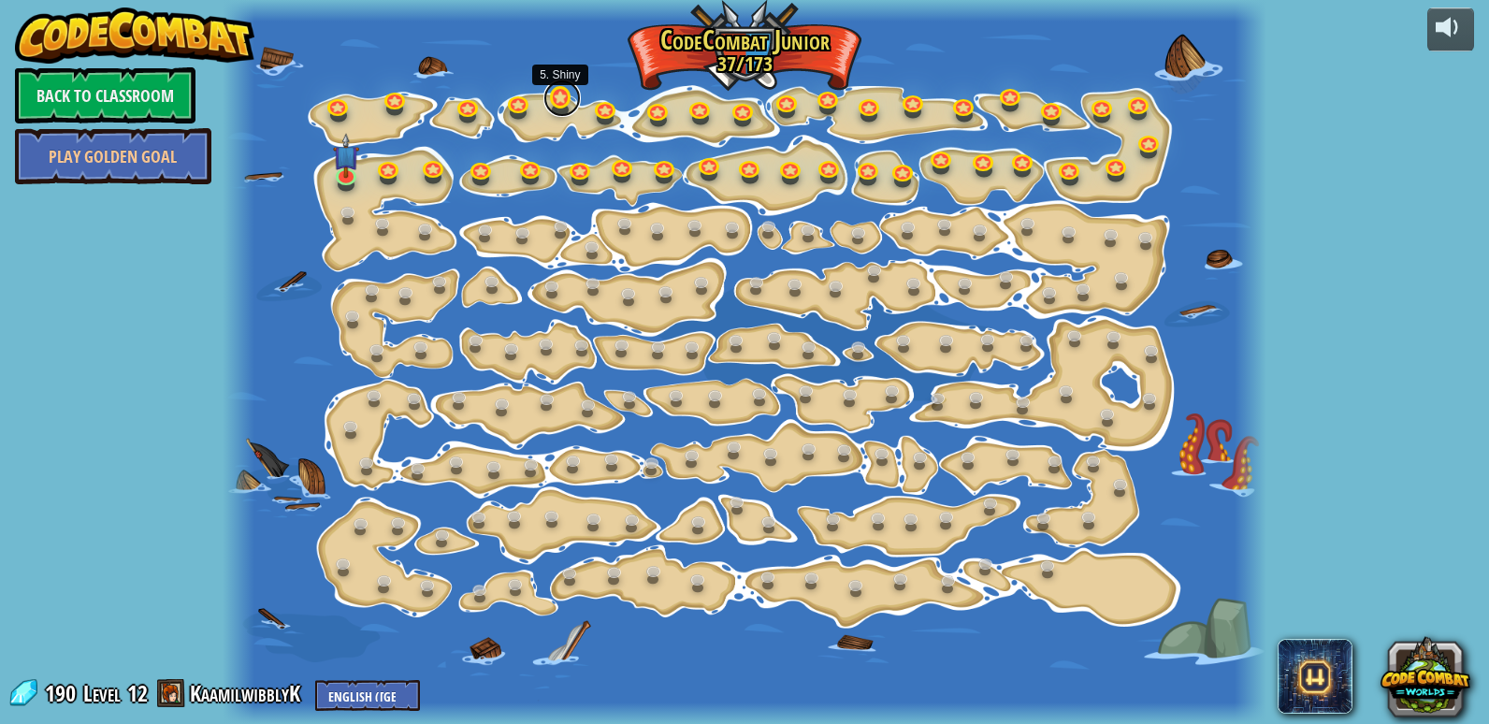
click at [575, 99] on link at bounding box center [561, 97] width 37 height 37
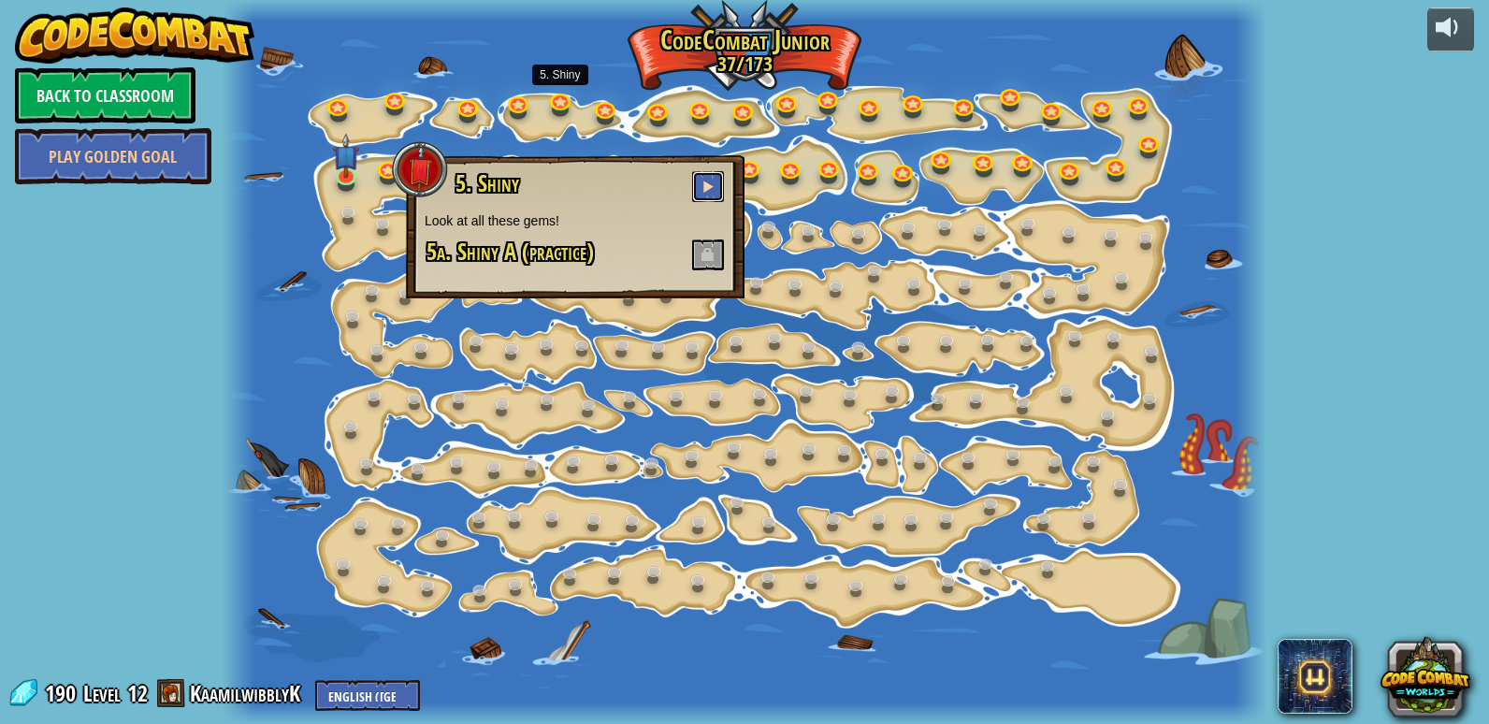
click at [710, 198] on button at bounding box center [708, 186] width 32 height 31
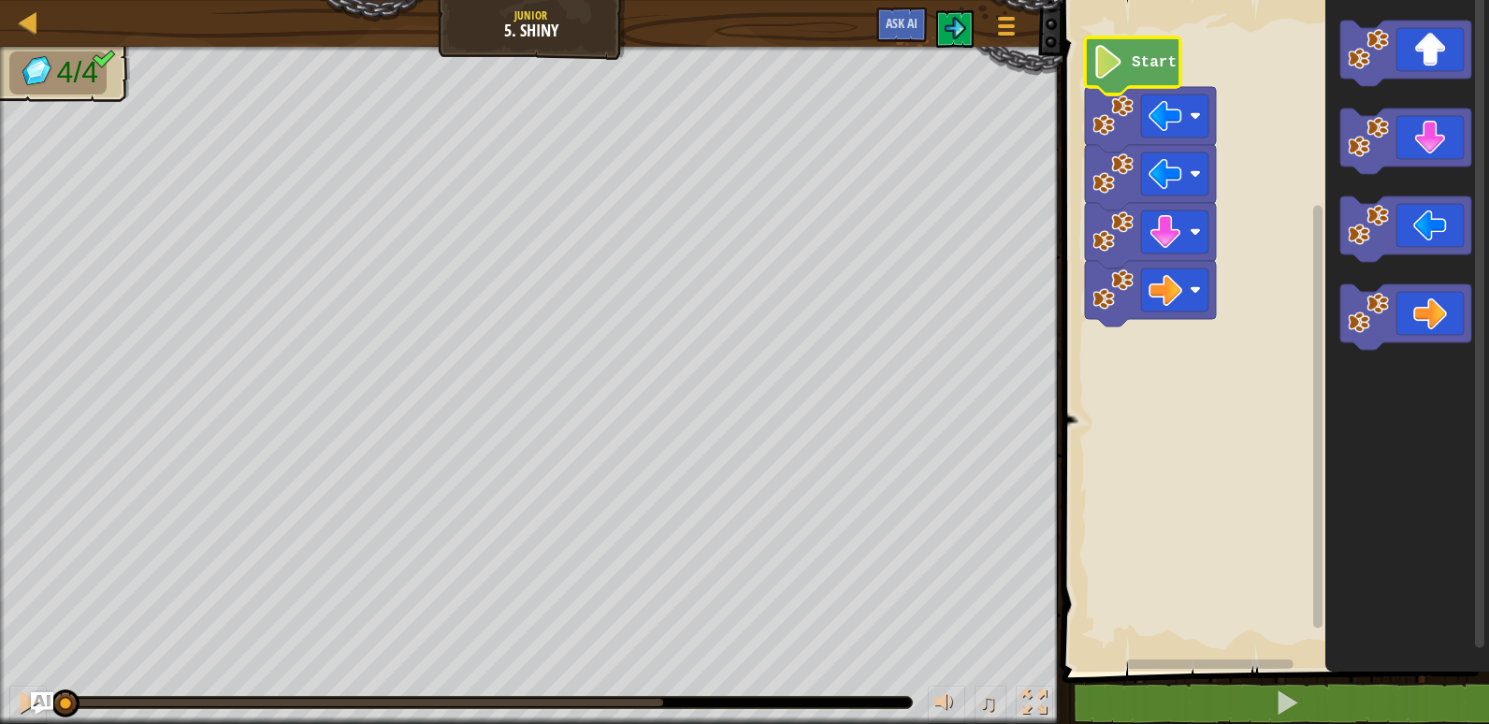
click at [1145, 63] on text "Start" at bounding box center [1154, 62] width 45 height 17
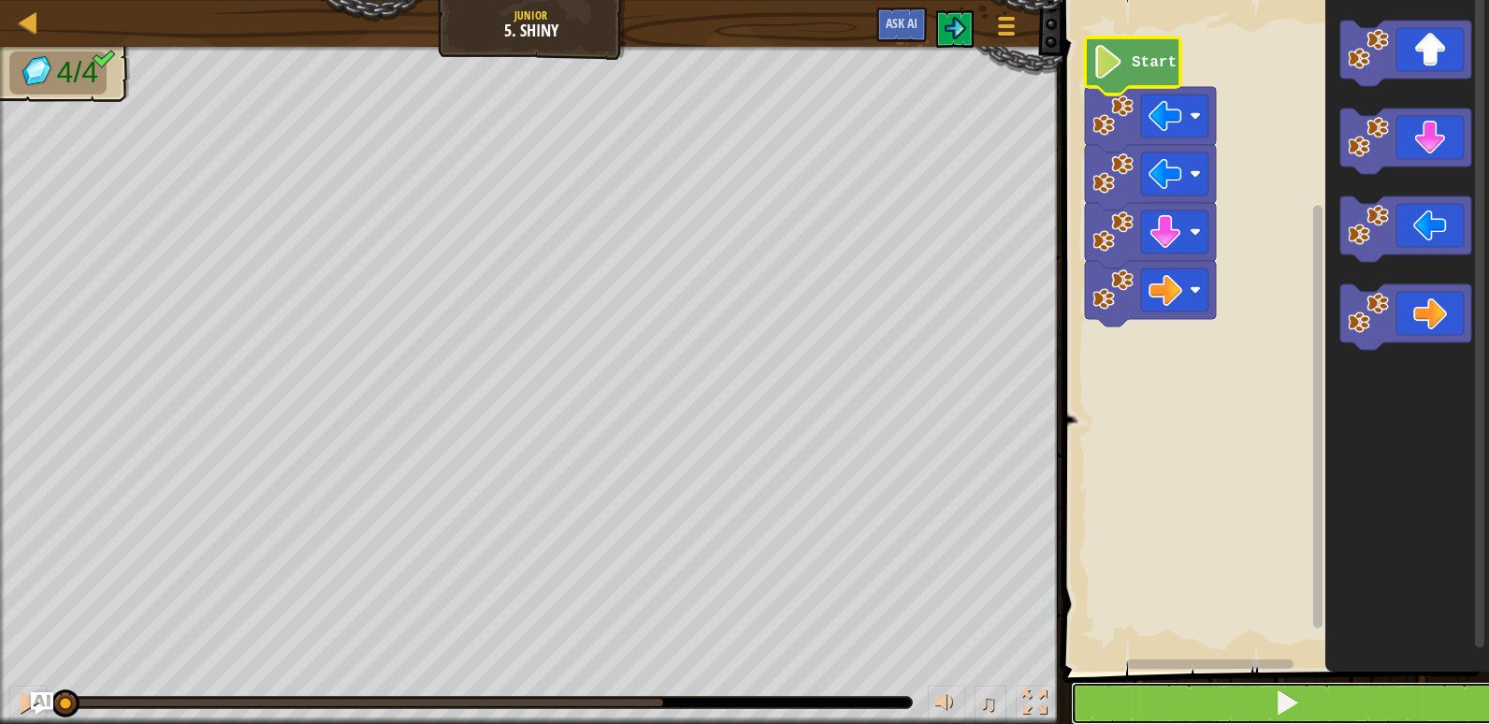
click at [1190, 695] on button at bounding box center [1287, 703] width 432 height 43
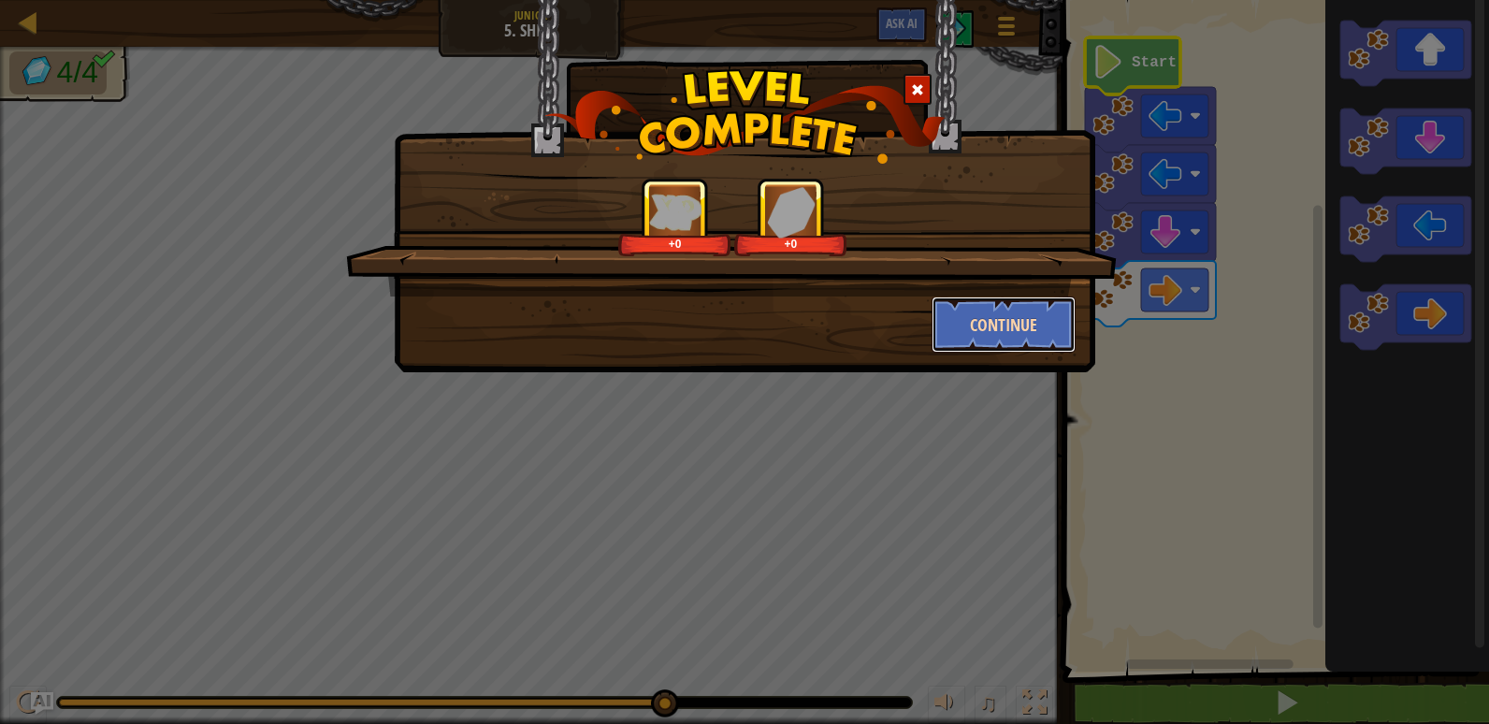
click at [935, 337] on button "Continue" at bounding box center [1003, 324] width 145 height 56
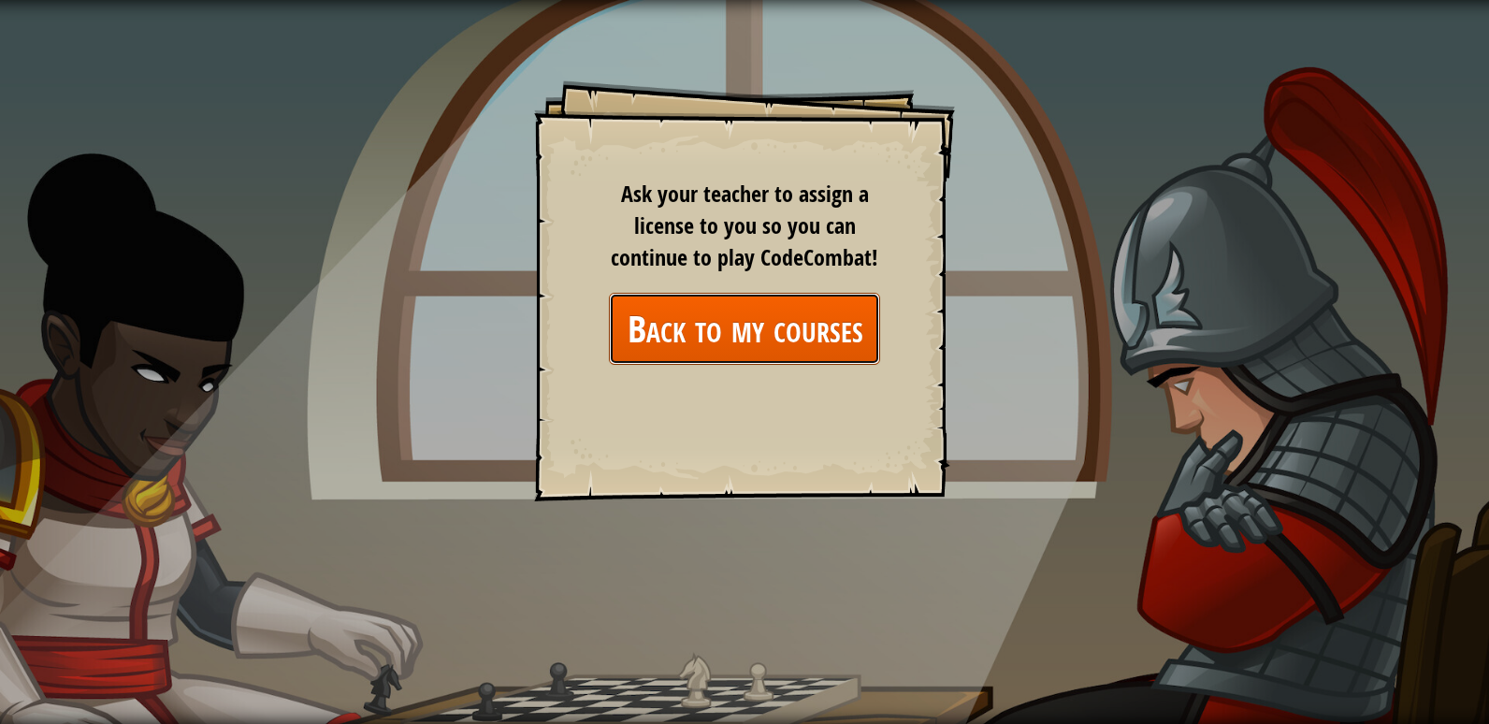
click at [772, 324] on link "Back to my courses" at bounding box center [744, 329] width 271 height 72
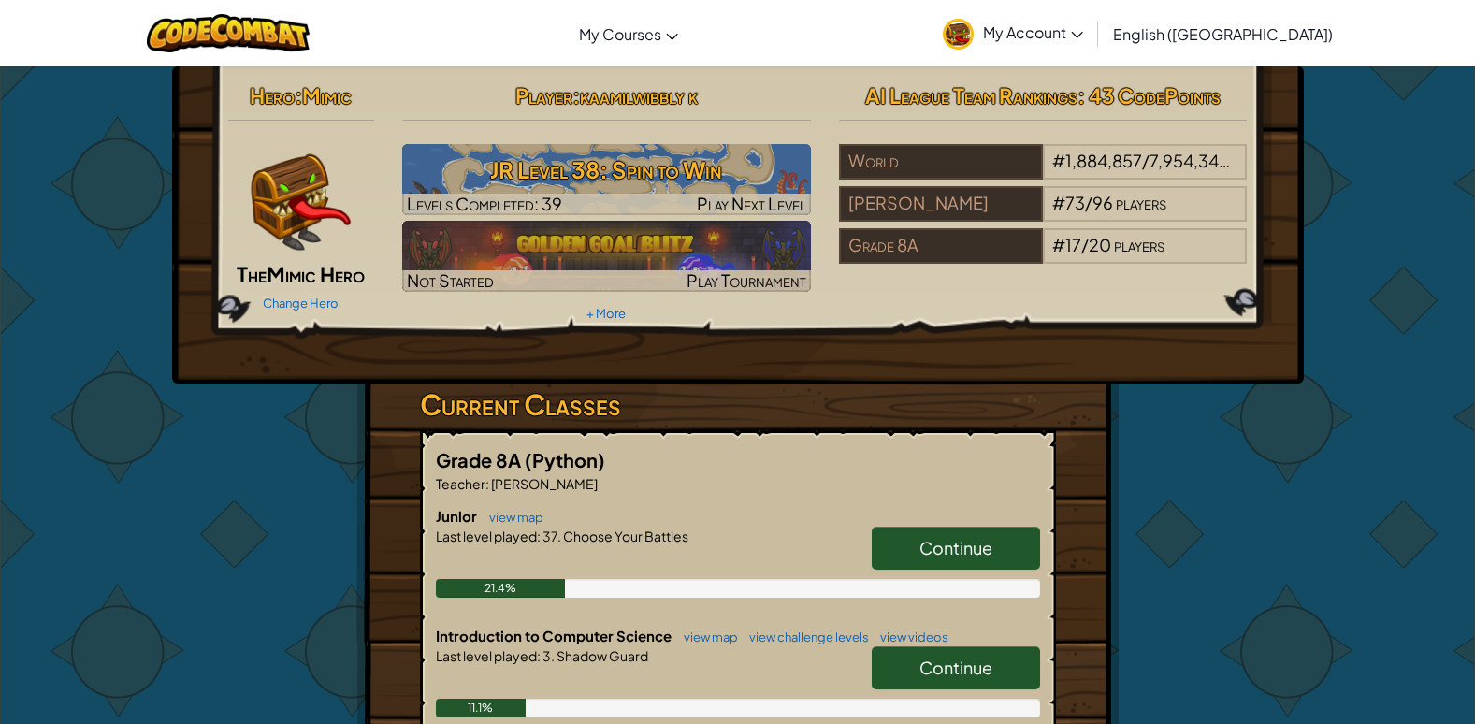
drag, startPoint x: 318, startPoint y: 293, endPoint x: 373, endPoint y: 191, distance: 115.9
click at [373, 191] on div "Hero : Mimic The Mimic Hero Change Hero" at bounding box center [301, 196] width 175 height 241
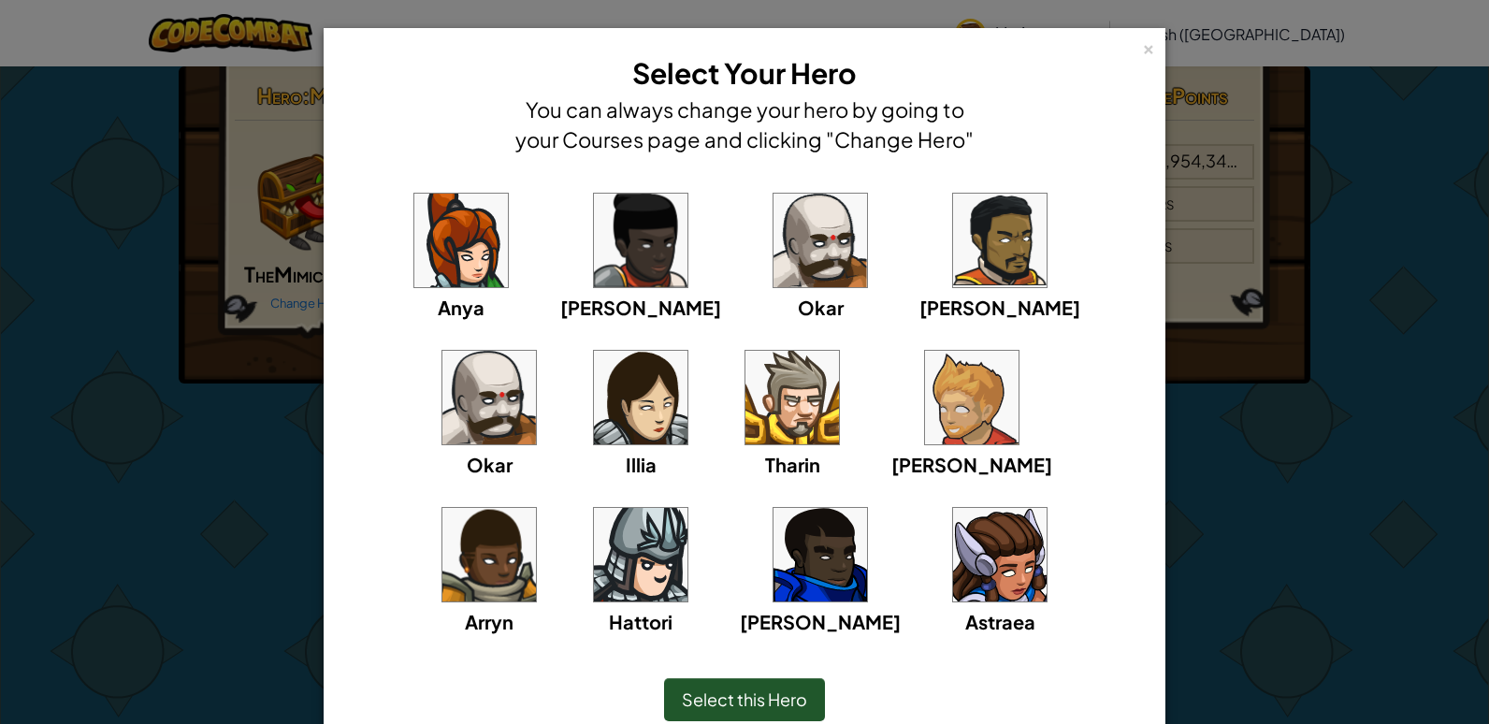
click at [302, 301] on div "× Select Your Hero You can always change your hero by going to your Courses pag…" at bounding box center [744, 362] width 1489 height 724
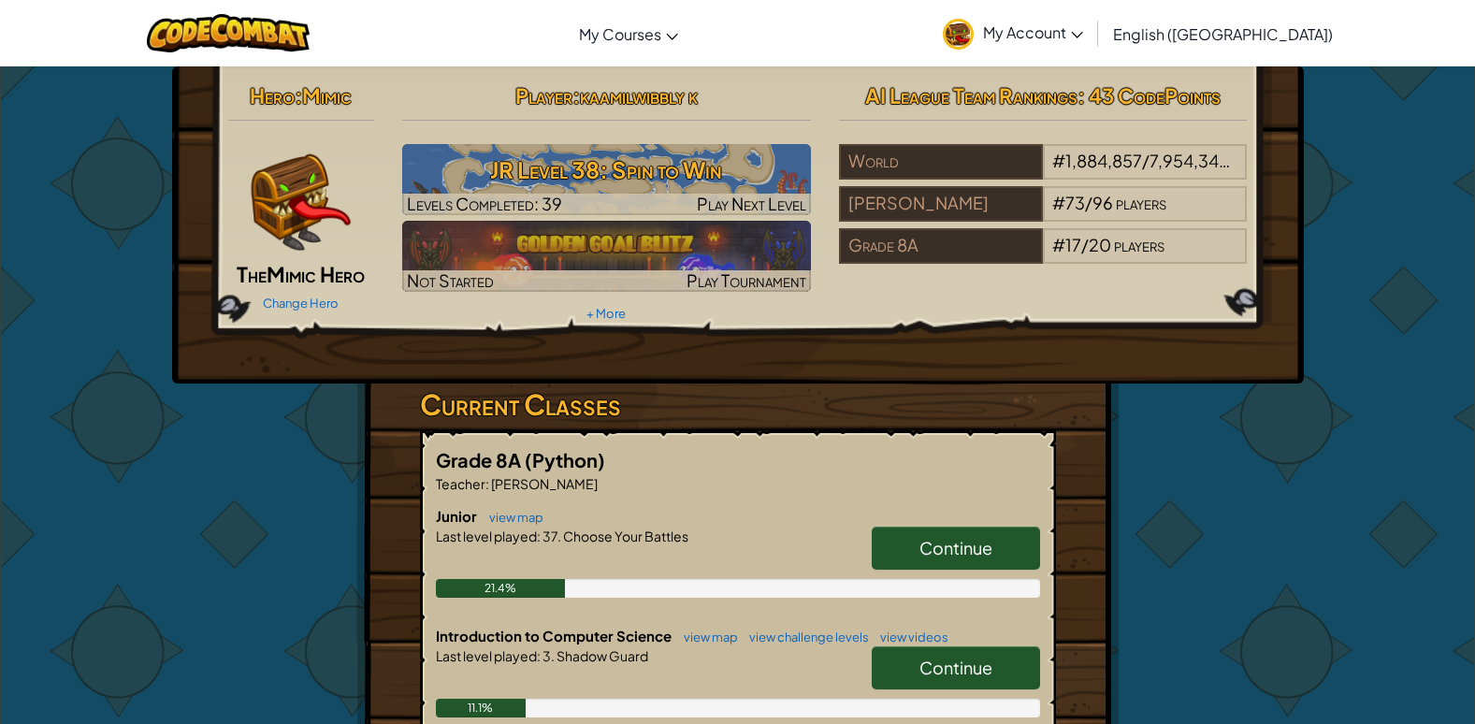
click at [298, 294] on div "Change Hero" at bounding box center [301, 302] width 147 height 30
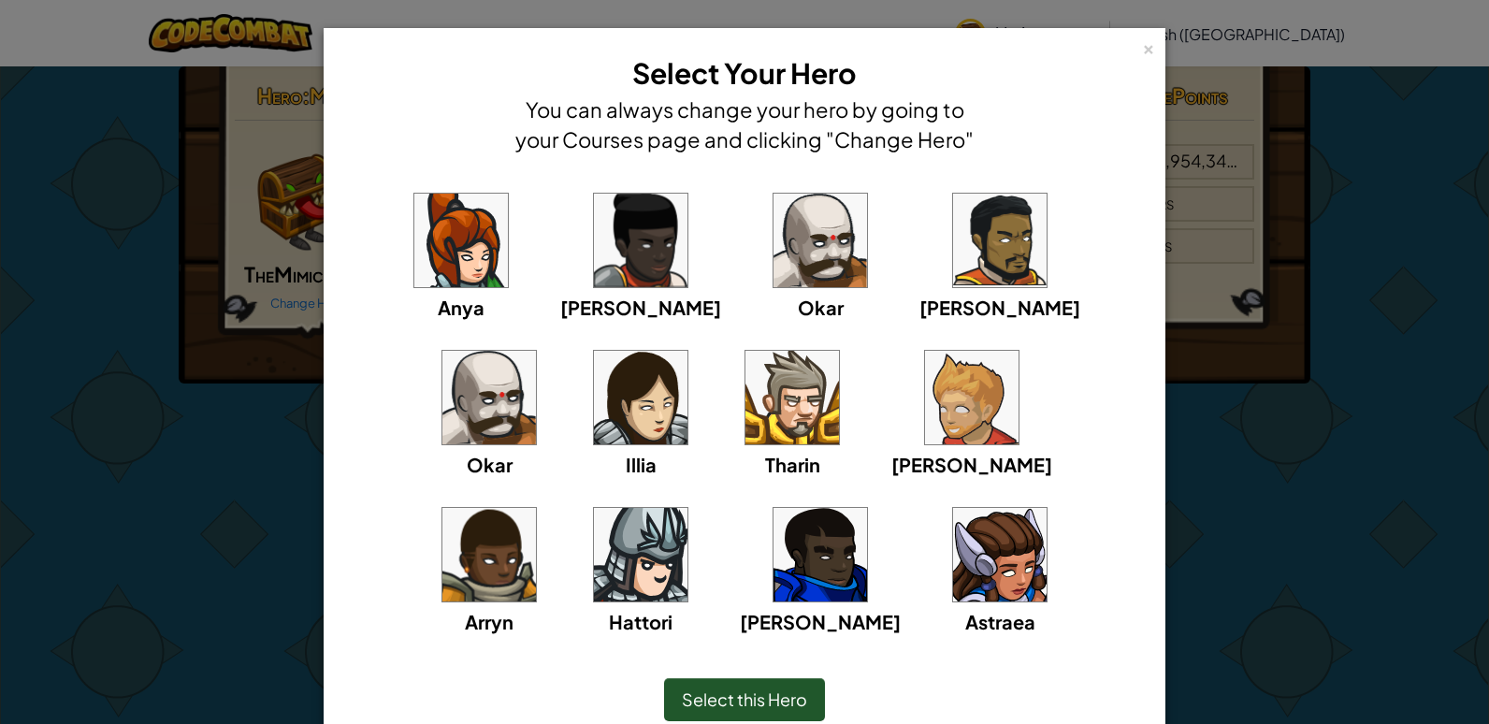
click at [1131, 46] on div "× Select Your Hero You can always change your hero by going to your Courses pag…" at bounding box center [744, 103] width 821 height 131
click at [1142, 45] on div "×" at bounding box center [1148, 46] width 13 height 20
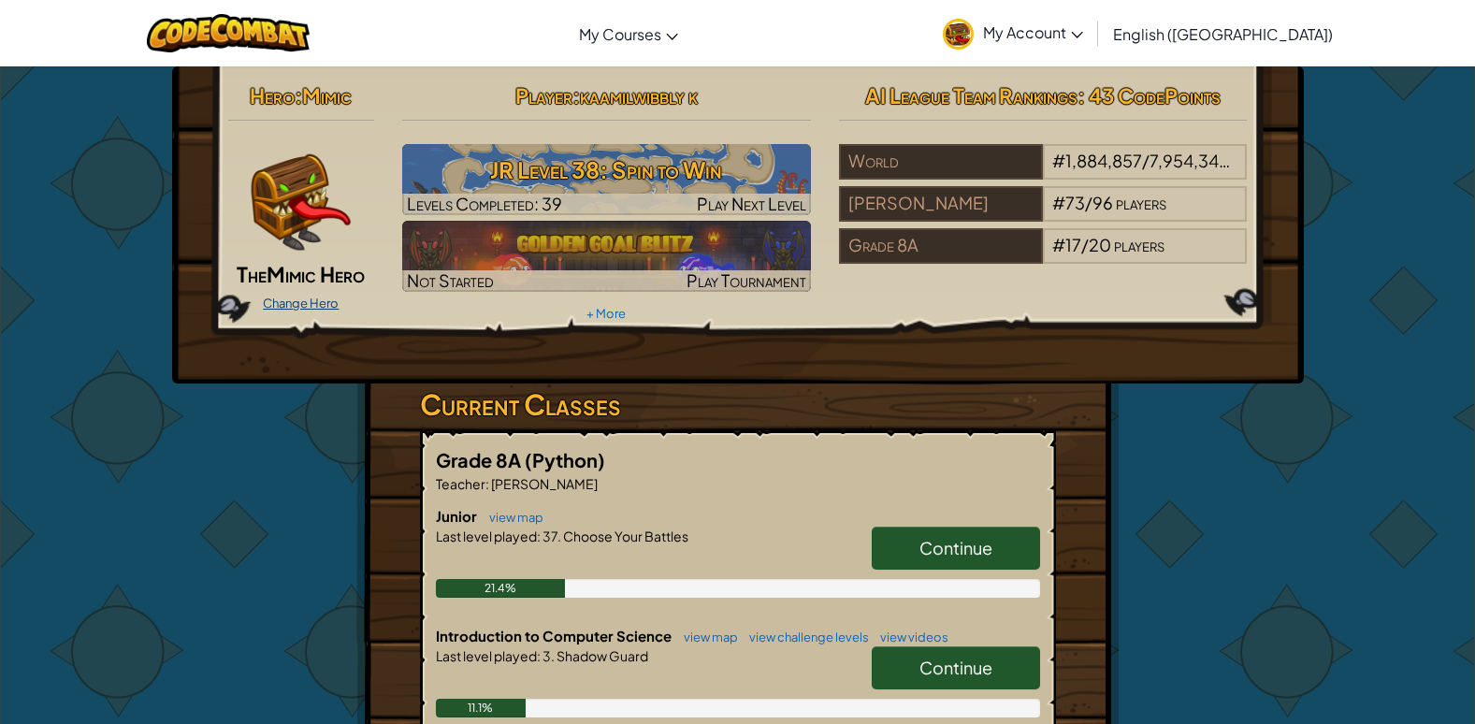
click at [322, 309] on link "Change Hero" at bounding box center [301, 303] width 76 height 15
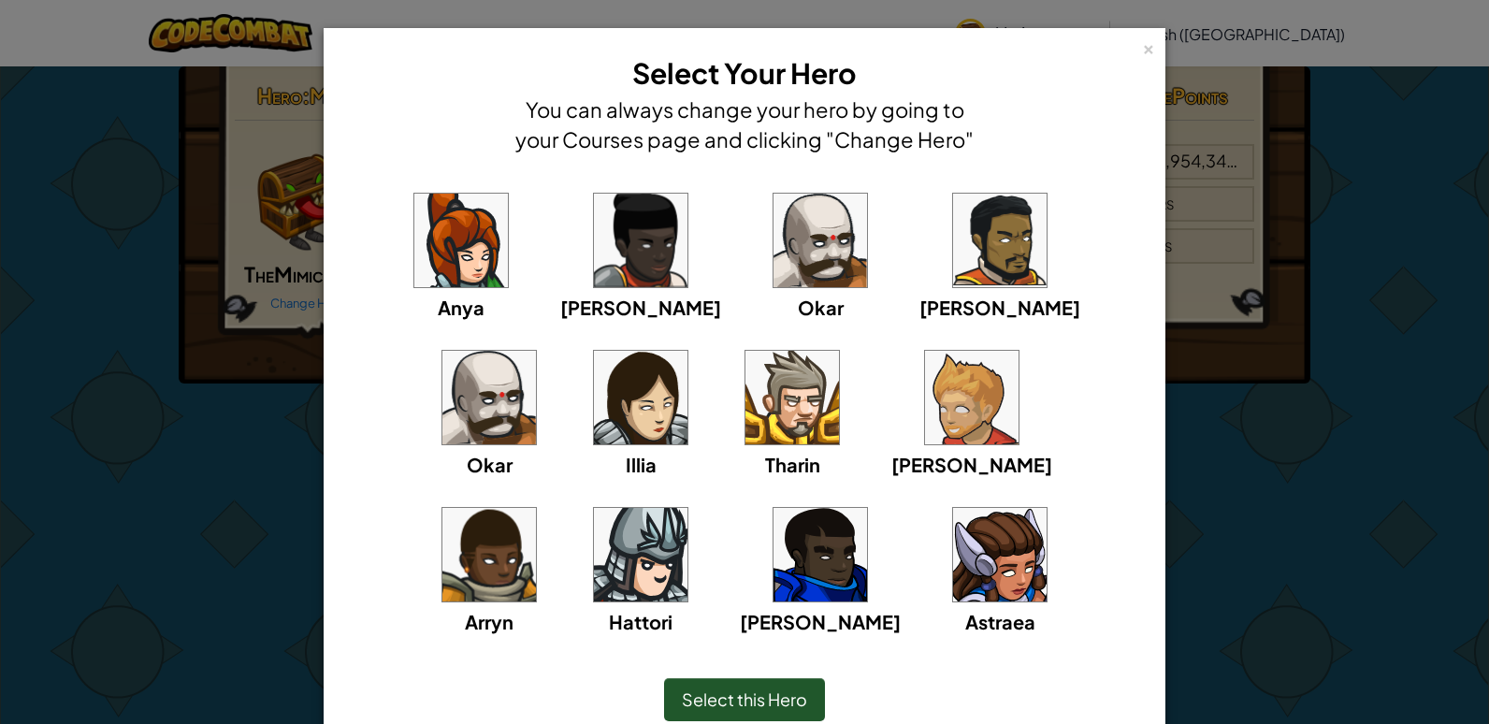
drag, startPoint x: 1112, startPoint y: 45, endPoint x: 1131, endPoint y: 49, distance: 19.1
click at [1115, 46] on div "× Select Your Hero You can always change your hero by going to your Courses pag…" at bounding box center [744, 103] width 821 height 131
click at [1142, 51] on div "×" at bounding box center [1148, 46] width 13 height 20
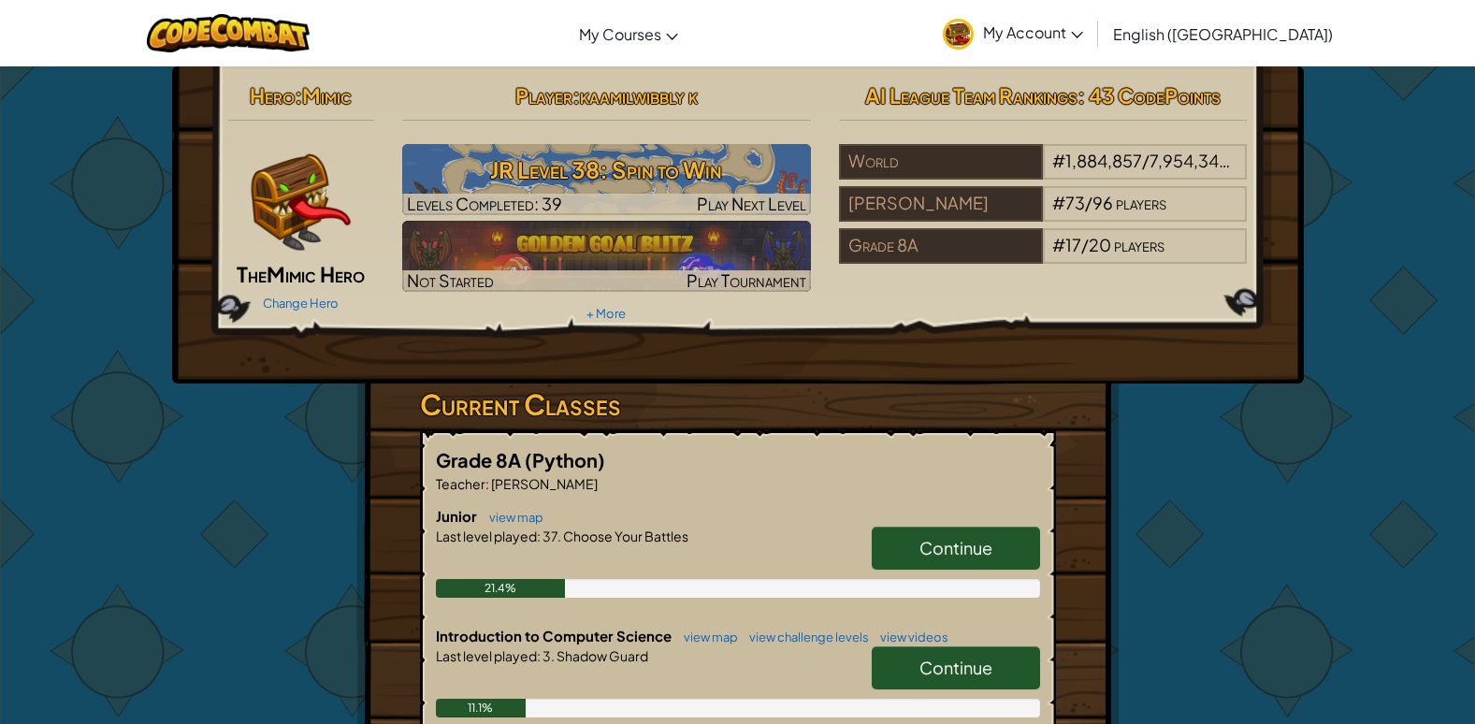
click at [916, 538] on link "Continue" at bounding box center [956, 548] width 168 height 43
select select "en-[GEOGRAPHIC_DATA]"
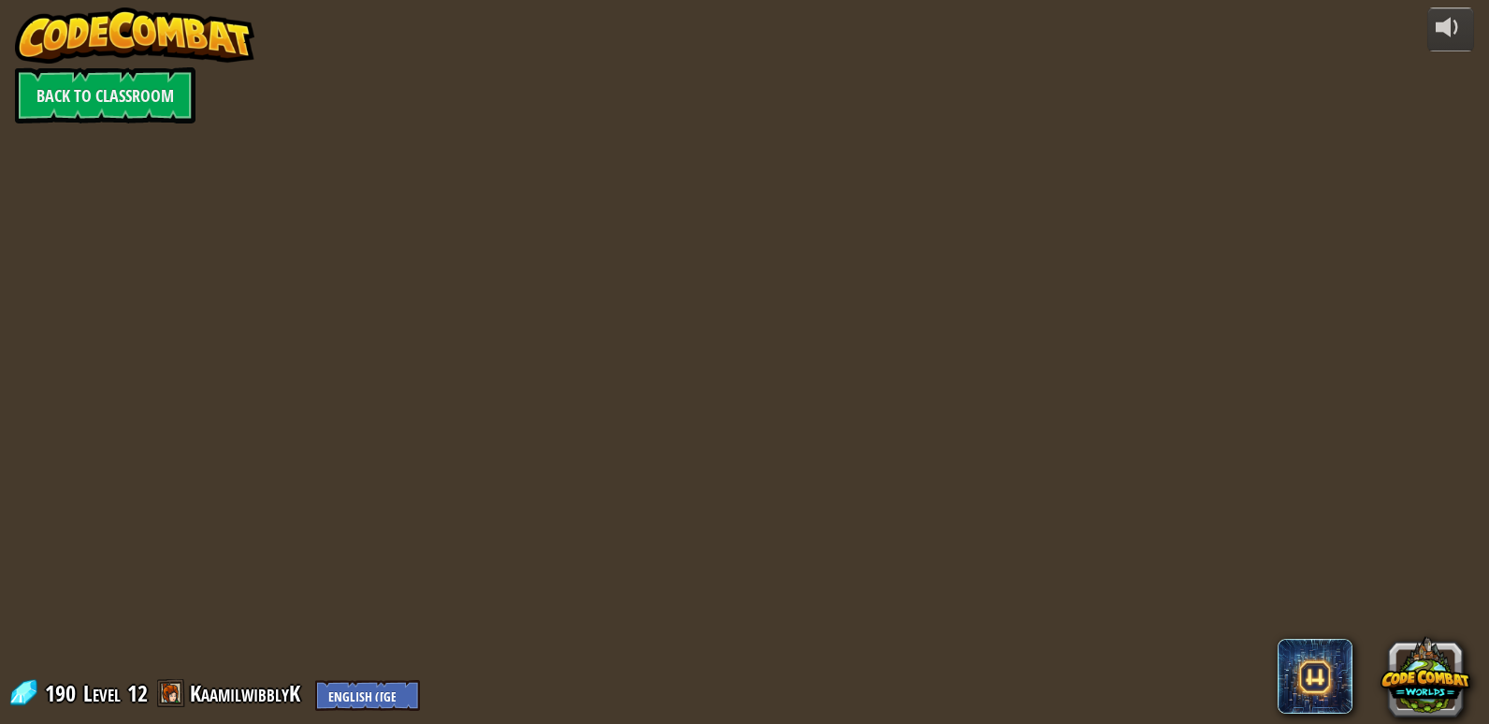
select select "en-[GEOGRAPHIC_DATA]"
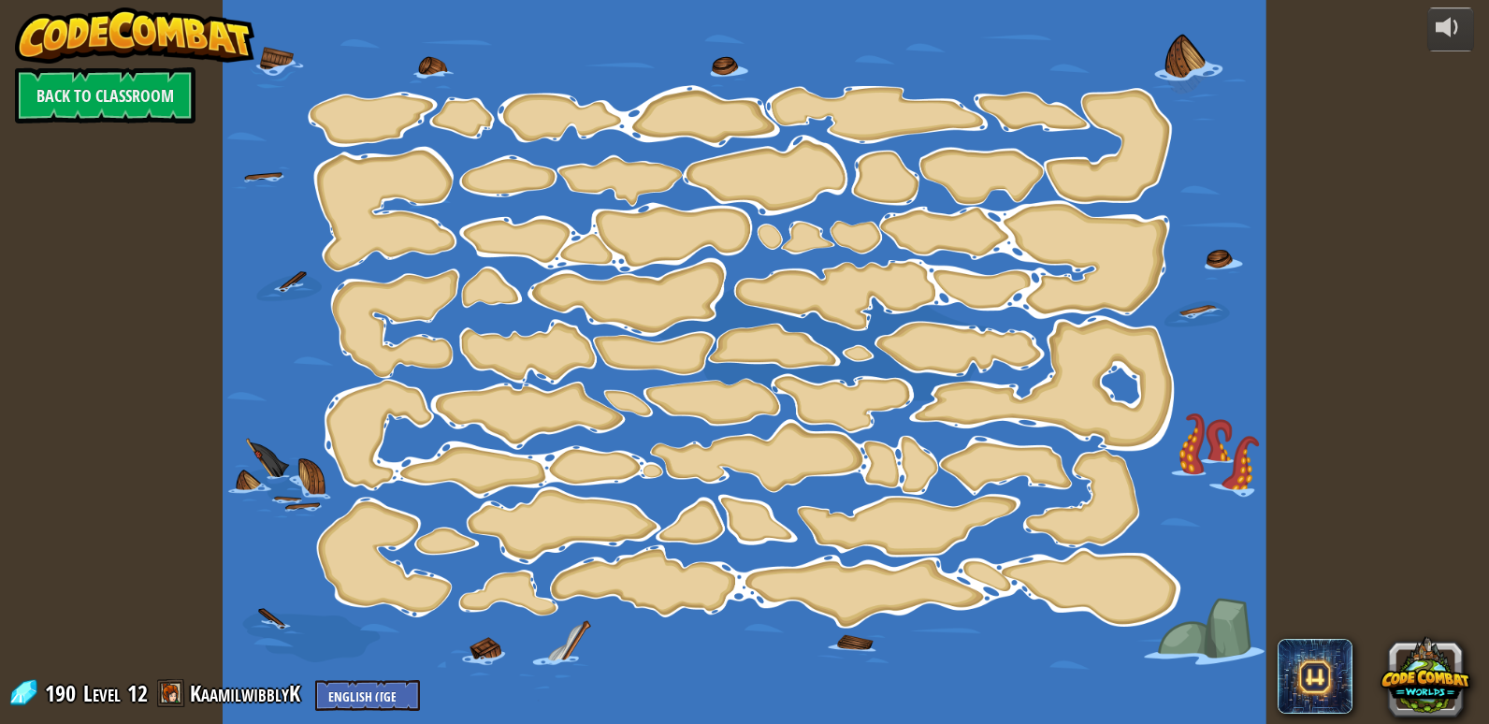
select select "en-[GEOGRAPHIC_DATA]"
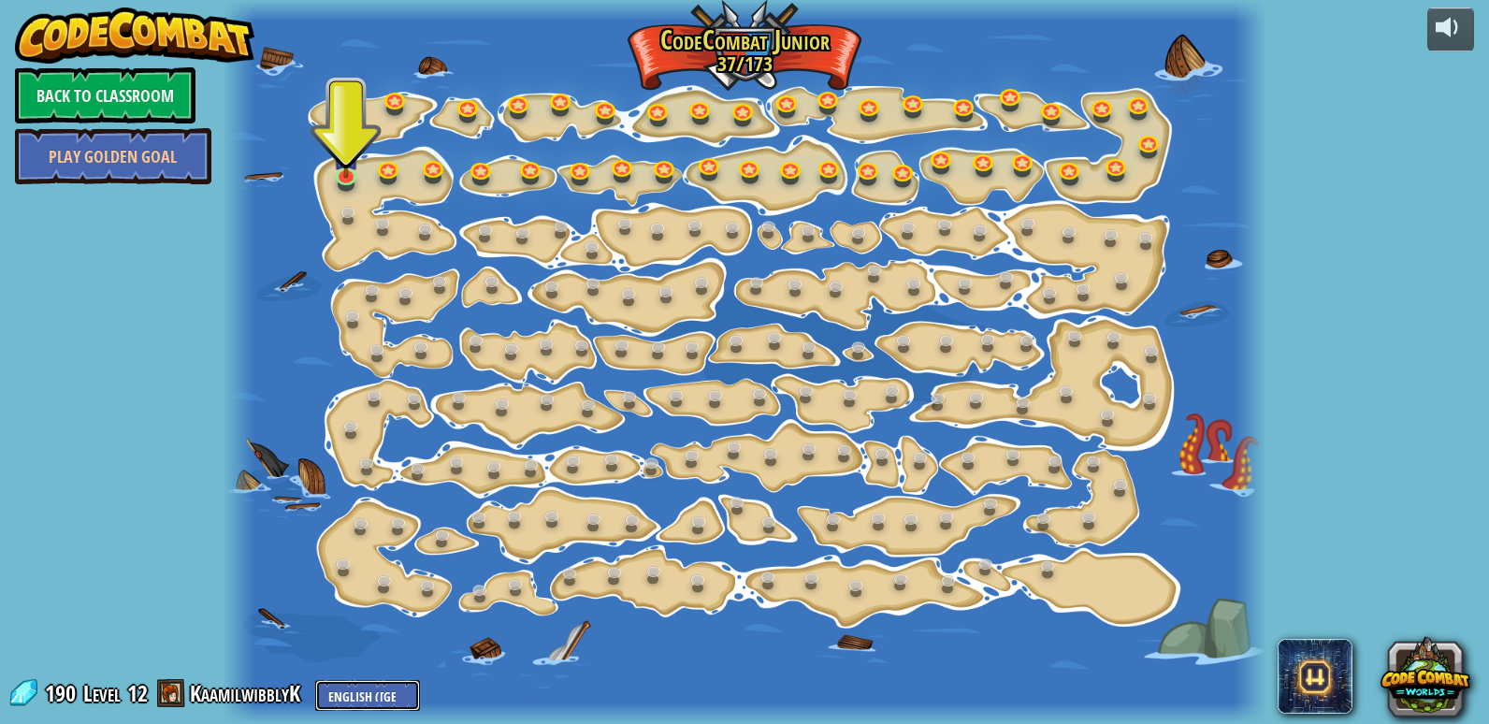
click at [321, 698] on select "English ([GEOGRAPHIC_DATA]) English ([GEOGRAPHIC_DATA]) 简体中文 繁體中文 русский españ…" at bounding box center [367, 695] width 105 height 31
select select "bg"
click at [315, 680] on select "English ([GEOGRAPHIC_DATA]) English ([GEOGRAPHIC_DATA]) 简体中文 繁體中文 русский españ…" at bounding box center [367, 695] width 105 height 31
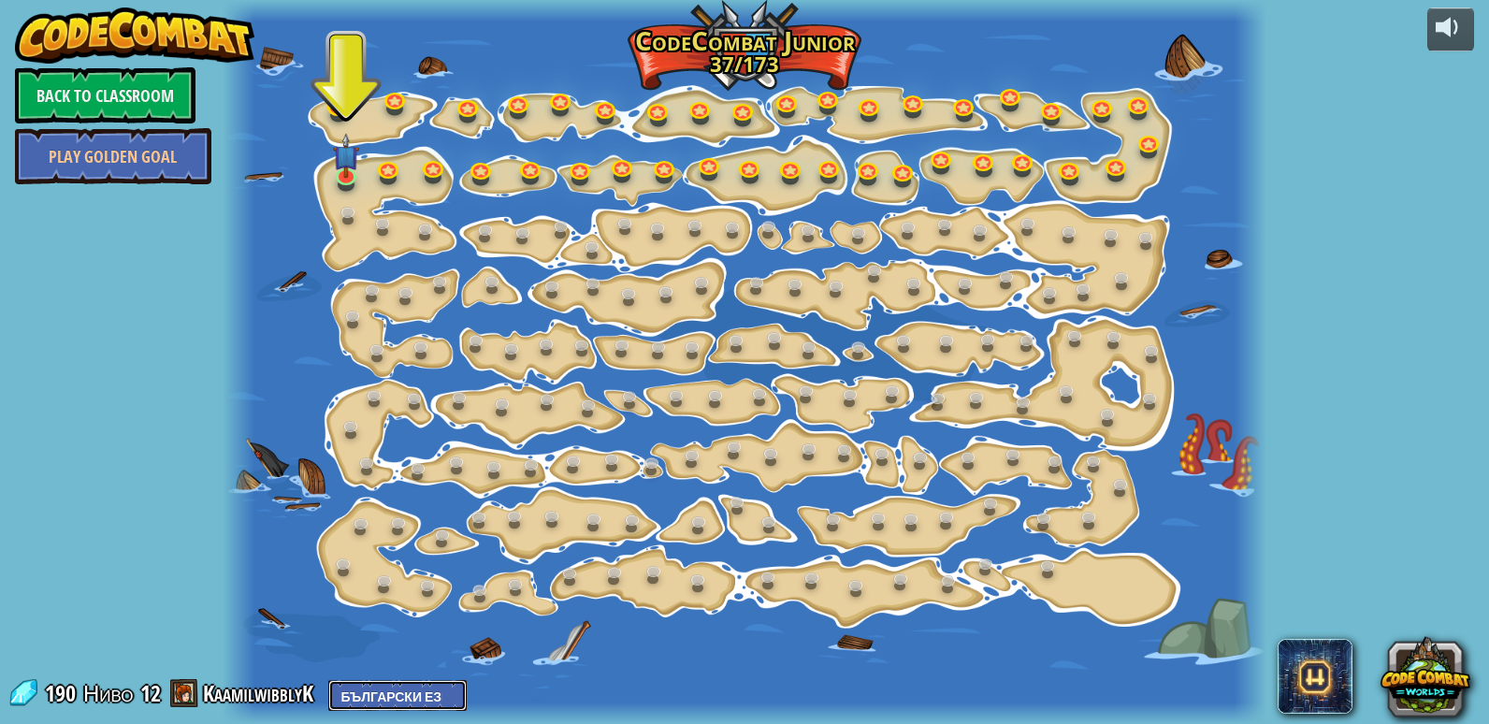
click at [372, 684] on select "English ([GEOGRAPHIC_DATA]) English ([GEOGRAPHIC_DATA]) 简体中文 繁體中文 русский españ…" at bounding box center [397, 695] width 138 height 31
select select "zh-HANS"
click at [334, 680] on select "English ([GEOGRAPHIC_DATA]) English ([GEOGRAPHIC_DATA]) 简体中文 繁體中文 русский españ…" at bounding box center [397, 695] width 138 height 31
select select "zh-HANS"
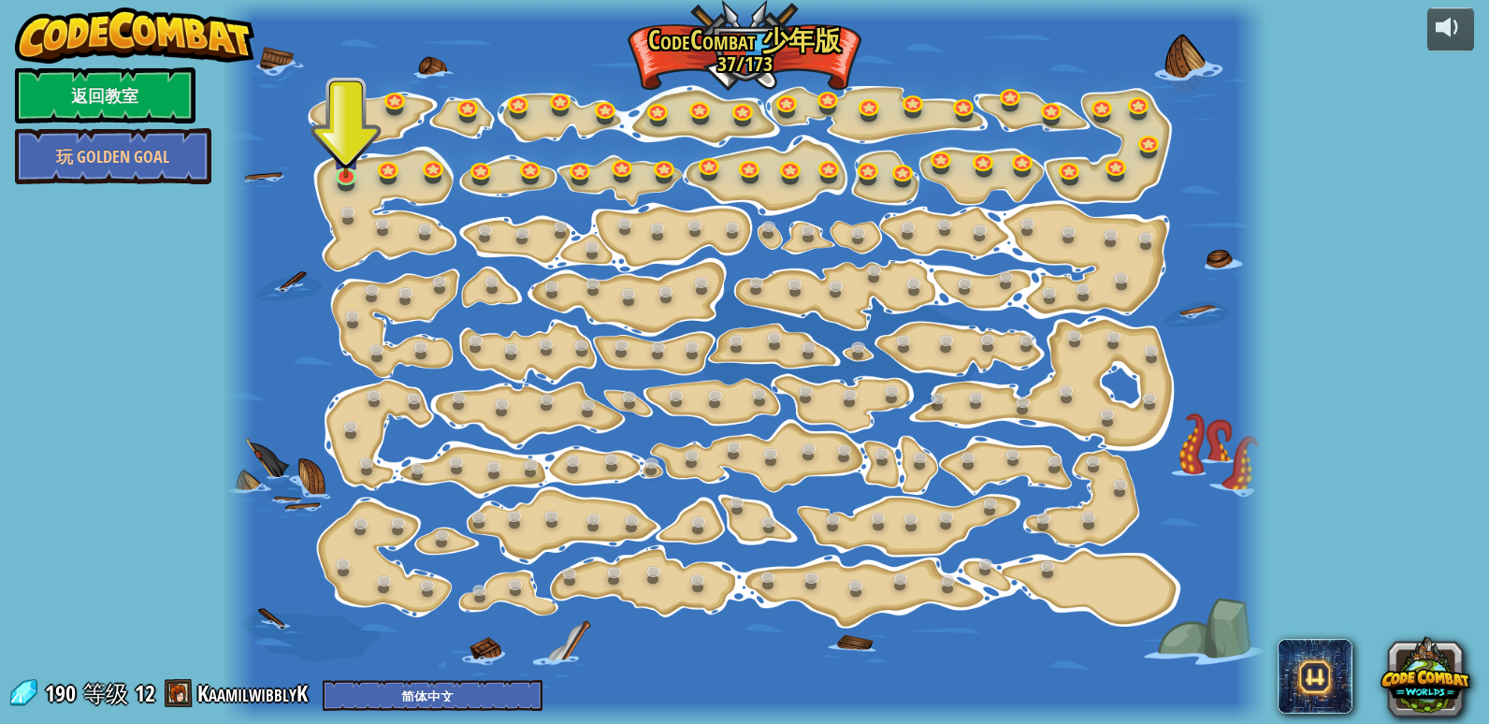
click at [1261, 104] on div "powered by 返回教室 玩 Golden Goal 15. 逐步变化 更改步骤参数。 15a. Step Change A (练习) 11. 聪明行动…" at bounding box center [744, 362] width 1489 height 724
